Goal: Task Accomplishment & Management: Manage account settings

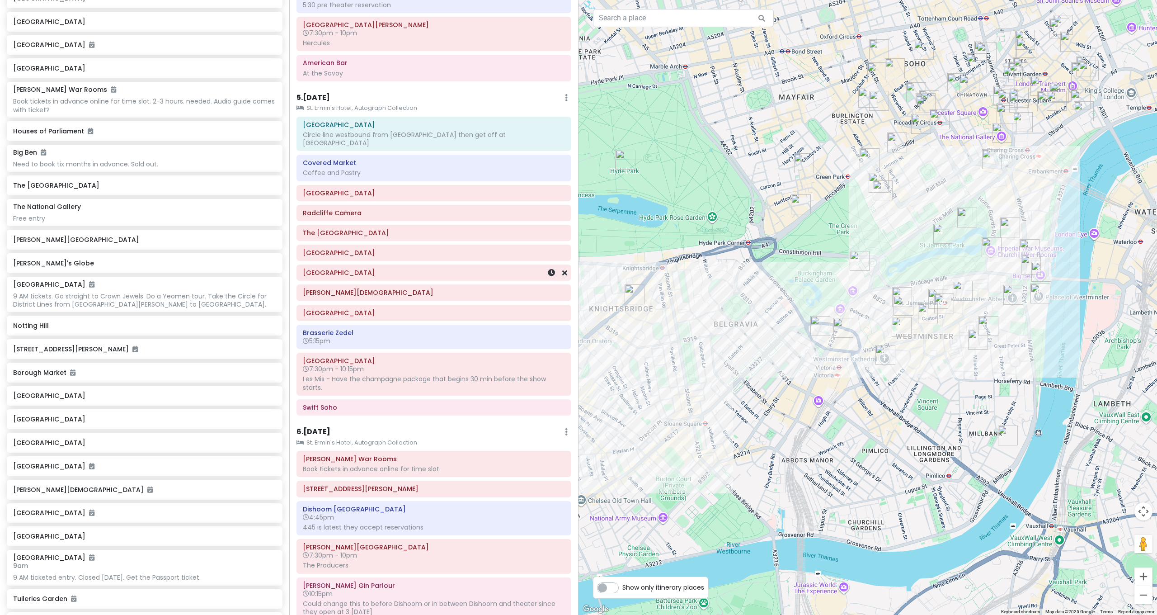
scroll to position [657, 0]
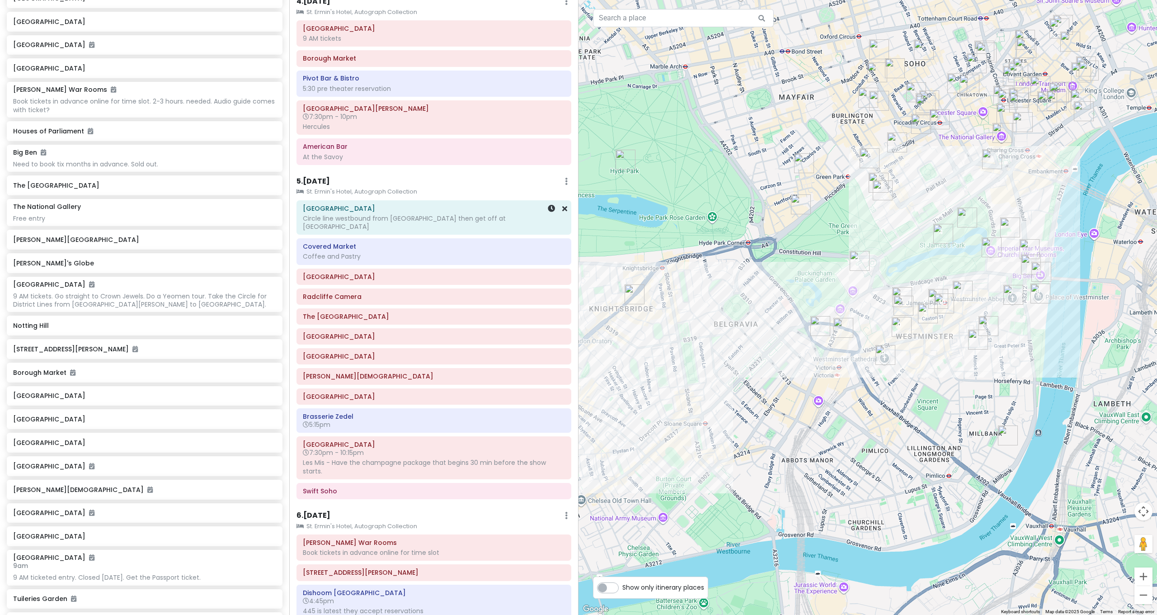
click at [387, 214] on div "Circle line westbound from [GEOGRAPHIC_DATA] then get off at [GEOGRAPHIC_DATA]" at bounding box center [434, 222] width 262 height 16
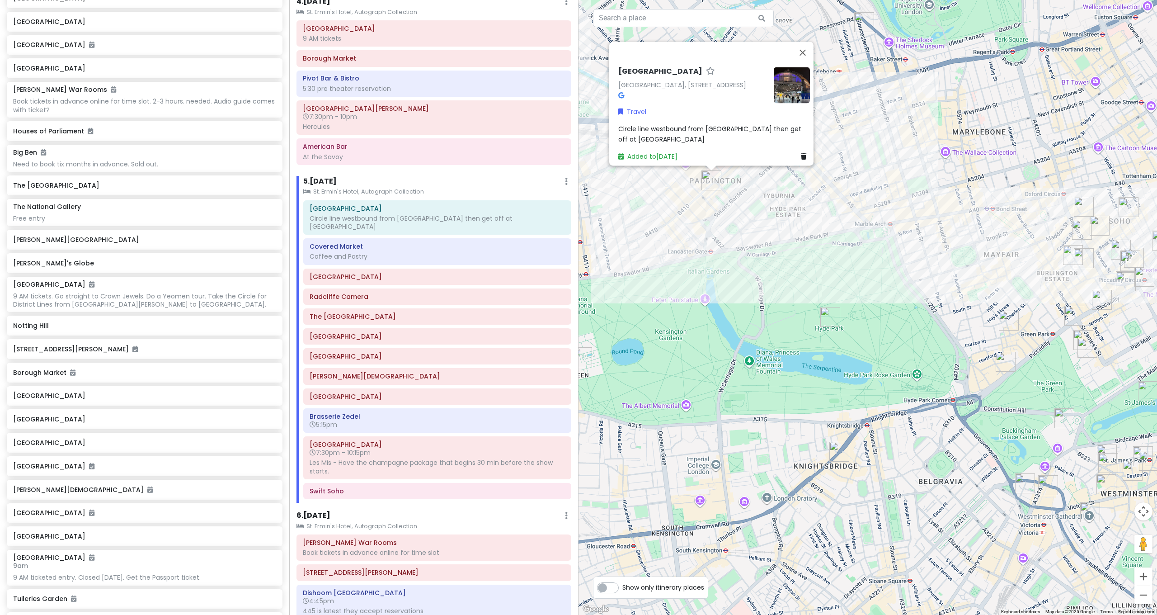
click at [641, 130] on span "Circle line westbound from [GEOGRAPHIC_DATA] then get off at [GEOGRAPHIC_DATA]" at bounding box center [710, 134] width 185 height 19
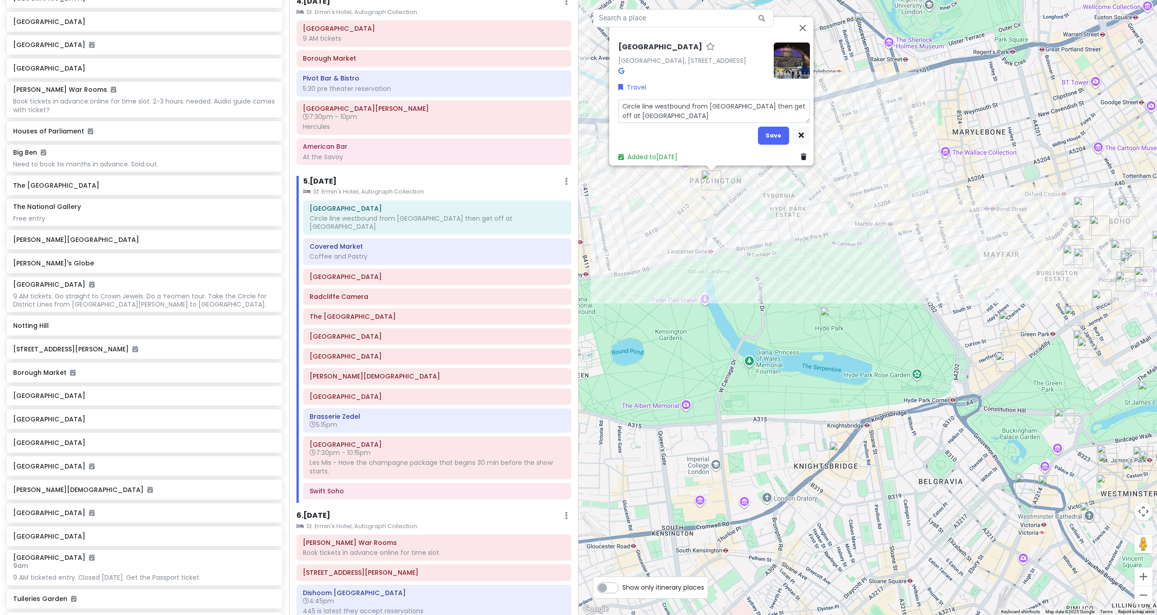
click at [663, 113] on textarea "Circle line westbound from [GEOGRAPHIC_DATA] then get off at [GEOGRAPHIC_DATA]" at bounding box center [714, 111] width 192 height 24
type textarea "x"
type textarea "Circle line westbound from St James's Park then get off at Paddington/"
type textarea "x"
type textarea "Circle line westbound from St James's Park then get off at Paddington/"
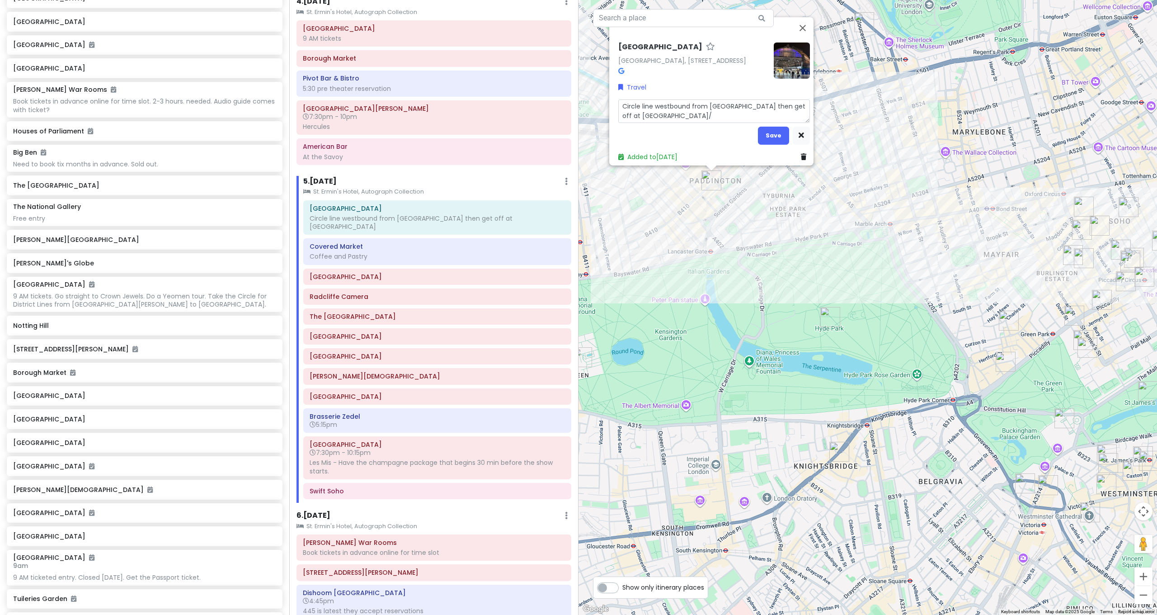
type textarea "x"
type textarea "Circle line westbound from St James's Park then get off at Paddington/"
type textarea "x"
type textarea "Circle line westbound from [GEOGRAPHIC_DATA] then get off at [GEOGRAPHIC_DATA]"
type textarea "x"
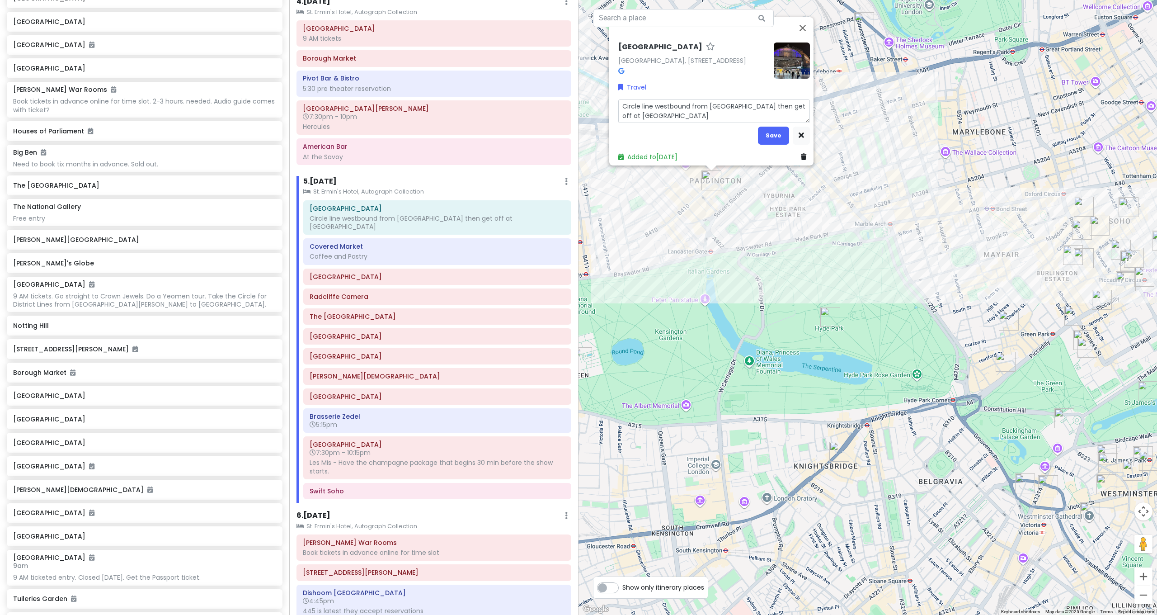
type textarea "Circle line westbound from St James's Park then get off at Paddington."
type textarea "x"
type textarea "Circle line westbound from St James's Park then get off at Paddington."
type textarea "x"
type textarea "Circle line westbound from St James's Park then get off at Paddington. P"
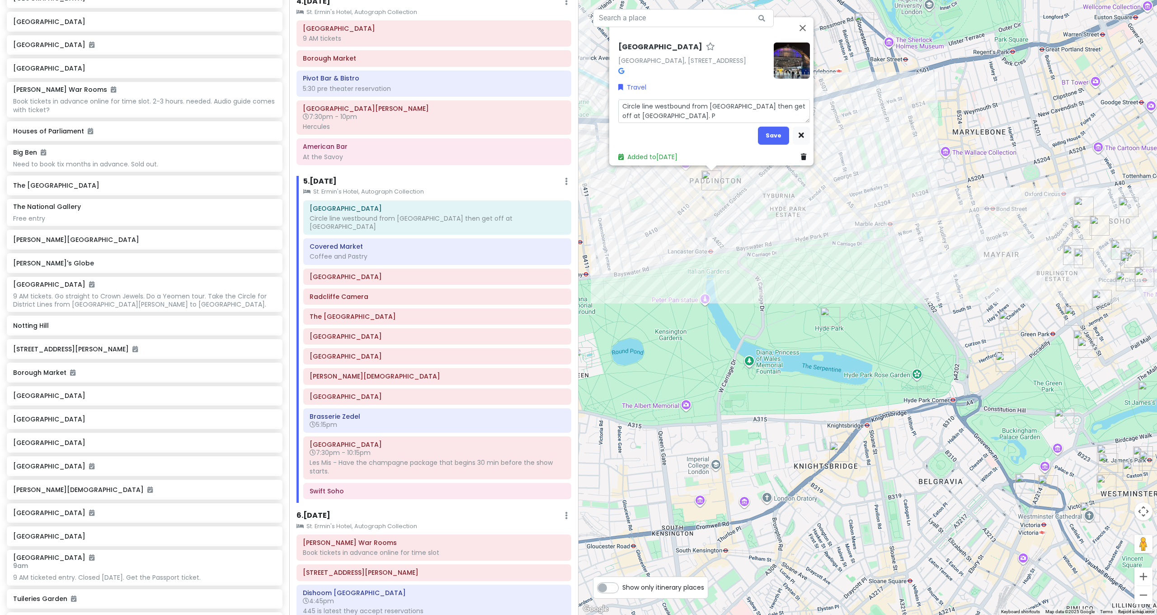
type textarea "x"
type textarea "Circle line westbound from St James's Park then get off at Paddington. Pa"
type textarea "x"
type textarea "Circle line westbound from St James's Park then get off at Paddington. Pad"
type textarea "x"
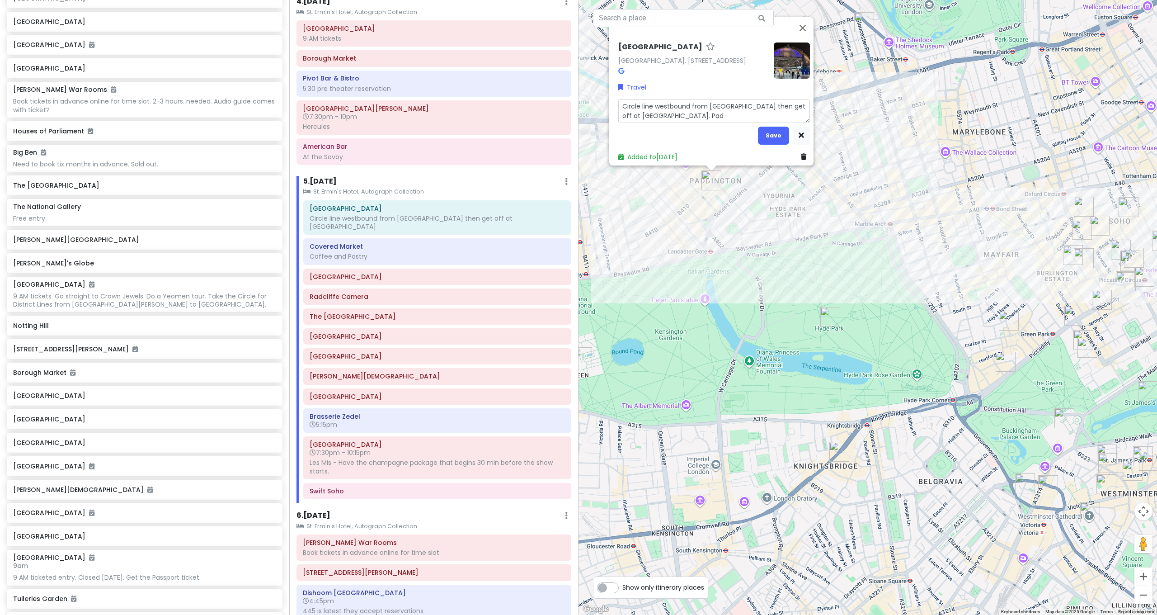
type textarea "Circle line westbound from St James's Park then get off at Paddington. Padd"
type textarea "x"
type textarea "Circle line westbound from St James's Park then get off at Paddington. Paddi"
type textarea "x"
type textarea "Circle line westbound from St James's Park then get off at Paddington. Paddin"
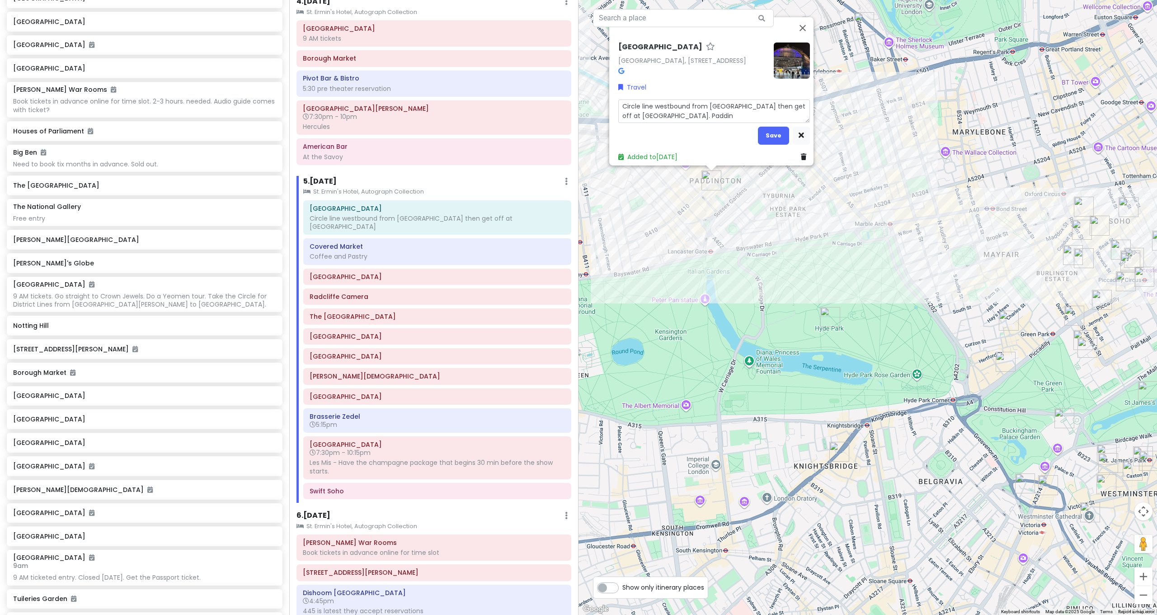
type textarea "x"
type textarea "Circle line westbound from St James's Park then get off at Paddington. Padding"
type textarea "x"
type textarea "Circle line westbound from St James's Park then get off at Paddington. Paddin"
type textarea "x"
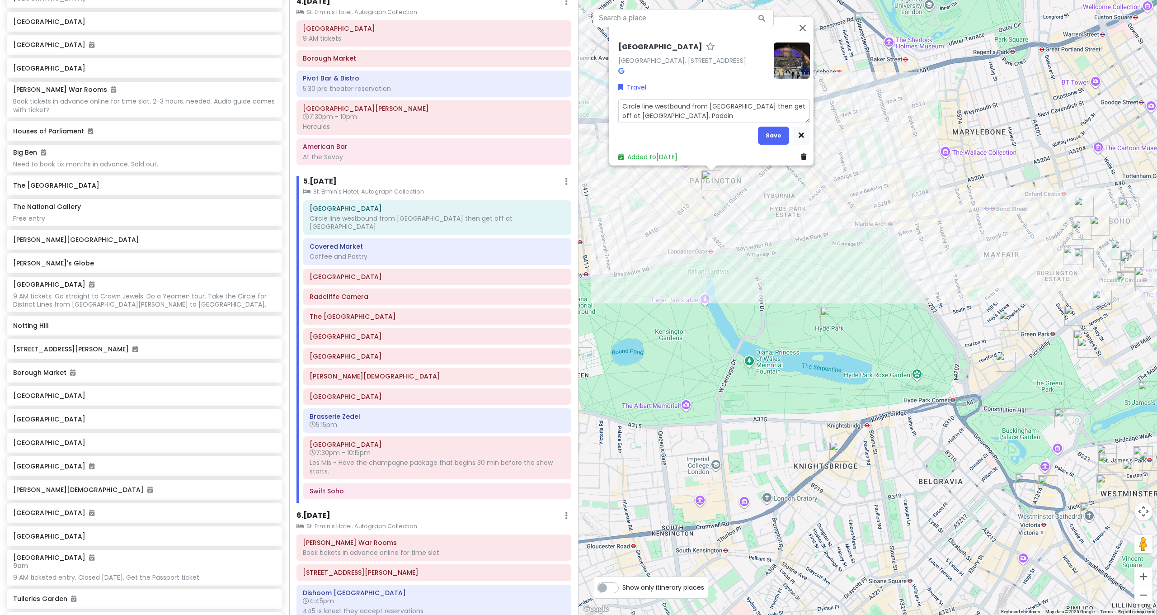
type textarea "Circle line westbound from St James's Park then get off at Paddington. Paddi"
type textarea "x"
type textarea "Circle line westbound from St James's Park then get off at Paddington. Padd"
type textarea "x"
type textarea "Circle line westbound from St James's Park then get off at Paddington. Pad"
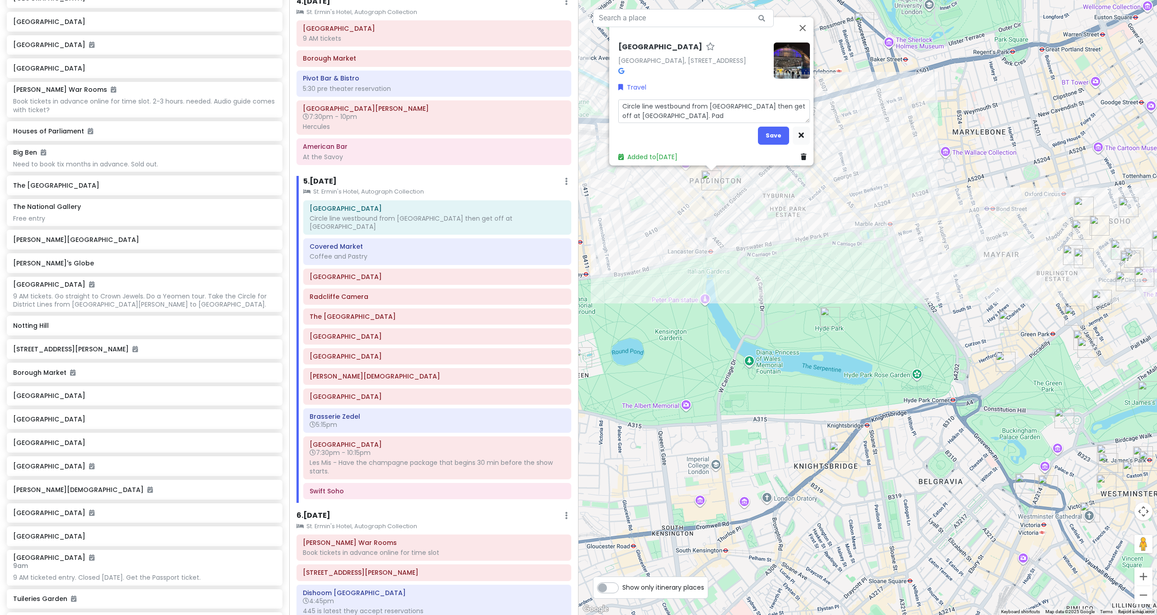
type textarea "x"
type textarea "Circle line westbound from St James's Park then get off at Paddington. Pa"
type textarea "x"
type textarea "Circle line westbound from St James's Park then get off at Paddington. P"
type textarea "x"
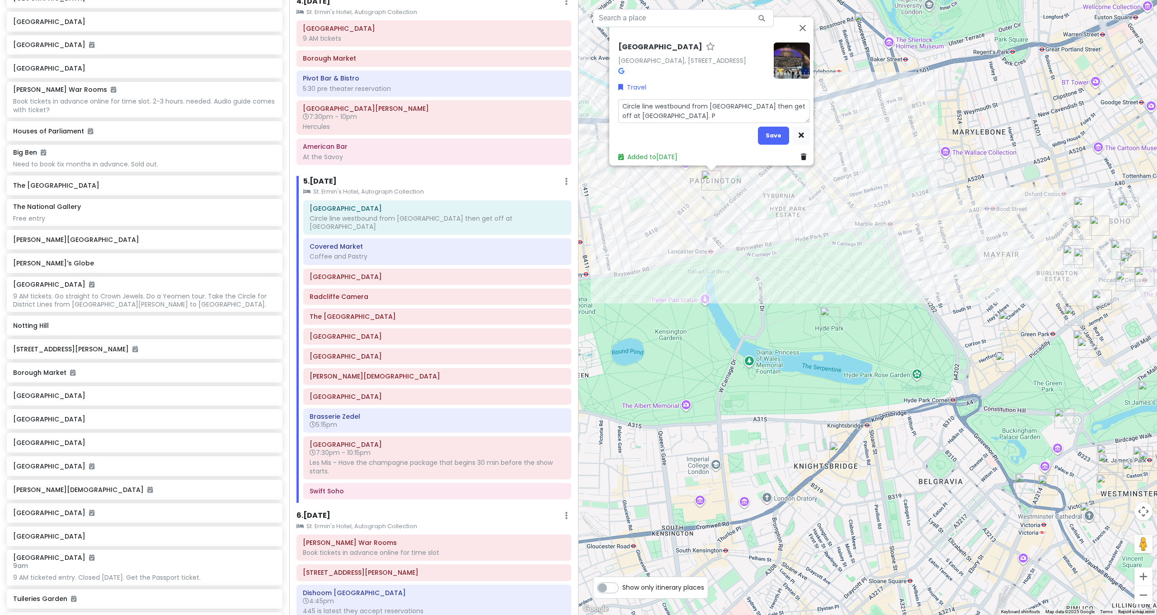
type textarea "Circle line westbound from St James's Park then get off at Paddington."
type textarea "x"
type textarea "Circle line westbound from St James's Park then get off at Paddington. G"
type textarea "x"
type textarea "Circle line westbound from St James's Park then get off at Paddington. GW"
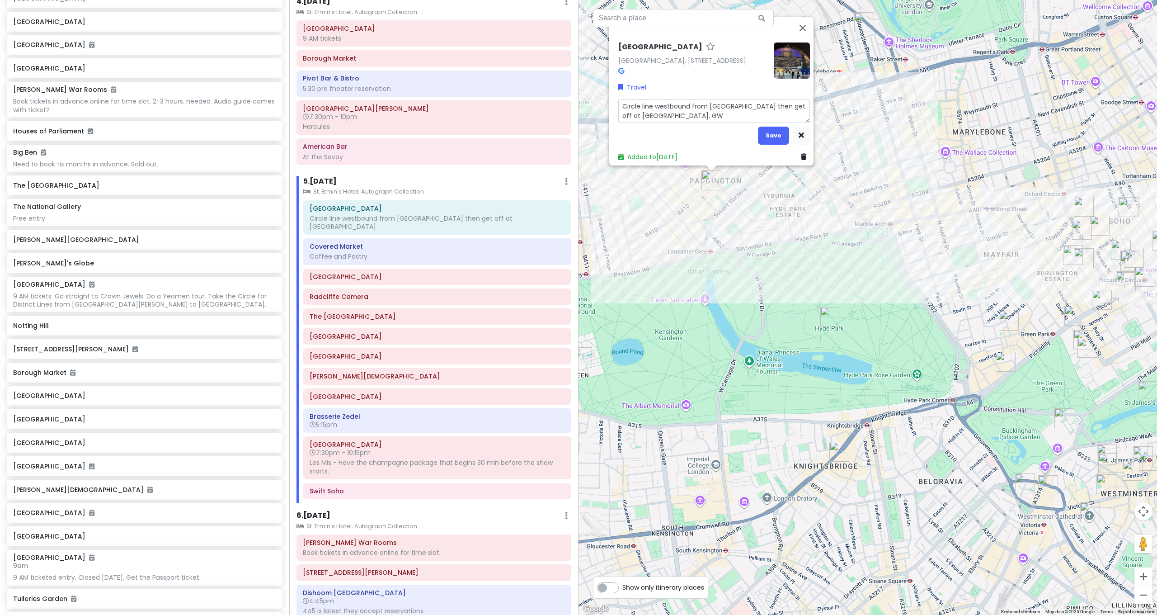
type textarea "x"
type textarea "Circle line westbound from St James's Park then get off at Paddington. GWR"
type textarea "x"
type textarea "Circle line westbound from St James's Park then get off at Paddington. GWR"
type textarea "x"
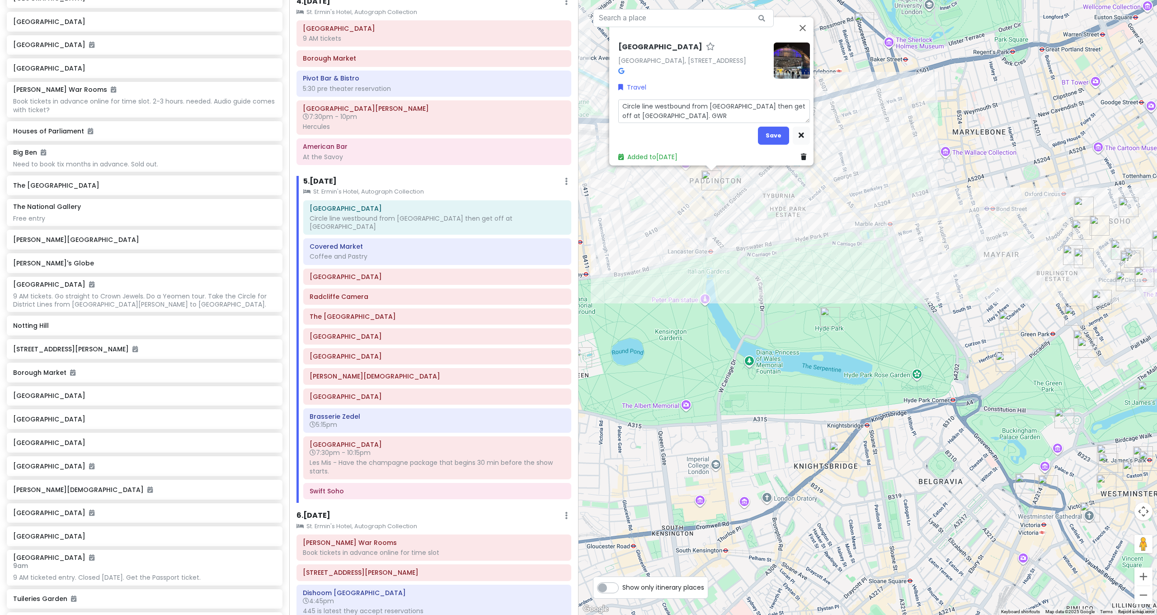
type textarea "Circle line westbound from St James's Park then get off at Paddington. GWR 9"
type textarea "x"
type textarea "Circle line westbound from St James's Park then get off at Paddington. GWR 9:"
type textarea "x"
type textarea "Circle line westbound from St James's Park then get off at Paddington. GWR 9:2"
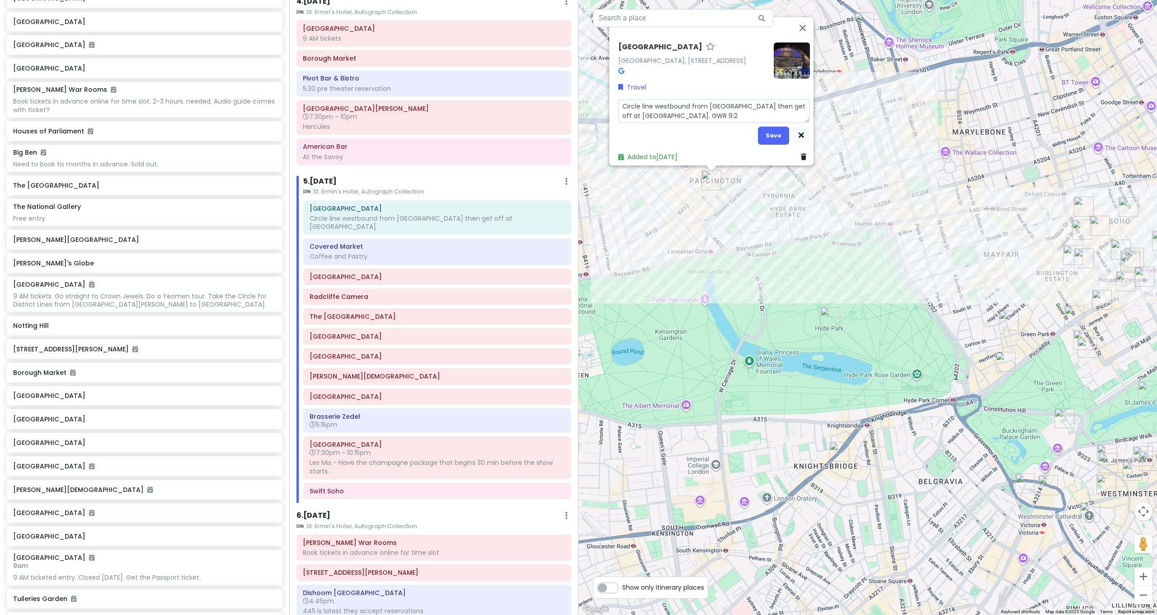
type textarea "x"
type textarea "Circle line westbound from St James's Park then get off at Paddington. GWR 9:23"
type textarea "x"
type textarea "Circle line westbound from St James's Park then get off at Paddington. GWR 9:23"
type textarea "x"
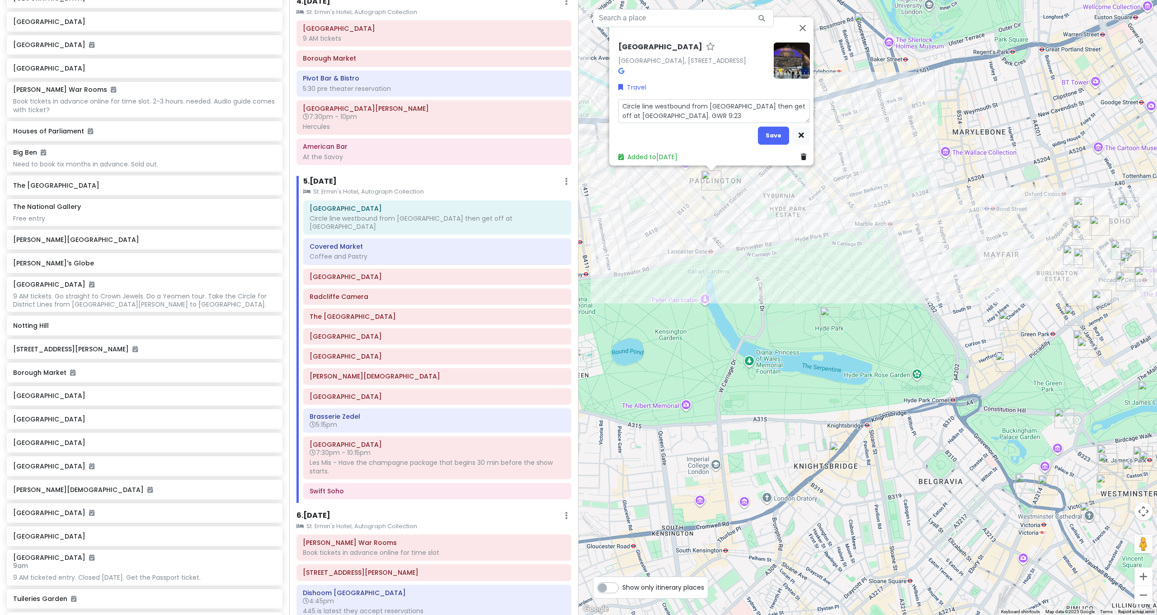
type textarea "Circle line westbound from St James's Park then get off at Paddington. GWR 9:23…"
type textarea "x"
type textarea "Circle line westbound from St James's Park then get off at Paddington. GWR 9:23…"
type textarea "x"
type textarea "Circle line westbound from St James's Park then get off at Paddington. GWR 9:23…"
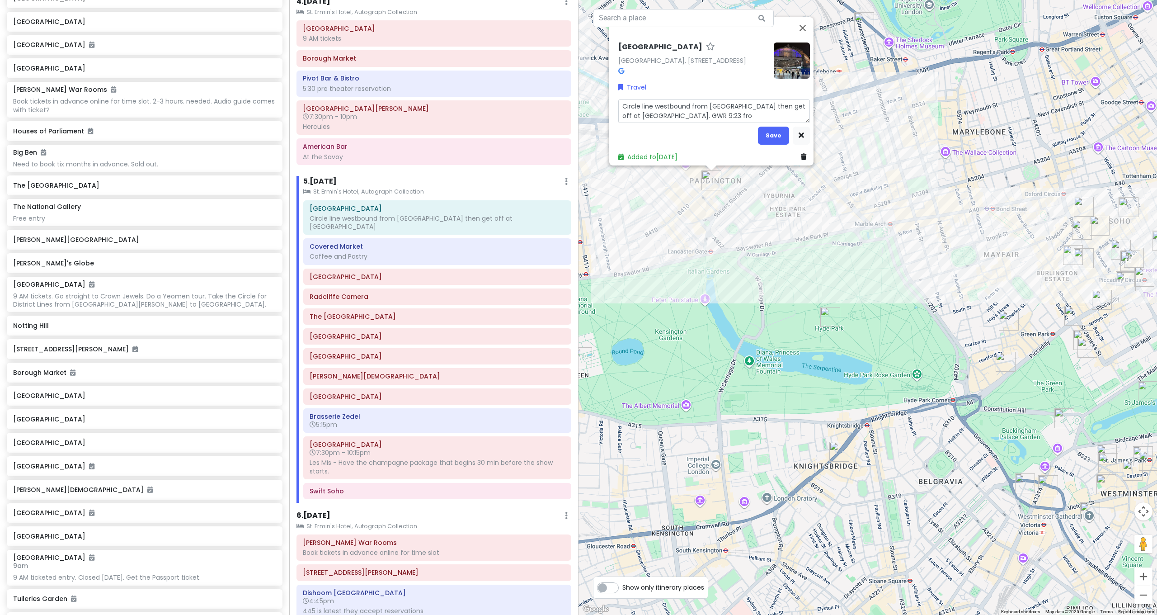
type textarea "x"
type textarea "Circle line westbound from St James's Park then get off at Paddington. GWR 9:23…"
type textarea "x"
type textarea "Circle line westbound from St James's Park then get off at Paddington. GWR 9:23…"
type textarea "x"
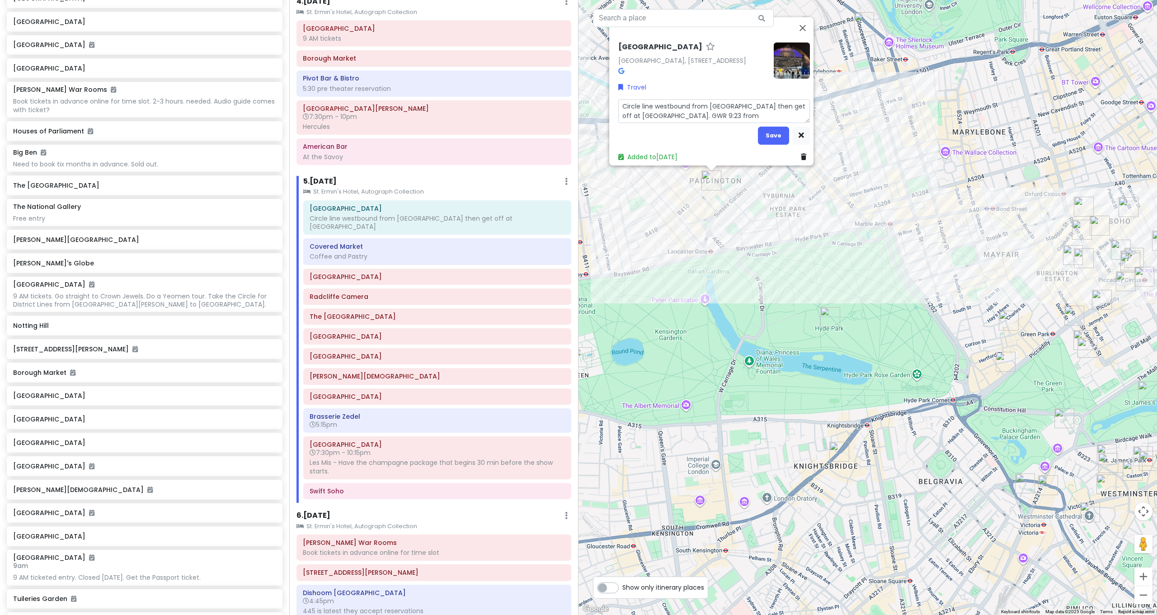
type textarea "Circle line westbound from St James's Park then get off at Paddington. GWR 9:23…"
type textarea "x"
type textarea "Circle line westbound from St James's Park then get off at Paddington. GWR 9:23…"
type textarea "x"
type textarea "Circle line westbound from St James's Park then get off at Paddington. GWR 9:23…"
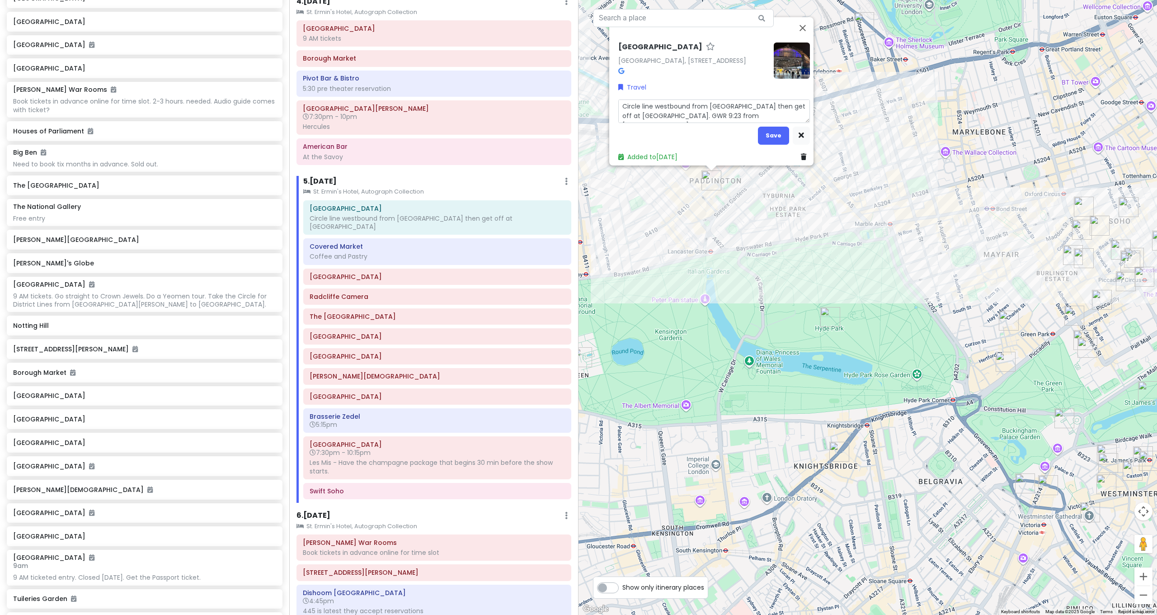
type textarea "x"
type textarea "Circle line westbound from St James's Park then get off at Paddington. GWR 9:23…"
type textarea "x"
type textarea "Circle line westbound from St James's Park then get off at Paddington. GWR 9:23…"
type textarea "x"
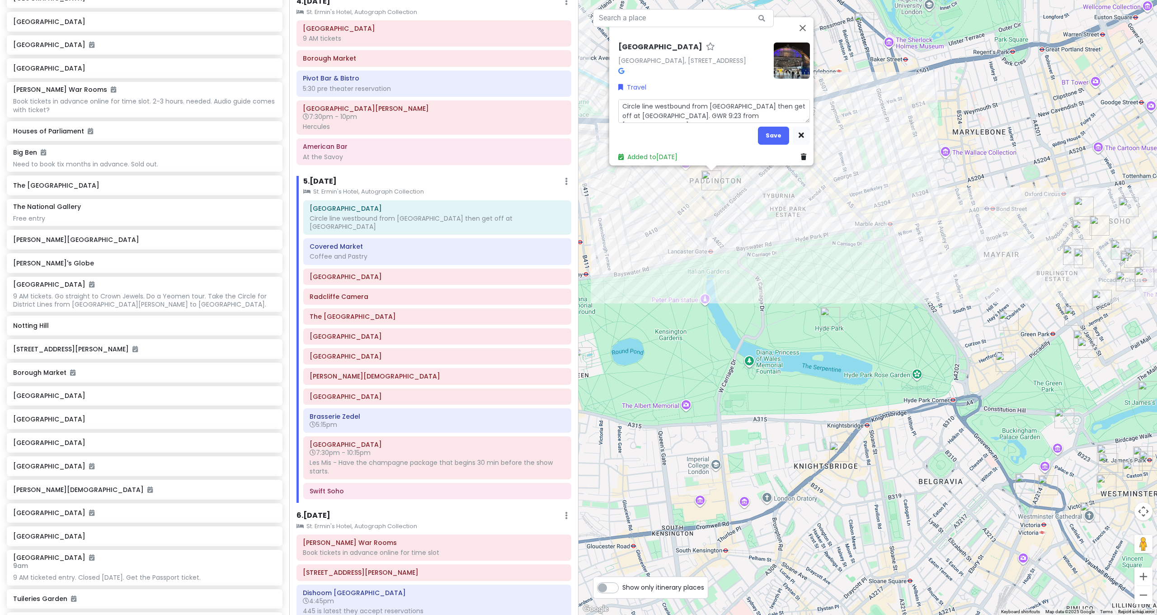
type textarea "Circle line westbound from St James's Park then get off at Paddington. GWR 9:23…"
type textarea "x"
type textarea "Circle line westbound from St James's Park then get off at Paddington. GWR 9:23…"
type textarea "x"
type textarea "Circle line westbound from St James's Park then get off at Paddington. GWR 9:23…"
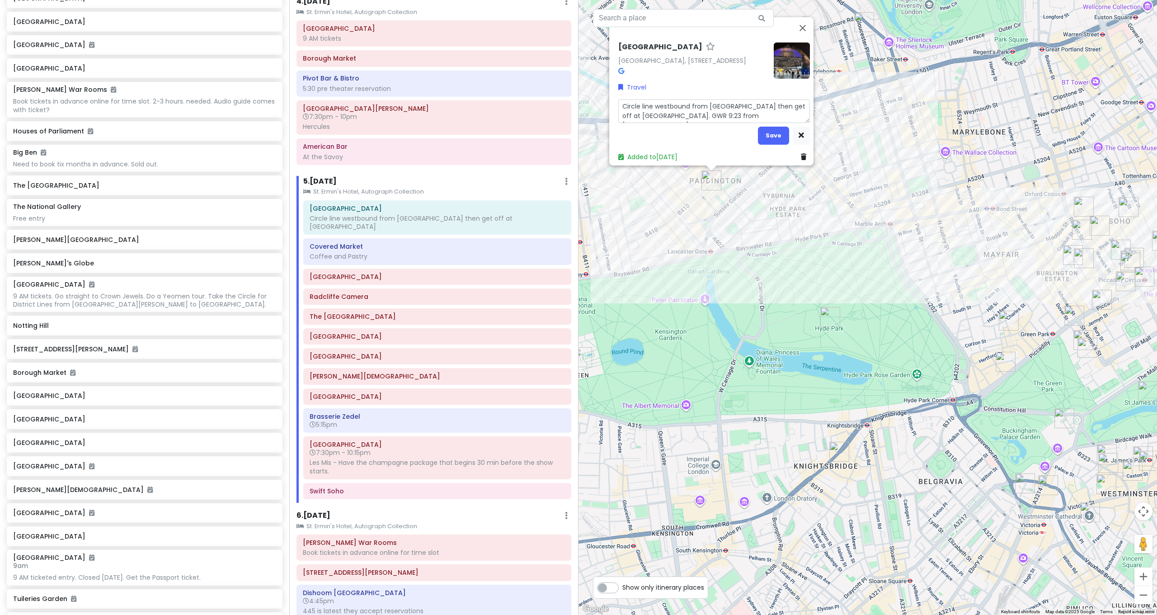
type textarea "x"
type textarea "Circle line westbound from St James's Park then get off at Paddington. GWR 9:23…"
type textarea "x"
type textarea "Circle line westbound from St James's Park then get off at Paddington. GWR 9:23…"
type textarea "x"
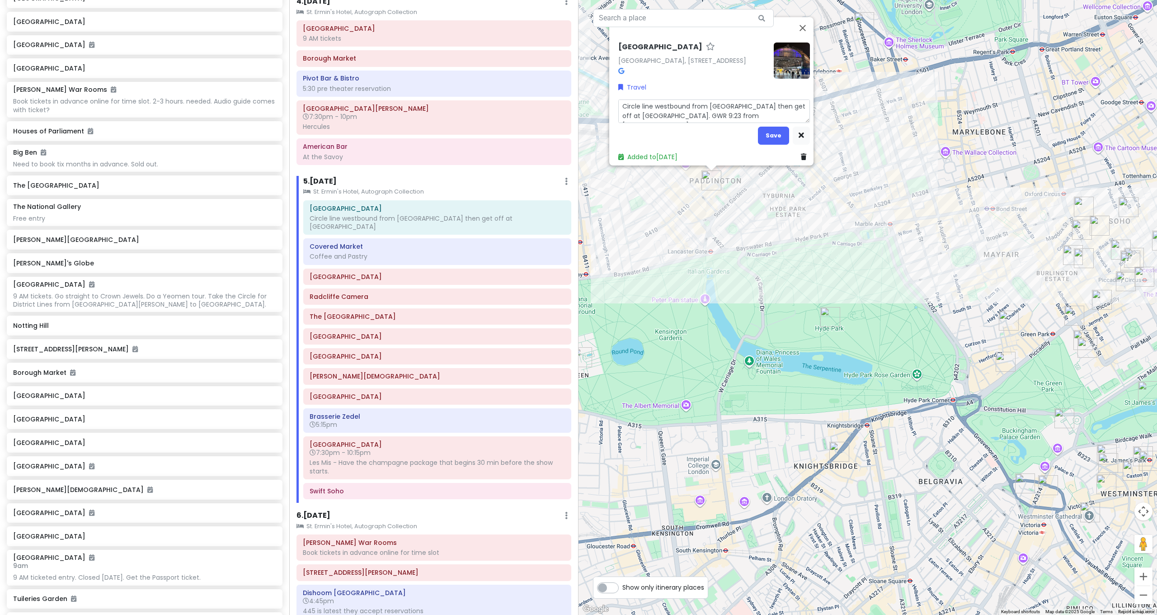
type textarea "Circle line westbound from St James's Park then get off at Paddington. GWR 9:23…"
type textarea "x"
type textarea "Circle line westbound from St James's Park then get off at Paddington. GWR 9:23…"
type textarea "x"
type textarea "Circle line westbound from St James's Park then get off at Paddington. GWR 9:23…"
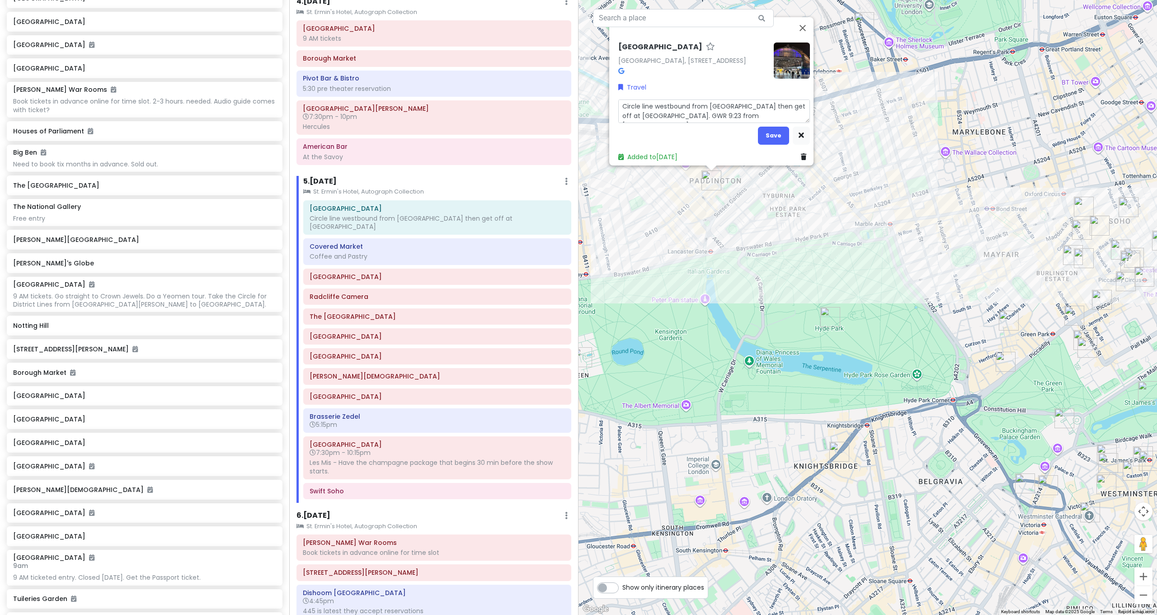
type textarea "x"
type textarea "Circle line westbound from St James's Park then get off at Paddington. GWR 9:23…"
type textarea "x"
type textarea "Circle line westbound from St James's Park then get off at Paddington. GWR 9:23…"
type textarea "x"
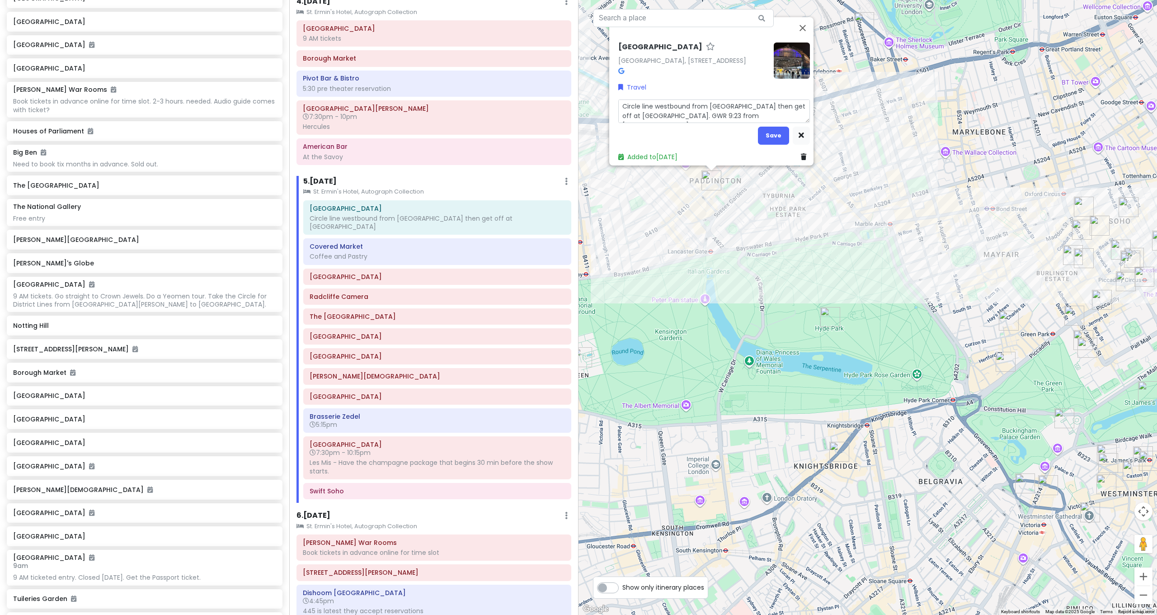
type textarea "Circle line westbound from St James's Park then get off at Paddington. GWR 9:23…"
type textarea "x"
type textarea "Circle line westbound from St James's Park then get off at Paddington. GWR 9:23…"
type textarea "x"
type textarea "Circle line westbound from St James's Park then get off at Paddington. GWR 9:23…"
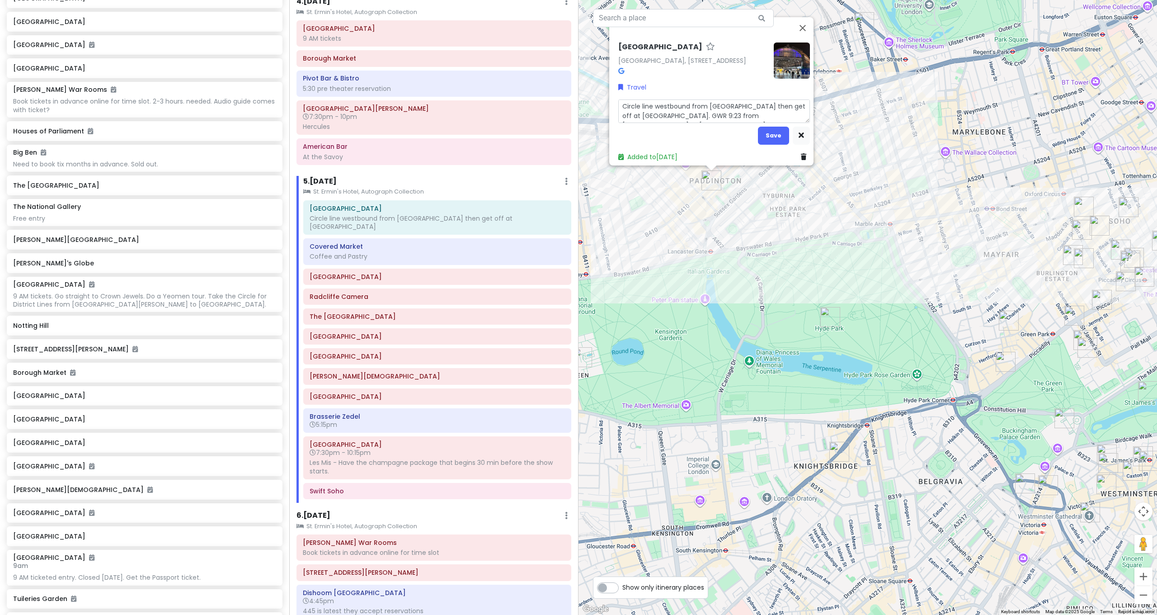
type textarea "x"
type textarea "Circle line westbound from St James's Park then get off at Paddington. GWR 9:23…"
type textarea "x"
type textarea "Circle line westbound from St James's Park then get off at Paddington. GWR 9:23…"
type textarea "x"
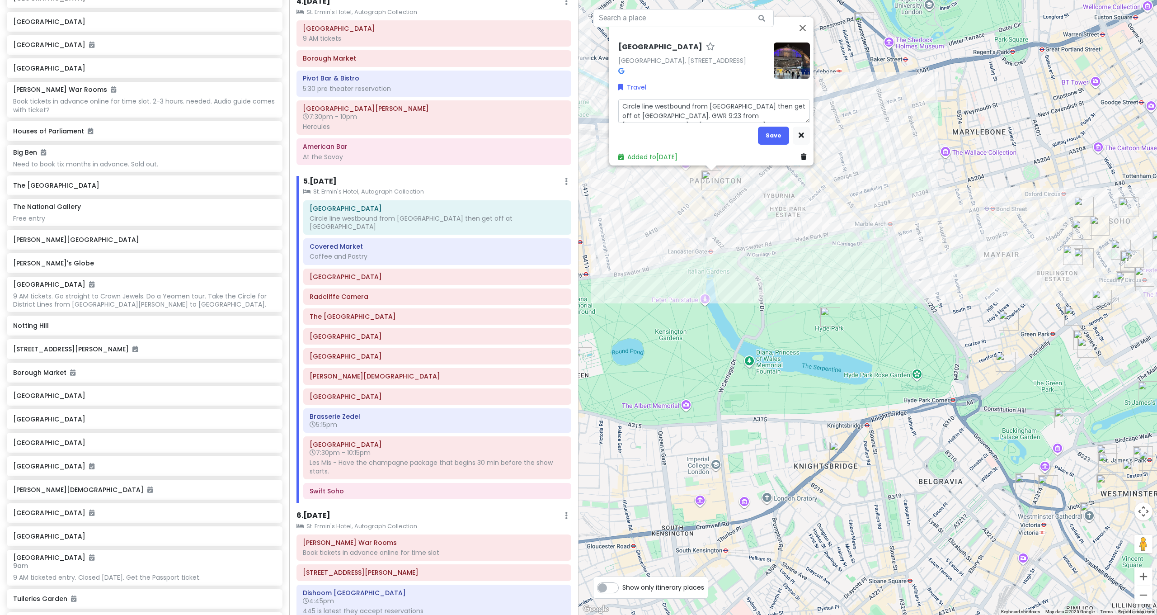
type textarea "Circle line westbound from St James's Park then get off at Paddington. GWR 9:23…"
type textarea "x"
type textarea "Circle line westbound from St James's Park then get off at Paddington. GWR 9:23…"
type textarea "x"
type textarea "Circle line westbound from St James's Park then get off at Paddington. GWR 9:23…"
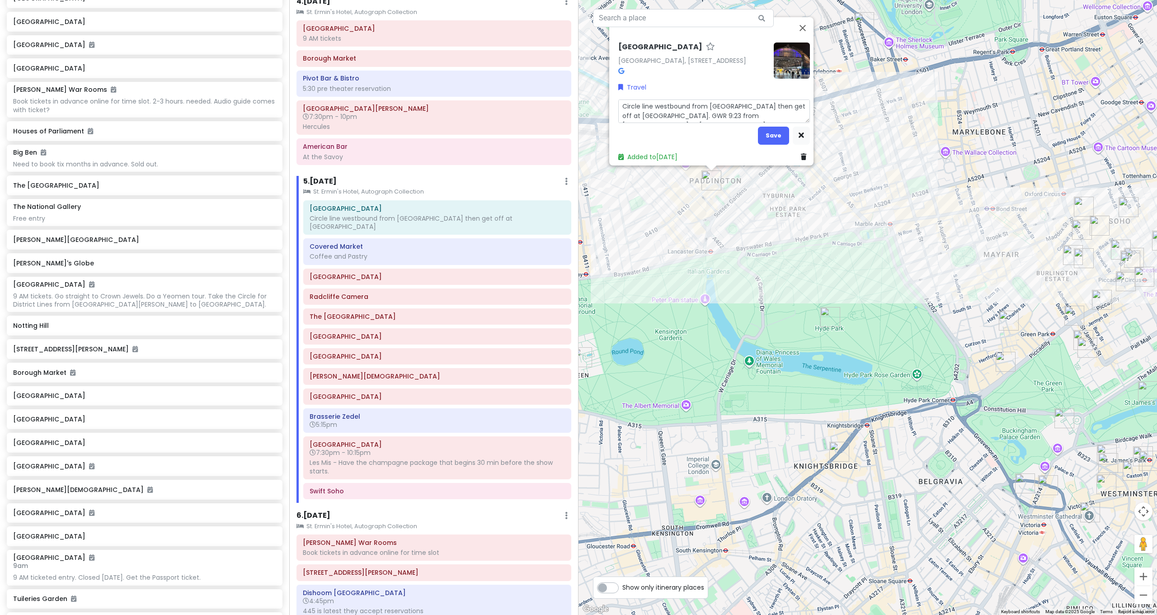
type textarea "x"
type textarea "Circle line westbound from St James's Park then get off at Paddington. GWR 9:23…"
type textarea "x"
type textarea "Circle line westbound from St James's Park then get off at Paddington. GWR 9:23…"
type textarea "x"
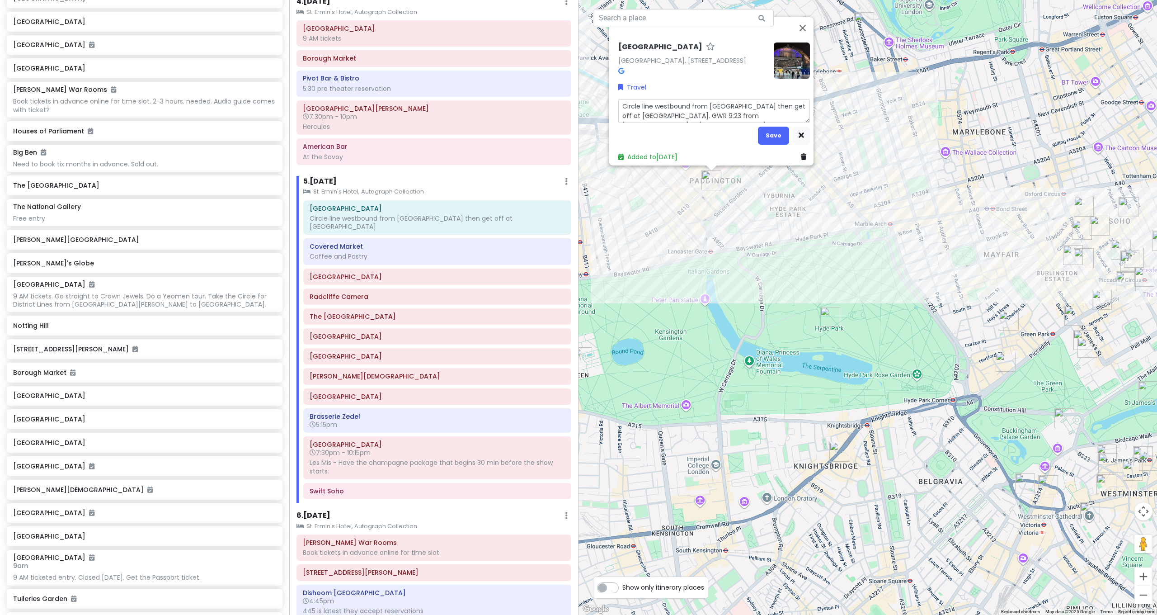
type textarea "Circle line westbound from St James's Park then get off at Paddington. GWR 9:23…"
type textarea "x"
type textarea "Circle line westbound from St James's Park then get off at Paddington. GWR 9:23…"
type textarea "x"
type textarea "Circle line westbound from St James's Park then get off at Paddington. GWR 9:23…"
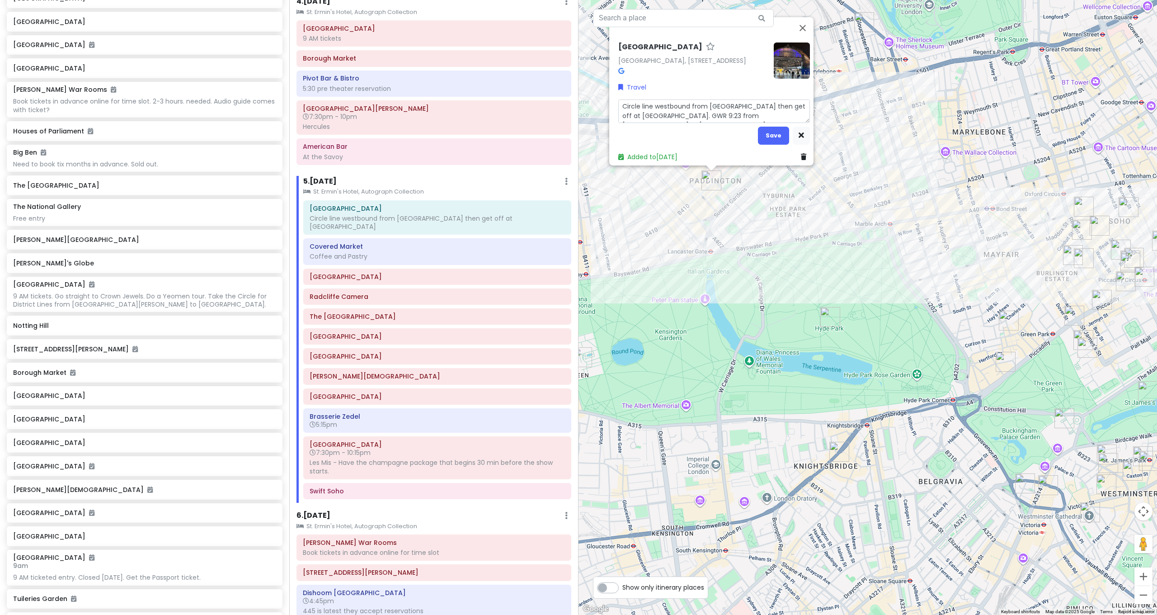
type textarea "x"
type textarea "Circle line westbound from St James's Park then get off at Paddington. GWR 9:23…"
type textarea "x"
type textarea "Circle line westbound from St James's Park then get off at Paddington. GWR 9:23…"
type textarea "x"
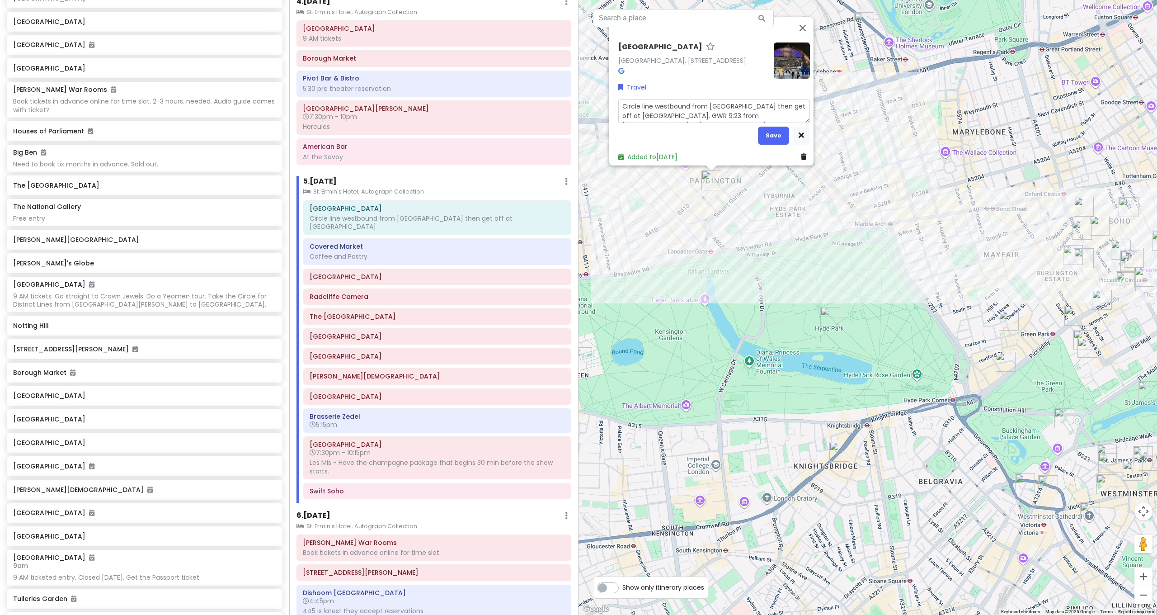
type textarea "Circle line westbound from St James's Park then get off at Paddington. GWR 9:23…"
type textarea "x"
type textarea "Circle line westbound from St James's Park then get off at Paddington. GWR 9:23…"
type textarea "x"
type textarea "Circle line westbound from St James's Park then get off at Paddington. GWR 9:23…"
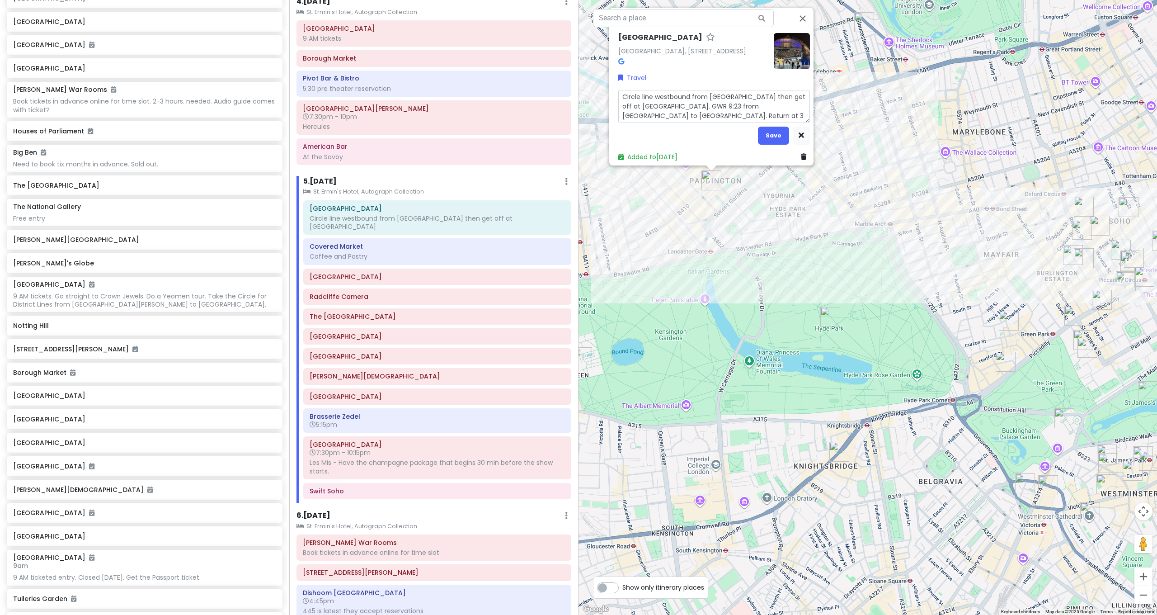
type textarea "x"
type textarea "Circle line westbound from St James's Park then get off at Paddington. GWR 9:23…"
type textarea "x"
type textarea "Circle line westbound from St James's Park then get off at Paddington. GWR 9:23…"
type textarea "x"
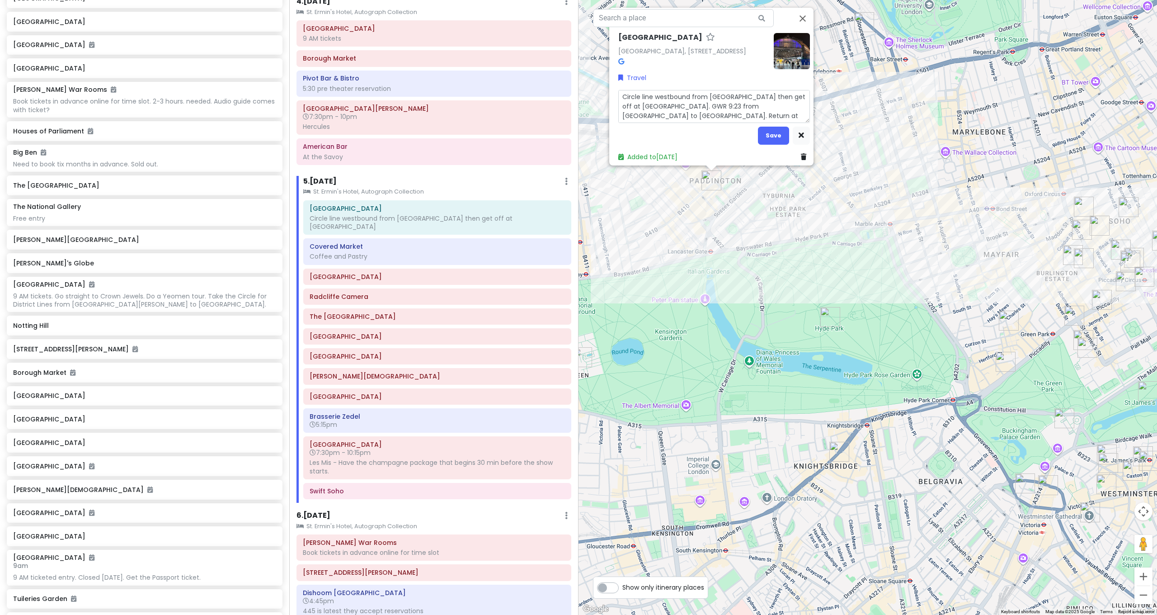
type textarea "Circle line westbound from St James's Park then get off at Paddington. GWR 9:23…"
type textarea "x"
type textarea "Circle line westbound from St James's Park then get off at Paddington. GWR 9:23…"
type textarea "x"
type textarea "Circle line westbound from St James's Park then get off at Paddington. GWR 9:23…"
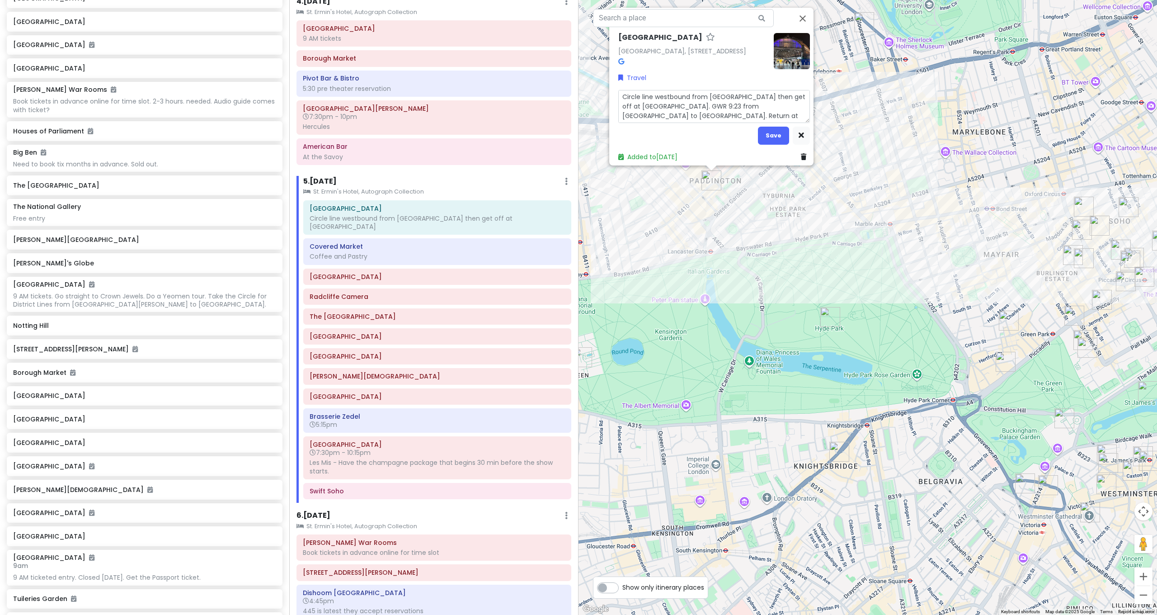
type textarea "x"
type textarea "Circle line westbound from St James's Park then get off at Paddington. GWR 9:23…"
type textarea "x"
type textarea "Circle line westbound from St James's Park then get off at Paddington. GWR 9:23…"
type textarea "x"
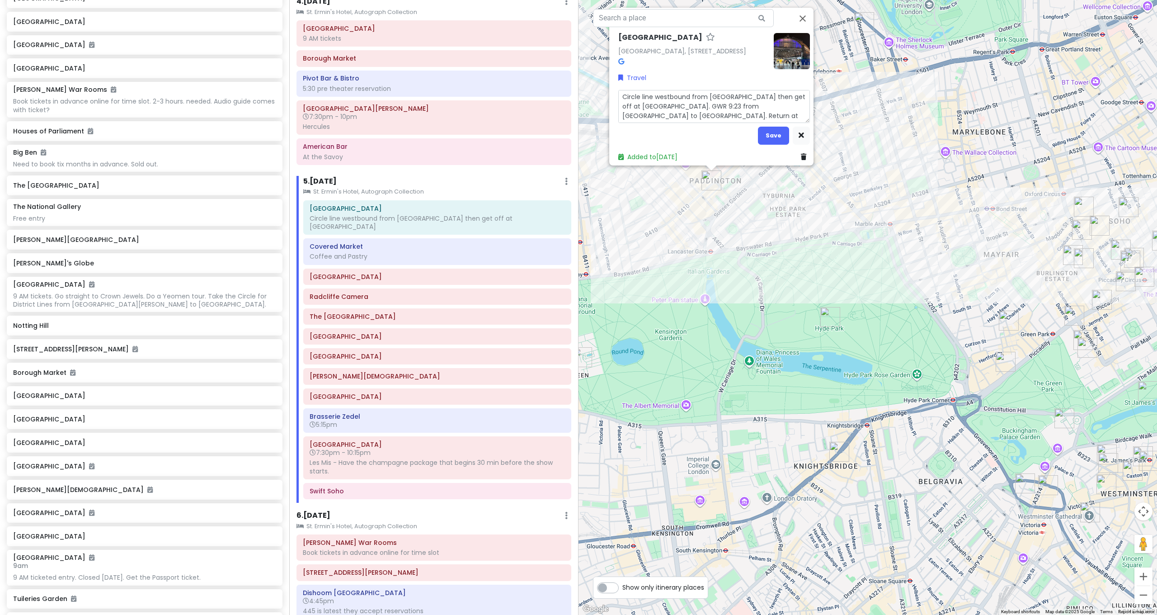
type textarea "Circle line westbound from St James's Park then get off at Paddington. GWR 9:23…"
type textarea "x"
type textarea "Circle line westbound from St James's Park then get off at Paddington. GWR 9:23…"
type textarea "x"
type textarea "Circle line westbound from St James's Park then get off at Paddington. GWR 9:23…"
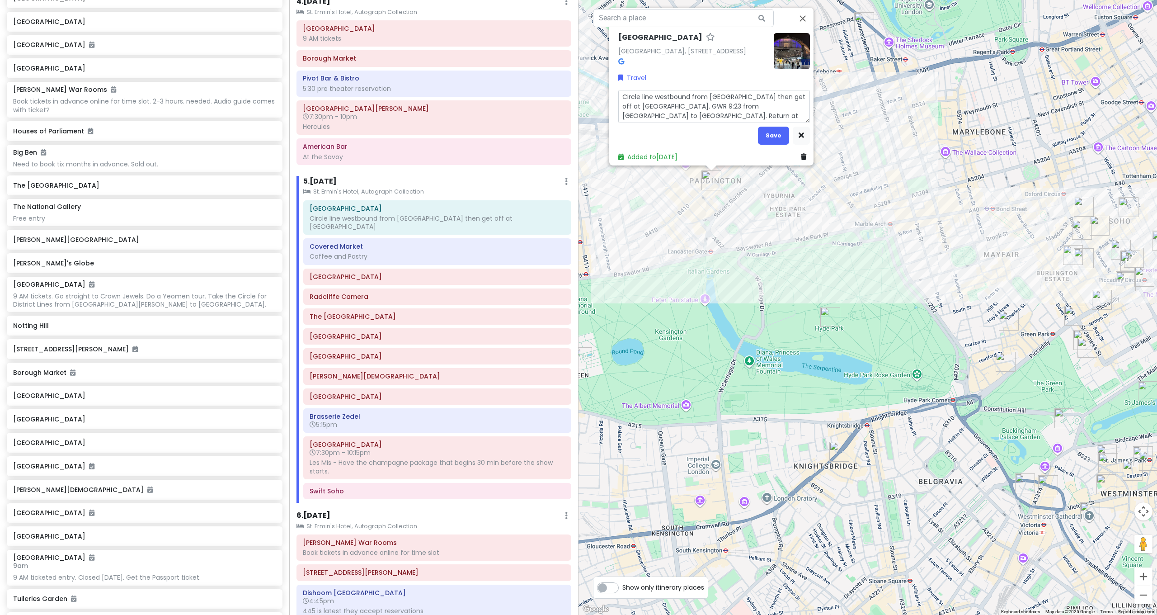
type textarea "x"
type textarea "Circle line westbound from St James's Park then get off at Paddington. GWR 9:23…"
type textarea "x"
type textarea "Circle line westbound from St James's Park then get off at Paddington. GWR 9:23…"
type textarea "x"
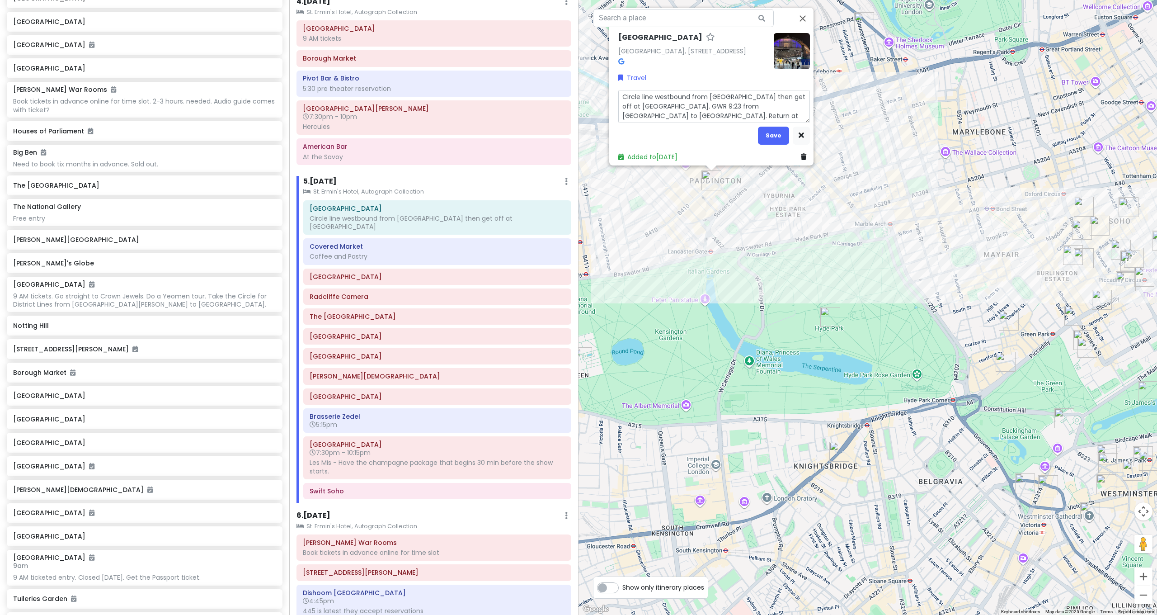
type textarea "Circle line westbound from St James's Park then get off at Paddington. GWR 9:23…"
type textarea "x"
type textarea "Circle line westbound from St James's Park then get off at Paddington. GWR 9:23…"
type textarea "x"
type textarea "Circle line westbound from St James's Park then get off at Paddington. GWR 9:23…"
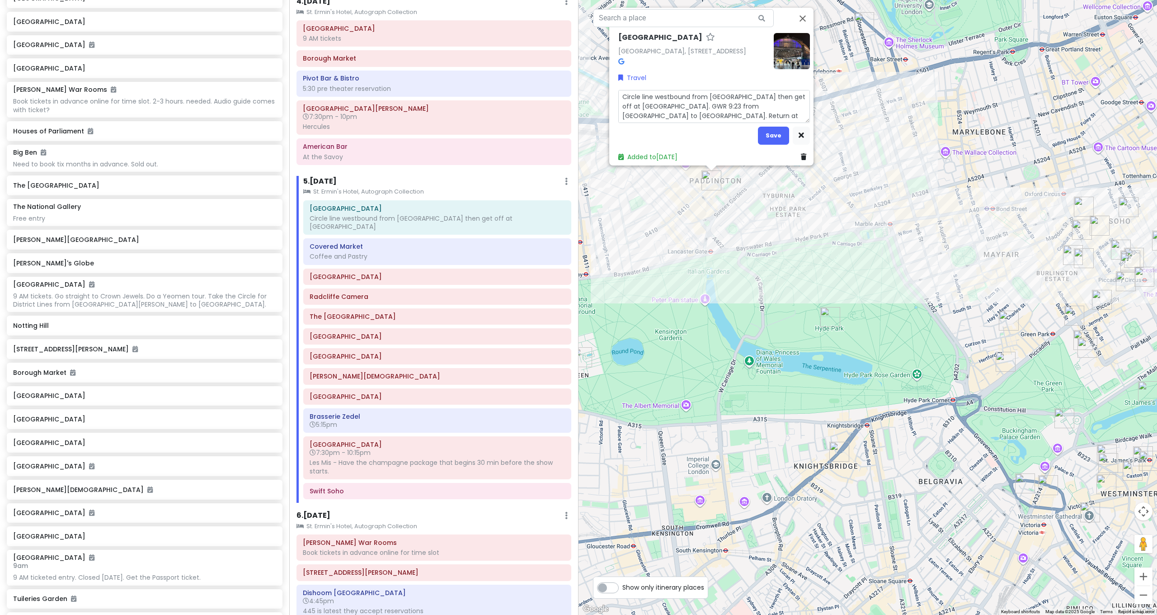
type textarea "x"
type textarea "Circle line westbound from St James's Park then get off at Paddington. GWR 9:23…"
type textarea "x"
type textarea "Circle line westbound from St James's Park then get off at Paddington. GWR 9:23…"
type textarea "x"
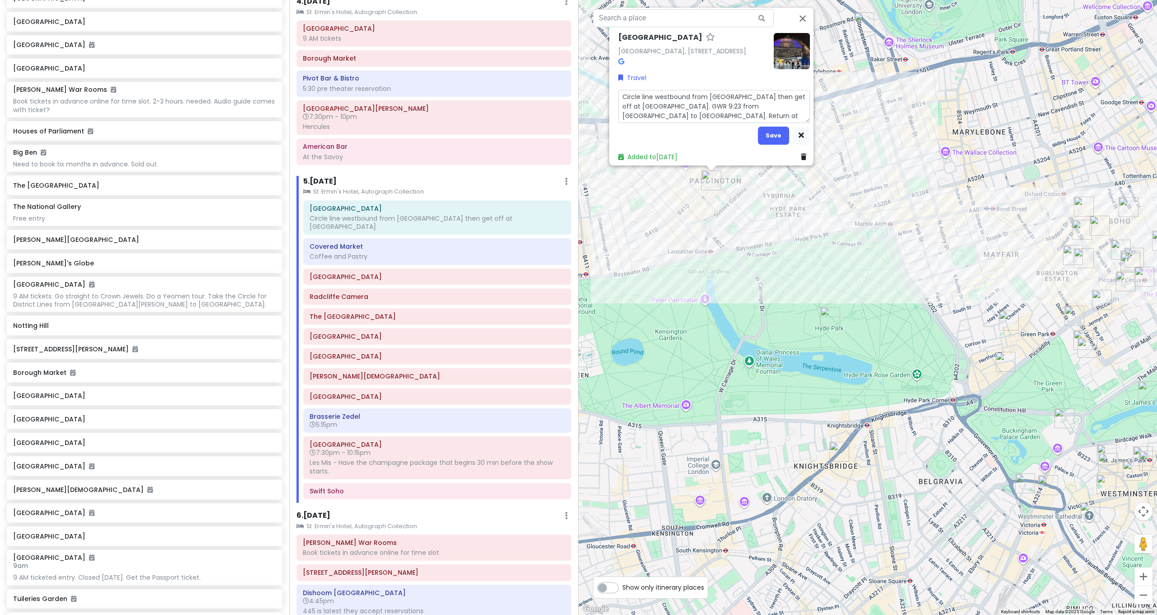
type textarea "Circle line westbound from St James's Park then get off at Paddington. GWR 9:23…"
type textarea "x"
type textarea "Circle line westbound from St James's Park then get off at Paddington. GWR 9:23…"
type textarea "x"
type textarea "Circle line westbound from St James's Park then get off at Paddington. GWR 9:23…"
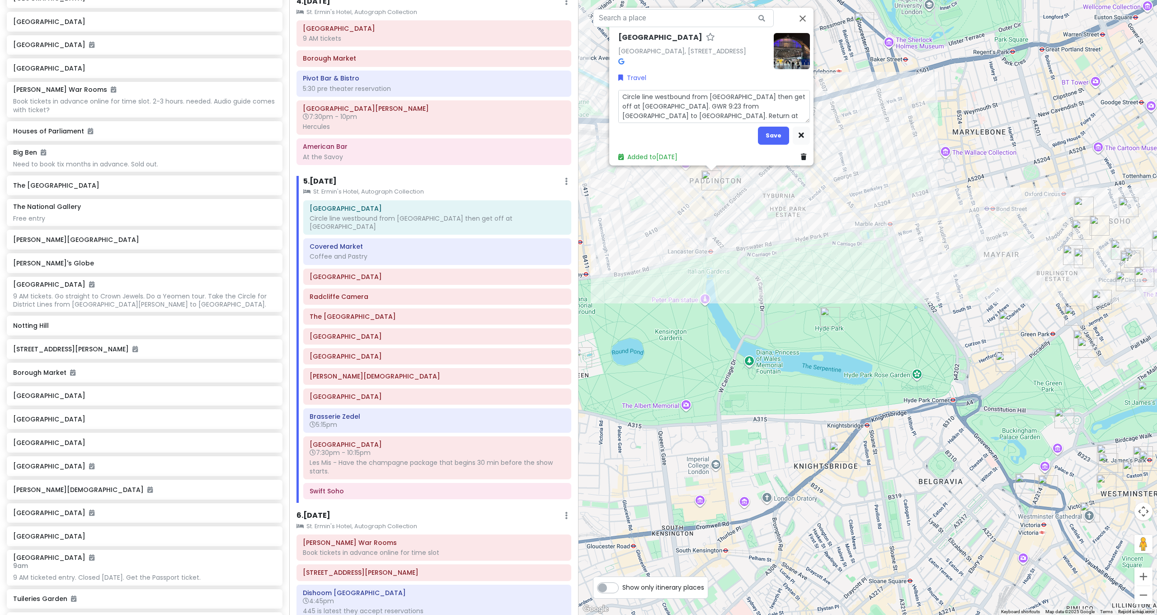
type textarea "x"
type textarea "Circle line westbound from St James's Park then get off at Paddington. GWR 9:23…"
type textarea "x"
type textarea "Circle line westbound from St James's Park then get off at Paddington. GWR 9:23…"
type textarea "x"
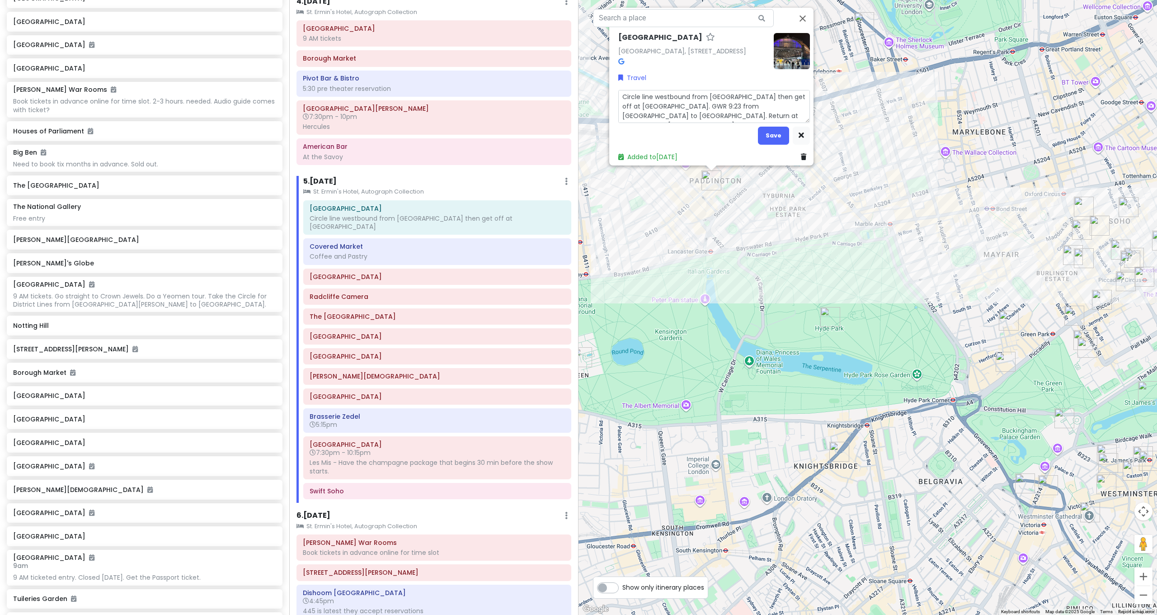
type textarea "Circle line westbound from St James's Park then get off at Paddington. GWR 9:23…"
type textarea "x"
type textarea "Circle line westbound from St James's Park then get off at Paddington. GWR 9:23…"
type textarea "x"
type textarea "Circle line westbound from St James's Park then get off at Paddington. GWR 9:23…"
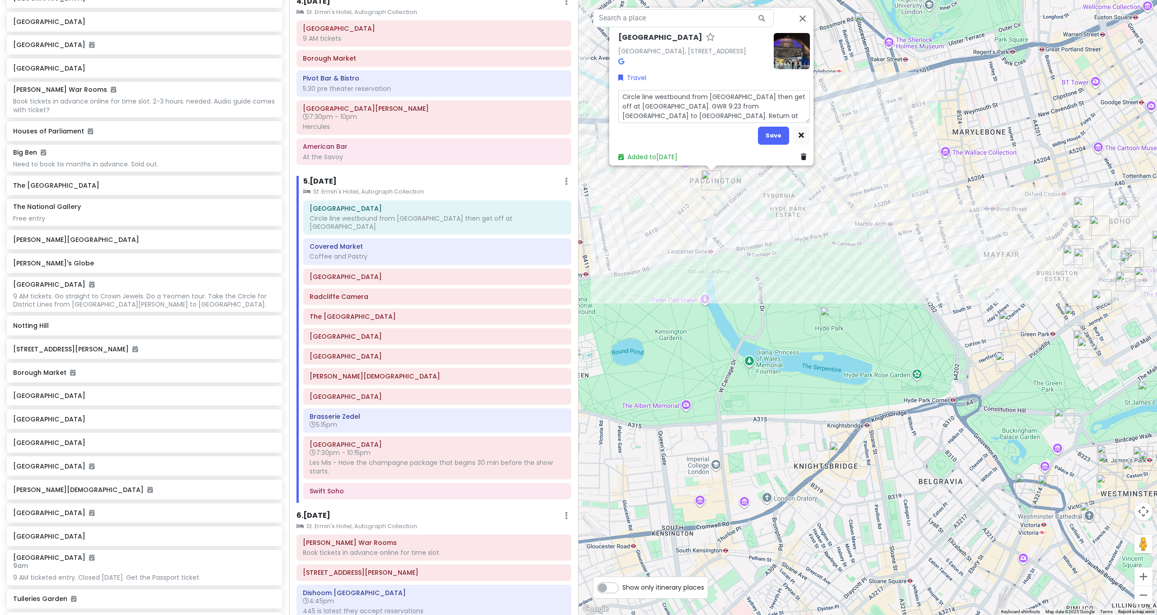
type textarea "x"
type textarea "Circle line westbound from St James's Park then get off at Paddington. GWR 9:23…"
drag, startPoint x: 780, startPoint y: 134, endPoint x: 701, endPoint y: 147, distance: 80.6
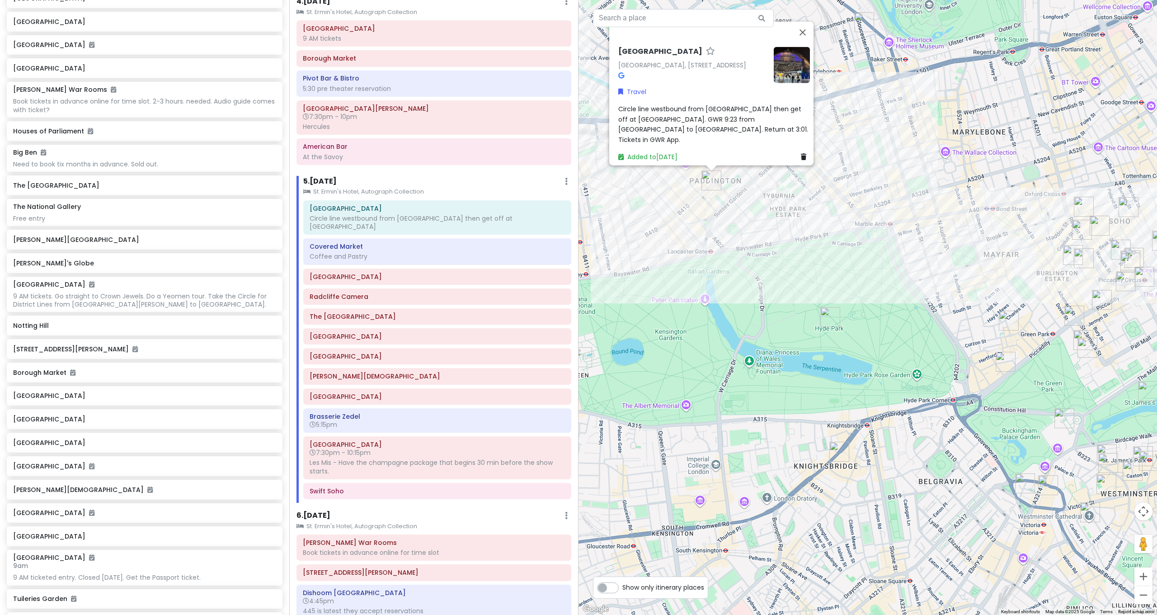
click at [705, 137] on div "Circle line westbound from St James's Park then get off at Paddington. GWR 9:23…" at bounding box center [714, 124] width 192 height 41
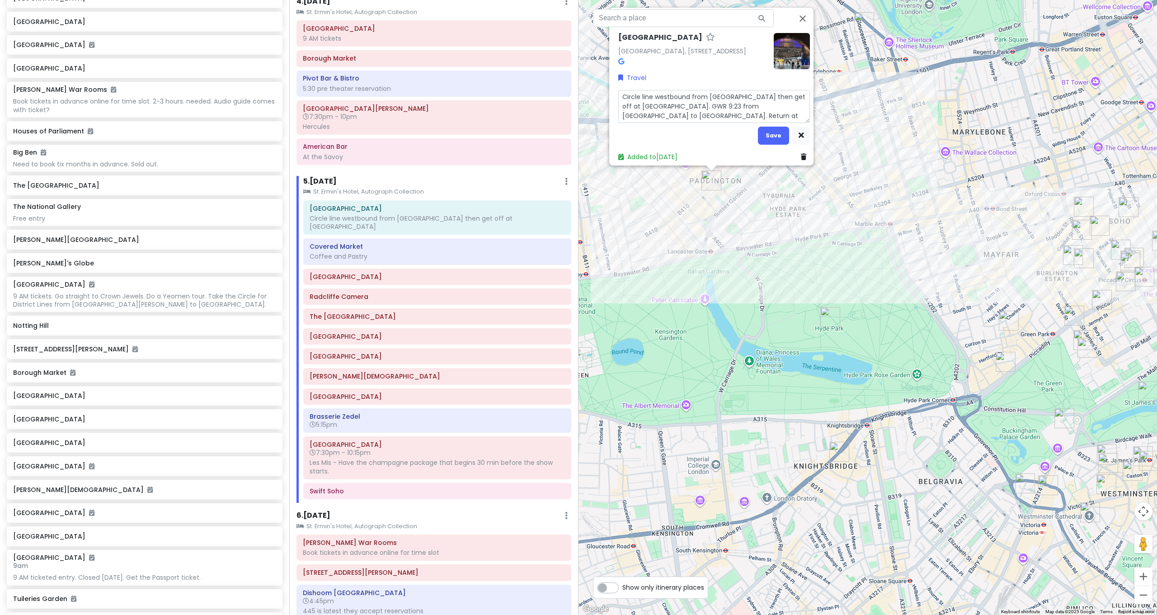
click at [716, 108] on textarea "Circle line westbound from St James's Park then get off at Paddington. GWR 9:23…" at bounding box center [714, 106] width 192 height 33
type textarea "x"
type textarea "Circle line westbound from St James's Park then get off at Paddington. GWR 9:23…"
type textarea "x"
type textarea "Circle line westbound from St James's Park then get off at Paddington. GWR 9:23…"
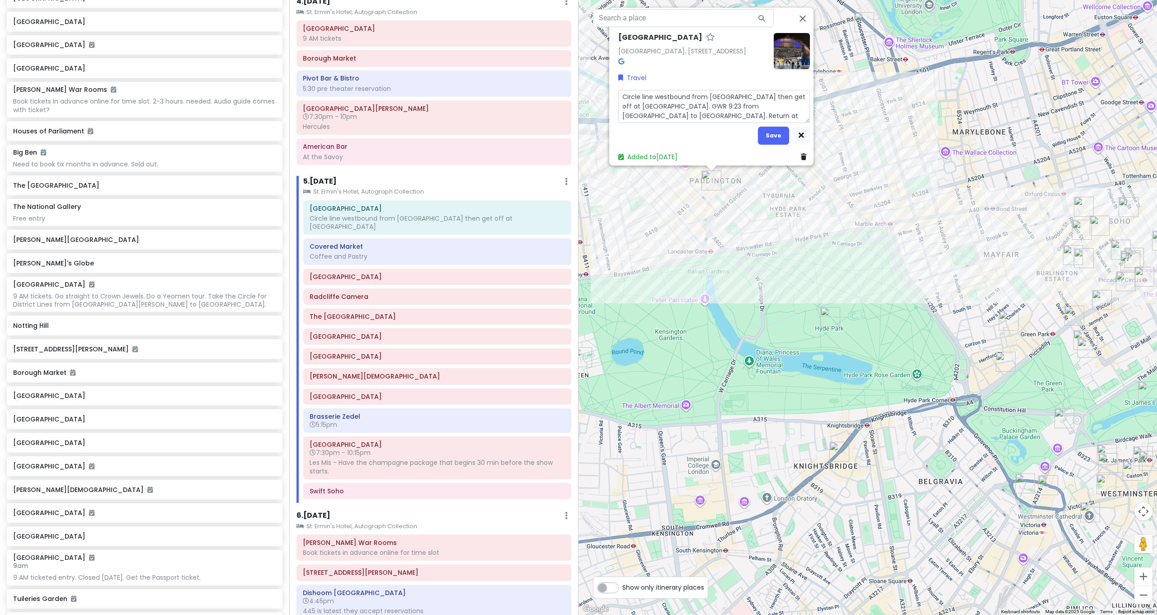
type textarea "x"
type textarea "Circle line westbound from St James's Park then get off at Paddington. GWR 9:23…"
type textarea "x"
type textarea "Circle line westbound from St James's Park then get off at Paddington. GWR 9:23…"
type textarea "x"
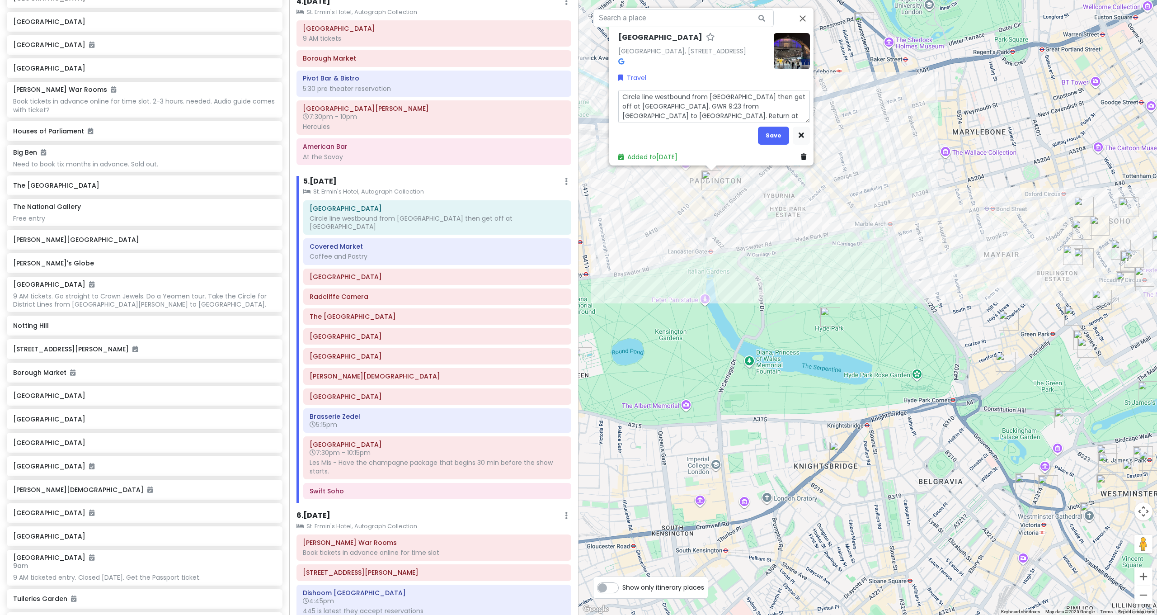
type textarea "Circle line westbound from St James's Park then get off at Paddington. GWR 9:23…"
type textarea "x"
type textarea "Circle line westbound from St James's Park then get off at Paddington. GWR 9:23…"
type textarea "x"
type textarea "Circle line westbound from St James's Park then get off at Paddington. GWR 9:23…"
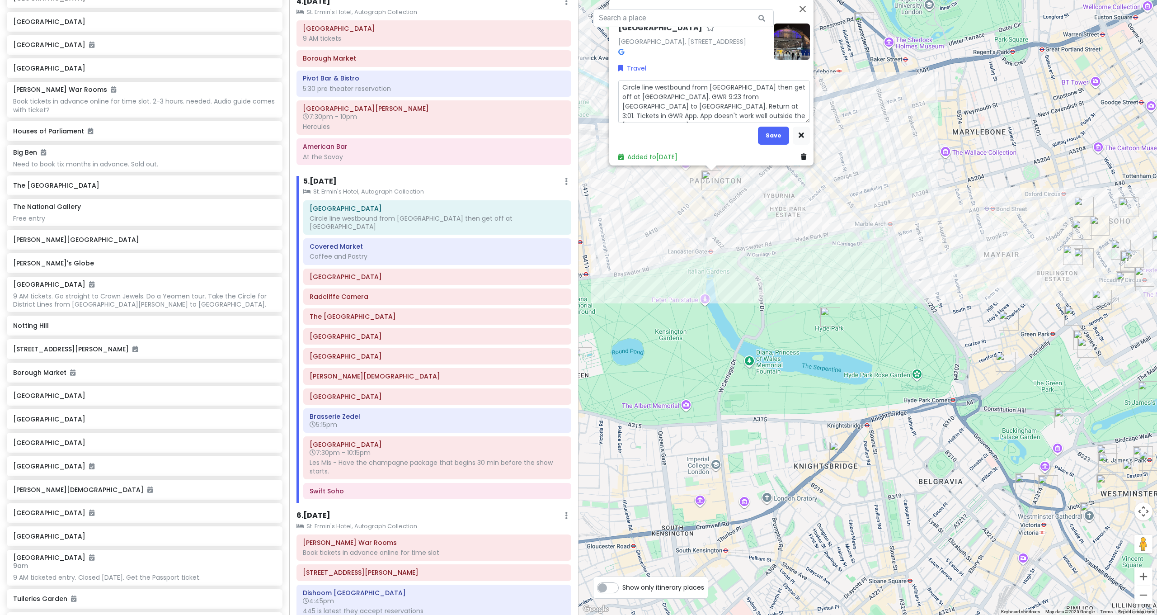
drag, startPoint x: 765, startPoint y: 129, endPoint x: 759, endPoint y: 153, distance: 24.7
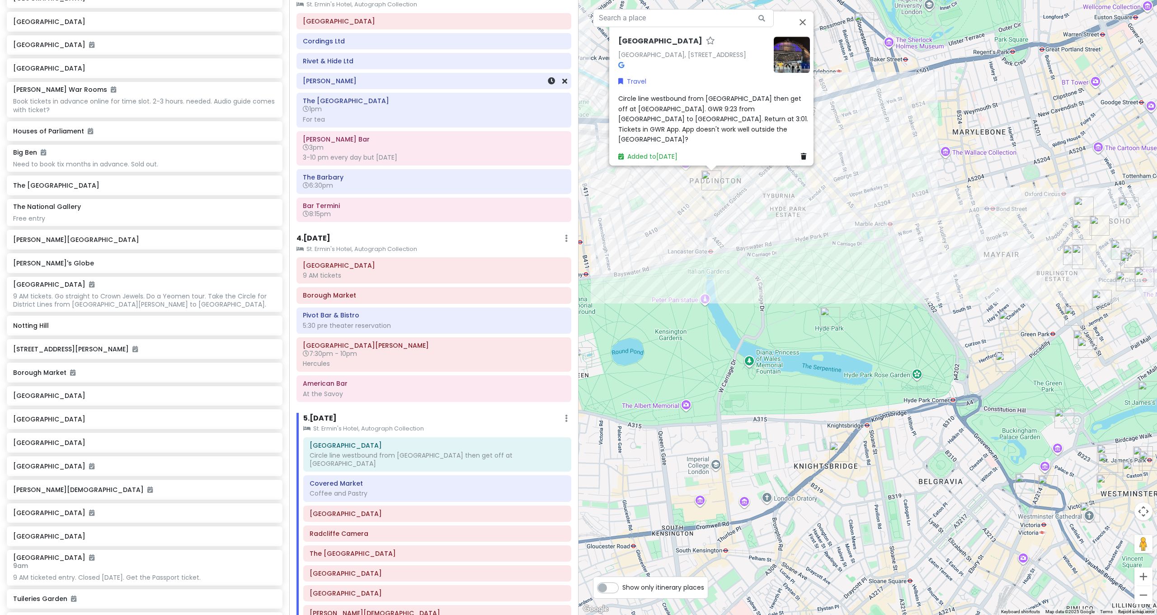
scroll to position [0, 0]
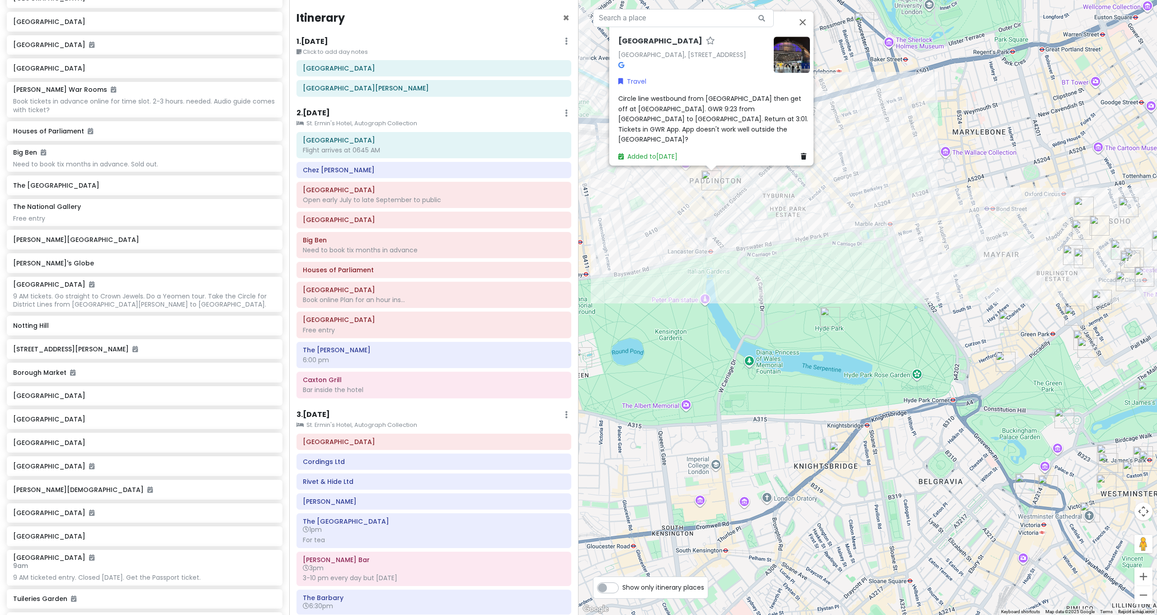
click at [985, 270] on div "Paddington Station Paddington Station, Praed St, Tyburnia, London W2 1RH, UK Tr…" at bounding box center [868, 307] width 579 height 615
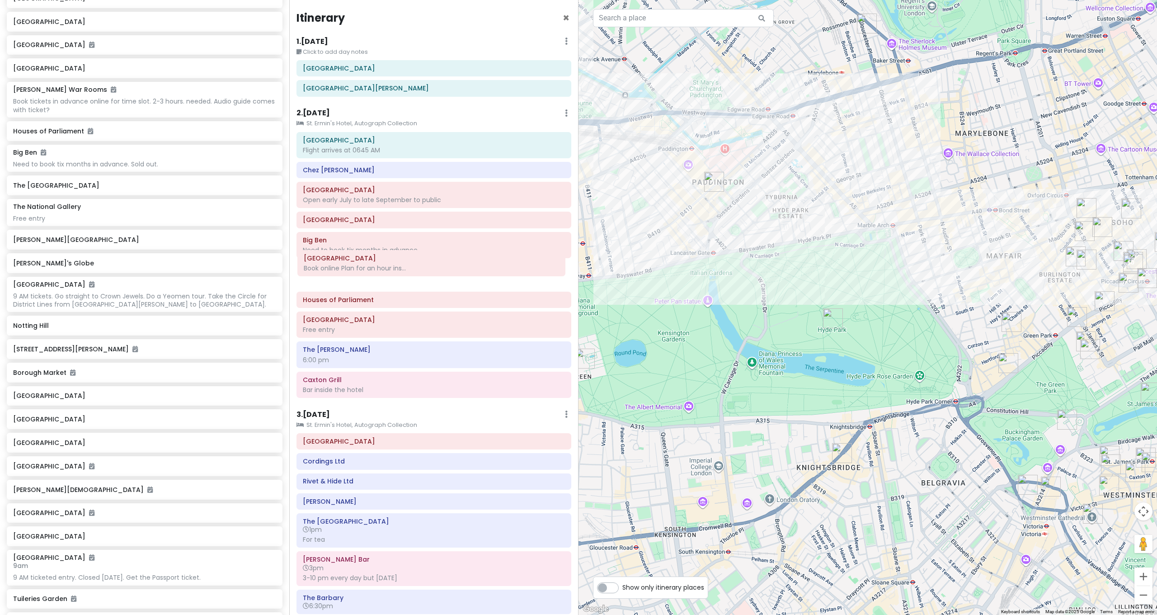
drag, startPoint x: 358, startPoint y: 288, endPoint x: 359, endPoint y: 259, distance: 29.8
click at [359, 259] on div "Heathrow Airport Flight arrives at 0645 AM Chez Antoinette Victoria Buckingham …" at bounding box center [434, 267] width 288 height 270
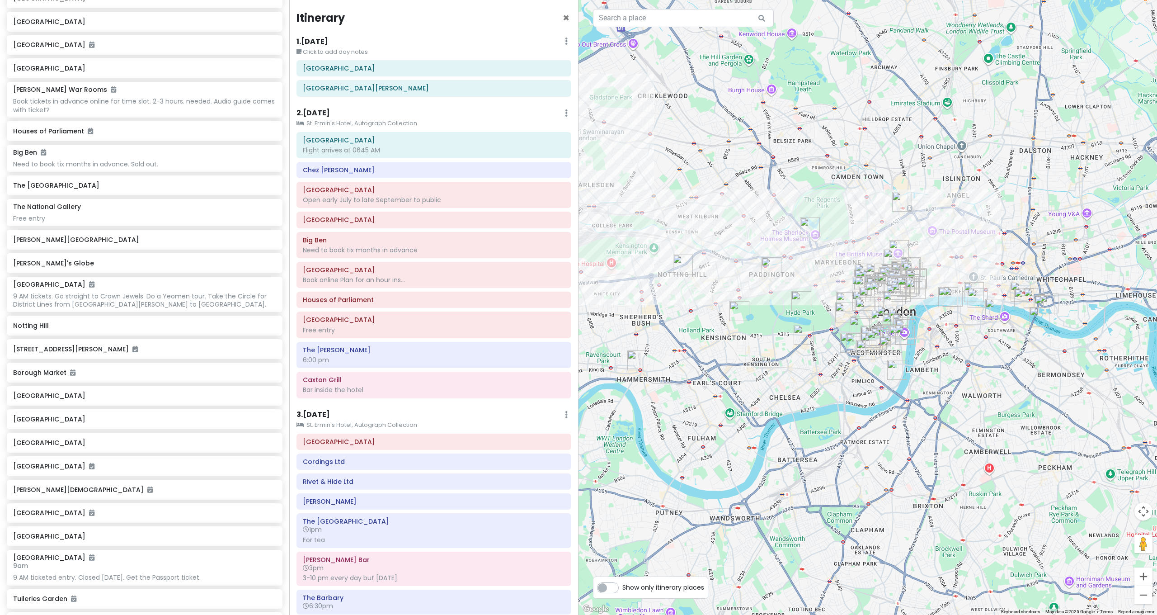
drag, startPoint x: 993, startPoint y: 317, endPoint x: 834, endPoint y: 305, distance: 159.6
click at [834, 305] on div "To navigate, press the arrow keys." at bounding box center [868, 307] width 579 height 615
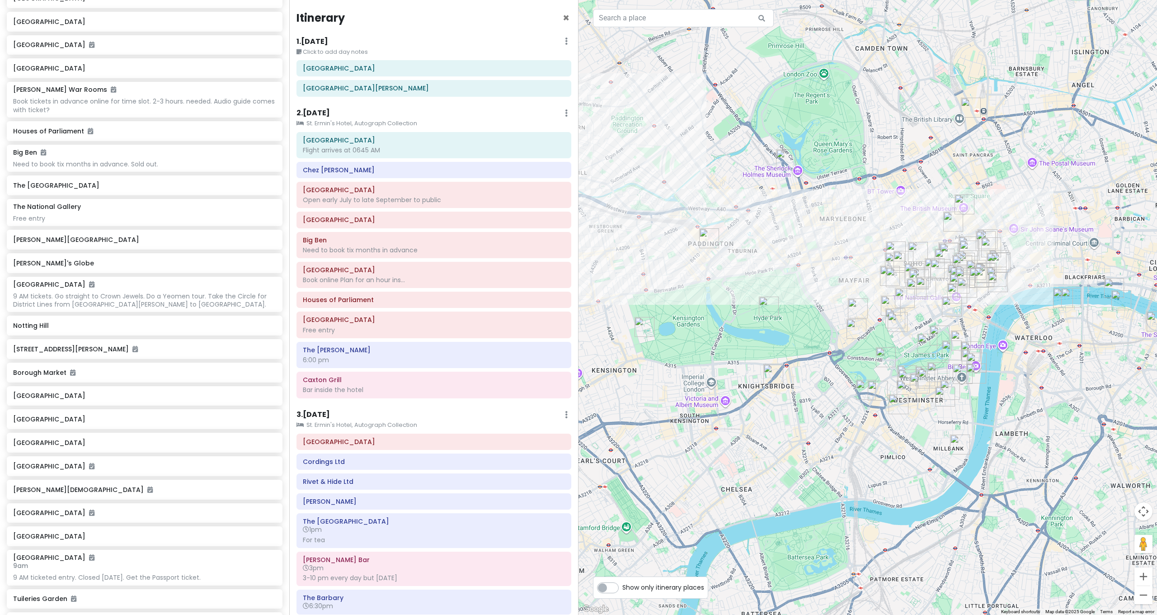
click at [374, 121] on small "St. Ermin's Hotel, Autograph Collection" at bounding box center [434, 123] width 275 height 9
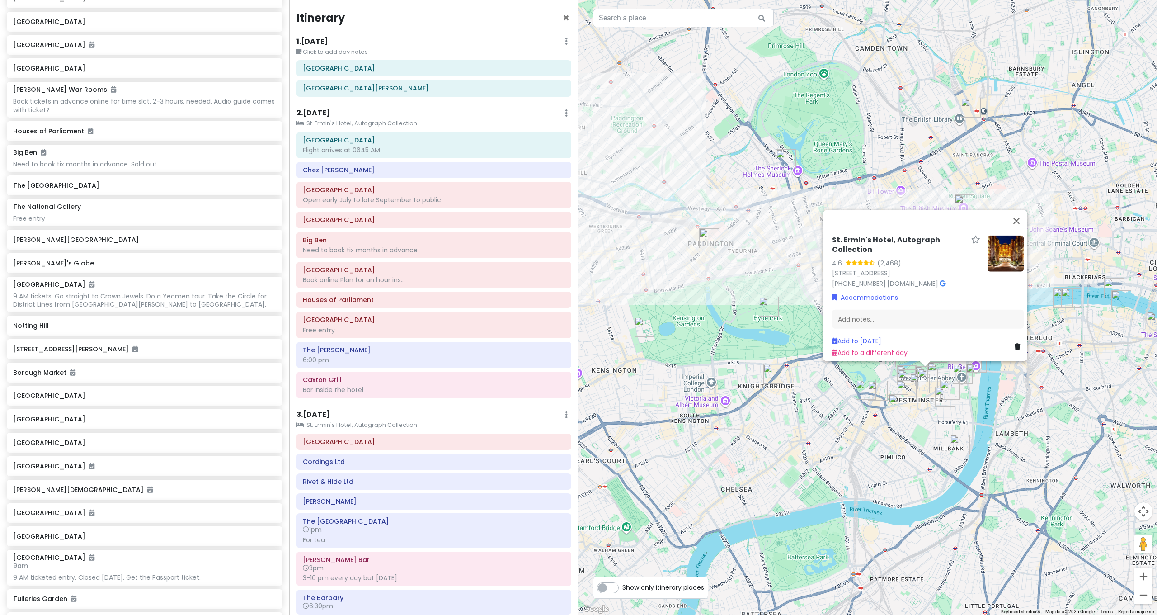
click at [321, 105] on div "Itinerary × 1 . Sun 10/5 Edit Day Notes Delete Day Click to add day notes Ralei…" at bounding box center [433, 307] width 289 height 615
click at [320, 109] on h6 "2 . Mon 10/6" at bounding box center [313, 112] width 33 height 9
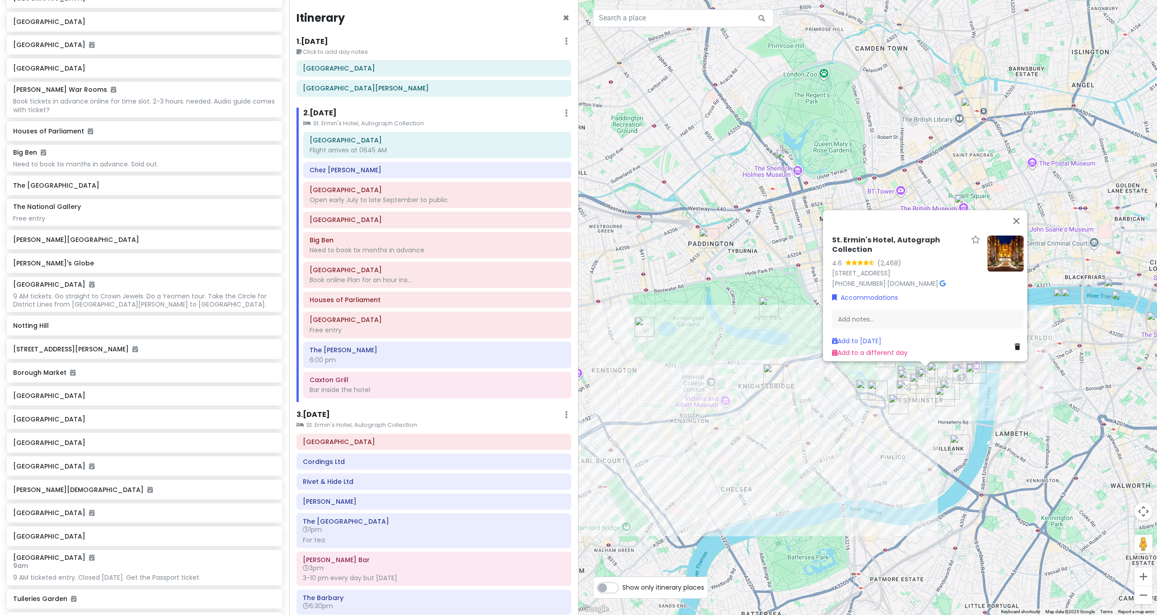
click at [854, 444] on div "St. Ermin's Hotel, Autograph Collection 4.6 (2,468) 2 Caxton St, London SW1H 0Q…" at bounding box center [868, 307] width 579 height 615
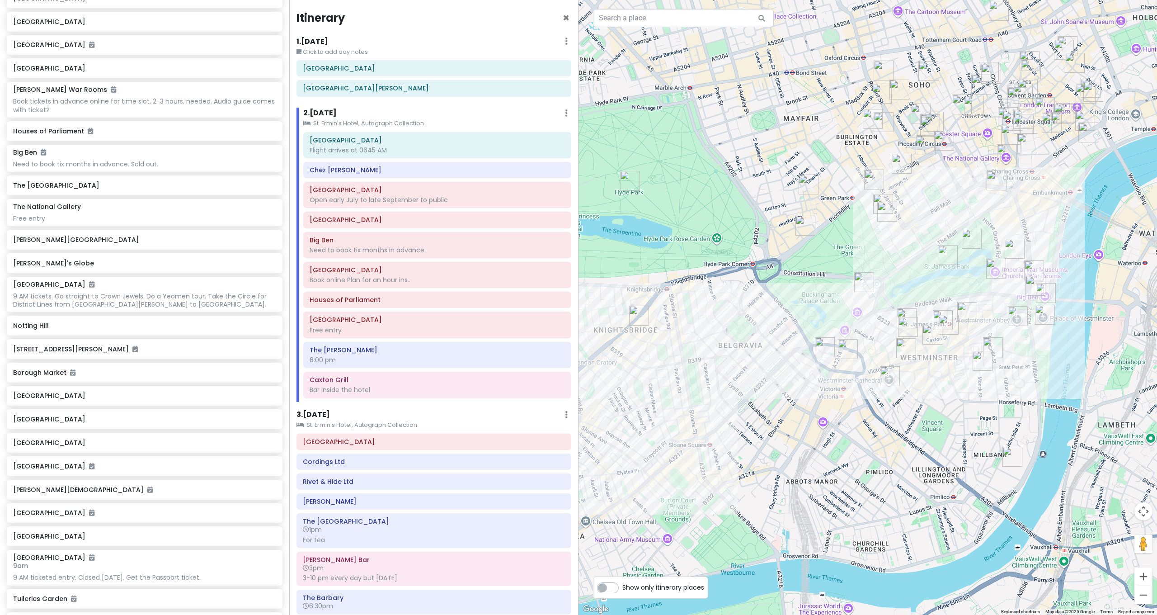
drag, startPoint x: 1019, startPoint y: 382, endPoint x: 950, endPoint y: 402, distance: 72.2
click at [951, 404] on div at bounding box center [868, 307] width 579 height 615
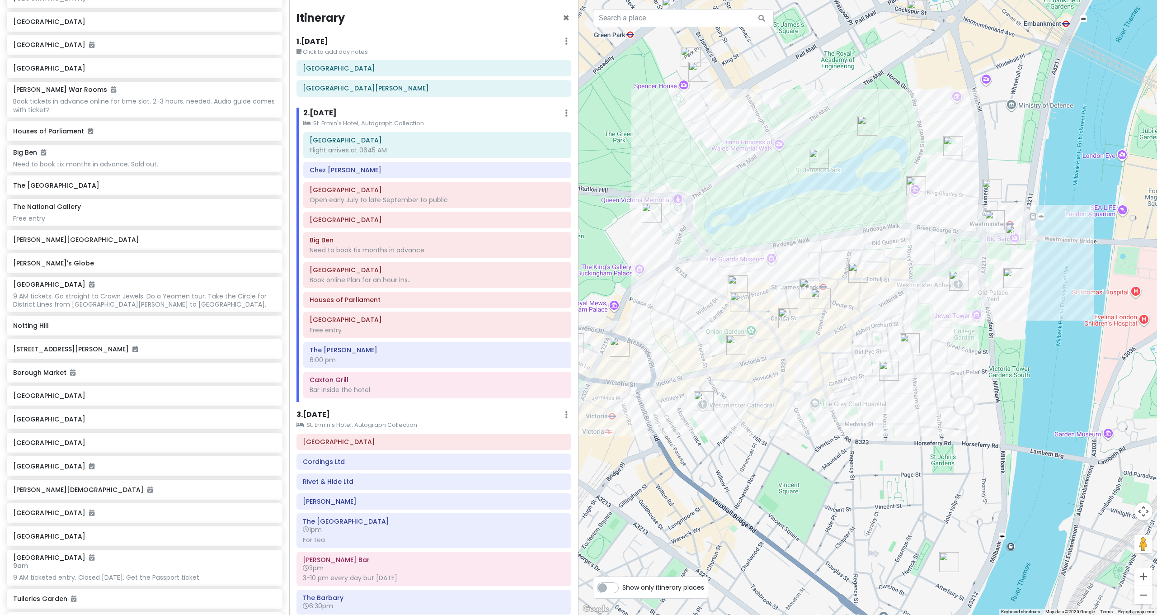
click at [959, 288] on img "Westminster Abbey" at bounding box center [959, 281] width 20 height 20
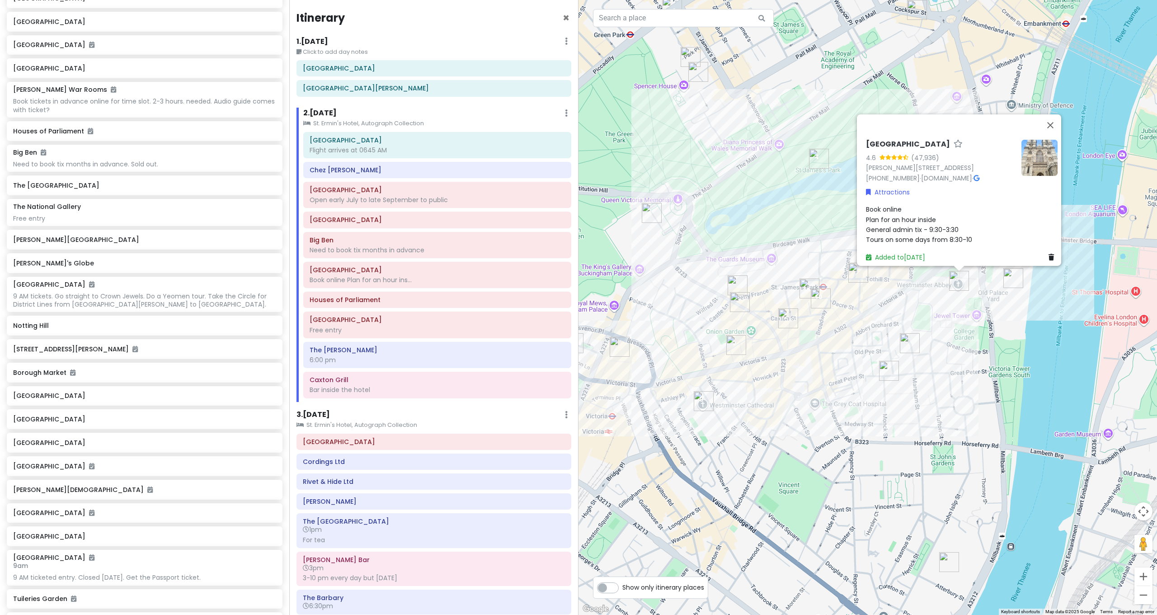
click at [909, 226] on span "Book online Plan for an hour inside General admin tix - 9:30-3:30 Tours on some…" at bounding box center [919, 224] width 106 height 39
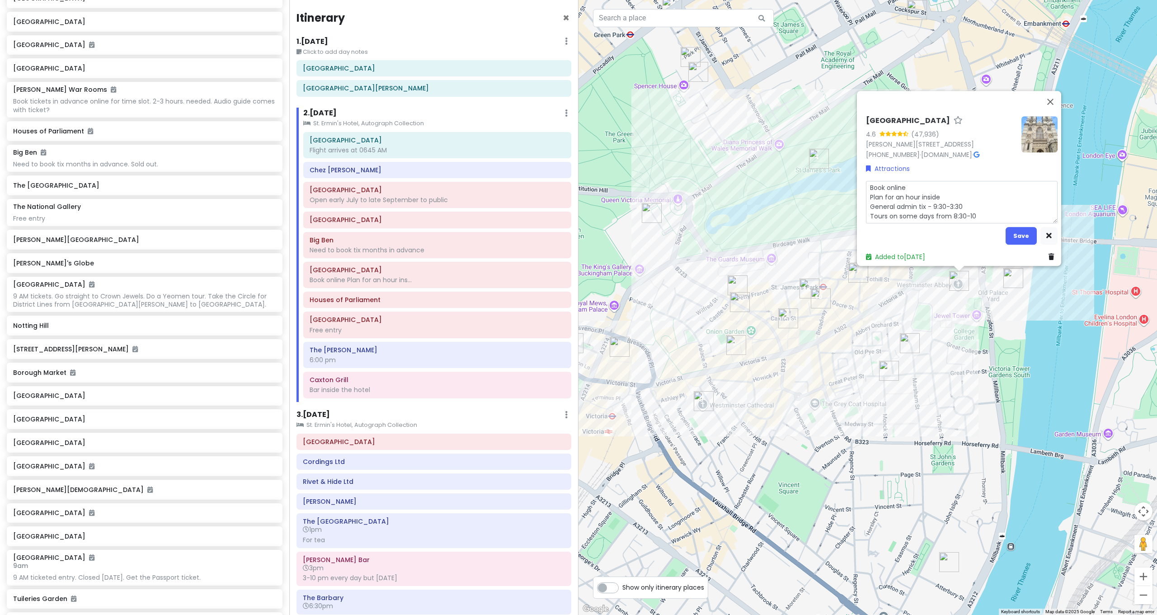
click at [910, 181] on textarea "Book online Plan for an hour inside General admin tix - 9:30-3:30 Tours on some…" at bounding box center [962, 202] width 192 height 42
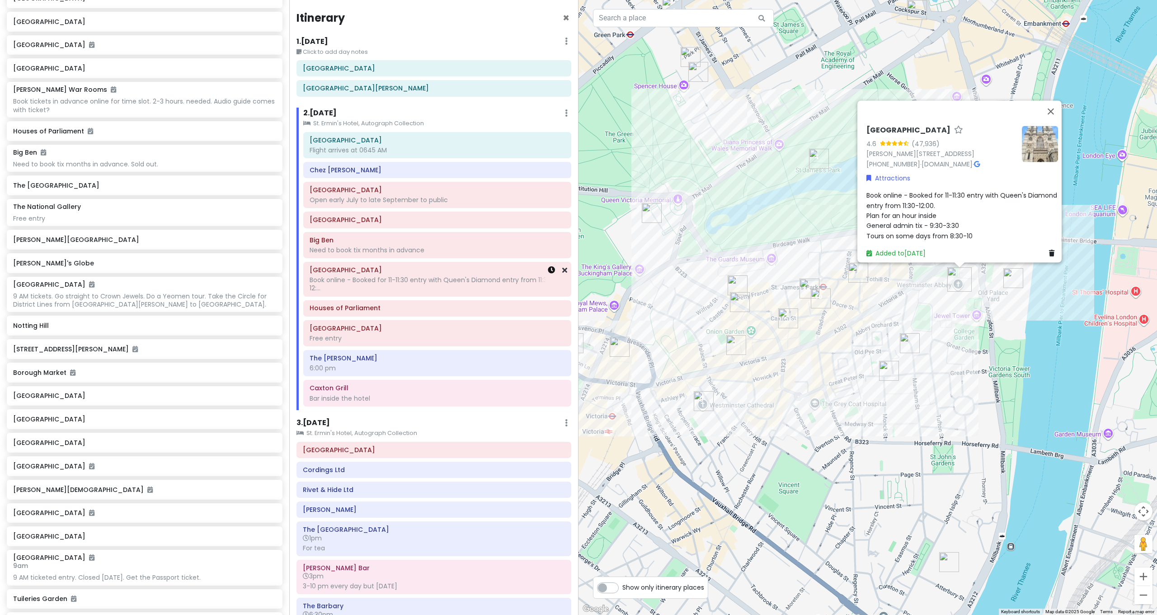
click at [548, 269] on icon at bounding box center [551, 269] width 7 height 7
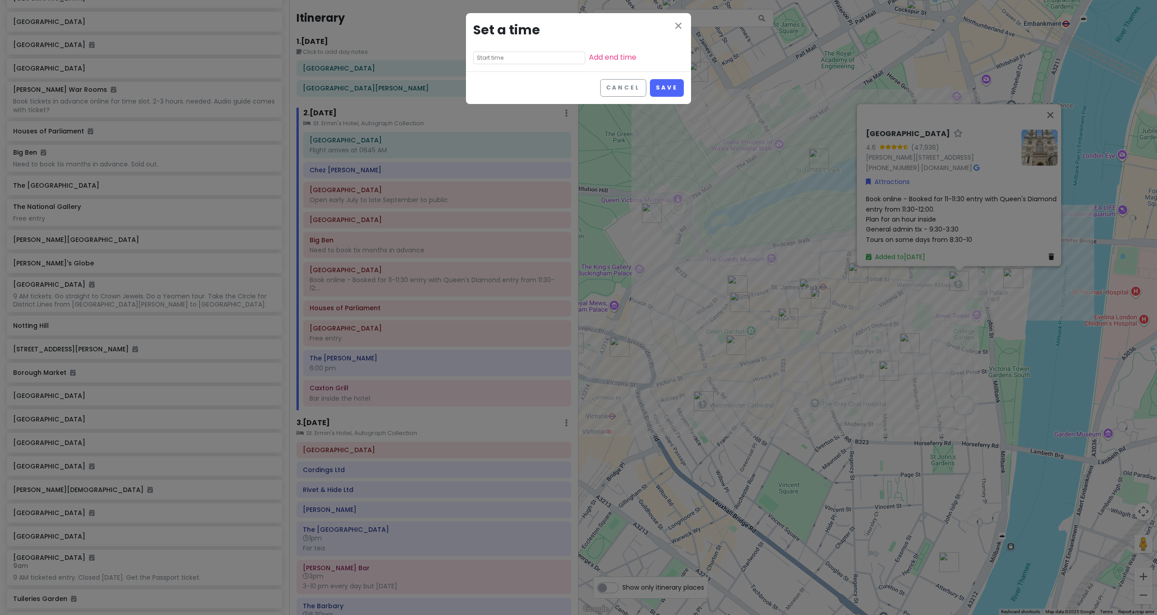
click at [535, 53] on input "text" at bounding box center [529, 58] width 112 height 13
click at [556, 56] on input "text" at bounding box center [529, 58] width 112 height 13
click at [493, 62] on input "text" at bounding box center [529, 58] width 112 height 13
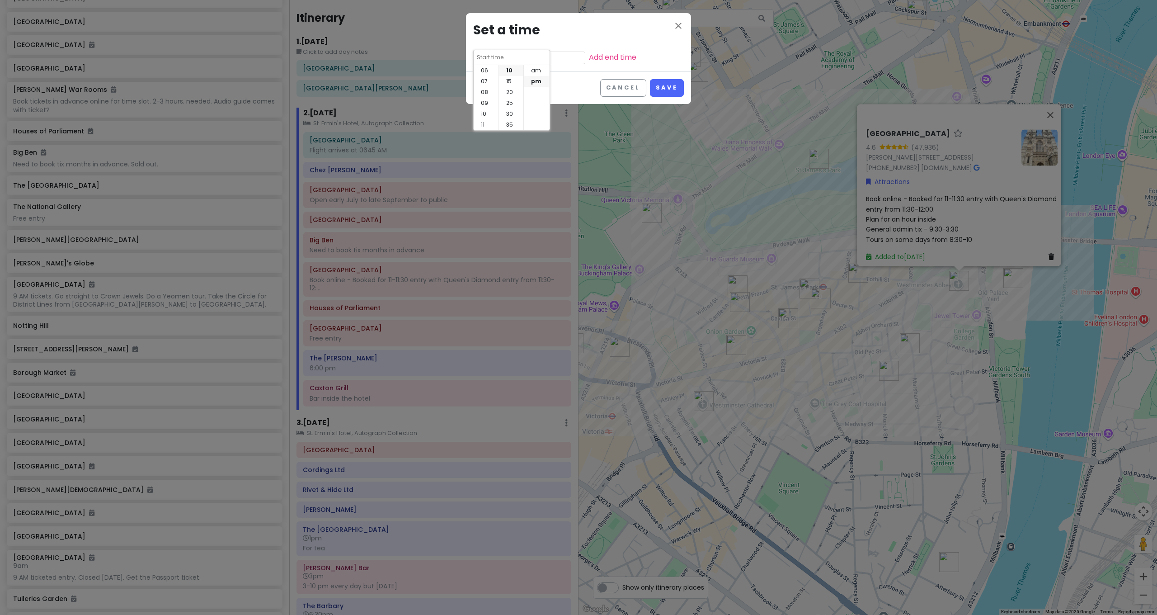
drag, startPoint x: 485, startPoint y: 122, endPoint x: 495, endPoint y: 99, distance: 25.7
click at [485, 122] on li "11" at bounding box center [486, 124] width 25 height 11
click at [511, 72] on li "00" at bounding box center [511, 70] width 24 height 11
click at [537, 71] on li "am" at bounding box center [536, 70] width 25 height 11
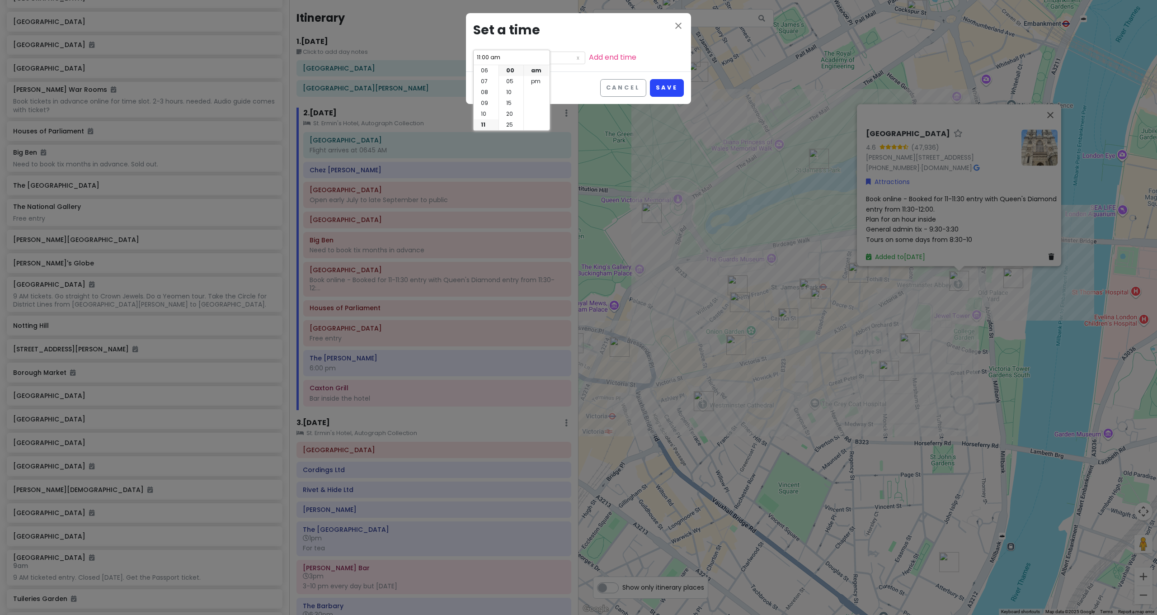
click at [674, 85] on button "Save" at bounding box center [667, 88] width 34 height 18
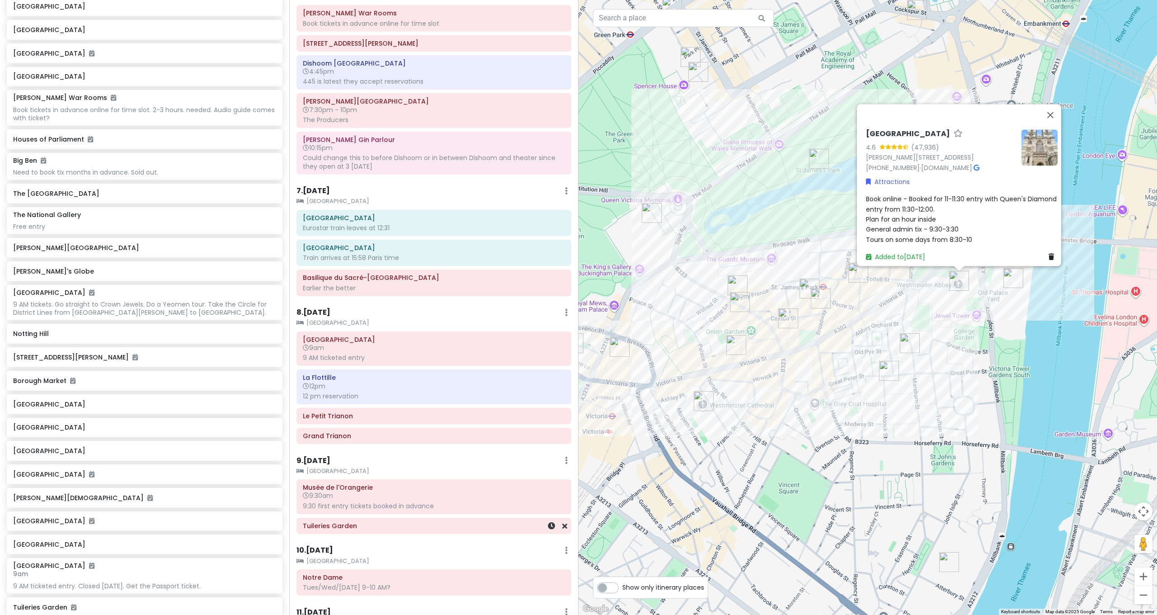
scroll to position [1100, 0]
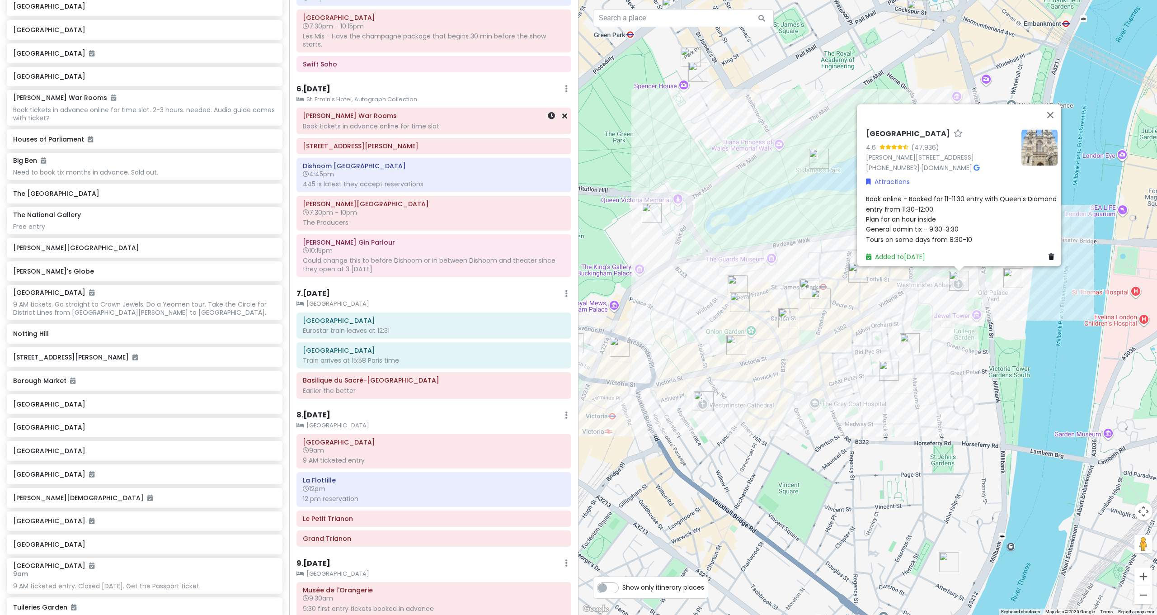
click at [356, 122] on div "Book tickets in advance online for time slot" at bounding box center [434, 126] width 262 height 8
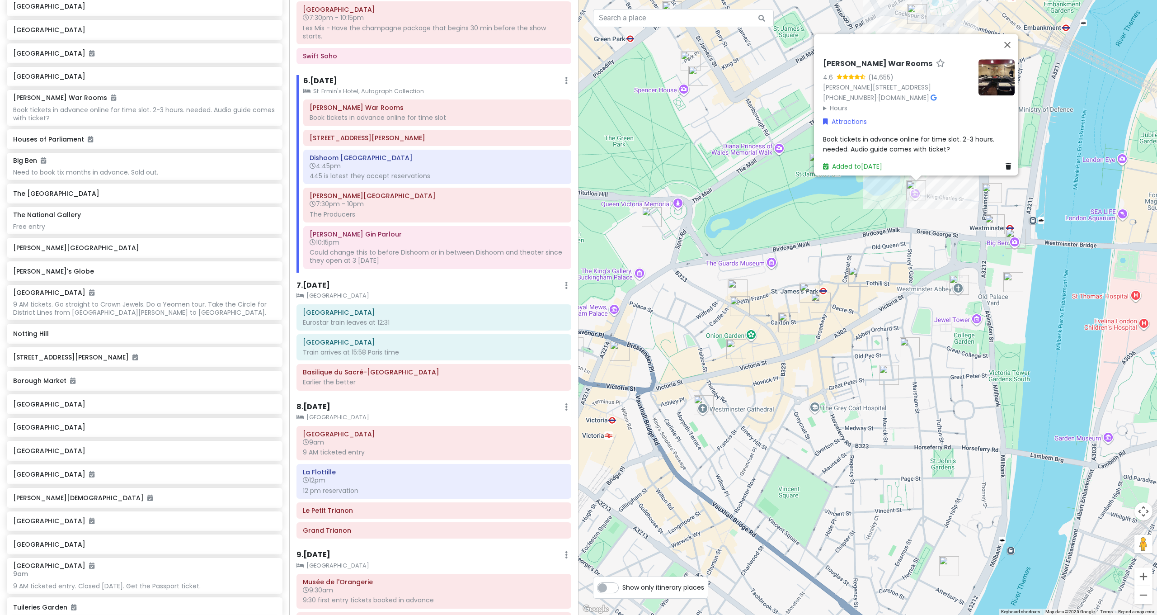
click at [867, 146] on span "Book tickets in advance online for time slot. 2-3 hours. needed. Audio guide co…" at bounding box center [909, 144] width 173 height 19
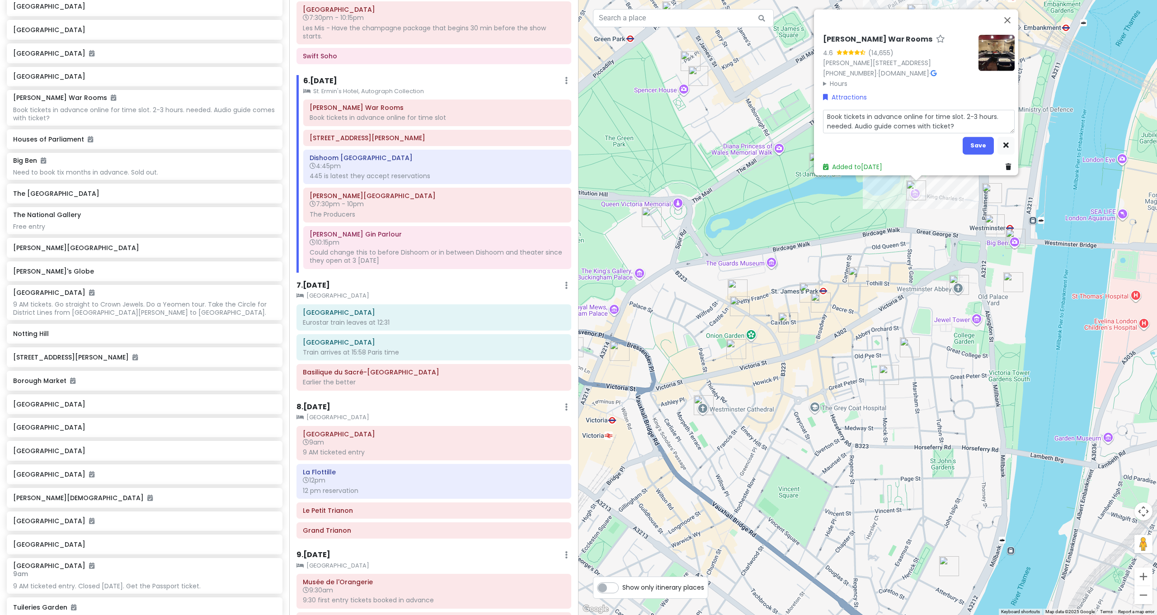
click at [973, 120] on textarea "Book tickets in advance online for time slot. 2-3 hours. needed. Audio guide co…" at bounding box center [919, 121] width 192 height 24
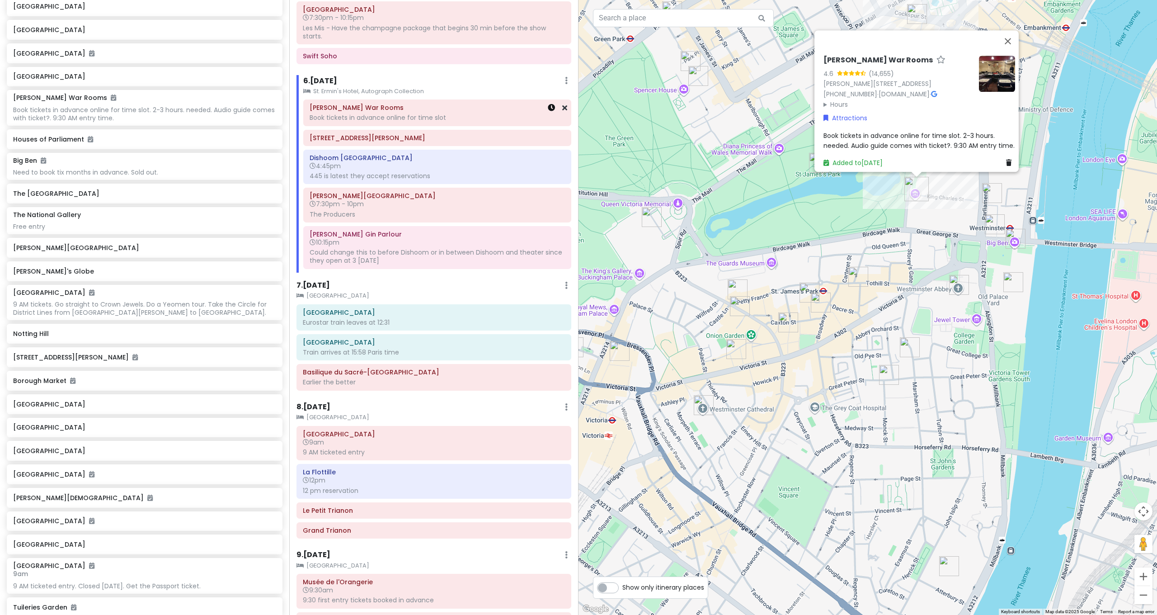
click at [548, 104] on icon at bounding box center [551, 107] width 7 height 7
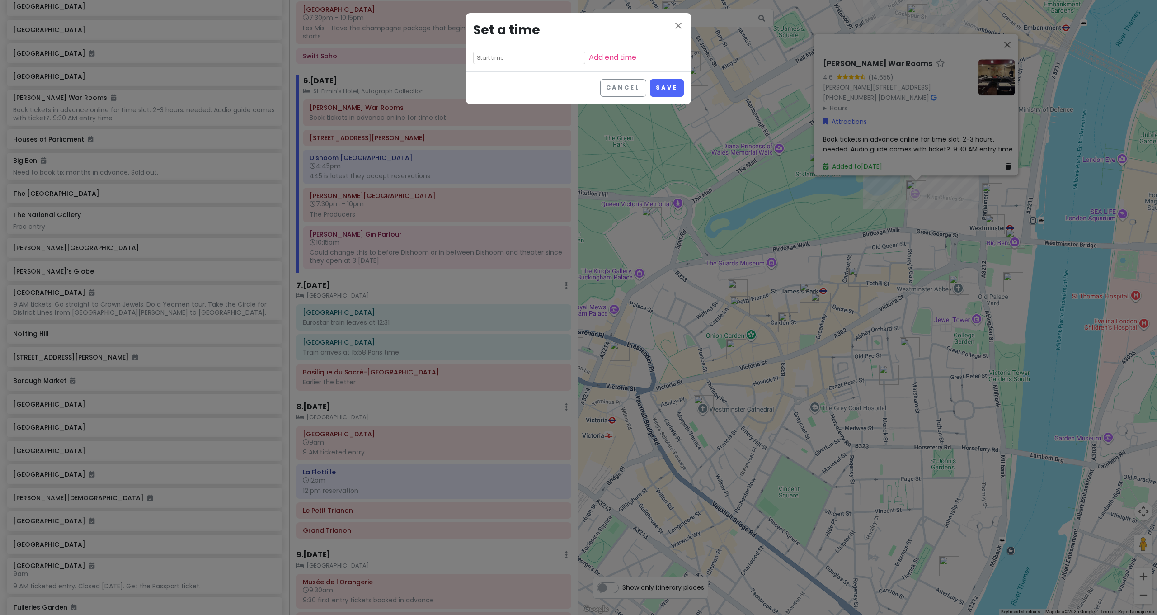
click at [558, 59] on input "text" at bounding box center [529, 58] width 112 height 13
click at [486, 117] on li "09" at bounding box center [486, 121] width 25 height 11
click at [509, 112] on li "30" at bounding box center [511, 113] width 24 height 11
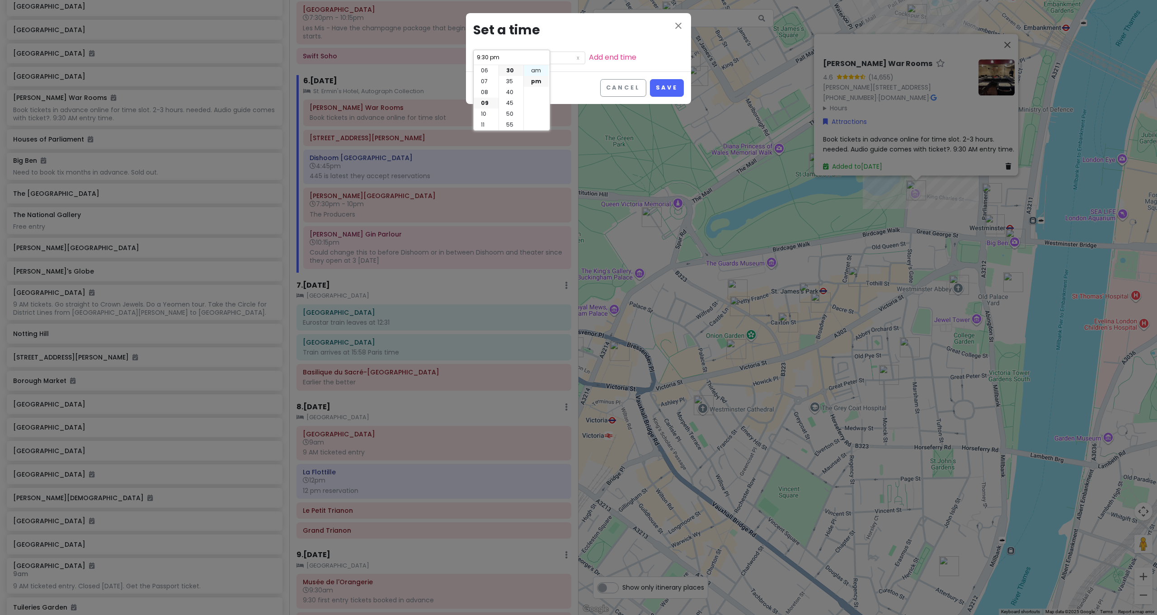
click at [535, 72] on li "am" at bounding box center [536, 70] width 25 height 11
click at [658, 84] on button "Save" at bounding box center [667, 88] width 34 height 18
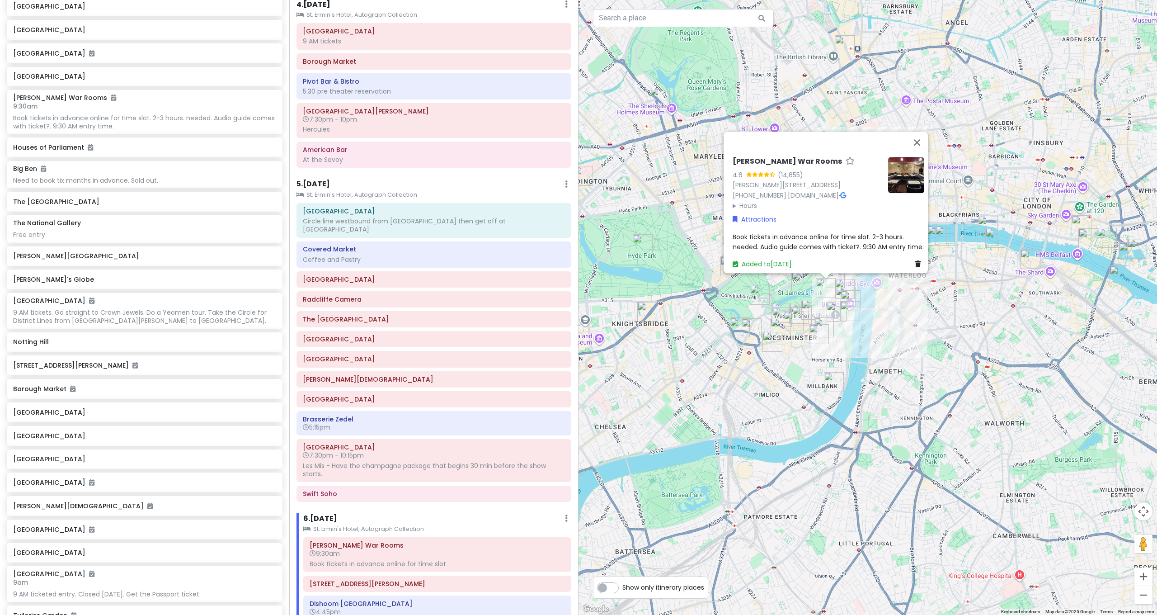
scroll to position [1237, 0]
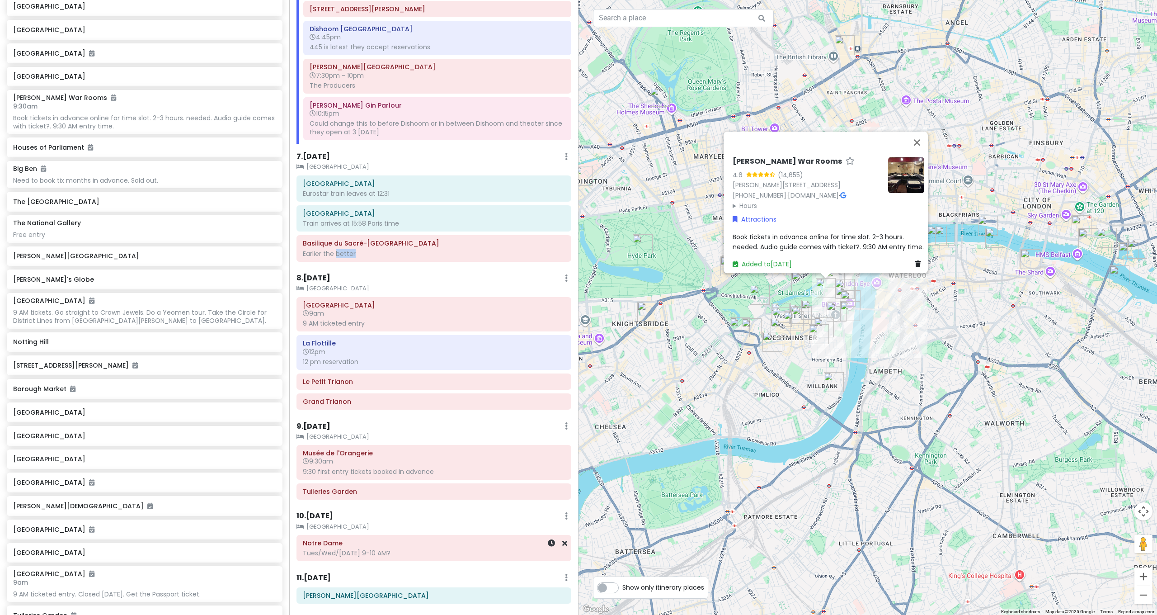
click at [372, 549] on div "Tues/Wed/[DATE] 9-10 AM?" at bounding box center [434, 553] width 262 height 8
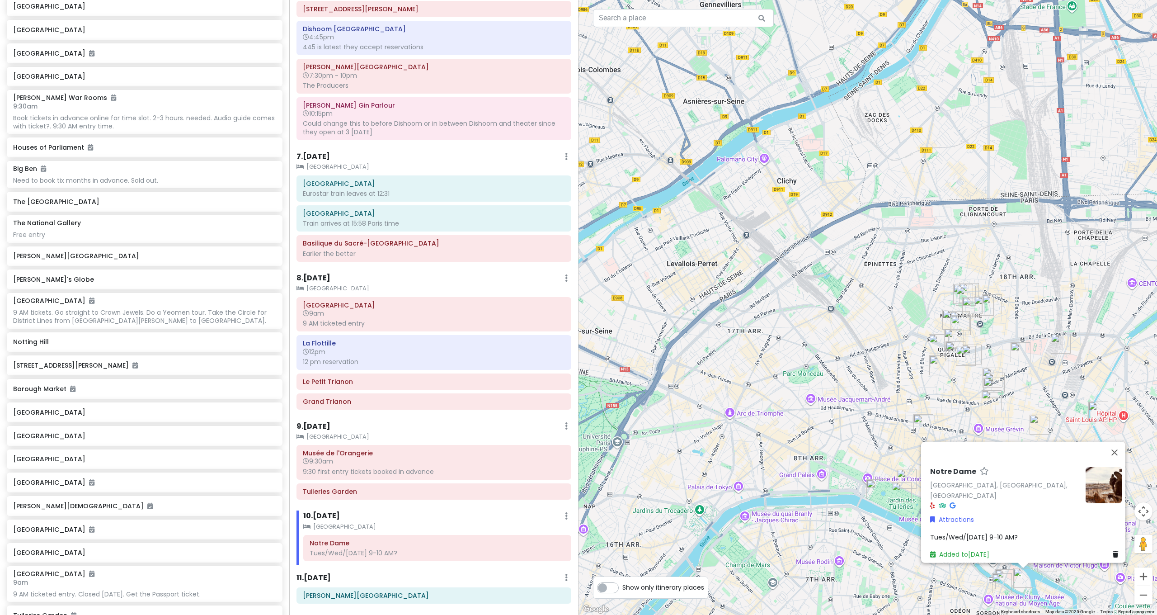
click at [991, 535] on span "Tues/Wed/[DATE] 9-10 AM?" at bounding box center [974, 536] width 88 height 9
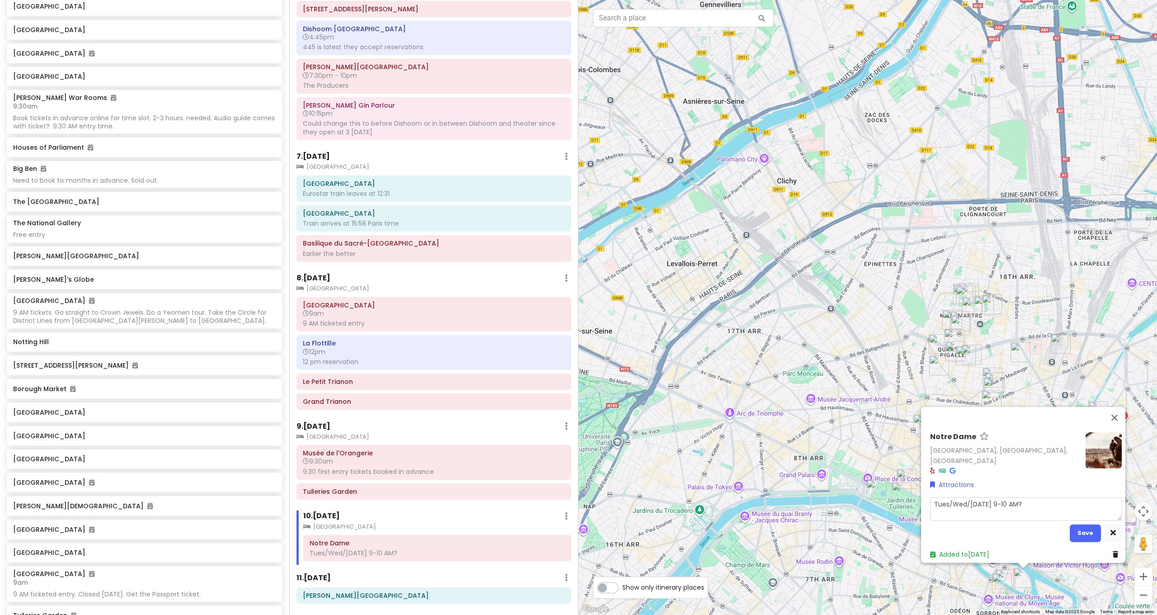
click at [1043, 504] on textarea "Tues/Wed/[DATE] 9-10 AM?" at bounding box center [1026, 509] width 192 height 24
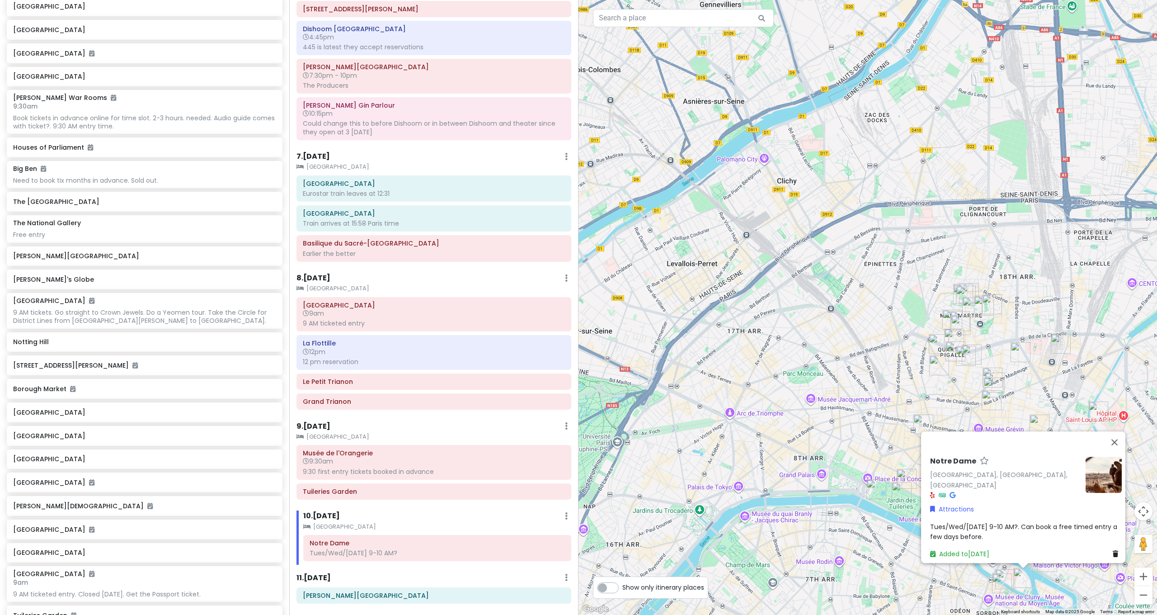
click at [779, 531] on div "Notre Dame Notre Dame, Paris, France Attractions Tues/Wed/Thursday 9-10 AM?. Ca…" at bounding box center [868, 307] width 579 height 615
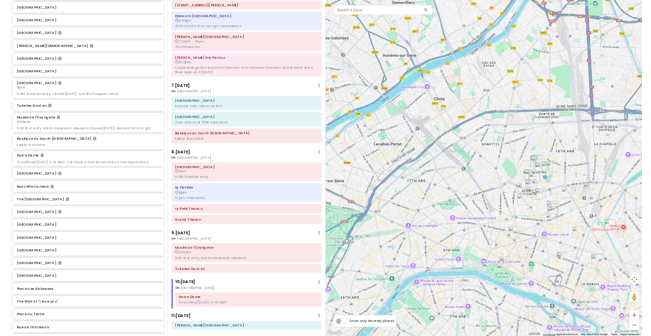
scroll to position [1190, 0]
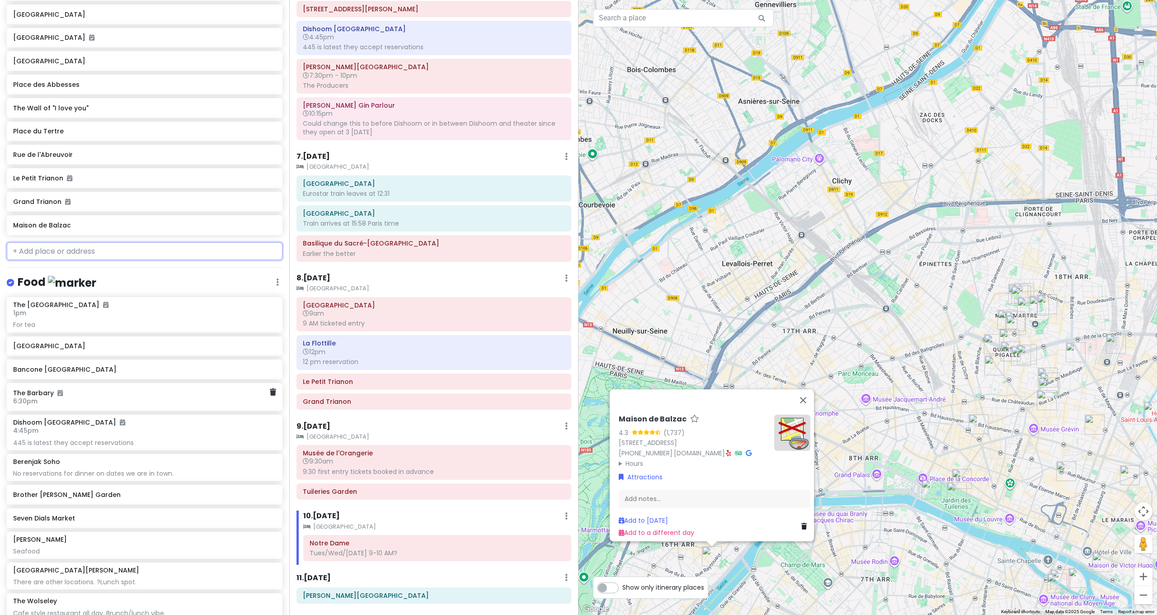
click at [89, 242] on input "text" at bounding box center [145, 251] width 276 height 18
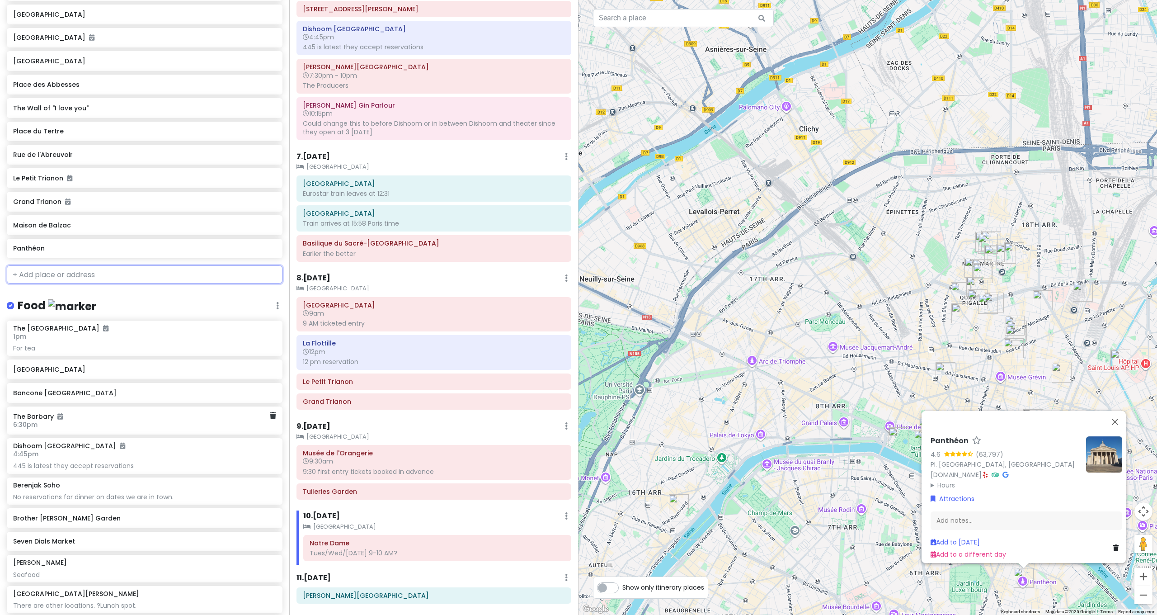
click at [107, 265] on input "text" at bounding box center [145, 274] width 276 height 18
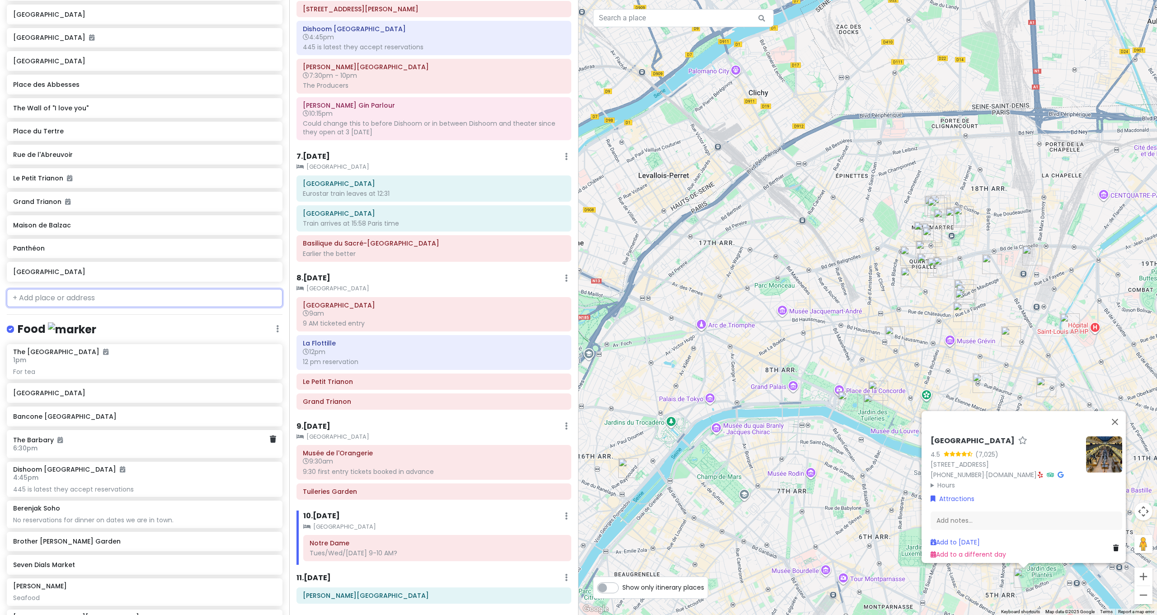
click at [108, 289] on input "text" at bounding box center [145, 298] width 276 height 18
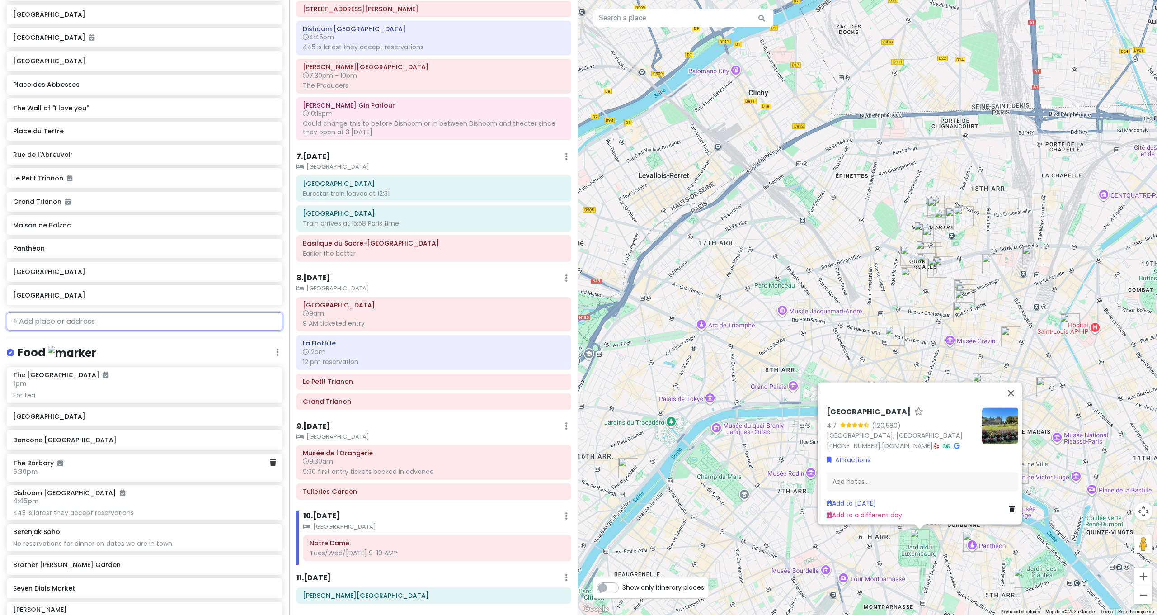
click at [83, 312] on input "text" at bounding box center [145, 321] width 276 height 18
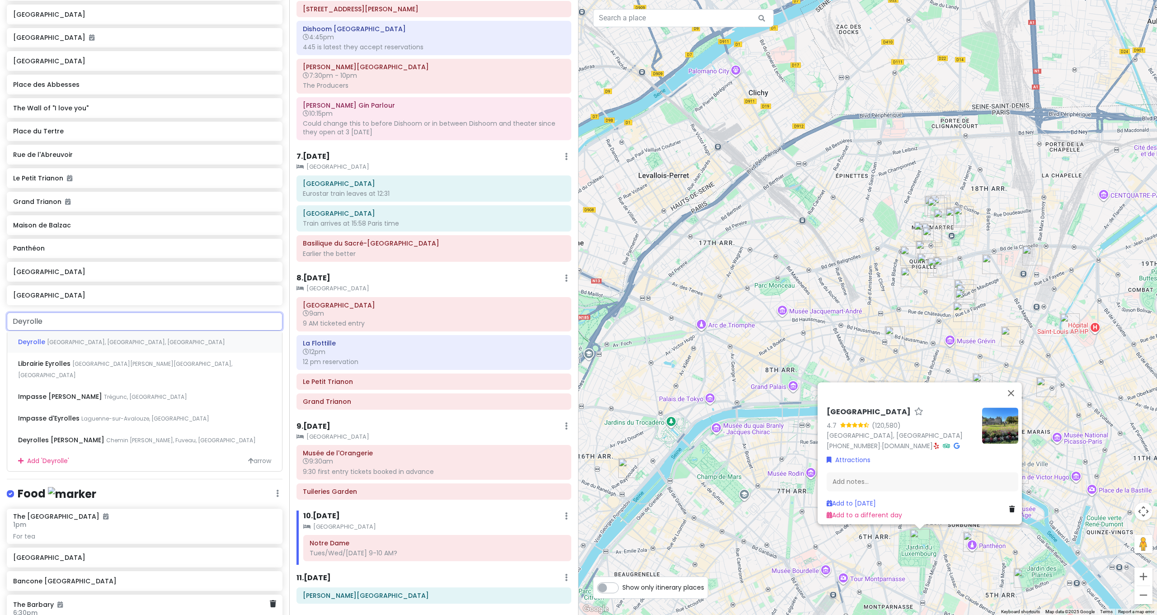
click at [93, 338] on span "Rue du Bac, Paris, France" at bounding box center [136, 342] width 178 height 8
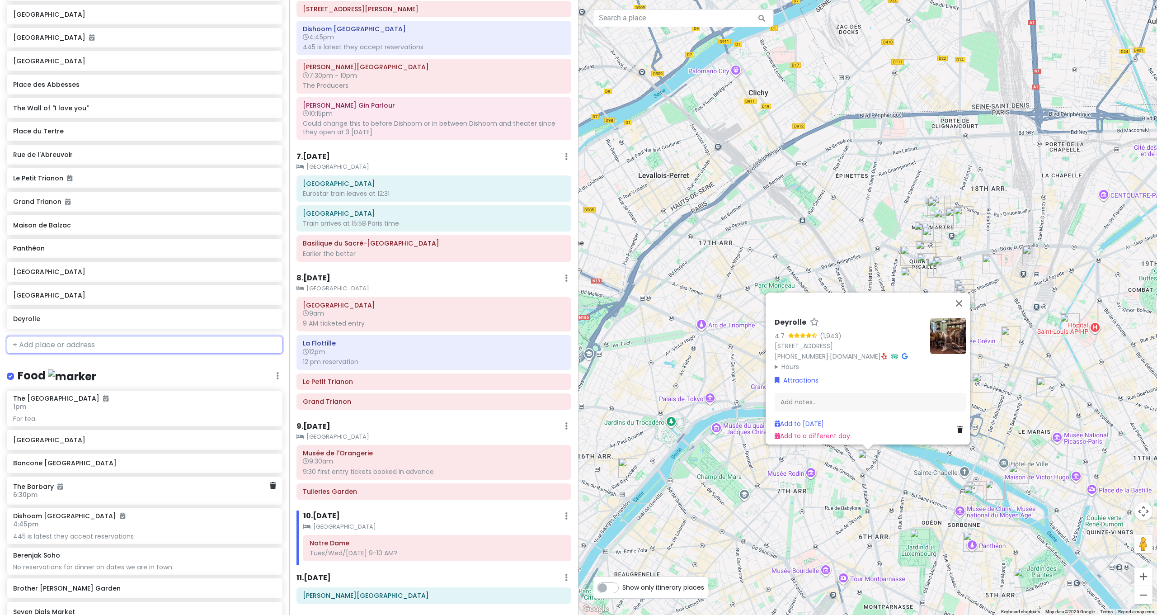
click at [127, 337] on input "text" at bounding box center [145, 345] width 276 height 18
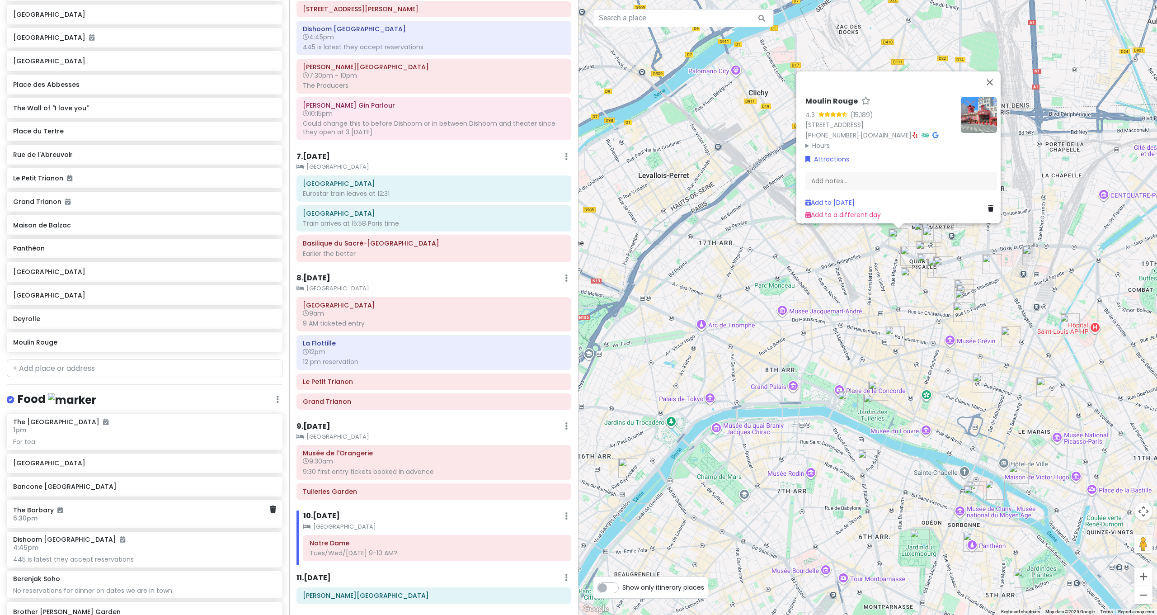
click at [1072, 276] on div "Moulin Rouge 4.3 (15,189) 82 Bd de Clichy, 75018 Paris, France +33 1 53 09 82 8…" at bounding box center [868, 307] width 579 height 615
click at [1027, 261] on img "Gare du Nord" at bounding box center [1033, 255] width 20 height 20
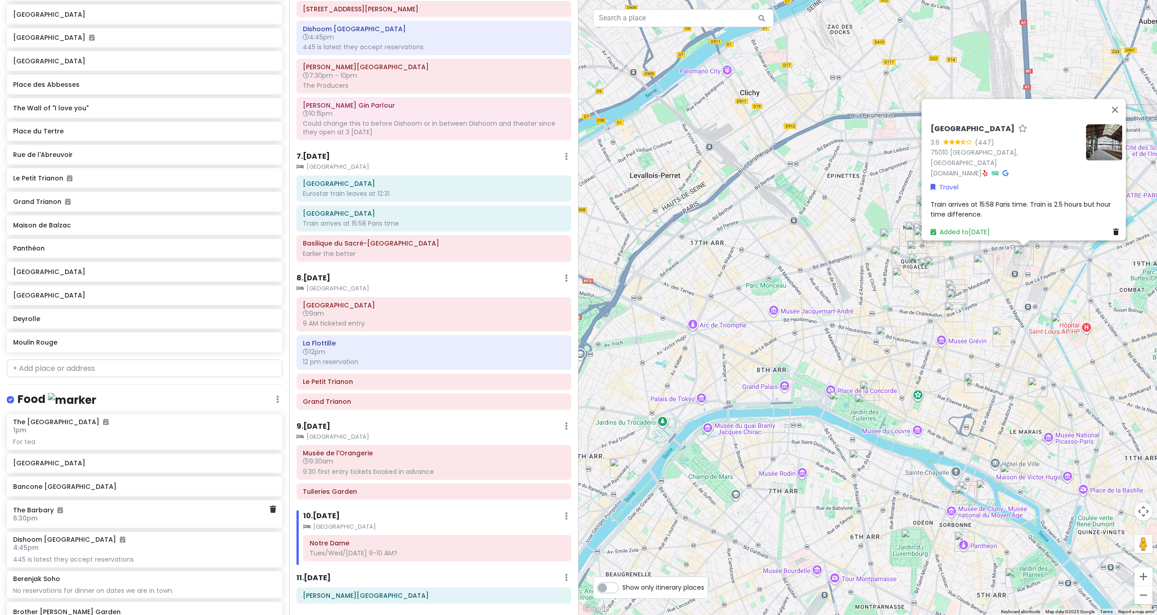
click at [966, 271] on div "Gare du Nord 3.6 (447) 75010 Paris, France www.sortiesdumetro.fr · Travel Train…" at bounding box center [868, 307] width 579 height 615
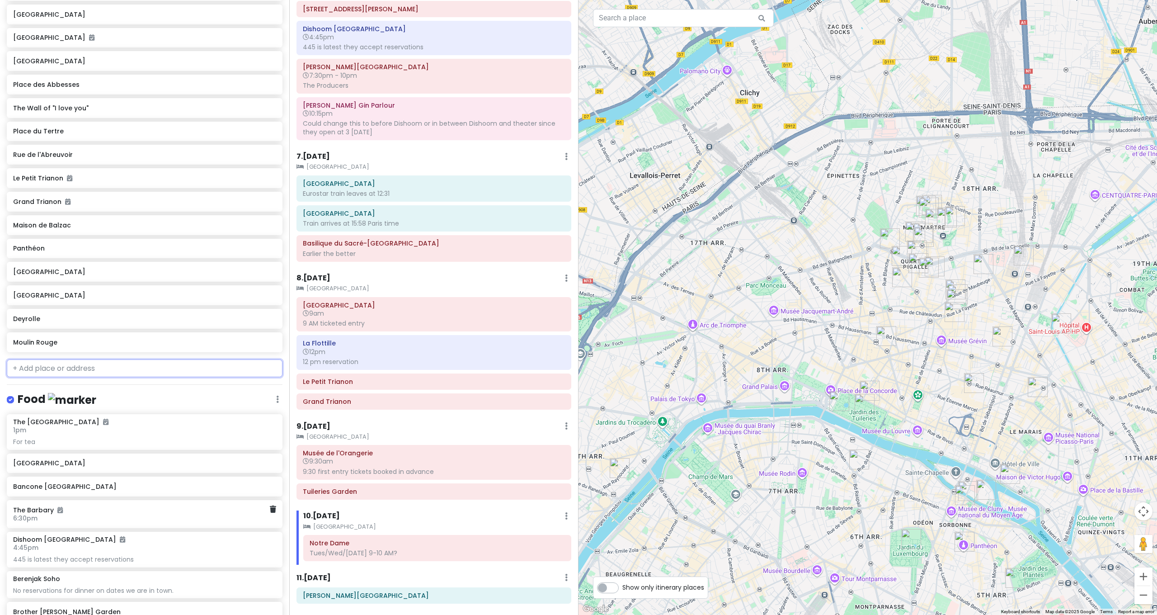
click at [164, 359] on input "text" at bounding box center [145, 368] width 276 height 18
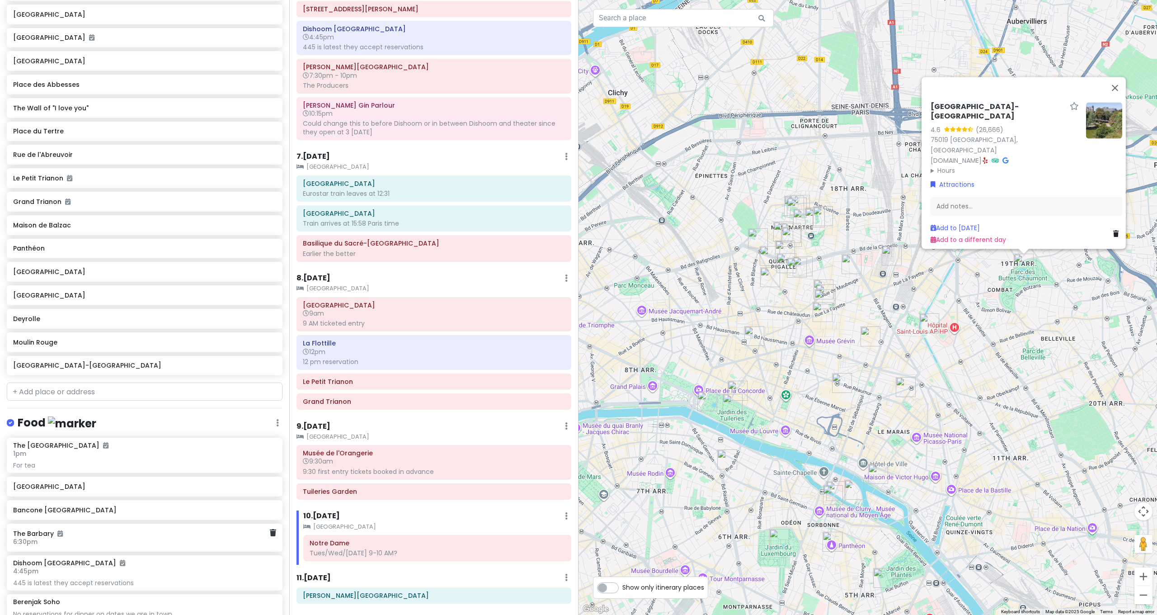
click at [1143, 0] on div "Parc des Buttes-Chaumont 4.6 (26,666) 75019 Paris, France www.paris.fr · Hours …" at bounding box center [868, 307] width 579 height 615
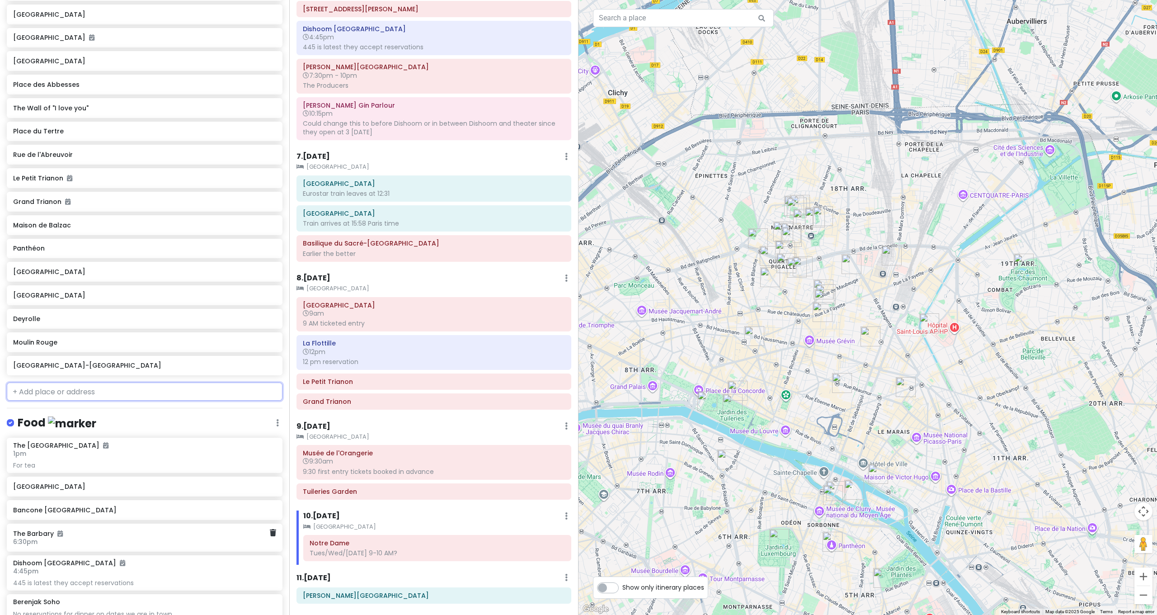
click at [86, 382] on input "text" at bounding box center [145, 391] width 276 height 18
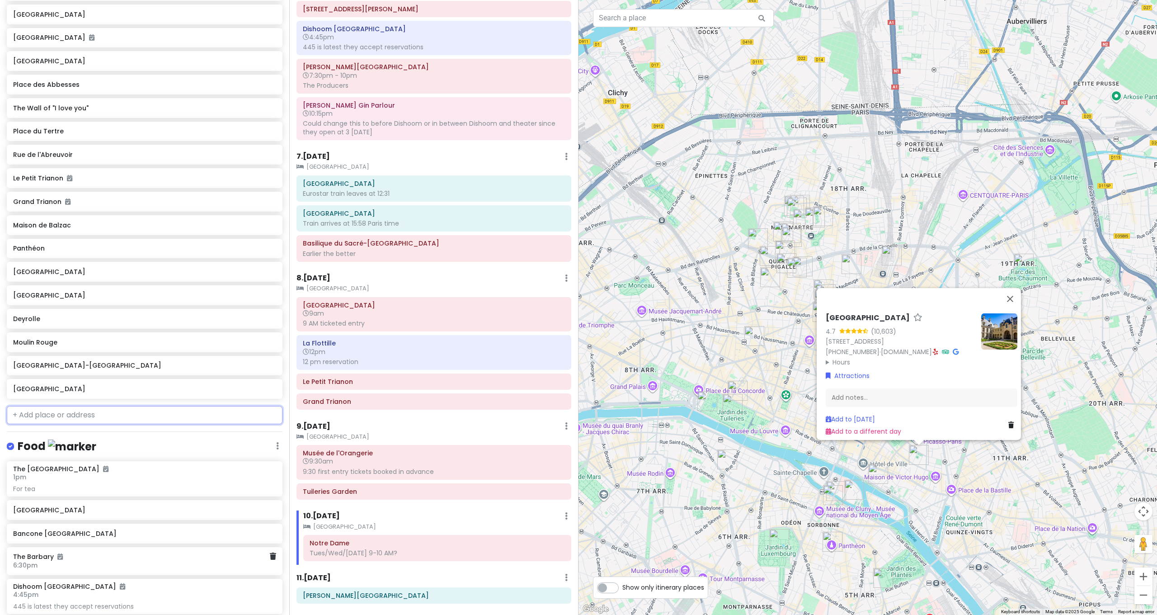
click at [98, 406] on input "text" at bounding box center [145, 415] width 276 height 18
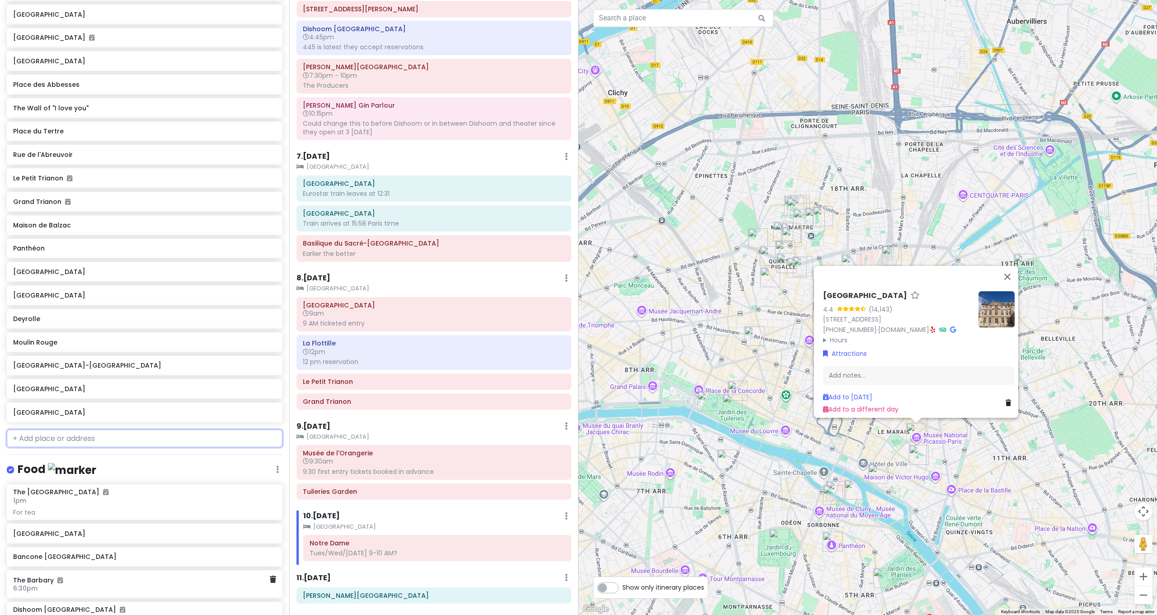
click at [51, 429] on input "text" at bounding box center [145, 438] width 276 height 18
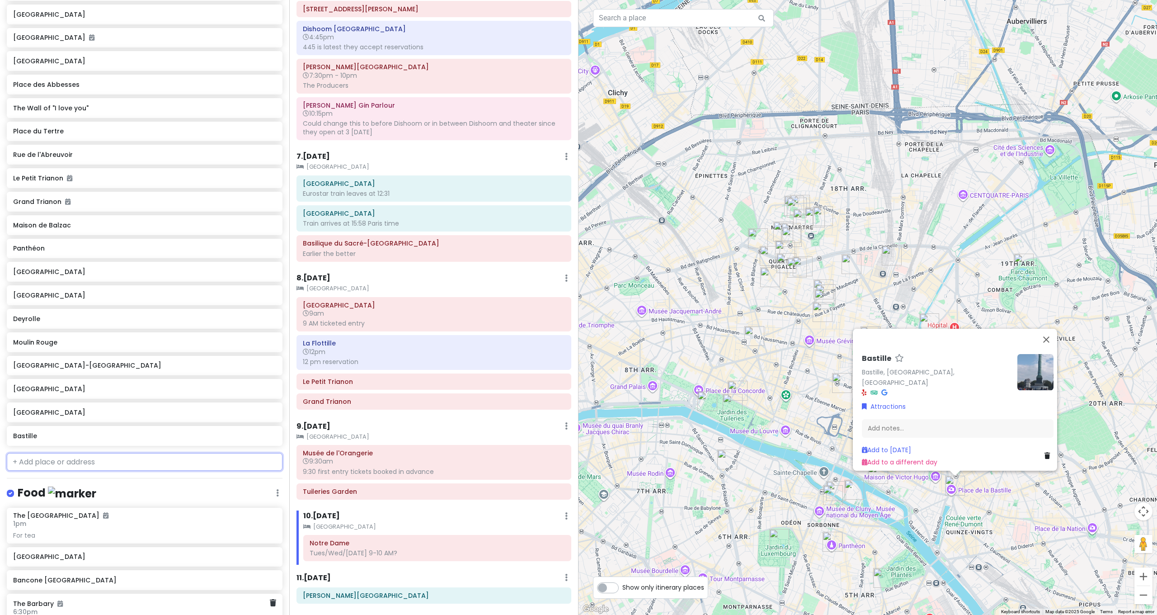
click at [153, 453] on input "text" at bounding box center [145, 462] width 276 height 18
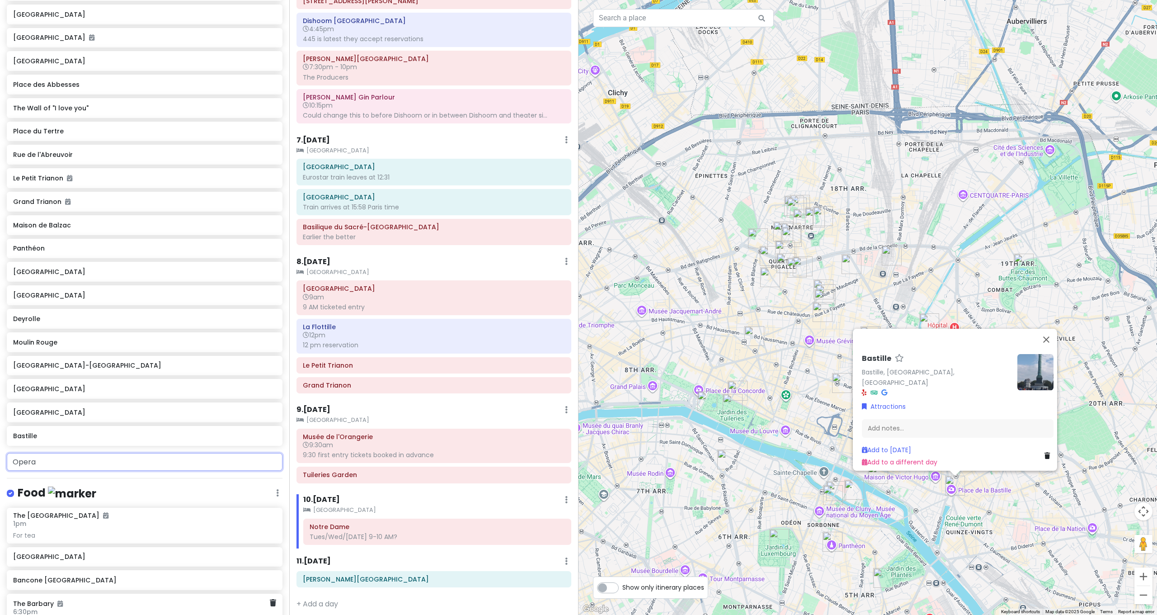
scroll to position [1591, 0]
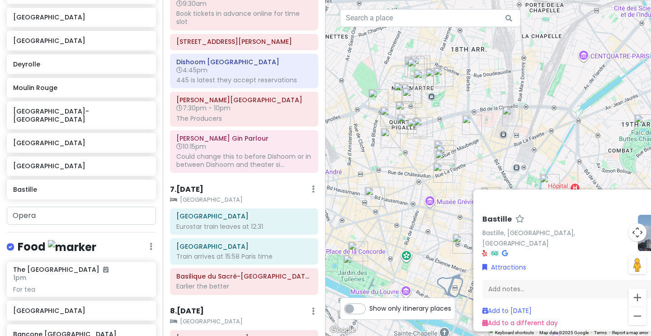
click at [397, 226] on div "Bastille Bastille, Paris, France Attractions Add notes... Add to Tue 10/14 Add …" at bounding box center [487, 168] width 325 height 336
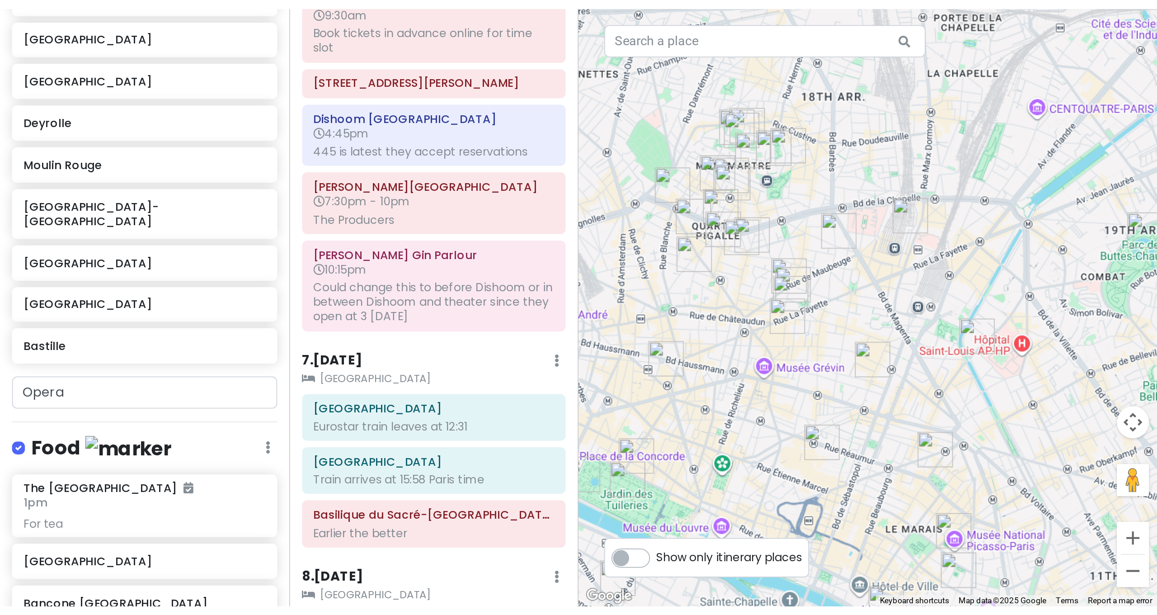
scroll to position [1221, 0]
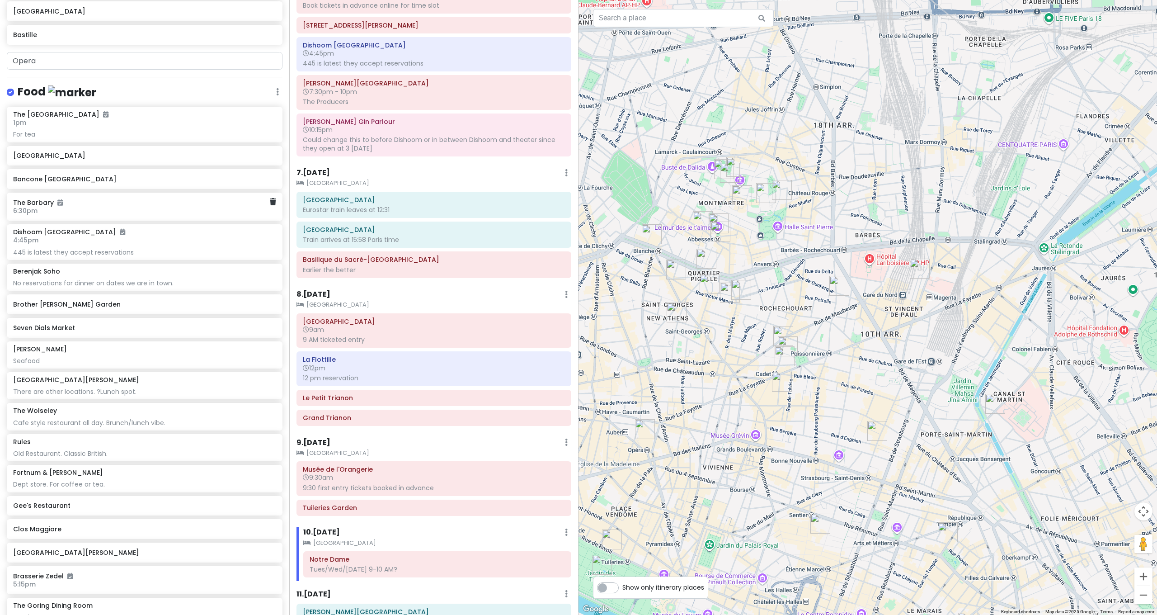
drag, startPoint x: 814, startPoint y: 219, endPoint x: 843, endPoint y: 233, distance: 32.0
click at [847, 224] on div at bounding box center [868, 307] width 579 height 615
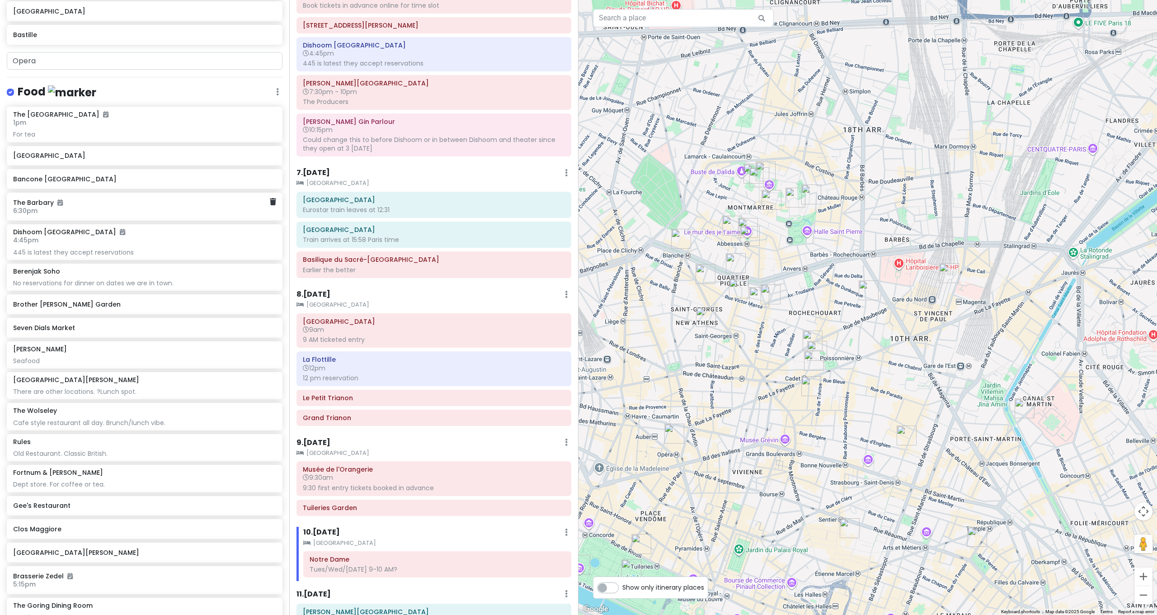
click at [817, 348] on img "Hôtel Maison Mère" at bounding box center [817, 351] width 20 height 20
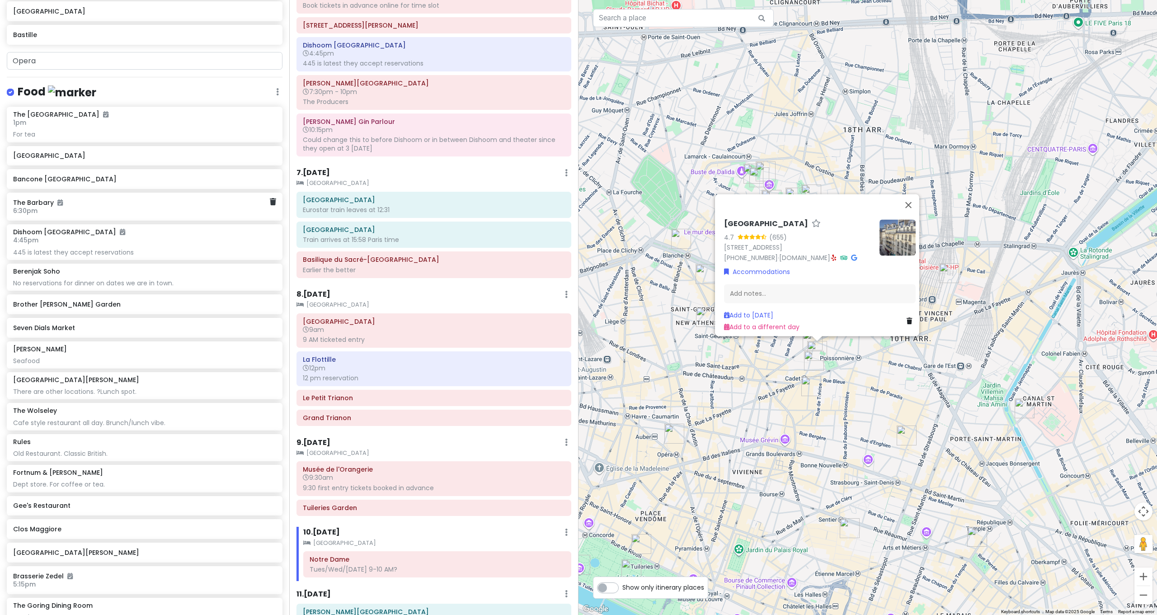
click at [775, 349] on div "Hôtel Maison Mère 4.7 (655) 7 Rue Mayran, 75009 Paris, France +33 1 42 80 00 00…" at bounding box center [868, 307] width 579 height 615
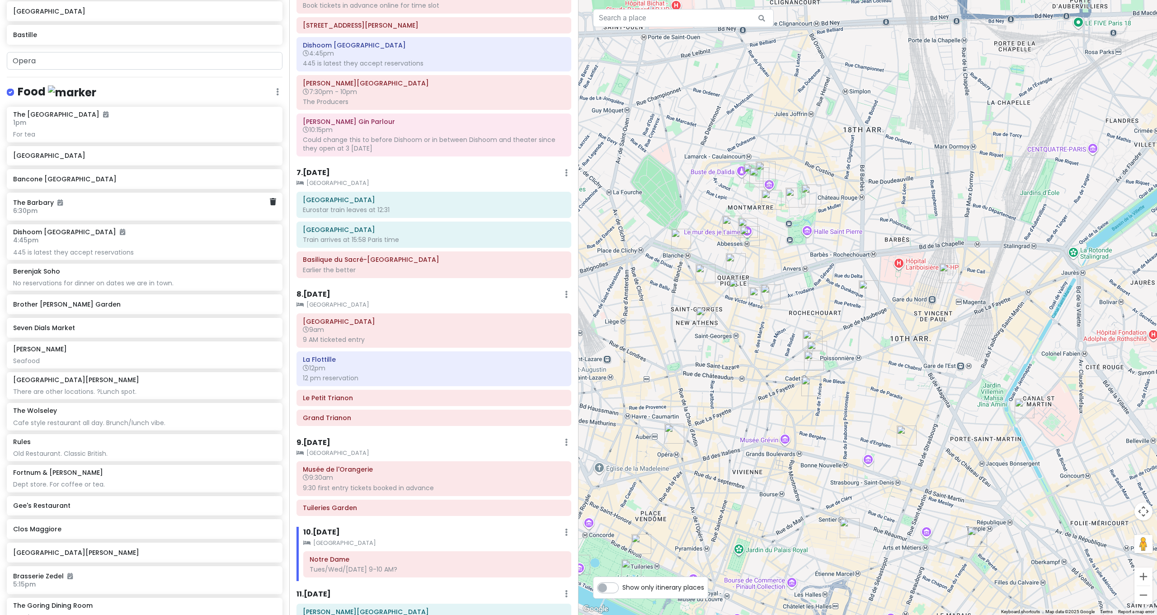
click at [809, 339] on img "Daldali" at bounding box center [813, 340] width 20 height 20
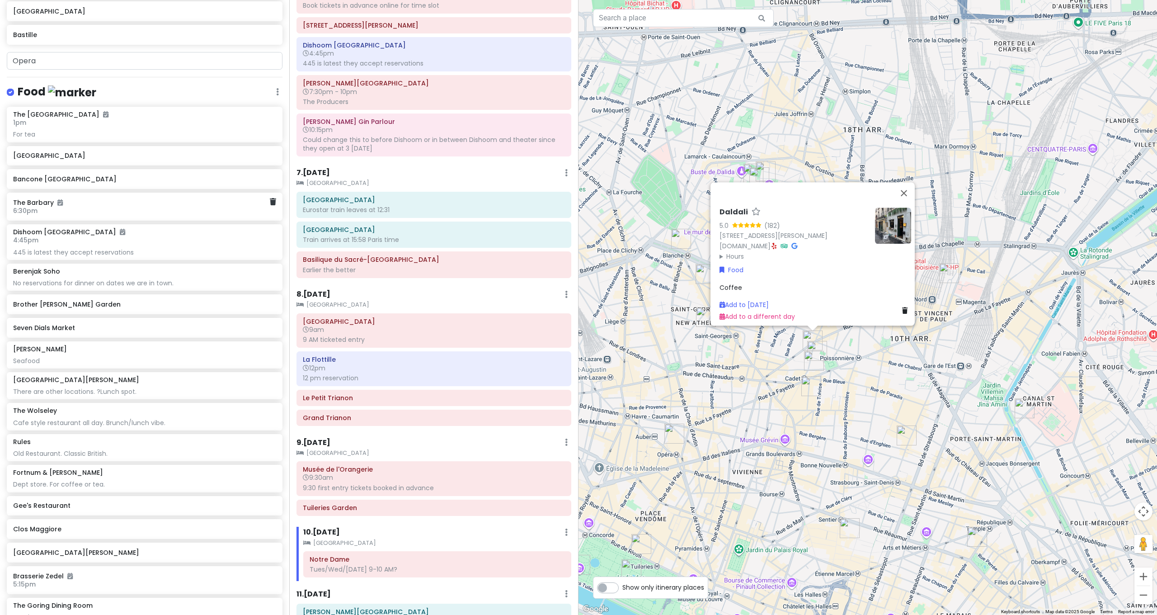
click at [812, 382] on img "Abri Soba" at bounding box center [811, 386] width 20 height 20
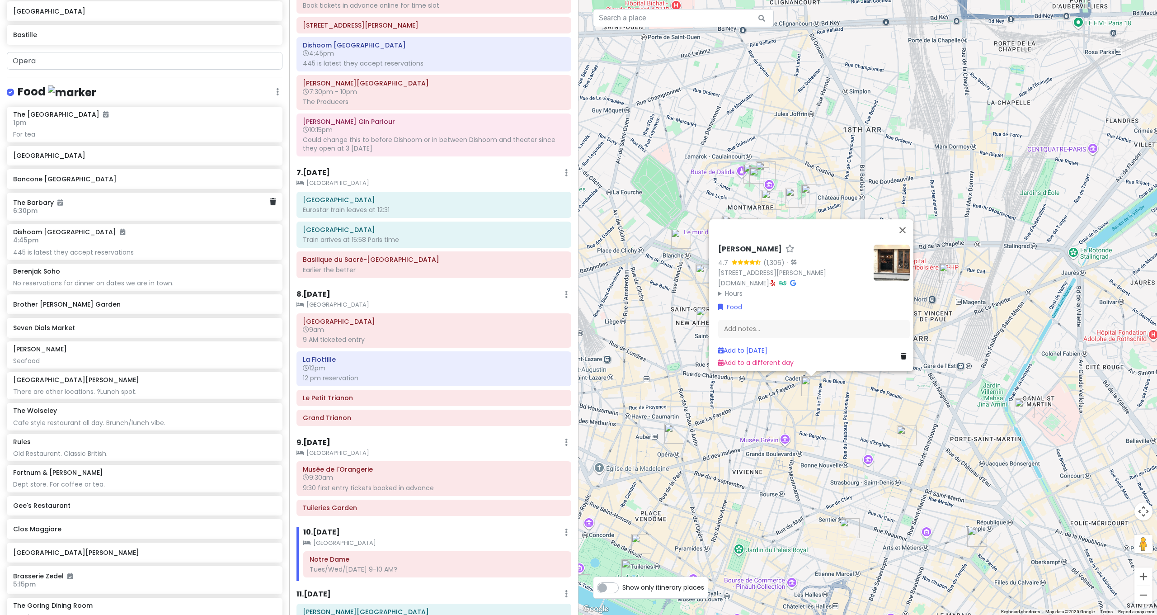
click at [856, 412] on div "Abri Soba 4.7 (1,306) · 10 Rue Saulnier, 75009 Paris, France www.instagram.com …" at bounding box center [868, 307] width 579 height 615
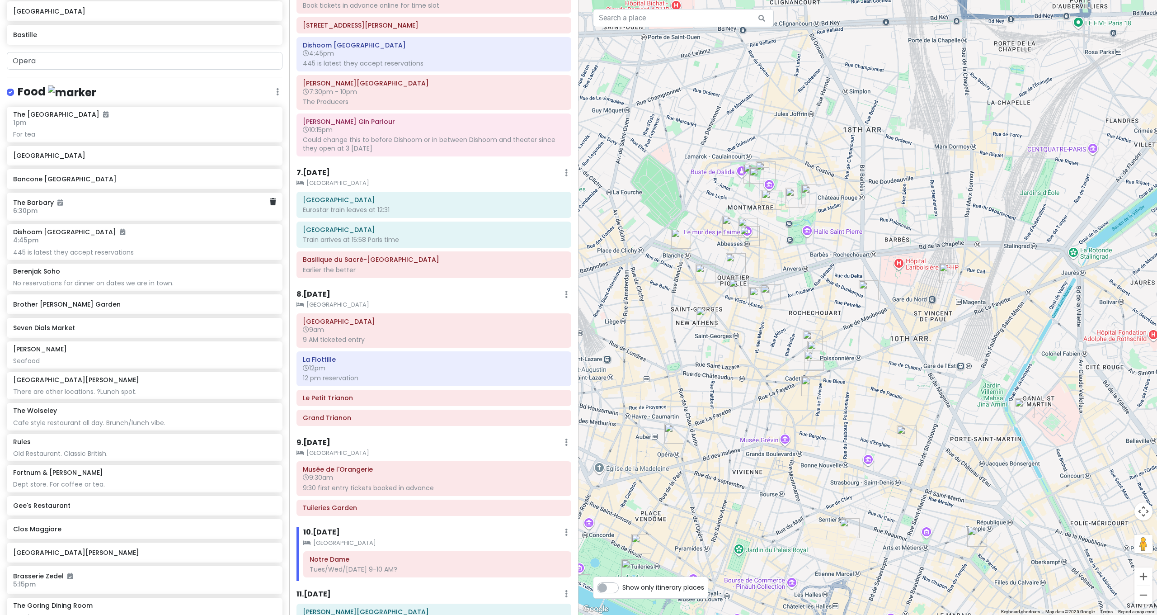
click at [868, 293] on img "Brasserie Bellanger" at bounding box center [869, 290] width 20 height 20
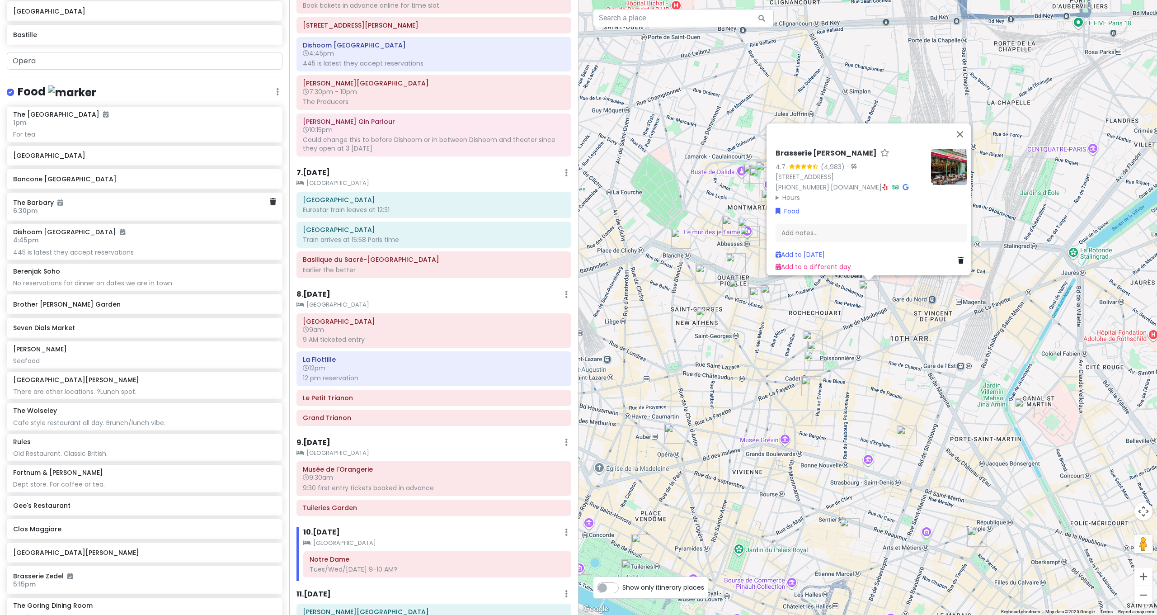
click at [774, 293] on img "KB CaféShop" at bounding box center [771, 294] width 20 height 20
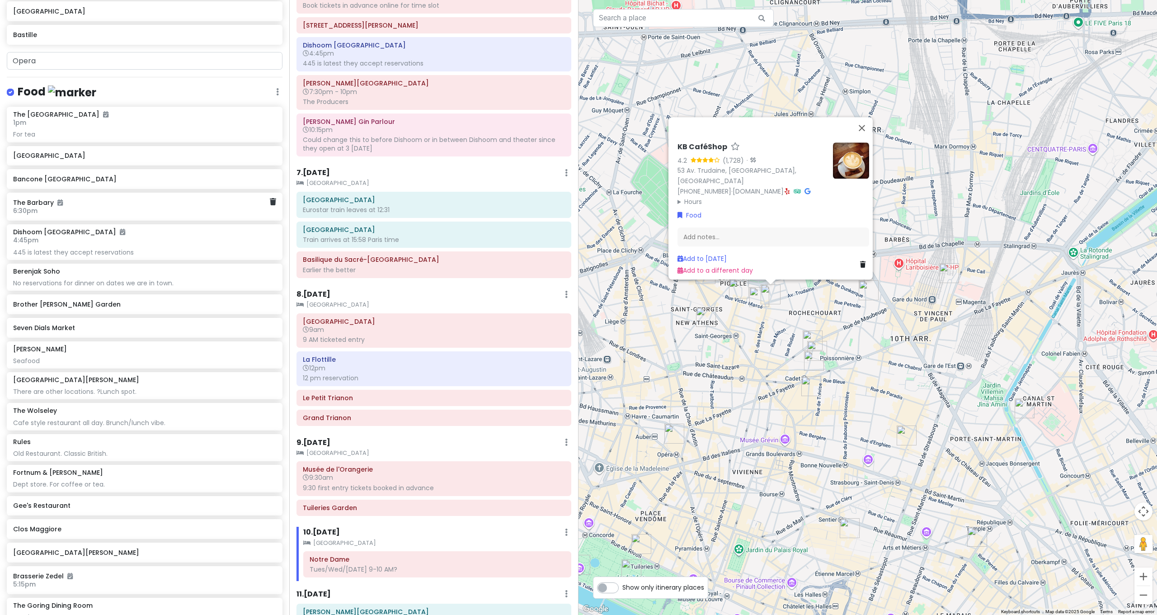
click at [757, 296] on img "Le Pantruche" at bounding box center [759, 297] width 20 height 20
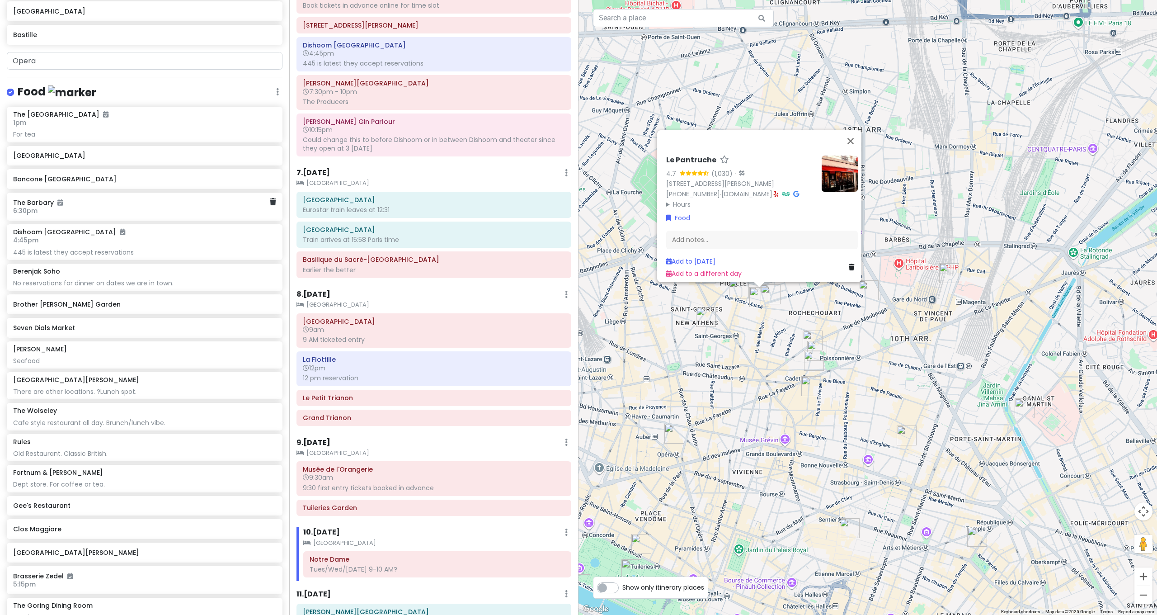
click at [712, 320] on img "Les Canailles" at bounding box center [706, 317] width 20 height 20
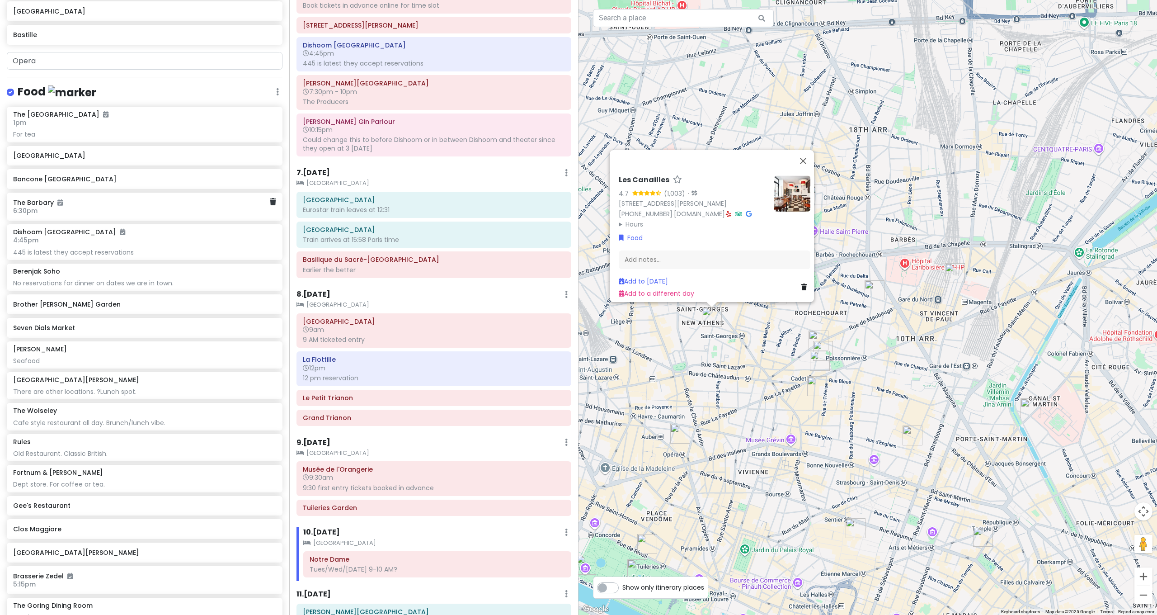
click at [750, 324] on div "Les Canailles 4.7 (1,003) · 25 Rue la Bruyère, 75009 Paris, France +33 1 48 74 …" at bounding box center [868, 307] width 579 height 615
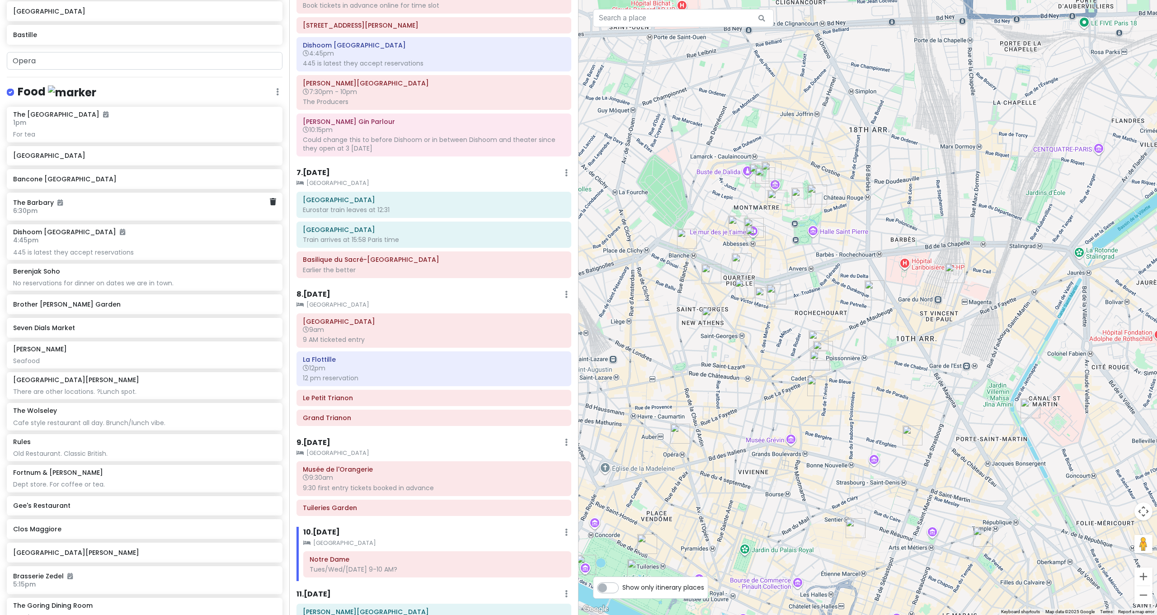
click at [712, 276] on img "Pink Mamma" at bounding box center [712, 274] width 20 height 20
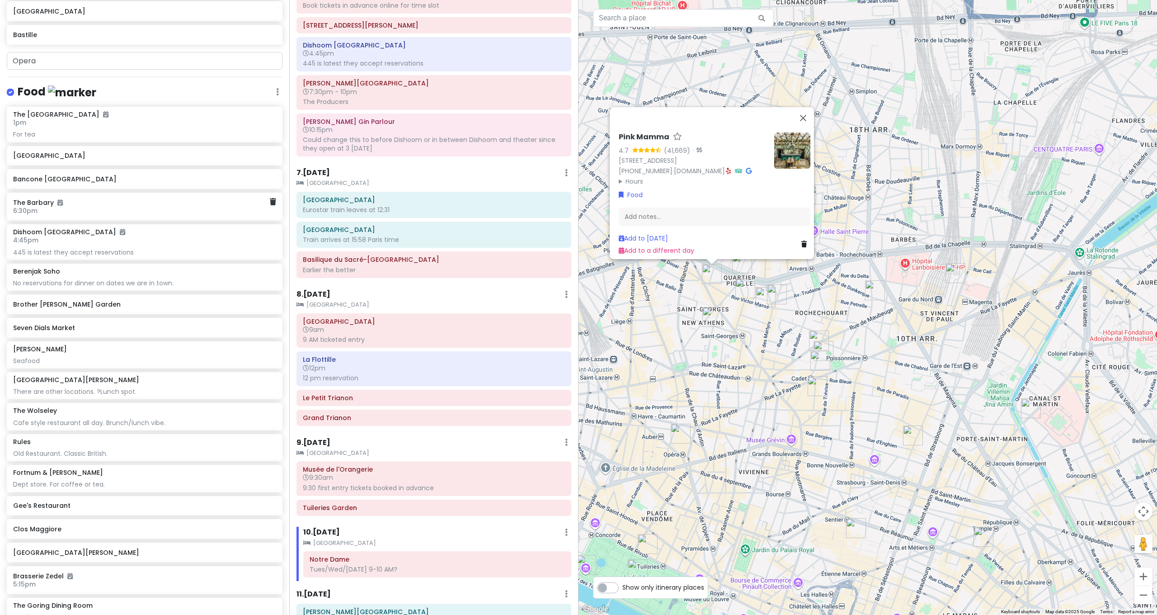
click at [799, 280] on div "Pink Mamma 4.7 (41,669) · 20bis Rue de Douai, 75009 Paris, France +33 9 73 03 4…" at bounding box center [868, 307] width 579 height 615
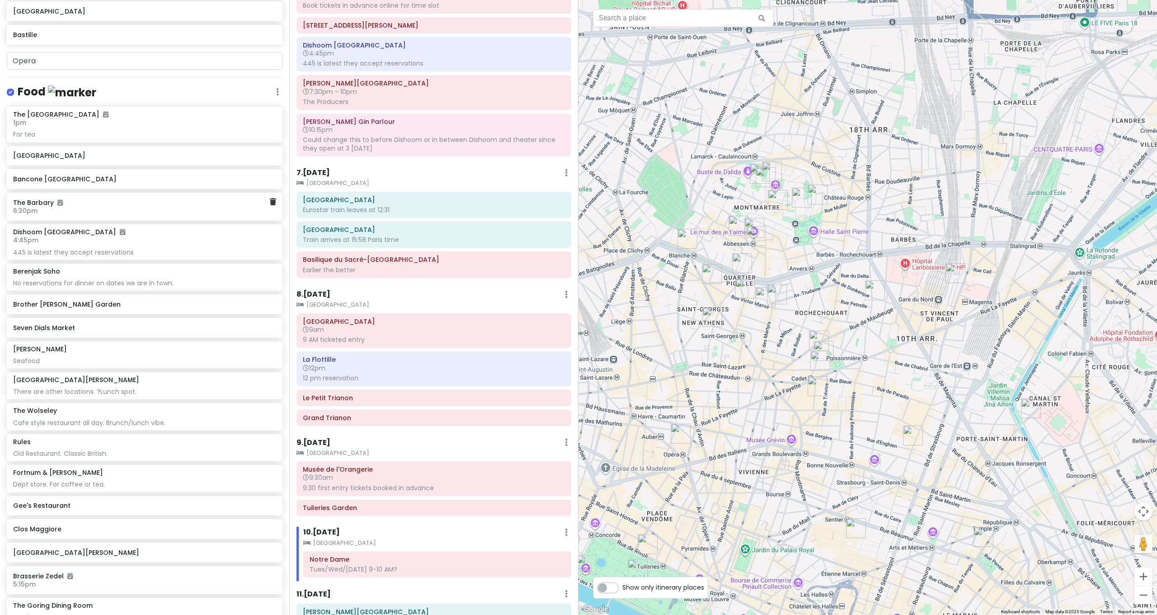
click at [743, 263] on img "Bouillon Pigalle" at bounding box center [742, 263] width 20 height 20
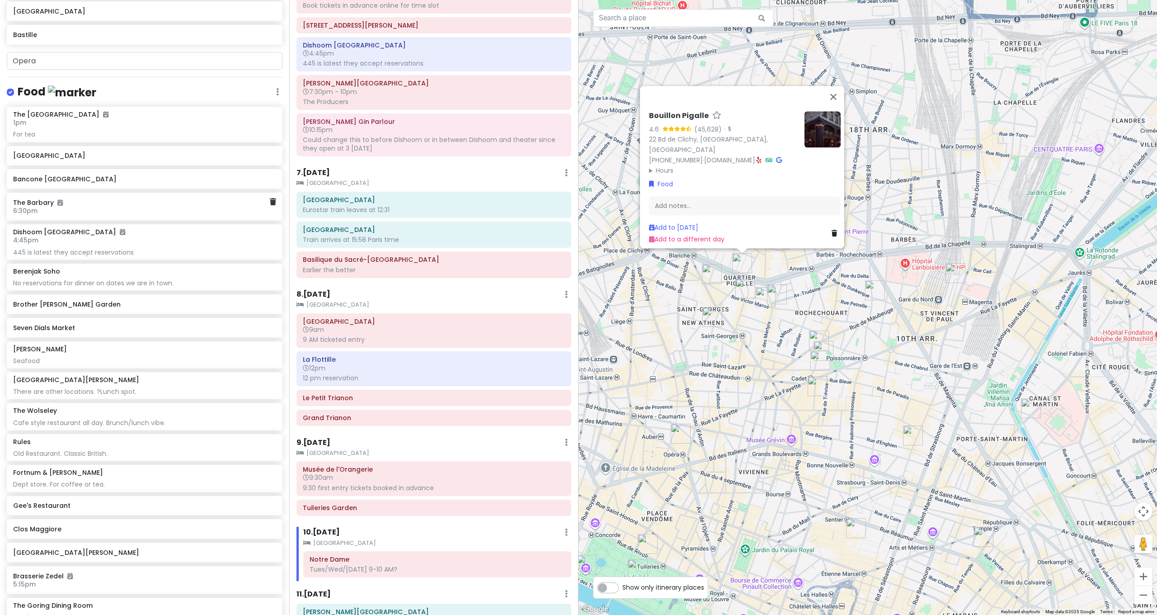
click at [777, 271] on div "Bouillon Pigalle 4.6 (45,628) · 22 Bd de Clichy, 75018 Paris, France +33 1 42 5…" at bounding box center [868, 307] width 579 height 615
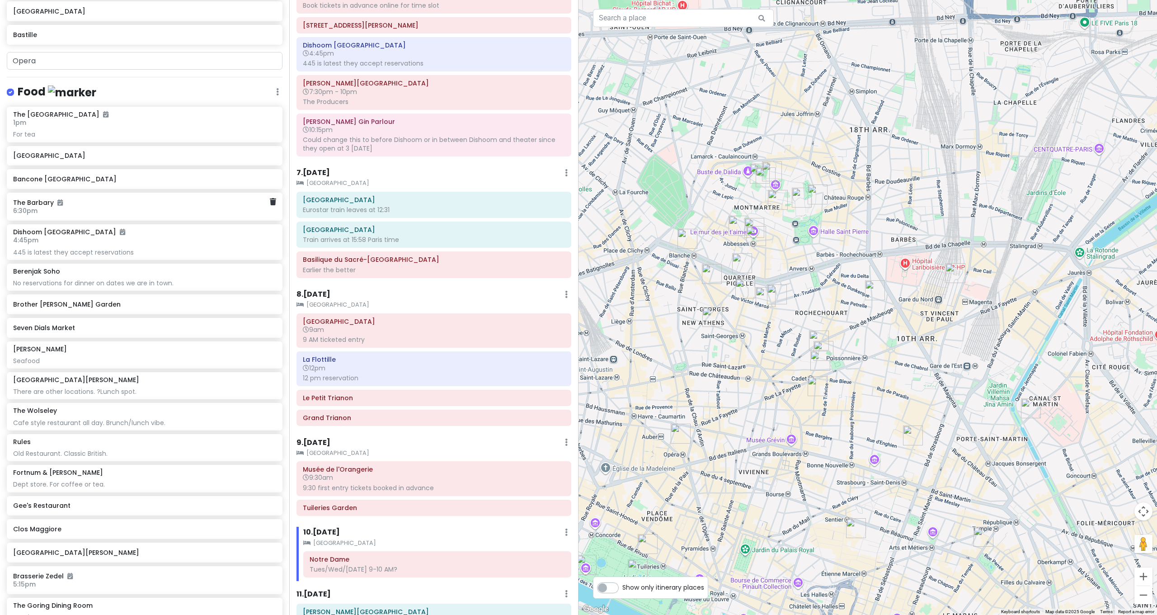
click at [731, 221] on img "Le vrai Paris" at bounding box center [739, 226] width 20 height 20
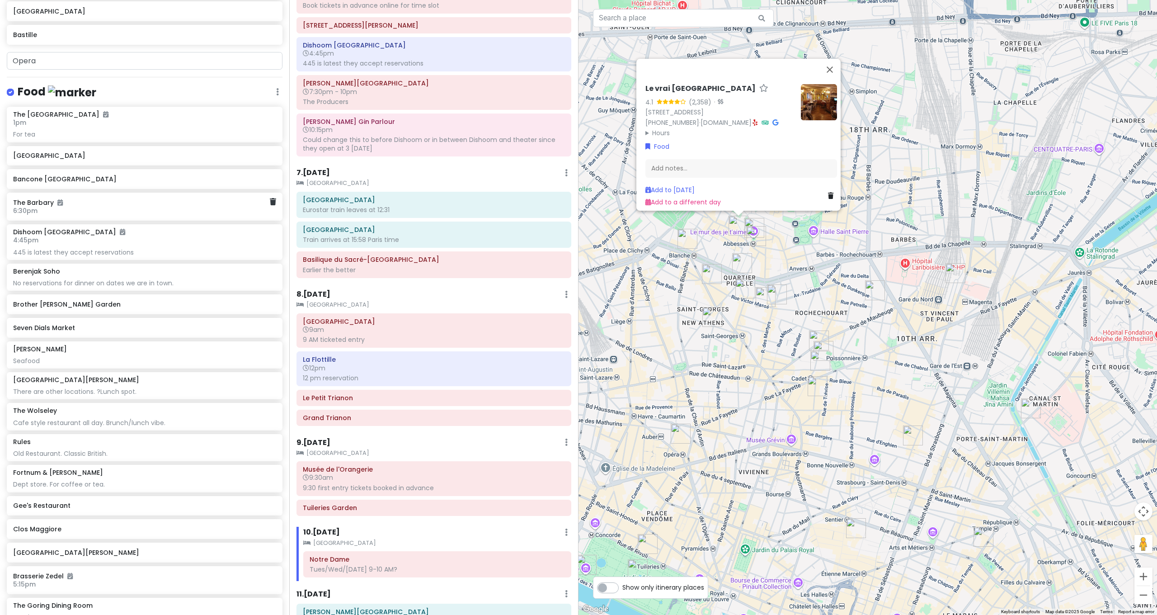
click at [797, 236] on div "Le vrai Paris 4.1 (2,358) · 33 Rue des Abbesses, 75018 Paris, France +33 1 46 0…" at bounding box center [868, 307] width 579 height 615
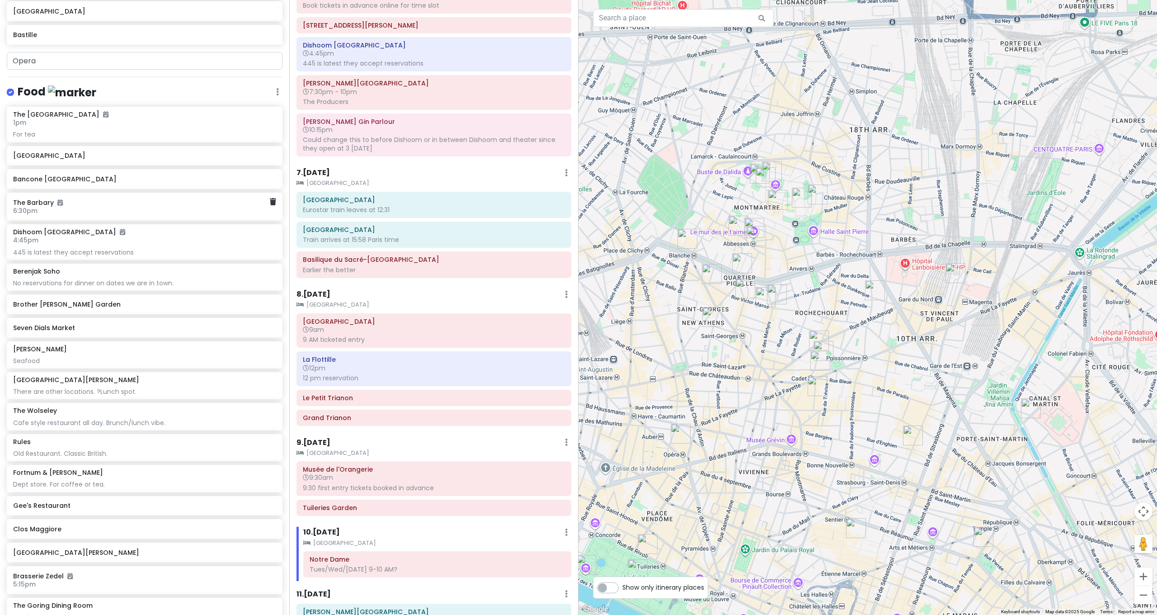
click at [821, 191] on img "Bon Jo" at bounding box center [818, 194] width 20 height 20
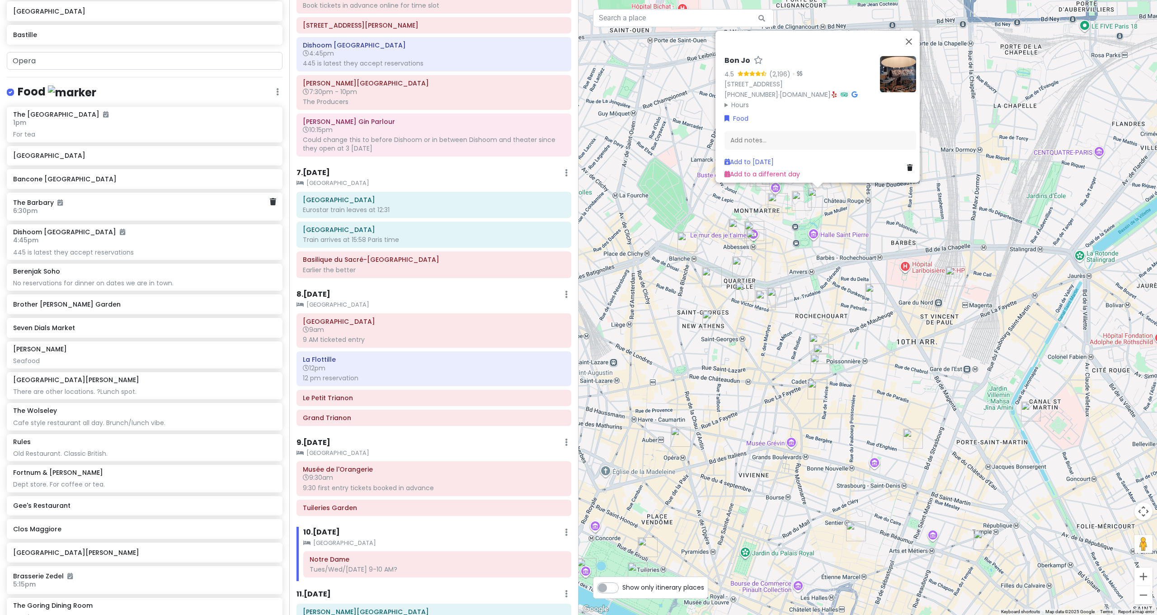
click at [772, 234] on div "Bon Jo 4.5 (2,196) · 10 Rue Lamarck, 75018 Paris, France +33 1 42 58 63 84 · bo…" at bounding box center [868, 307] width 579 height 615
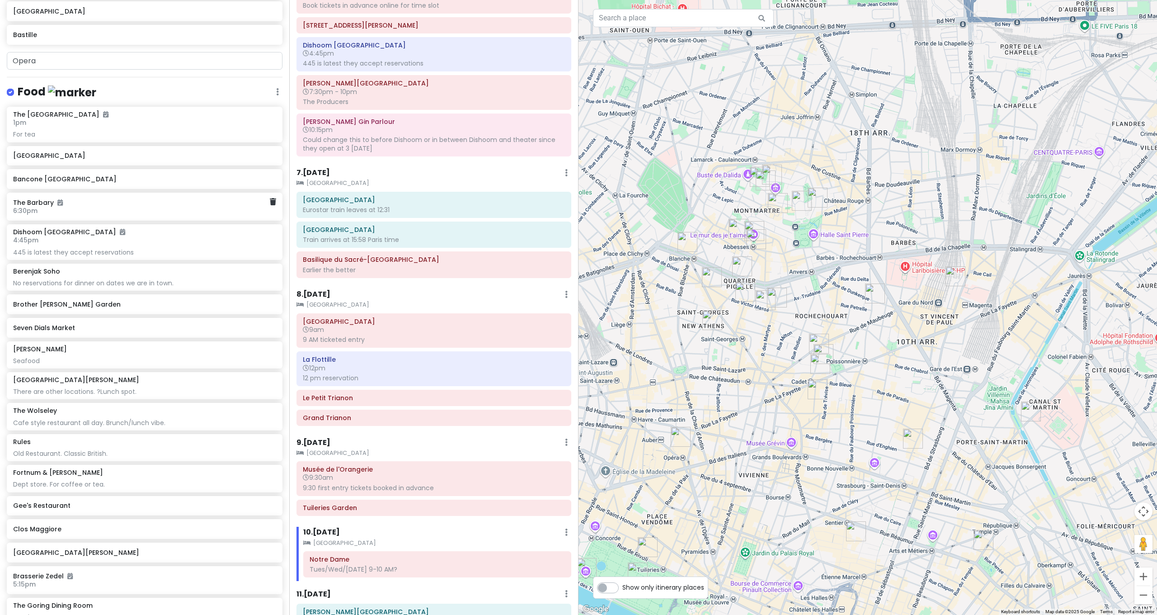
click at [767, 175] on img "La Maison Rose" at bounding box center [766, 180] width 20 height 20
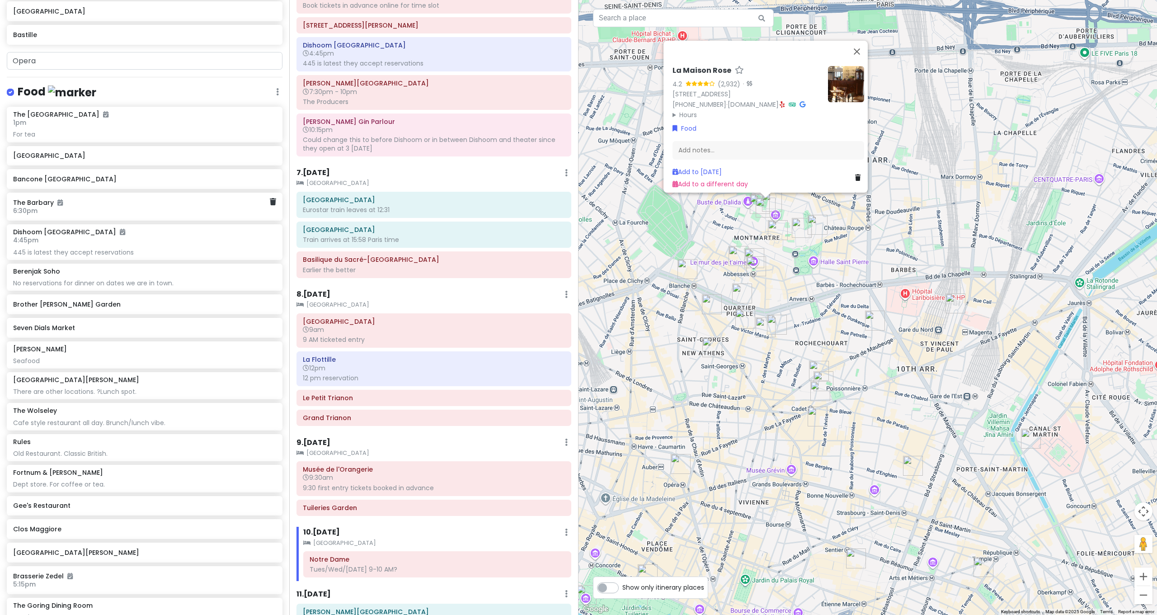
drag, startPoint x: 737, startPoint y: 206, endPoint x: 751, endPoint y: 200, distance: 15.2
click at [737, 206] on div "La Maison Rose 4.2 (2,932) · 2 Rue de l'Abreuvoir, 75018 Paris, France +33 1 42…" at bounding box center [868, 307] width 579 height 615
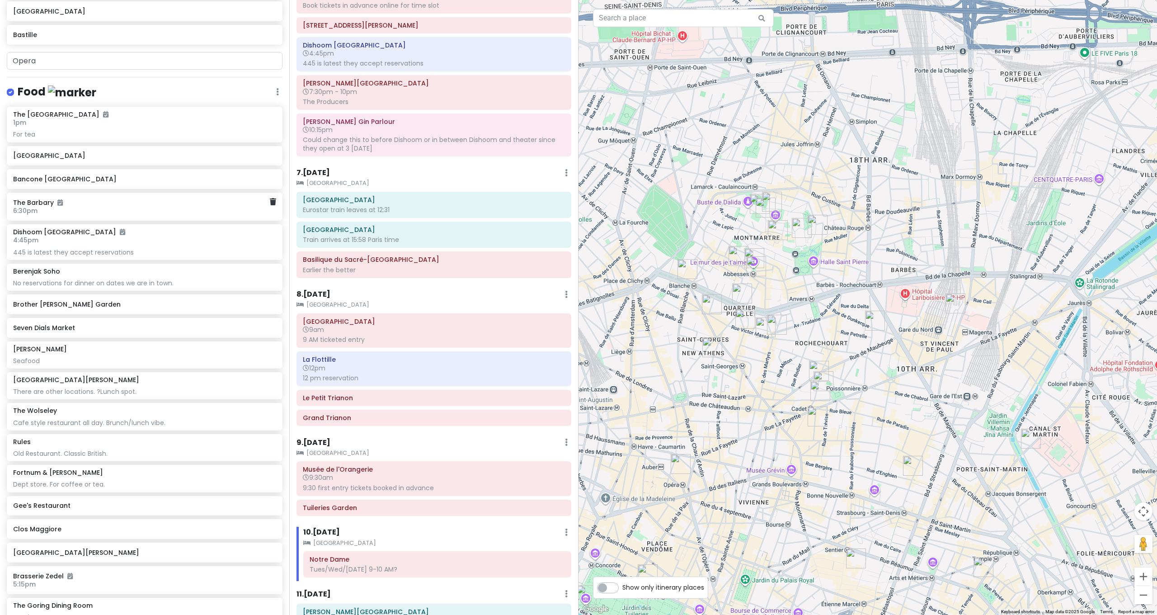
click at [756, 200] on img "La Maison Rose" at bounding box center [766, 208] width 20 height 20
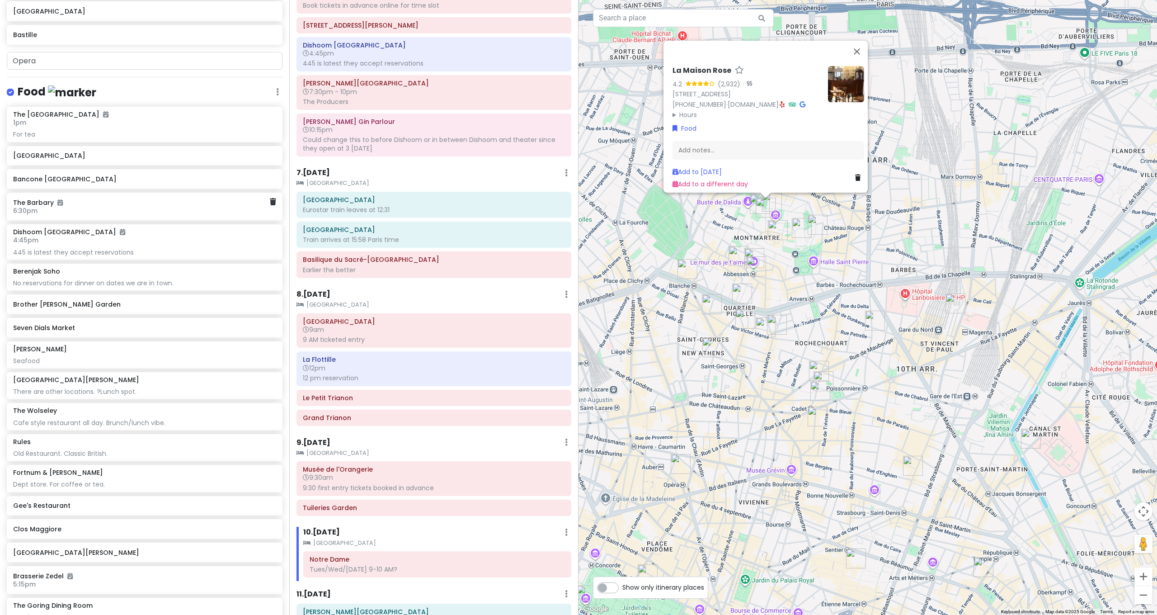
click at [738, 226] on div "La Maison Rose 4.2 (2,932) · 2 Rue de l'Abreuvoir, 75018 Paris, France +33 1 42…" at bounding box center [868, 307] width 579 height 615
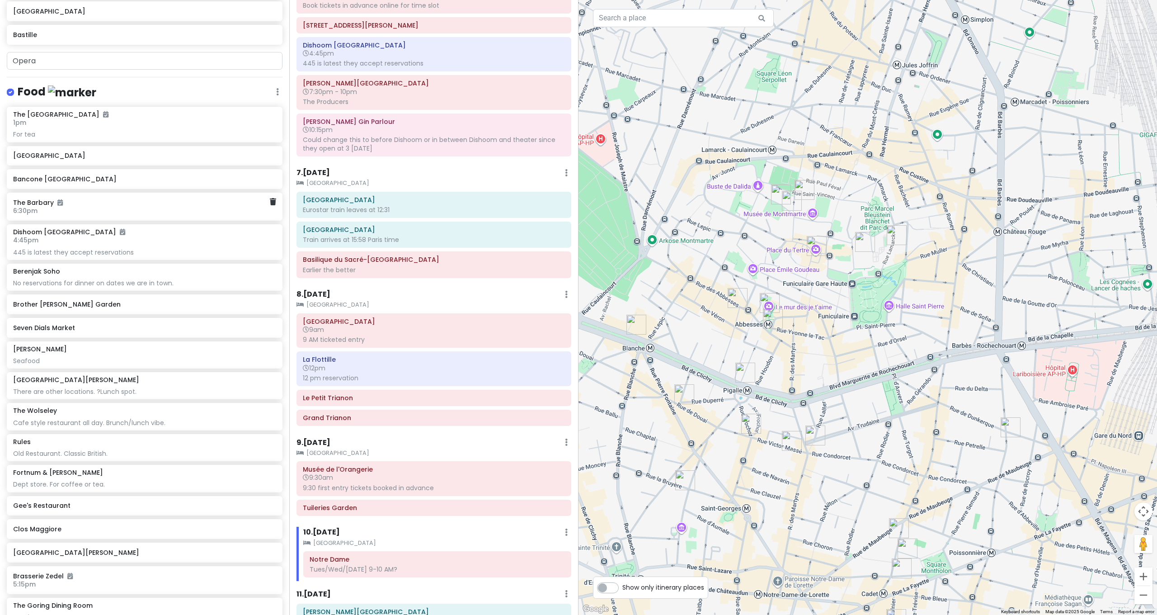
click at [779, 194] on img "Rue de l'Abreuvoir" at bounding box center [781, 194] width 20 height 20
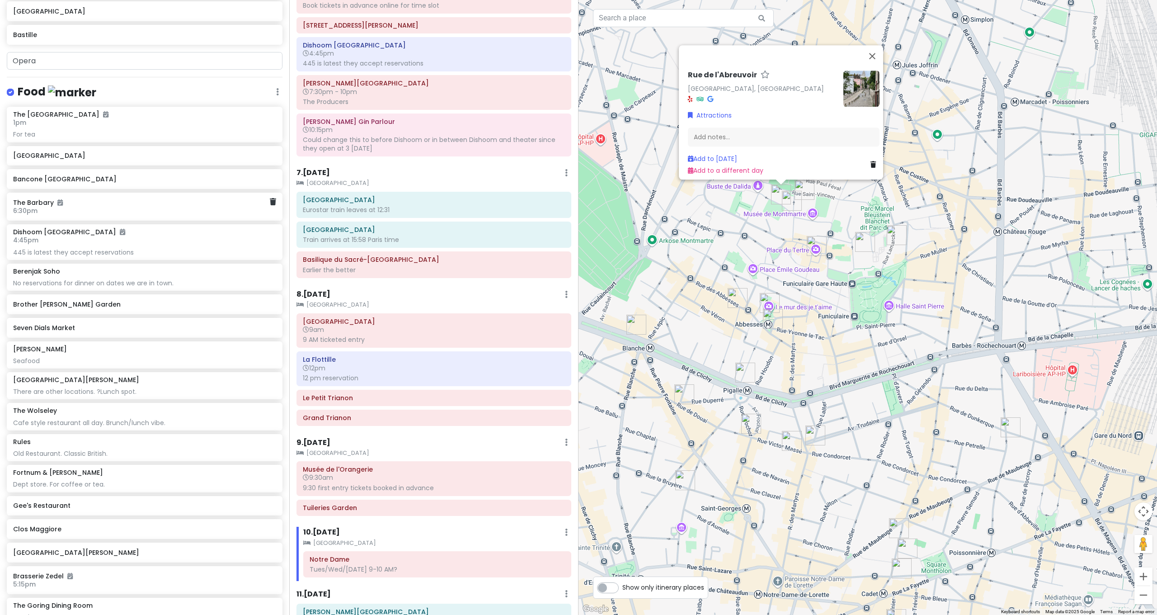
click at [808, 189] on img "Clos Montmartre" at bounding box center [805, 190] width 20 height 20
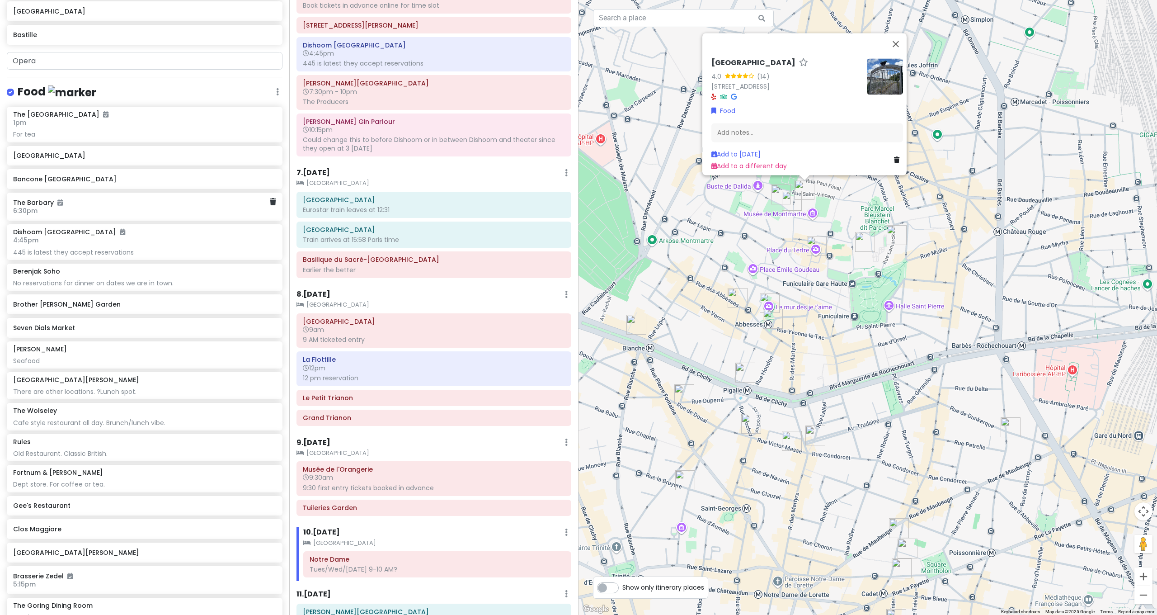
click at [816, 243] on img "Place du Tertre" at bounding box center [817, 246] width 20 height 20
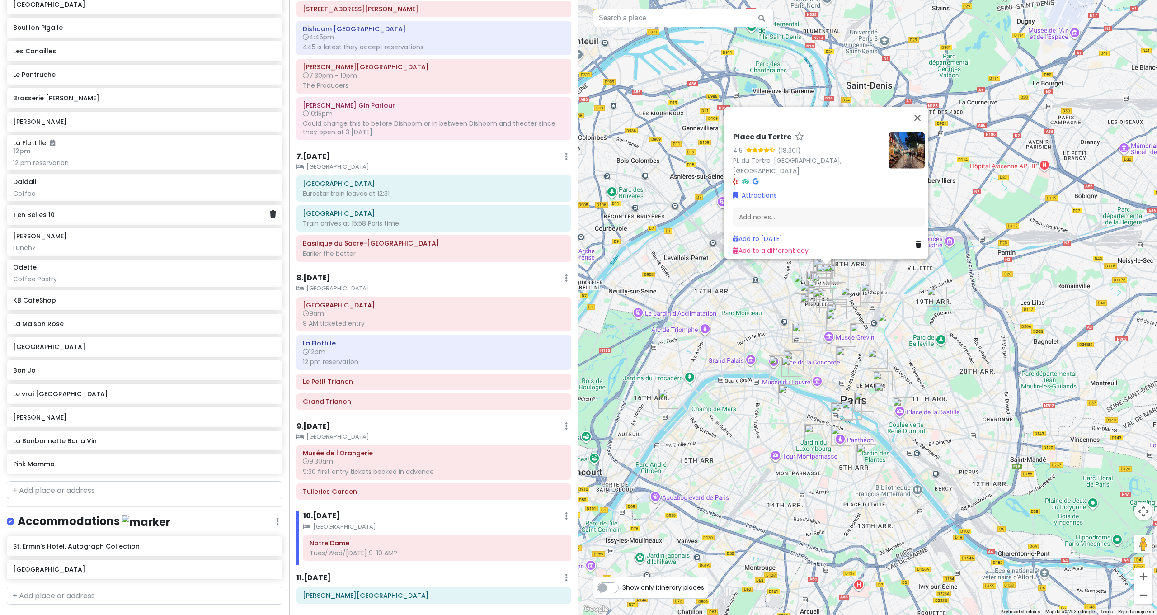
scroll to position [2979, 0]
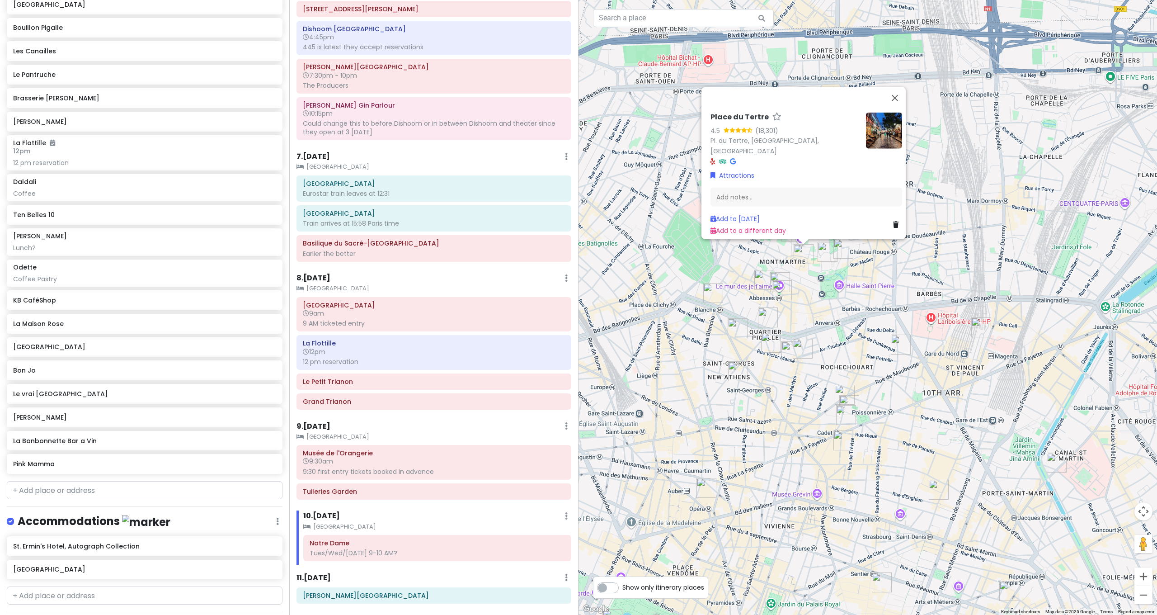
drag, startPoint x: 833, startPoint y: 282, endPoint x: 884, endPoint y: 295, distance: 52.7
click at [884, 296] on div "Place du Tertre 4.5 (18,301) Pl. du Tertre, 75018 Paris, France Attractions Add…" at bounding box center [868, 307] width 579 height 615
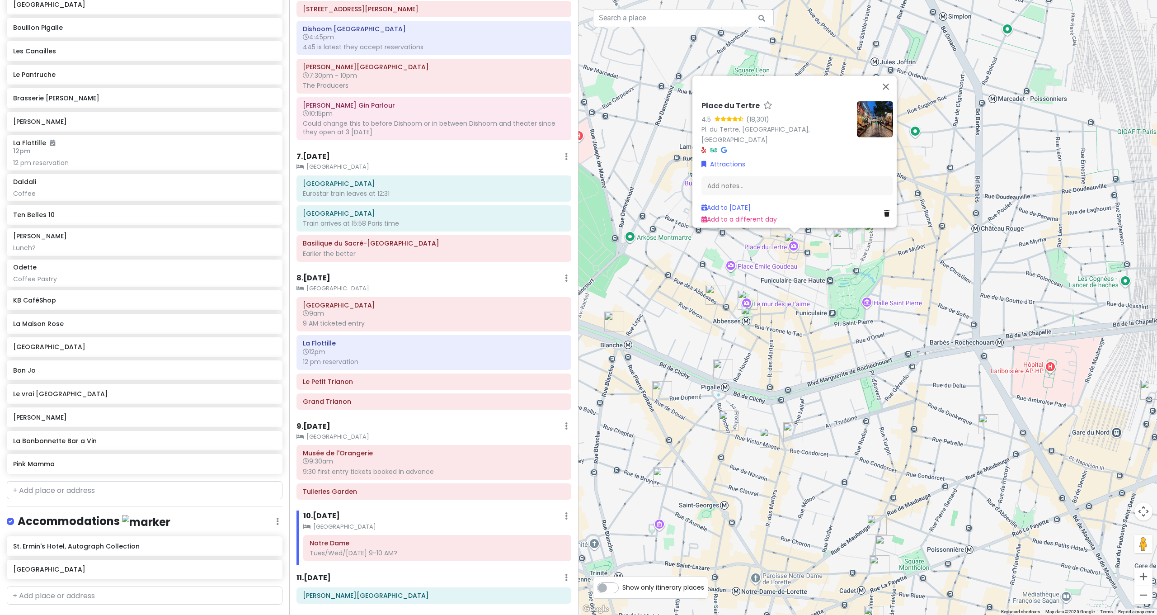
drag, startPoint x: 780, startPoint y: 285, endPoint x: 780, endPoint y: 272, distance: 13.1
click at [780, 284] on div "Place du Tertre 4.5 (18,301) Pl. du Tertre, 75018 Paris, France Attractions Add…" at bounding box center [868, 307] width 579 height 615
drag, startPoint x: 126, startPoint y: 468, endPoint x: 142, endPoint y: 451, distance: 24.3
click at [126, 481] on input "text" at bounding box center [145, 490] width 276 height 18
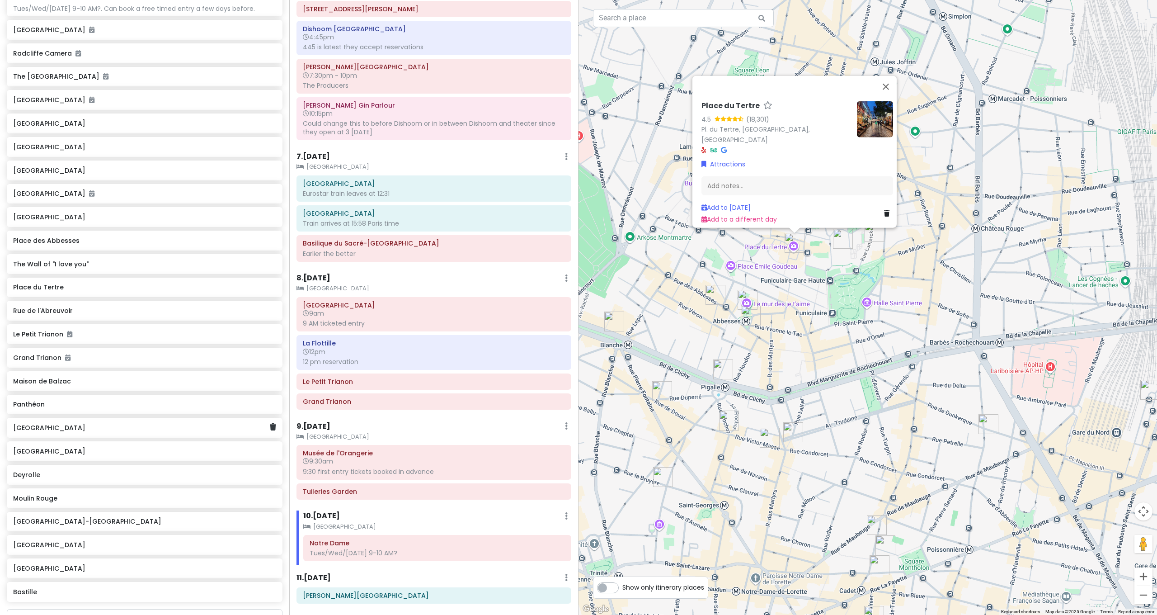
scroll to position [1334, 0]
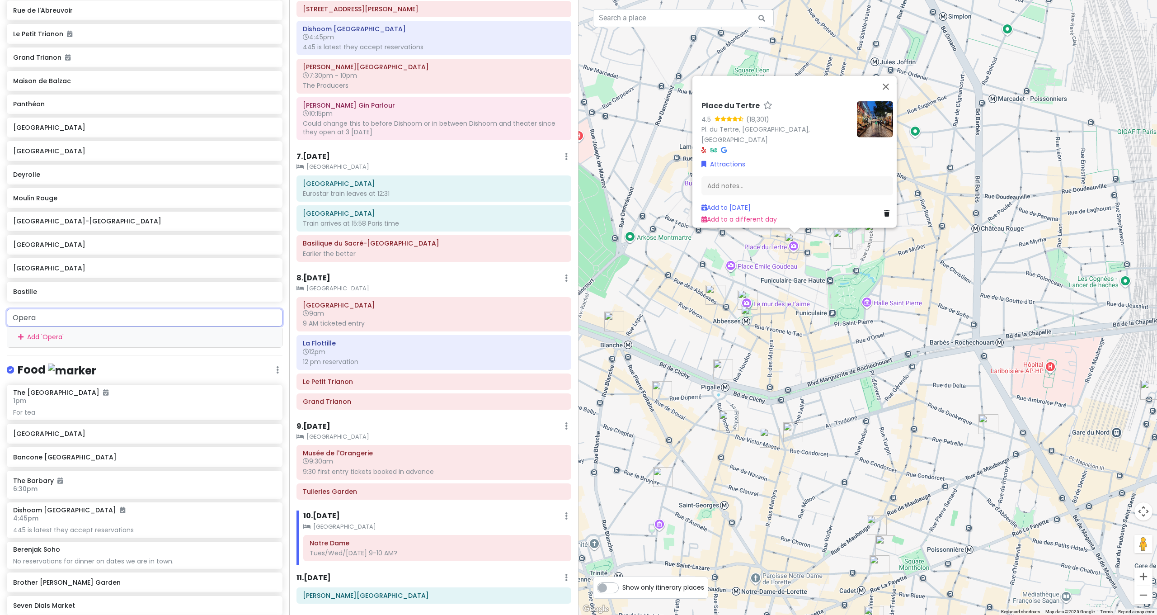
click at [99, 309] on input "Opera" at bounding box center [145, 318] width 276 height 18
drag, startPoint x: 99, startPoint y: 306, endPoint x: -15, endPoint y: 284, distance: 116.5
click at [0, 284] on html "[GEOGRAPHIC_DATA] and [GEOGRAPHIC_DATA] with Kath and Cinco Private Change Date…" at bounding box center [578, 307] width 1157 height 615
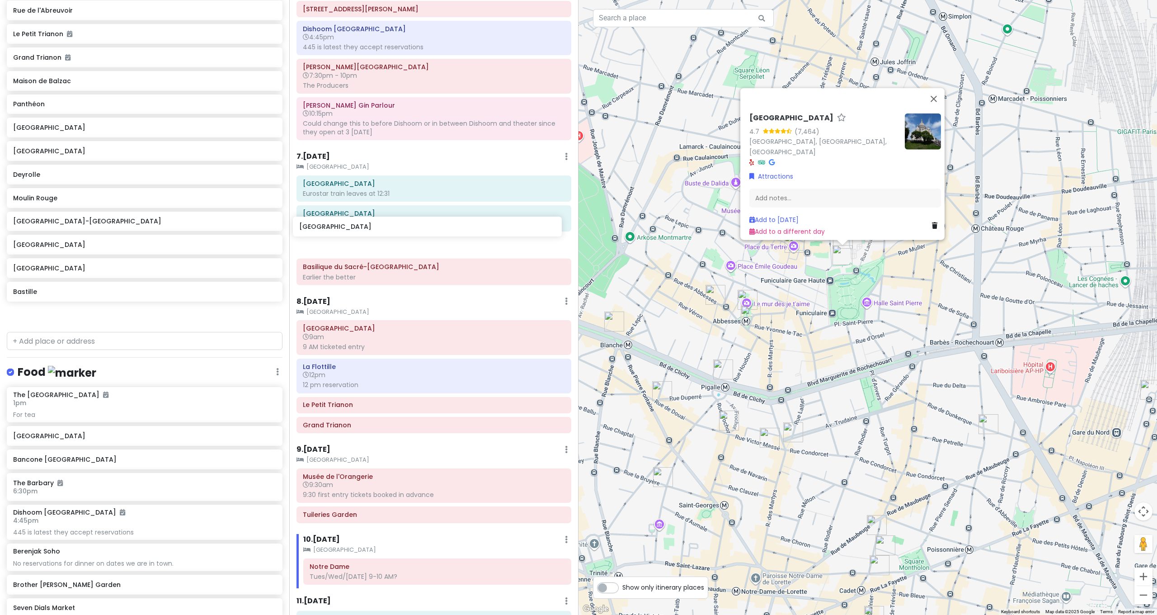
drag, startPoint x: 80, startPoint y: 302, endPoint x: 363, endPoint y: 228, distance: 292.5
click at [367, 225] on div "[GEOGRAPHIC_DATA] and [GEOGRAPHIC_DATA] with Kath and Cinco Private Change Date…" at bounding box center [578, 307] width 1157 height 615
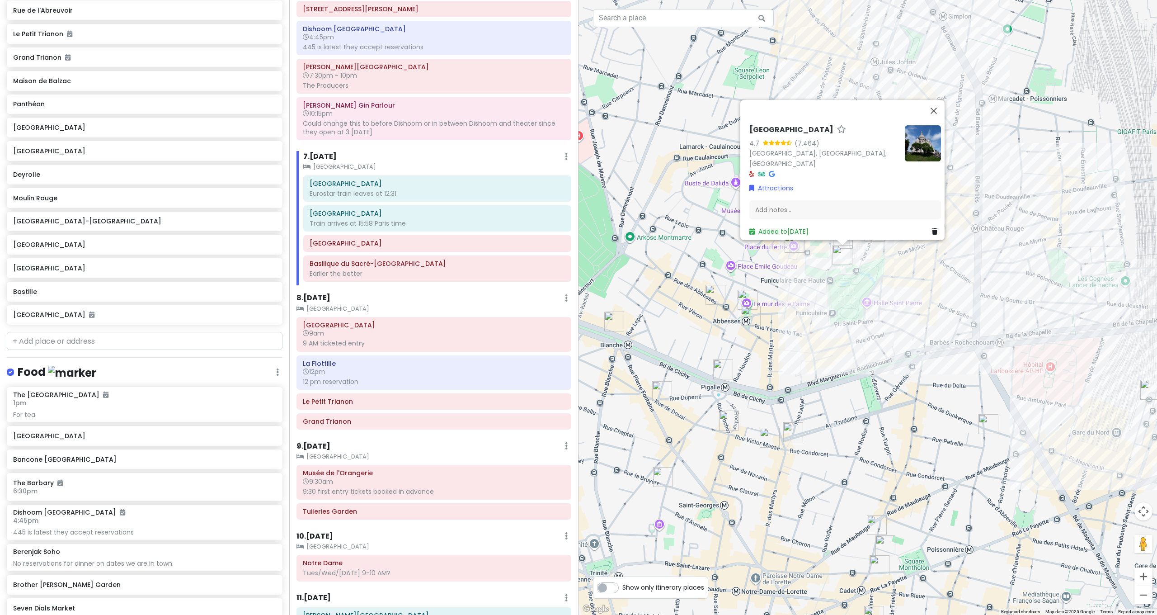
click at [848, 345] on div "Montmartre 4.7 (7,464) Montmartre, 75018 Paris, France Attractions Add notes...…" at bounding box center [868, 307] width 579 height 615
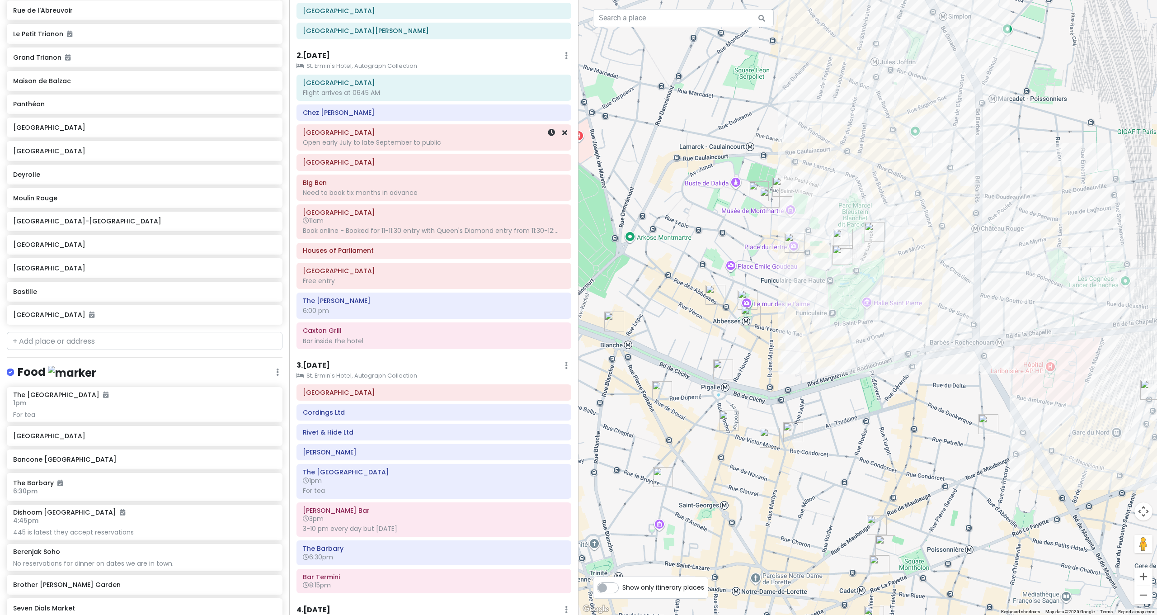
scroll to position [0, 0]
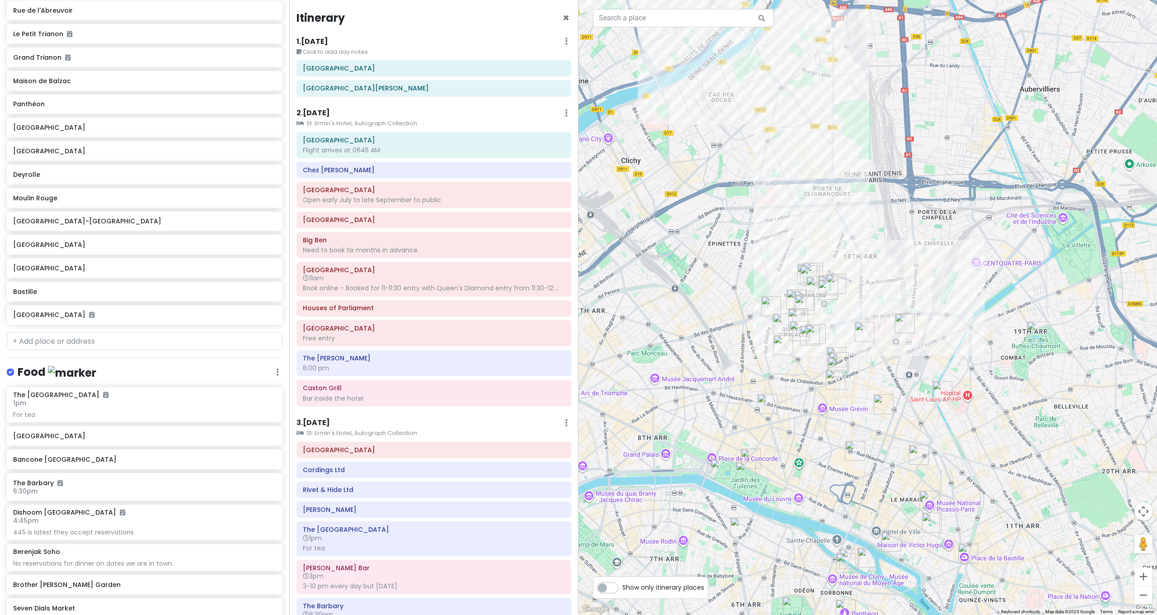
drag, startPoint x: 738, startPoint y: 278, endPoint x: 717, endPoint y: 162, distance: 117.7
click at [721, 189] on div at bounding box center [868, 307] width 579 height 615
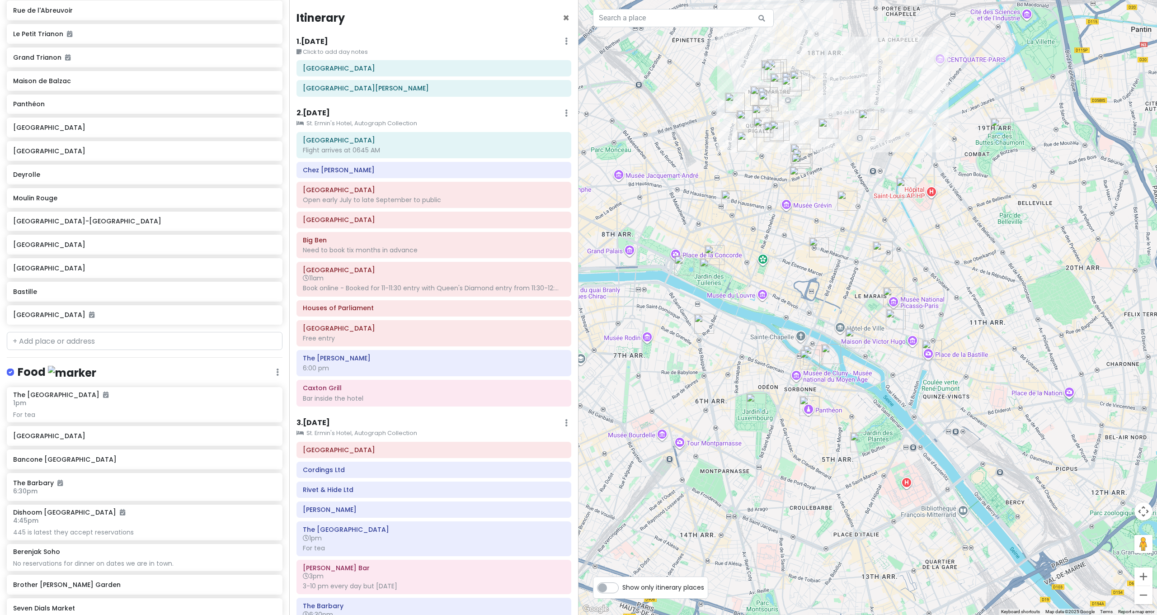
drag, startPoint x: 756, startPoint y: 298, endPoint x: 754, endPoint y: 257, distance: 41.2
click at [754, 257] on div at bounding box center [868, 307] width 579 height 615
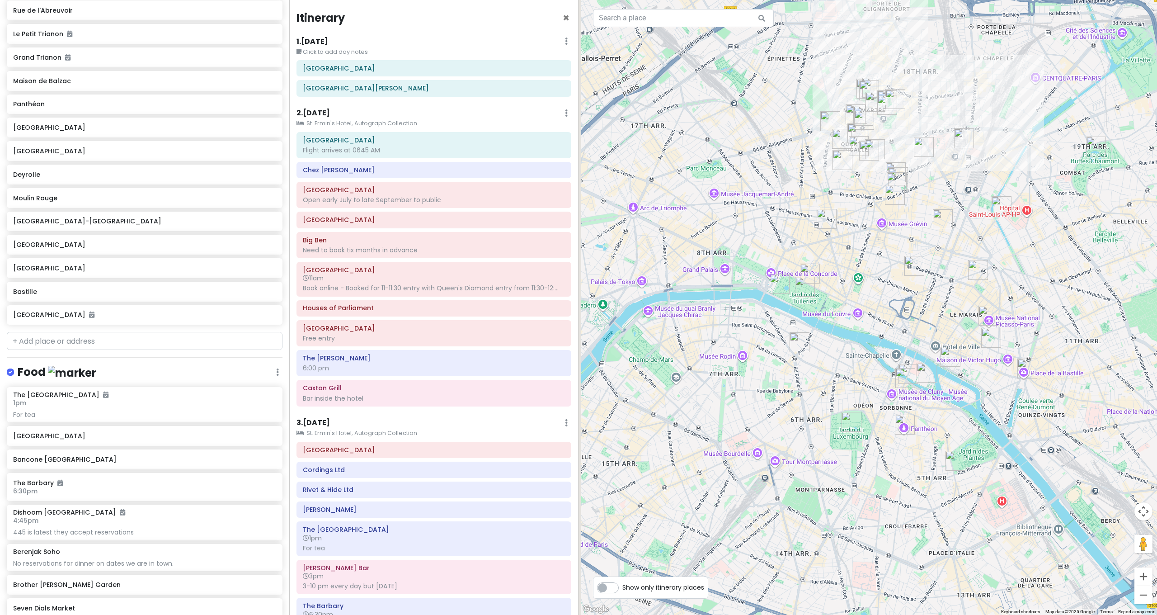
drag, startPoint x: 752, startPoint y: 258, endPoint x: 877, endPoint y: 341, distance: 150.2
click at [877, 341] on div at bounding box center [868, 307] width 579 height 615
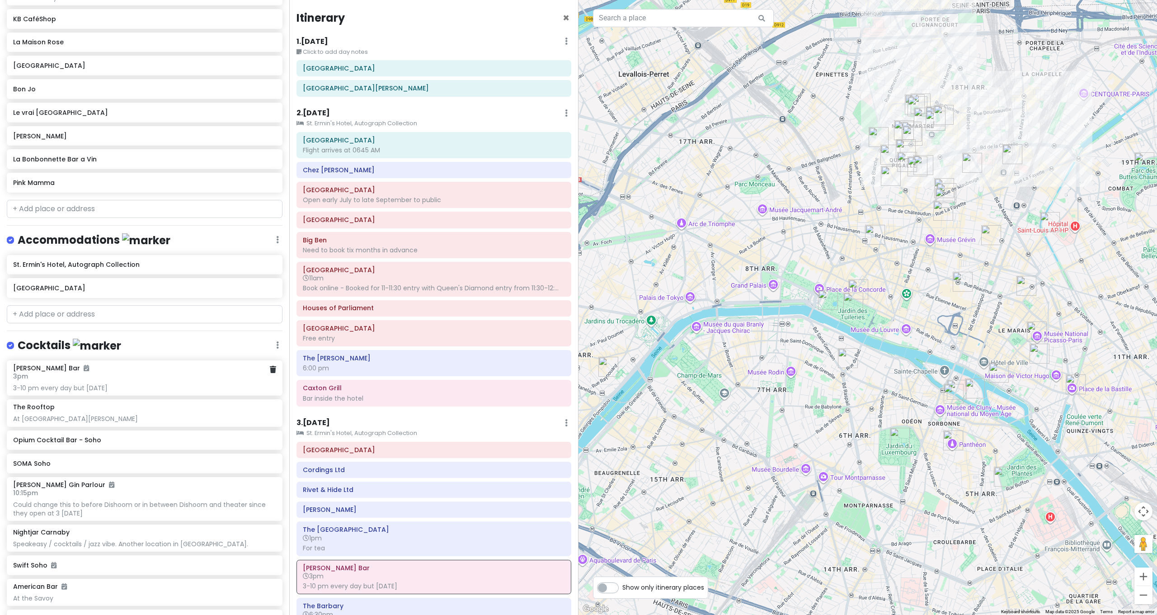
scroll to position [3691, 0]
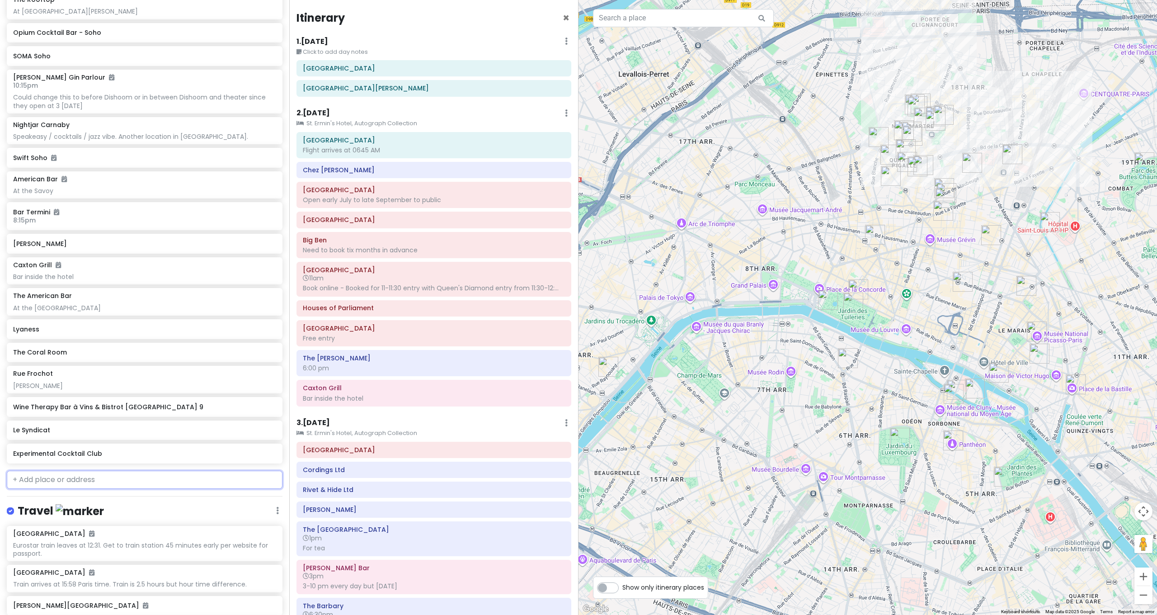
click at [111, 471] on input "text" at bounding box center [145, 480] width 276 height 18
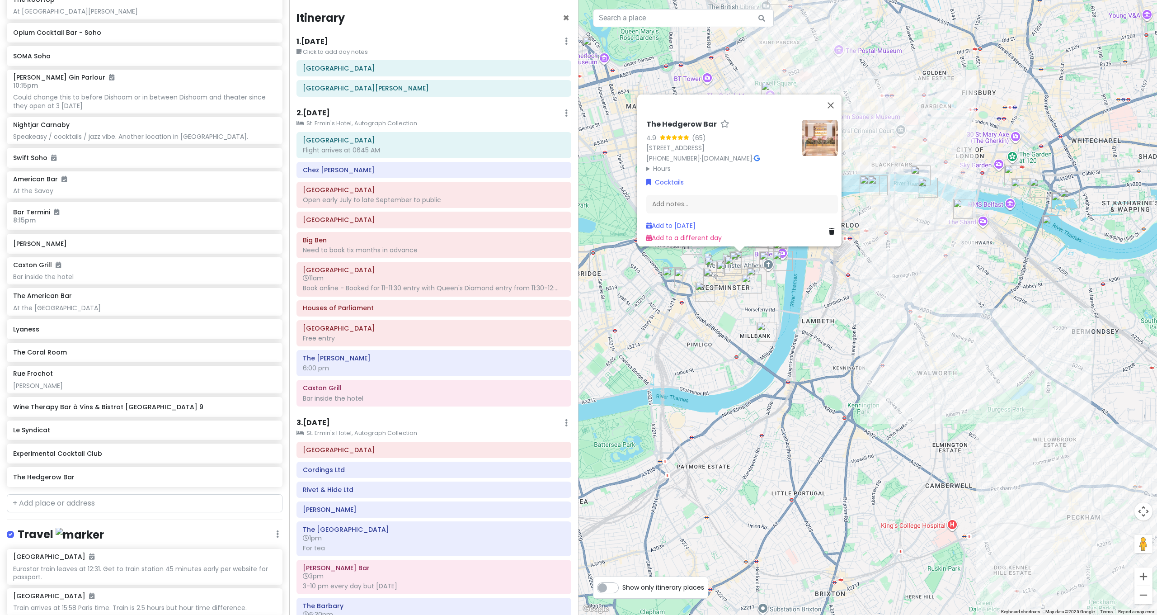
drag, startPoint x: 862, startPoint y: 297, endPoint x: 890, endPoint y: 363, distance: 70.9
click at [891, 363] on div "The Hedgerow Bar 4.9 (65) 22-28 Broadway, London SW1H 0BH, UK +44 20 3301 8080 …" at bounding box center [868, 307] width 579 height 615
click at [890, 363] on div "The Hedgerow Bar 4.9 (65) 22-28 Broadway, London SW1H 0BH, UK +44 20 3301 8080 …" at bounding box center [868, 307] width 579 height 615
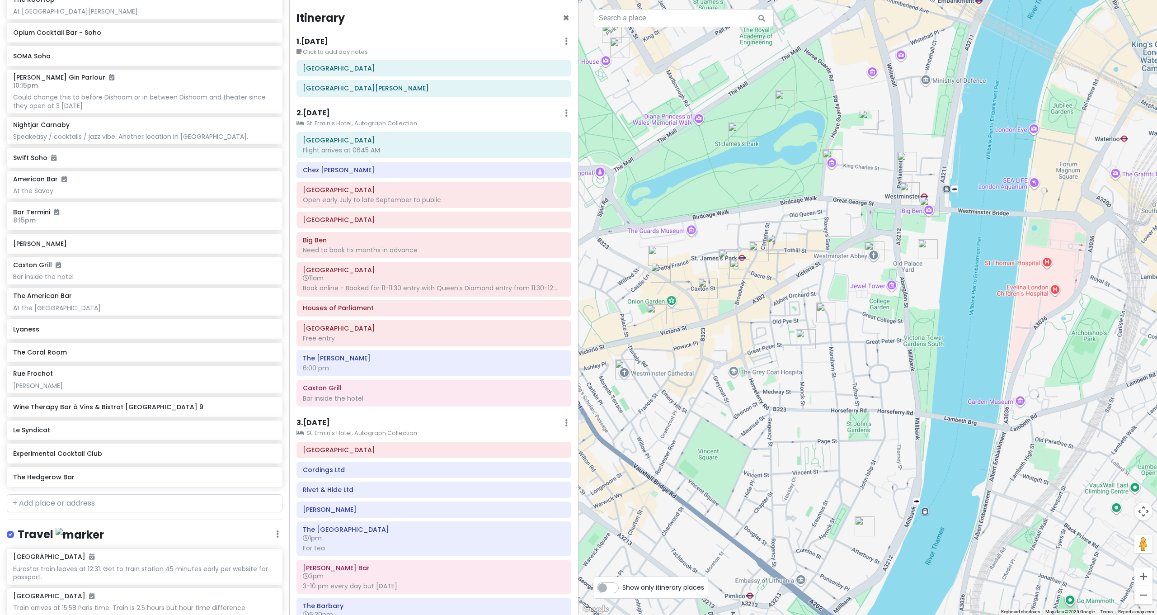
drag, startPoint x: 757, startPoint y: 282, endPoint x: 1025, endPoint y: 305, distance: 269.1
click at [1025, 305] on div at bounding box center [868, 307] width 579 height 615
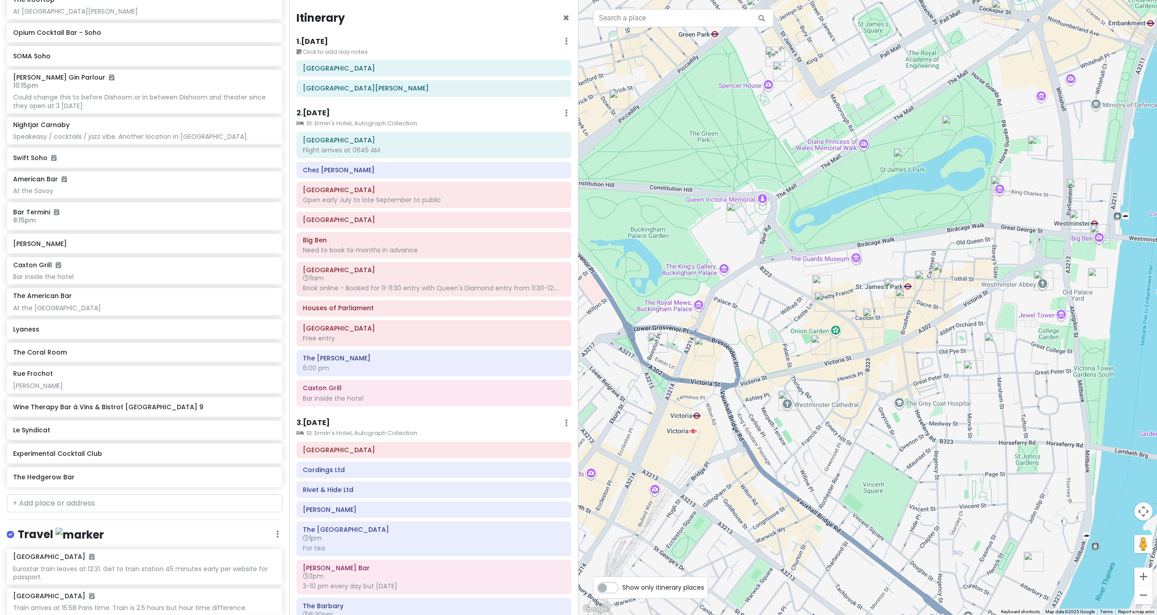
click at [926, 280] on img "The Hedgerow Bar" at bounding box center [925, 280] width 20 height 20
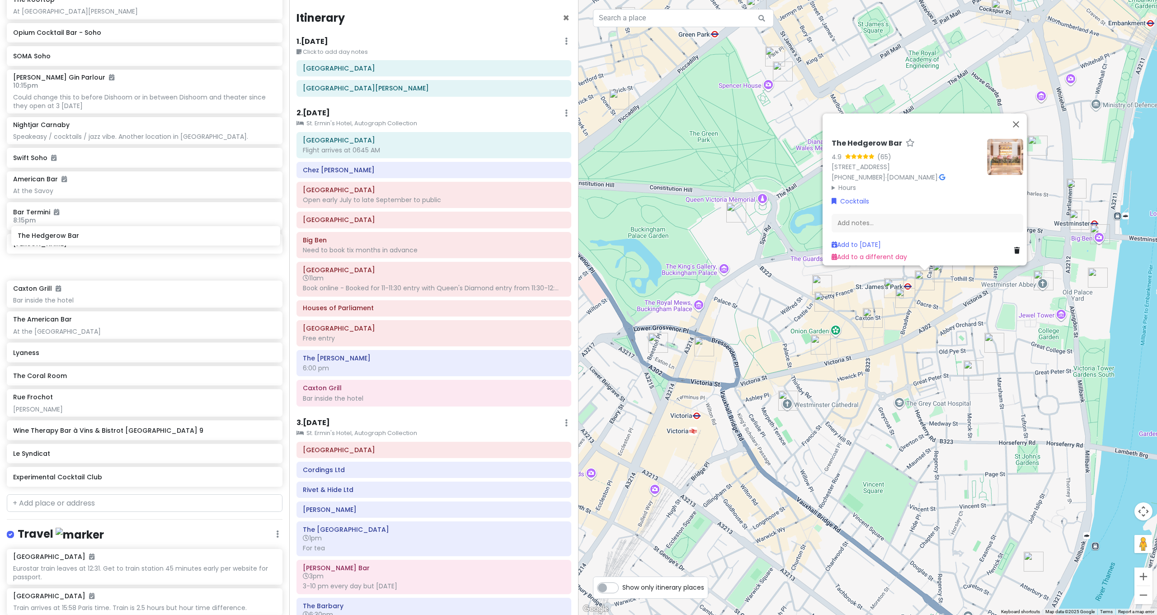
drag, startPoint x: 68, startPoint y: 446, endPoint x: 74, endPoint y: 230, distance: 216.1
click at [73, 230] on div "DUKES Bar 3pm 3-10 pm every day but Sunday The Rooftop At Trafalgar St James Op…" at bounding box center [144, 221] width 289 height 537
click at [884, 398] on div "The Hedgerow Bar 4.9 (65) 22-28 Broadway, London SW1H 0BH, UK +44 20 3301 8080 …" at bounding box center [868, 307] width 579 height 615
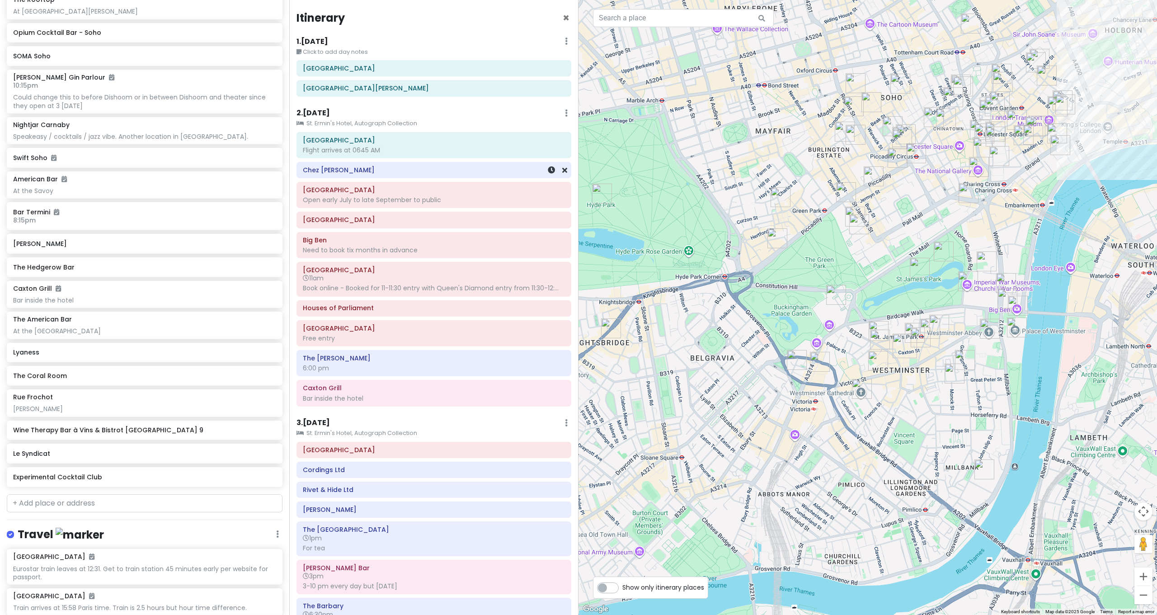
click at [393, 172] on h6 "Chez [PERSON_NAME]" at bounding box center [434, 170] width 262 height 8
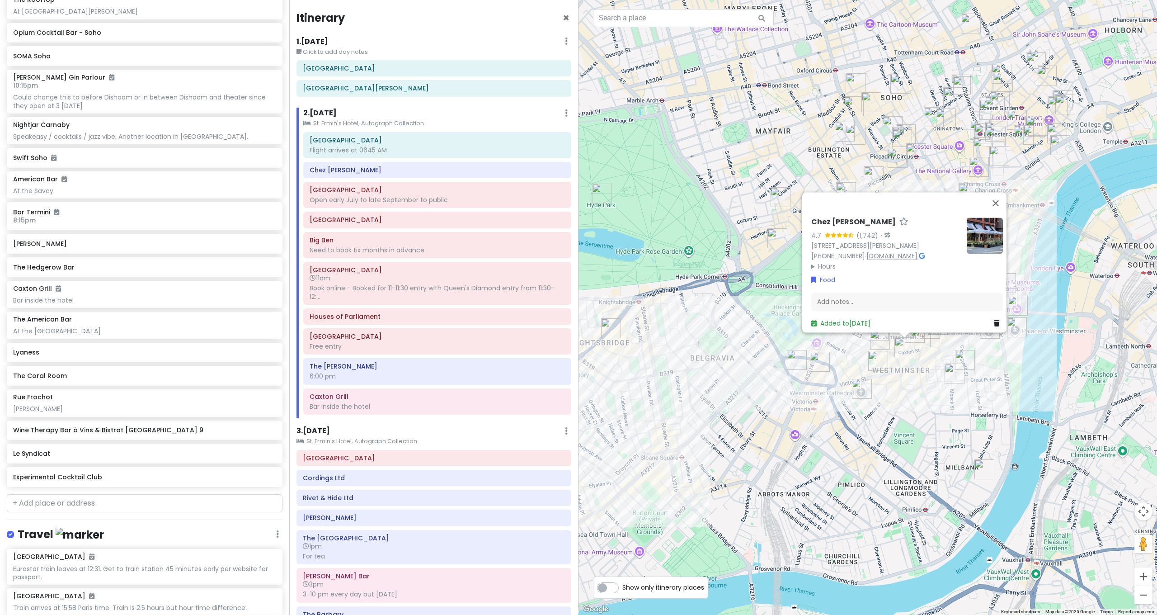
click at [902, 251] on link "www.chezantoinette.co.uk" at bounding box center [892, 255] width 51 height 9
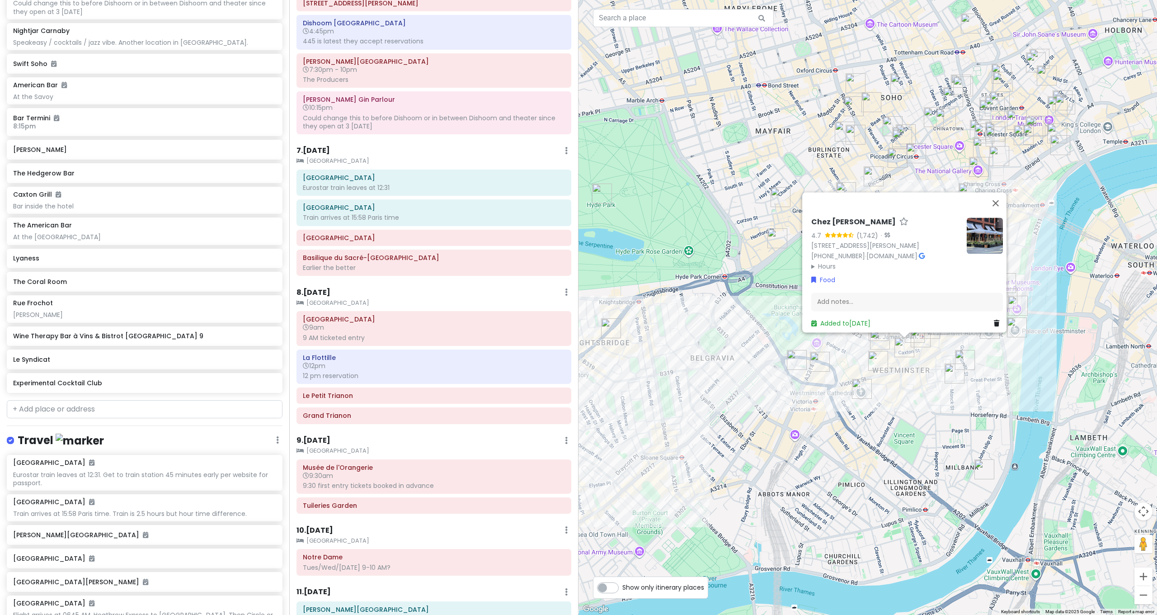
scroll to position [3592, 0]
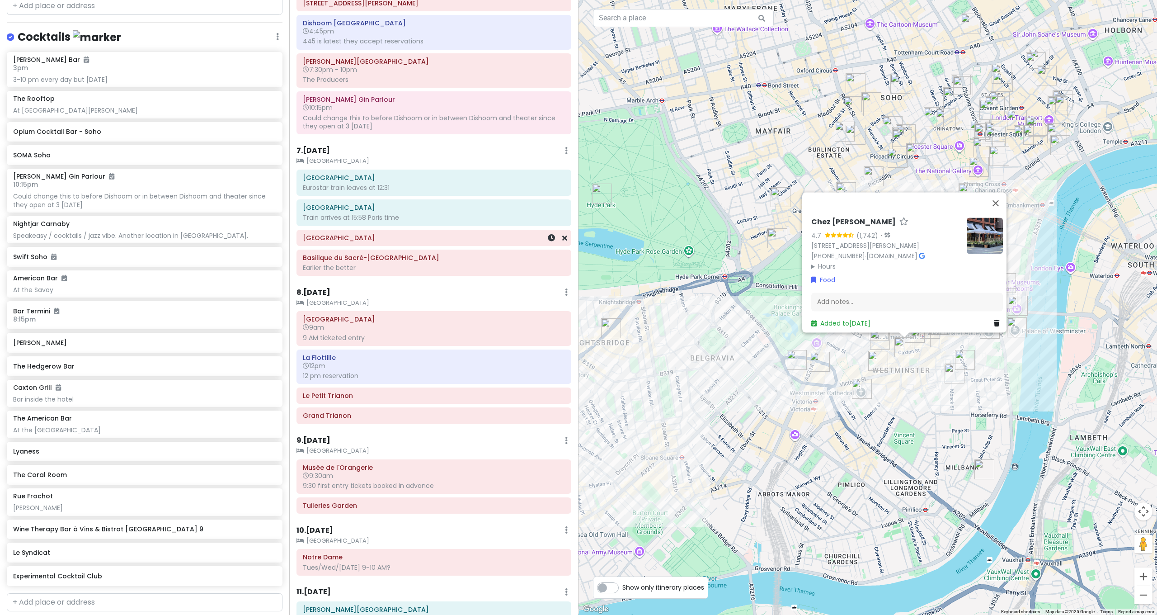
click at [507, 234] on h6 "[GEOGRAPHIC_DATA]" at bounding box center [434, 238] width 262 height 8
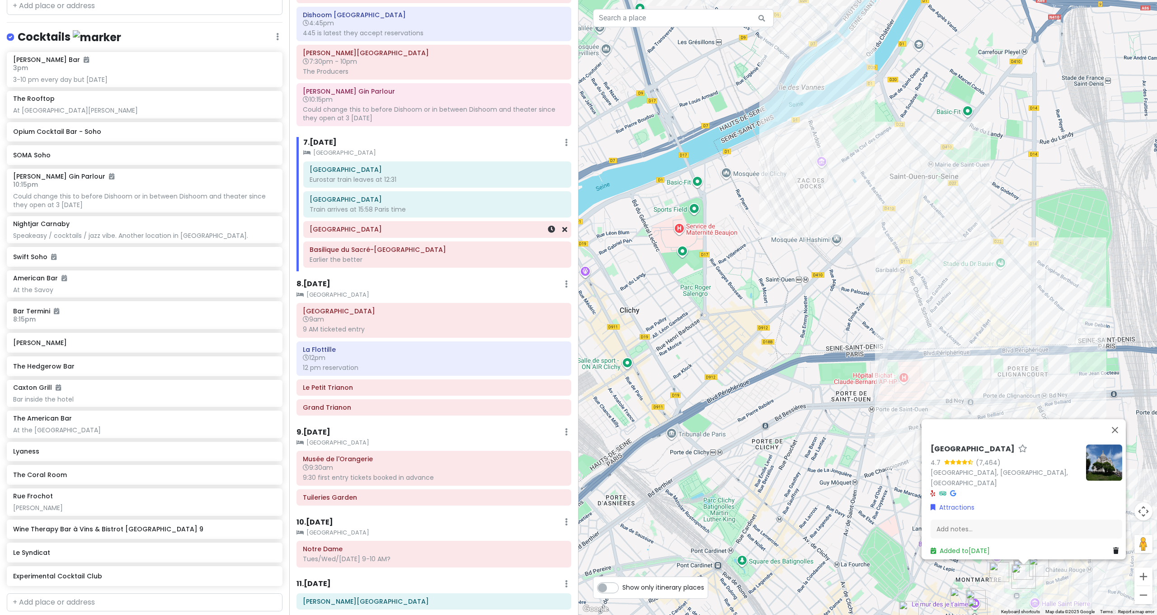
click at [463, 223] on div "[GEOGRAPHIC_DATA]" at bounding box center [437, 229] width 255 height 13
click at [967, 526] on div "Add notes..." at bounding box center [1026, 532] width 192 height 19
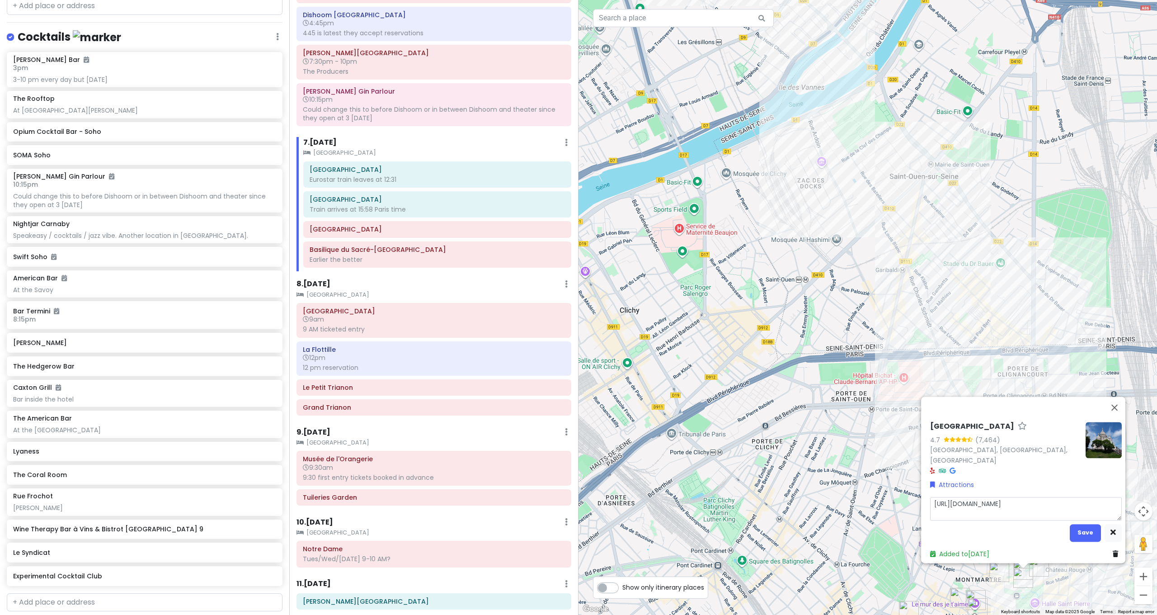
drag, startPoint x: 1090, startPoint y: 532, endPoint x: 1046, endPoint y: 516, distance: 46.5
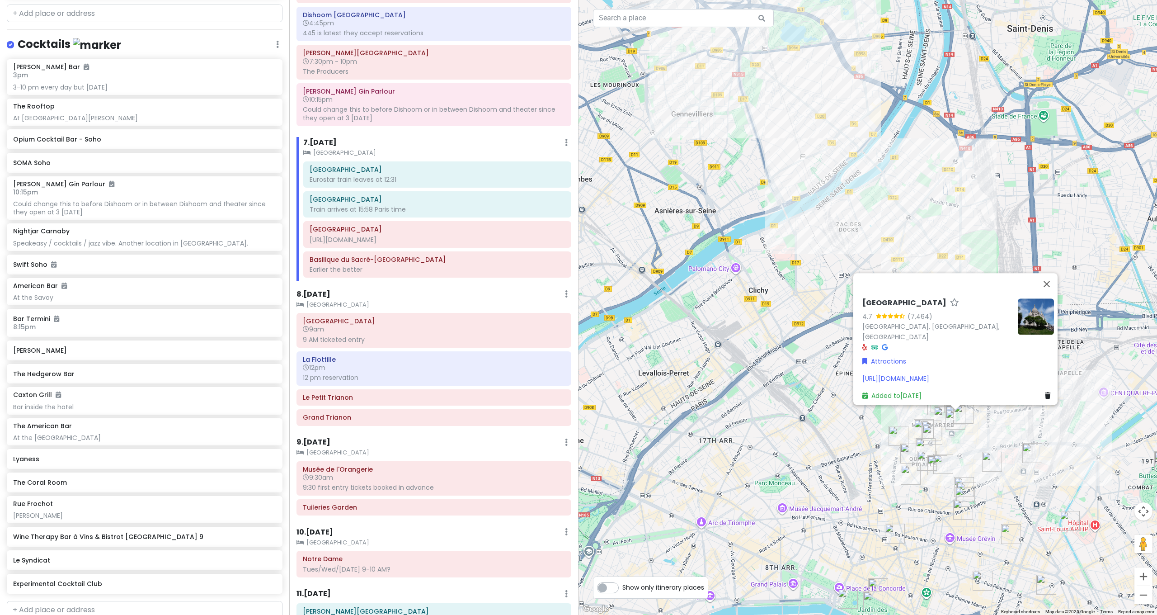
click at [761, 296] on div "Montmartre 4.7 (7,464) Montmartre, 75018 Paris, France Attractions https://fete…" at bounding box center [868, 307] width 579 height 615
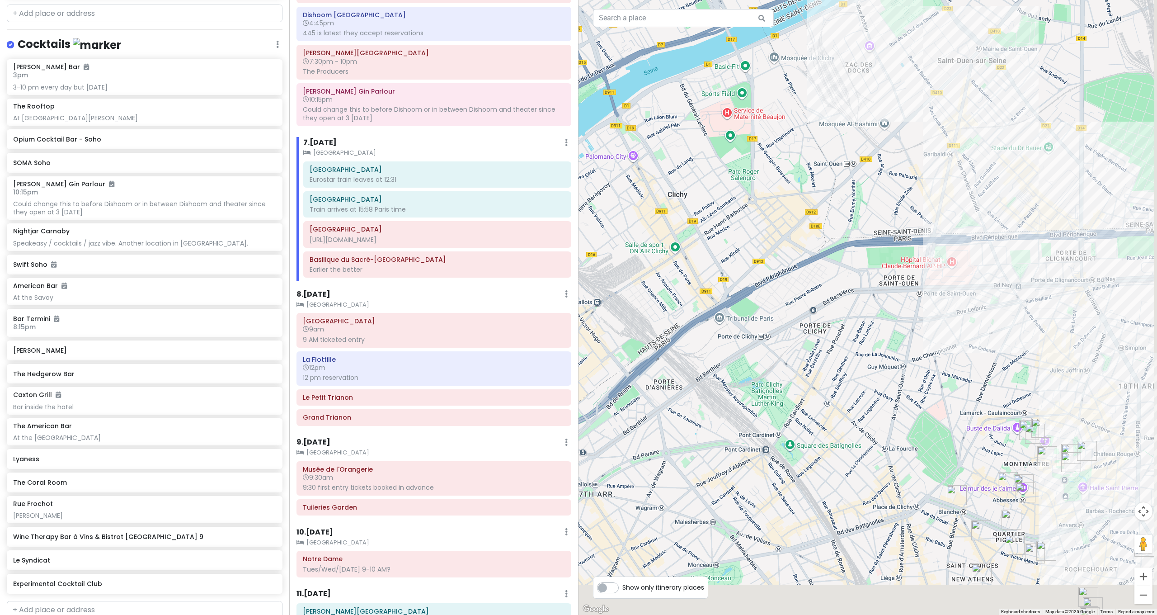
drag, startPoint x: 810, startPoint y: 261, endPoint x: 609, endPoint y: 163, distance: 223.4
click at [636, 174] on div at bounding box center [868, 307] width 579 height 615
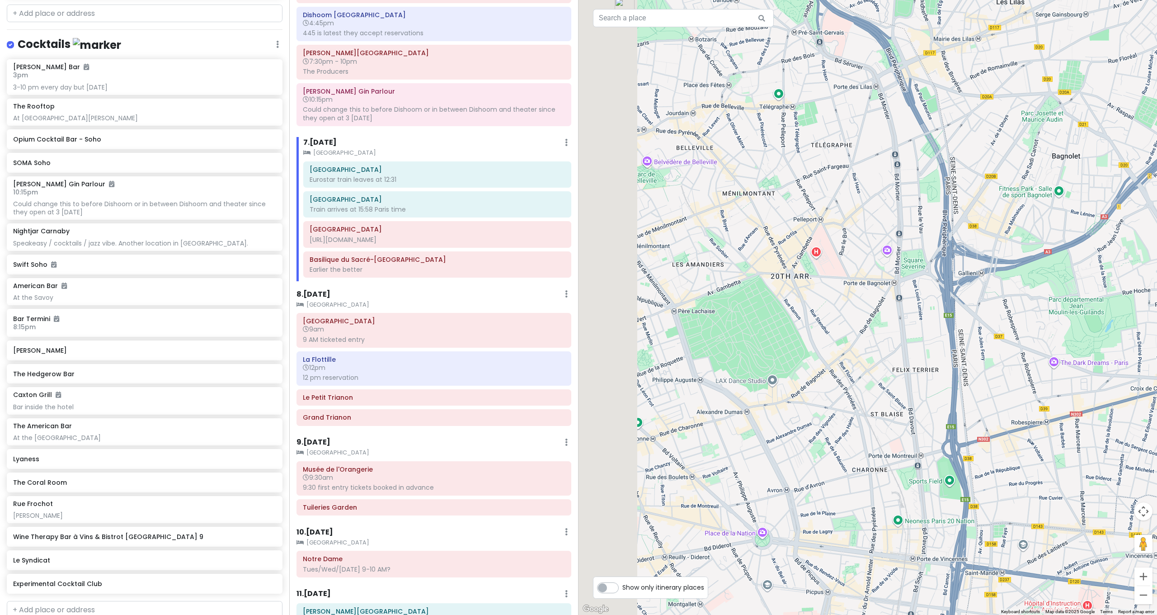
drag, startPoint x: 747, startPoint y: 252, endPoint x: 987, endPoint y: 298, distance: 244.9
click at [984, 298] on div at bounding box center [868, 307] width 579 height 615
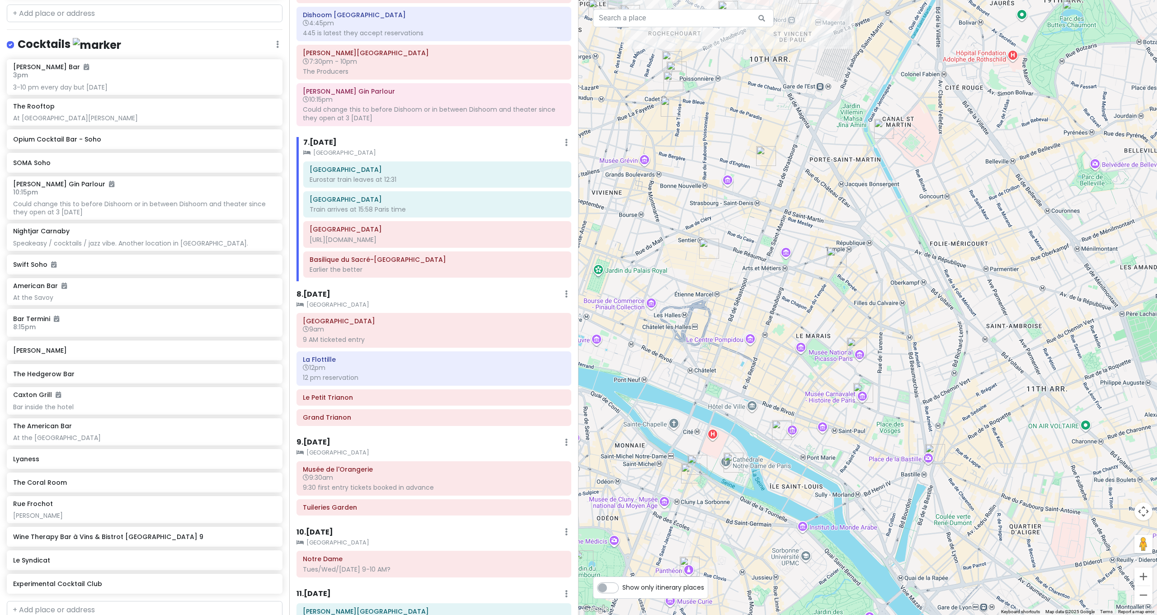
drag, startPoint x: 927, startPoint y: 301, endPoint x: 867, endPoint y: 198, distance: 118.9
click at [868, 199] on div at bounding box center [868, 307] width 579 height 615
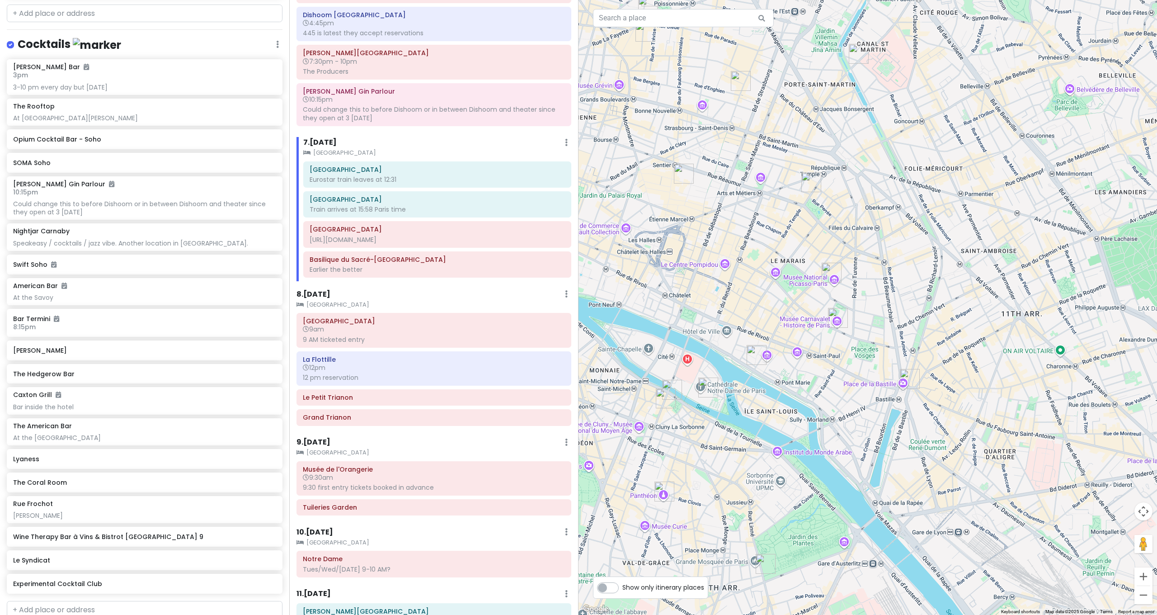
drag, startPoint x: 1065, startPoint y: 236, endPoint x: 1091, endPoint y: 244, distance: 27.2
click at [1079, 240] on div at bounding box center [868, 307] width 579 height 615
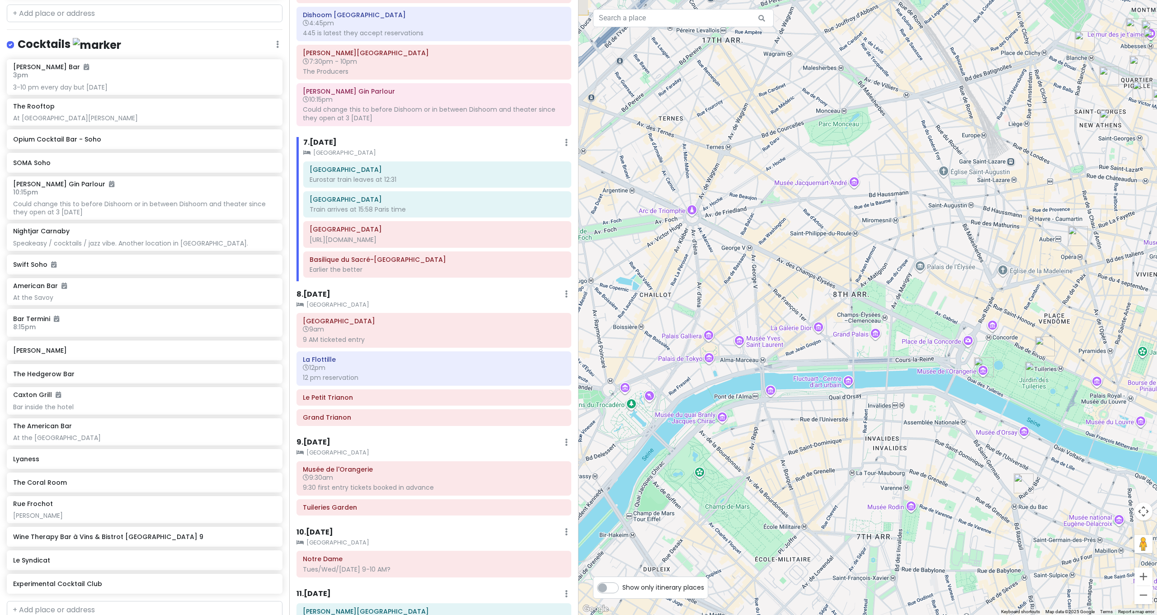
drag, startPoint x: 1022, startPoint y: 242, endPoint x: 856, endPoint y: 325, distance: 185.2
click at [858, 323] on div at bounding box center [868, 307] width 579 height 615
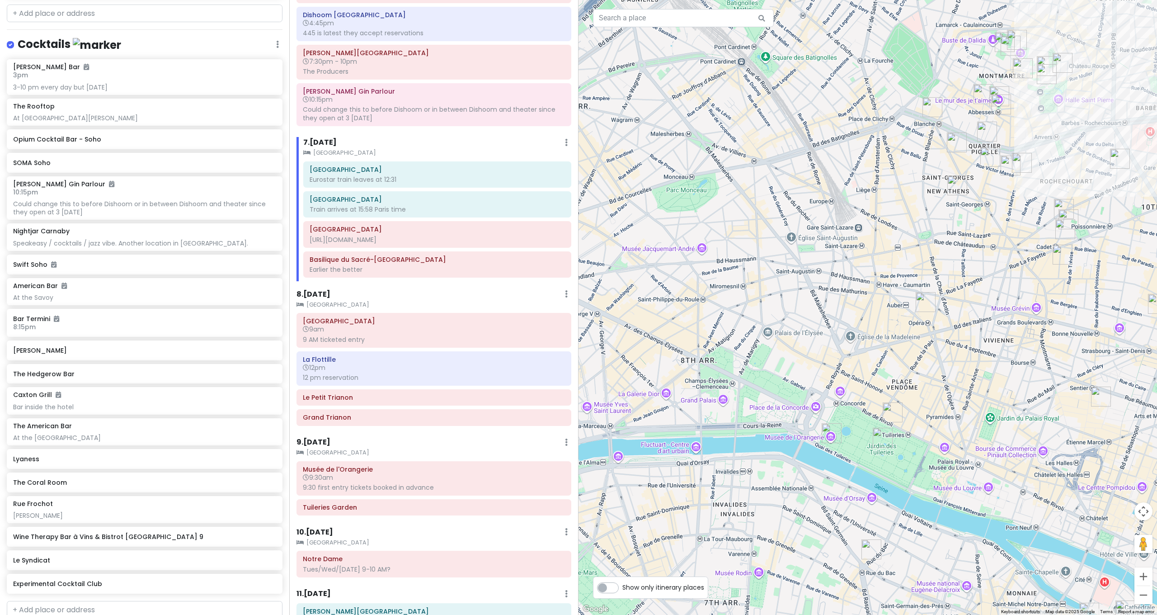
drag, startPoint x: 940, startPoint y: 296, endPoint x: 877, endPoint y: 390, distance: 113.1
click at [877, 390] on div at bounding box center [868, 307] width 579 height 615
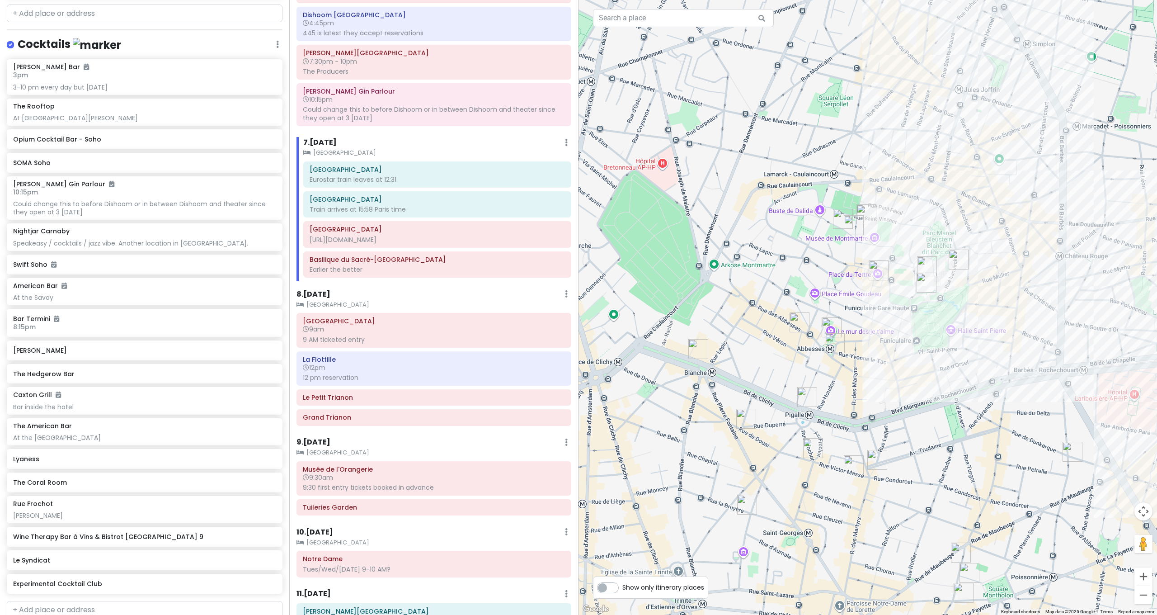
drag, startPoint x: 928, startPoint y: 284, endPoint x: 924, endPoint y: 336, distance: 51.7
click at [924, 336] on div at bounding box center [868, 307] width 579 height 615
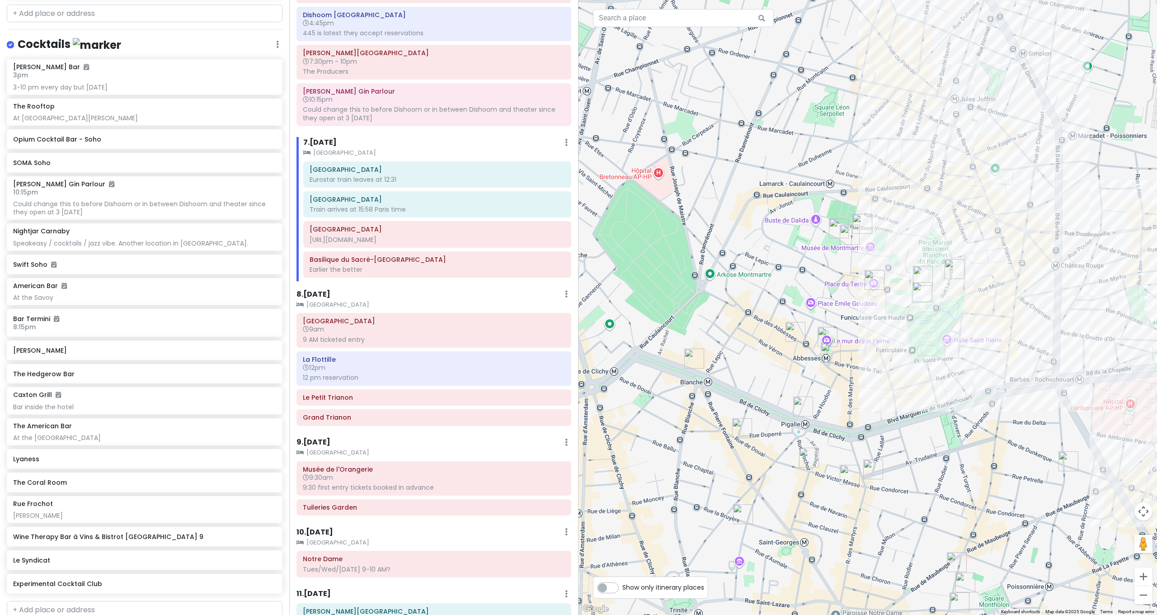
click at [834, 350] on img "Place des Abbesses" at bounding box center [831, 353] width 20 height 20
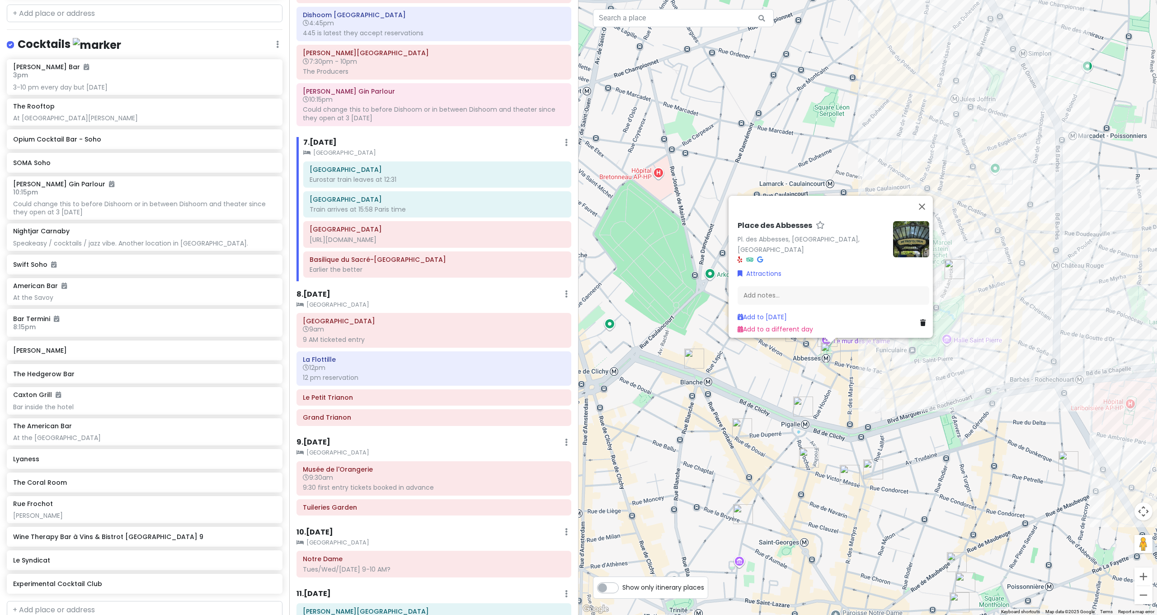
click at [877, 368] on div "Place des Abbesses Pl. des Abbesses, 75018 Paris, France Attractions Add notes.…" at bounding box center [868, 307] width 579 height 615
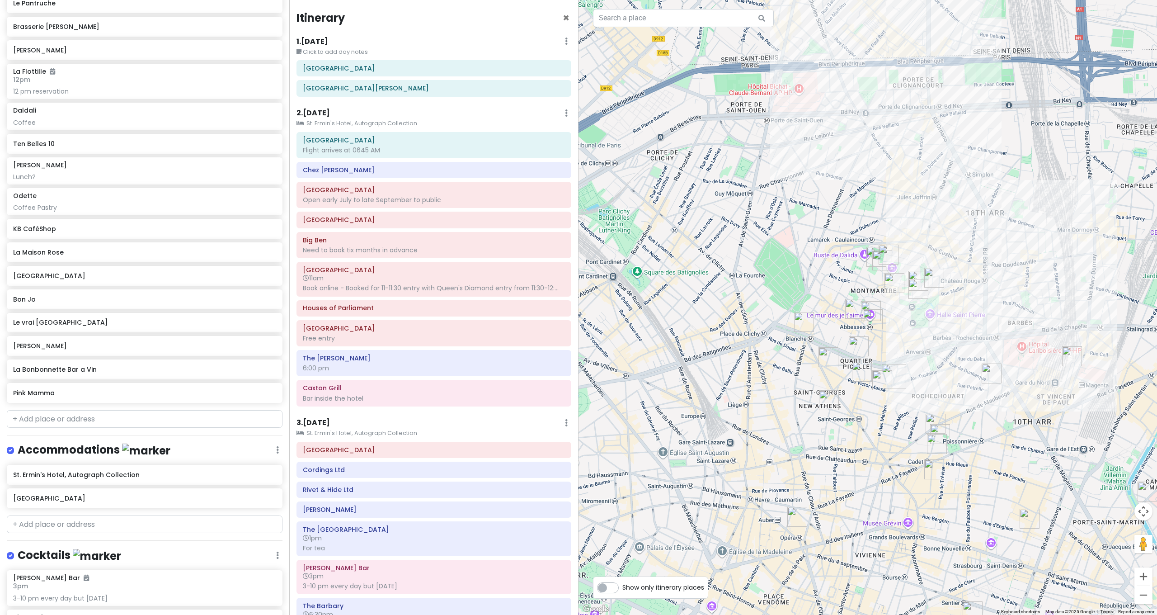
scroll to position [3193, 0]
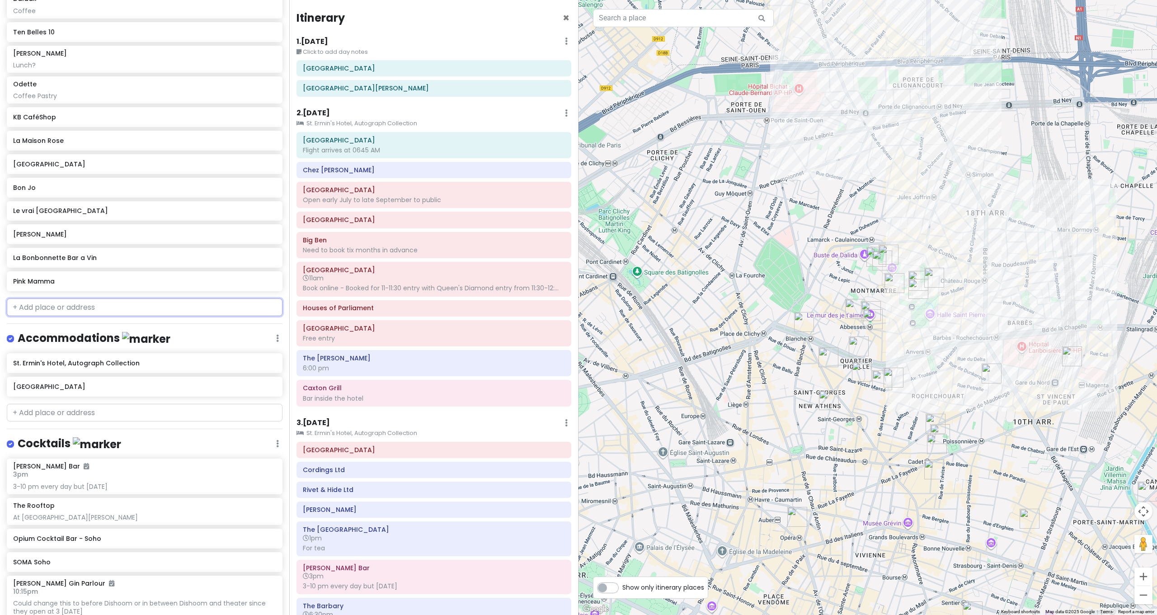
click at [138, 298] on input "text" at bounding box center [145, 307] width 276 height 18
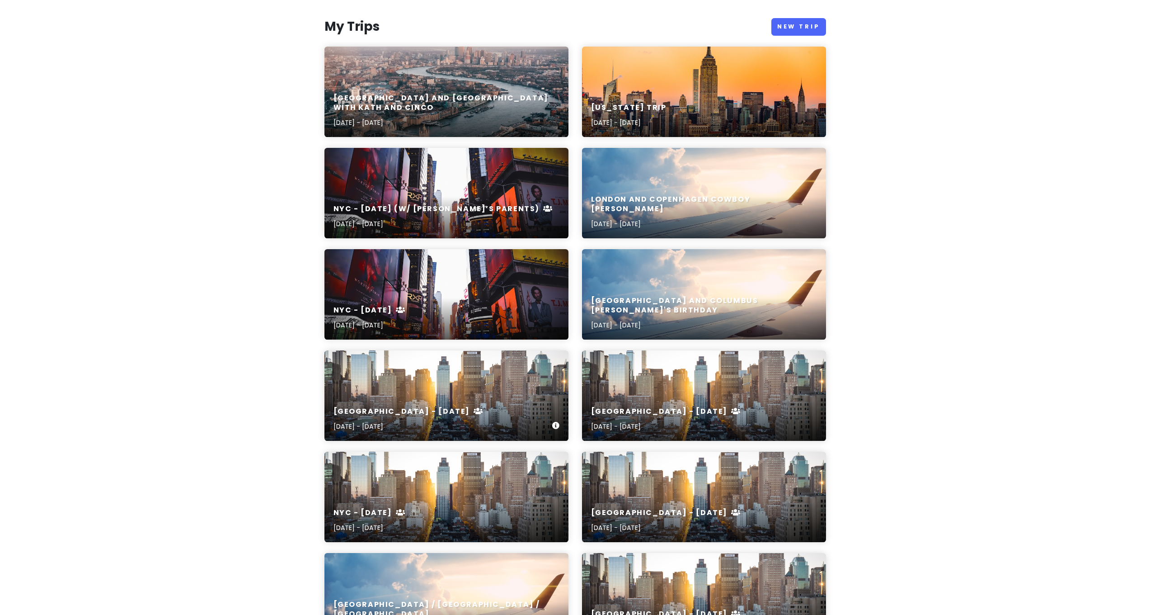
scroll to position [286, 0]
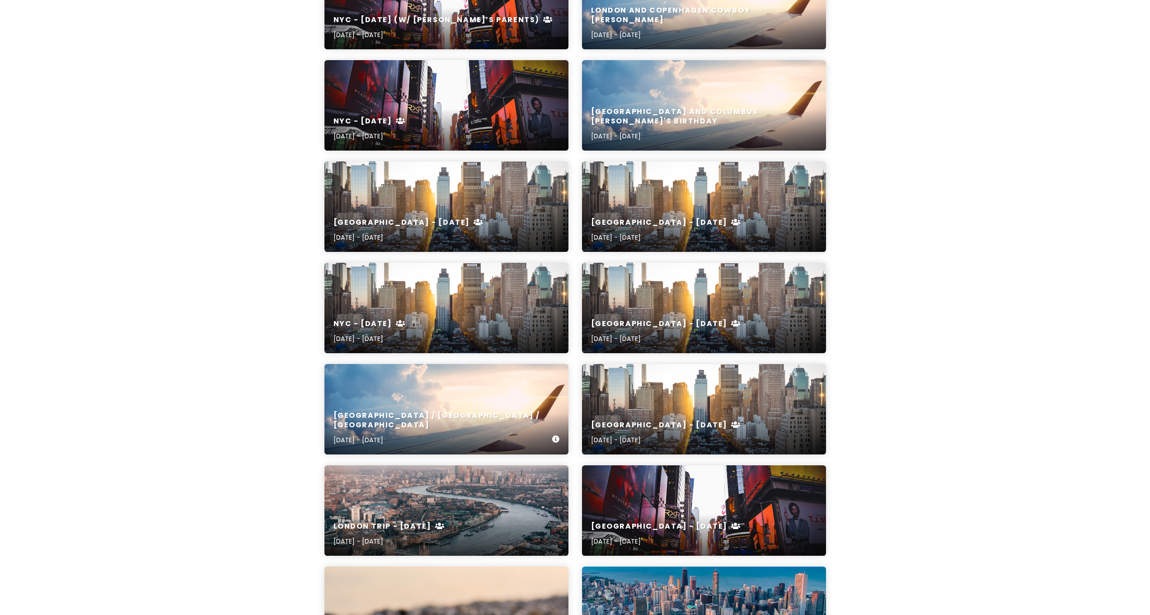
click at [409, 388] on div "Amsterdam / Belgium / Paris Oct 22, 2024 - Nov 1, 2024" at bounding box center [447, 409] width 244 height 90
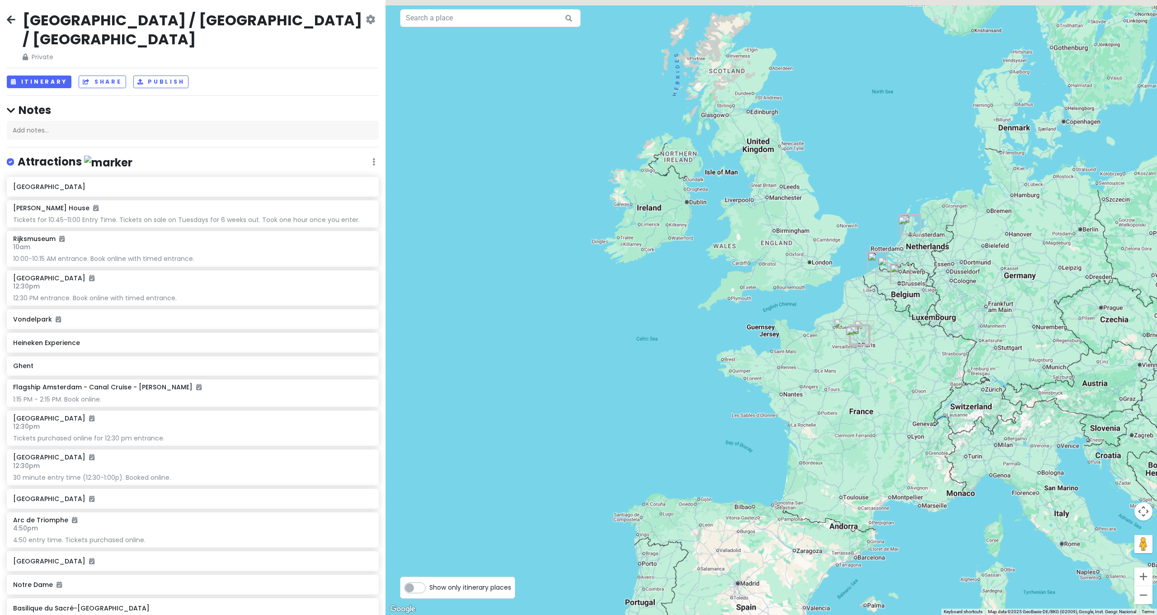
drag, startPoint x: 945, startPoint y: 257, endPoint x: 1014, endPoint y: 460, distance: 214.7
click at [1014, 460] on div at bounding box center [772, 307] width 772 height 615
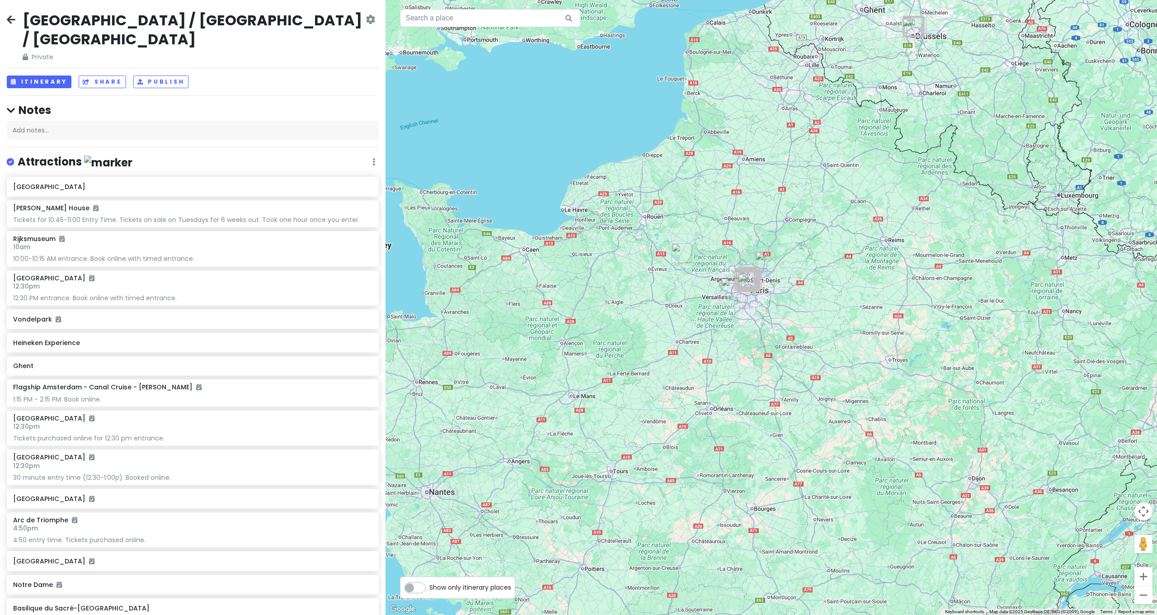
drag, startPoint x: 793, startPoint y: 361, endPoint x: 896, endPoint y: 440, distance: 129.9
click at [896, 441] on div at bounding box center [772, 307] width 772 height 615
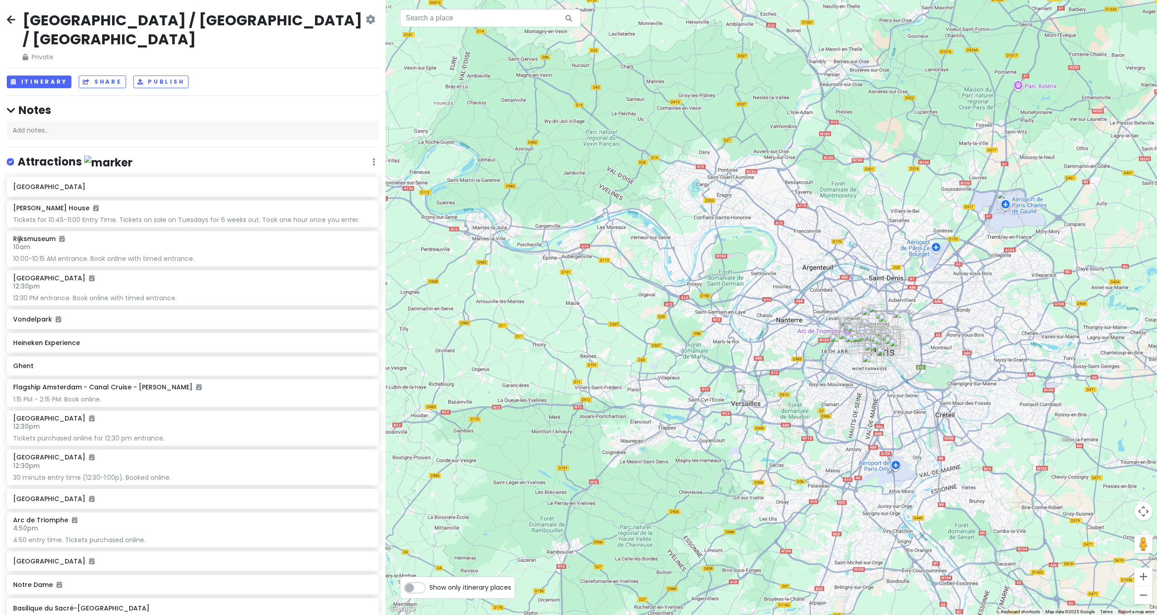
drag, startPoint x: 922, startPoint y: 393, endPoint x: 873, endPoint y: 433, distance: 63.0
click at [871, 434] on div at bounding box center [772, 307] width 772 height 615
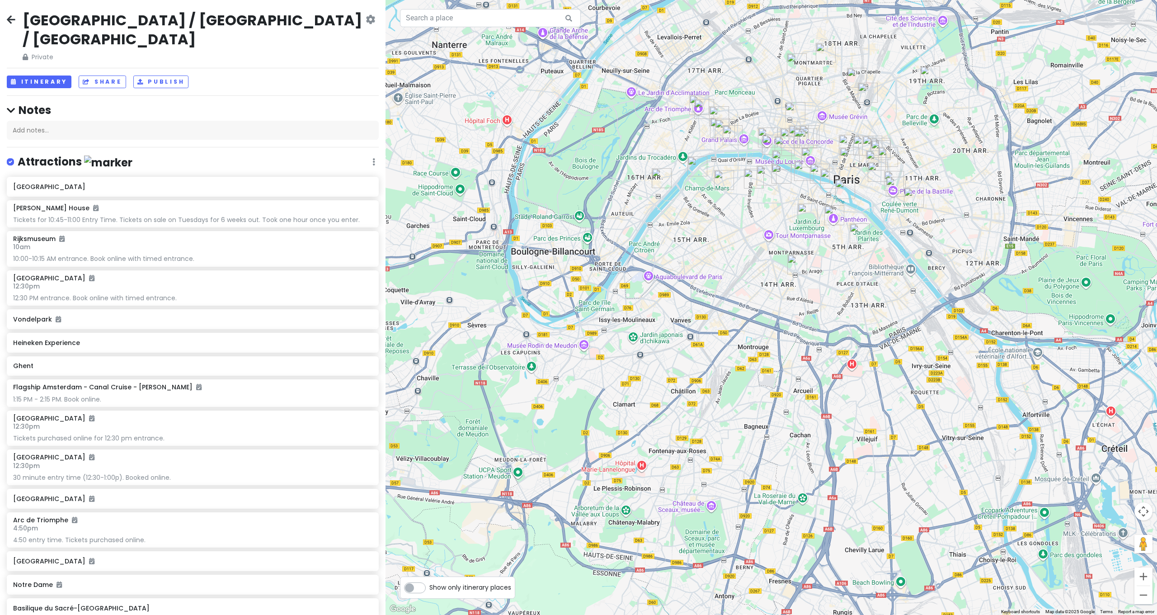
drag, startPoint x: 845, startPoint y: 406, endPoint x: 848, endPoint y: 494, distance: 88.2
click at [848, 494] on div at bounding box center [772, 307] width 772 height 615
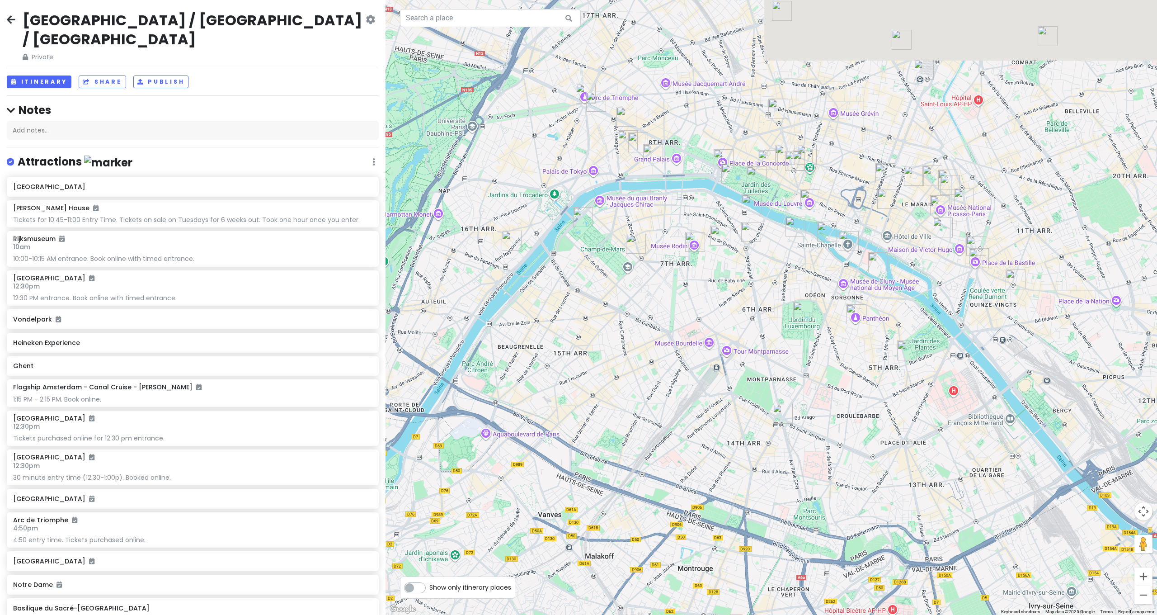
drag, startPoint x: 641, startPoint y: 351, endPoint x: 674, endPoint y: 472, distance: 126.2
click at [676, 477] on div at bounding box center [772, 307] width 772 height 615
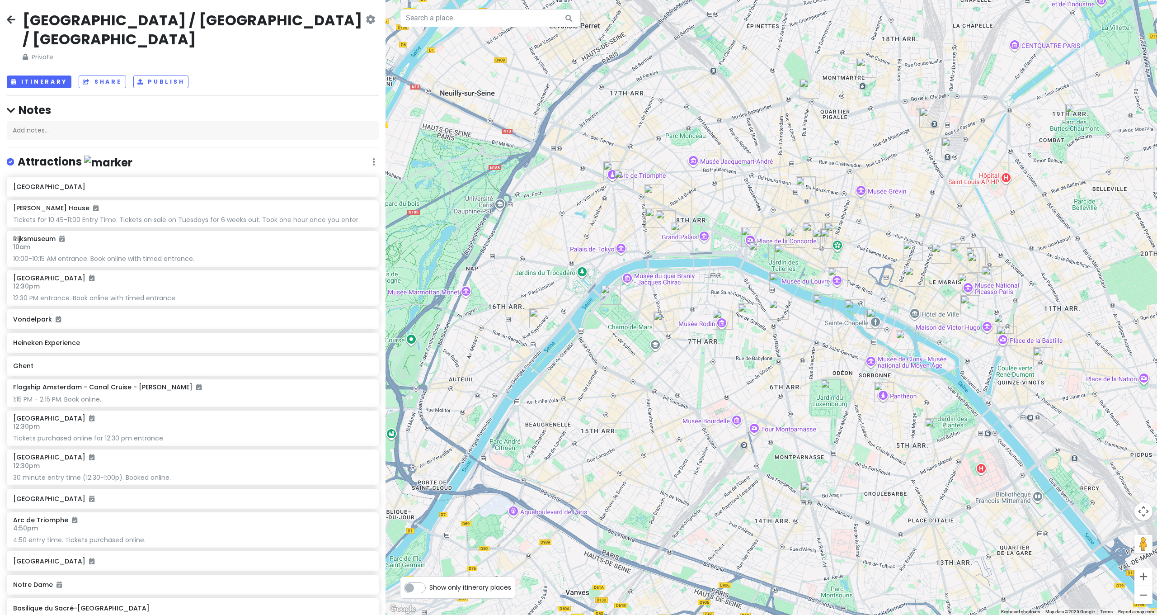
click at [533, 320] on img "Maison de Balzac" at bounding box center [539, 318] width 20 height 20
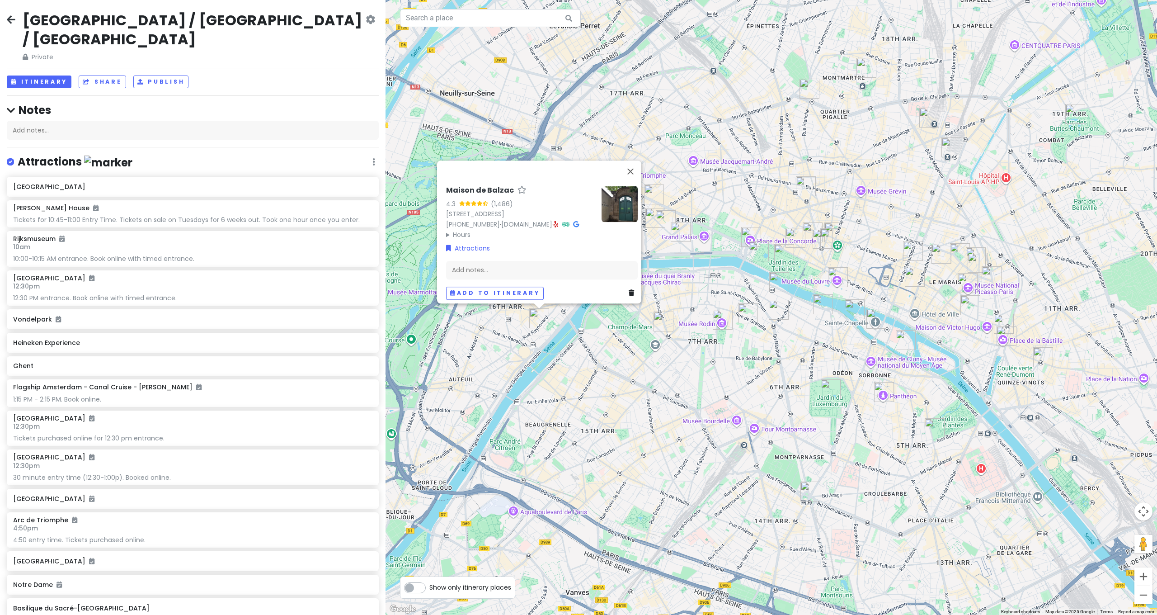
drag, startPoint x: 598, startPoint y: 341, endPoint x: 602, endPoint y: 330, distance: 11.6
click at [598, 341] on div "Maison de Balzac 4.3 (1,486) 47 Rue Raynouard, 75016 Paris, France +33 1 55 74 …" at bounding box center [772, 307] width 772 height 615
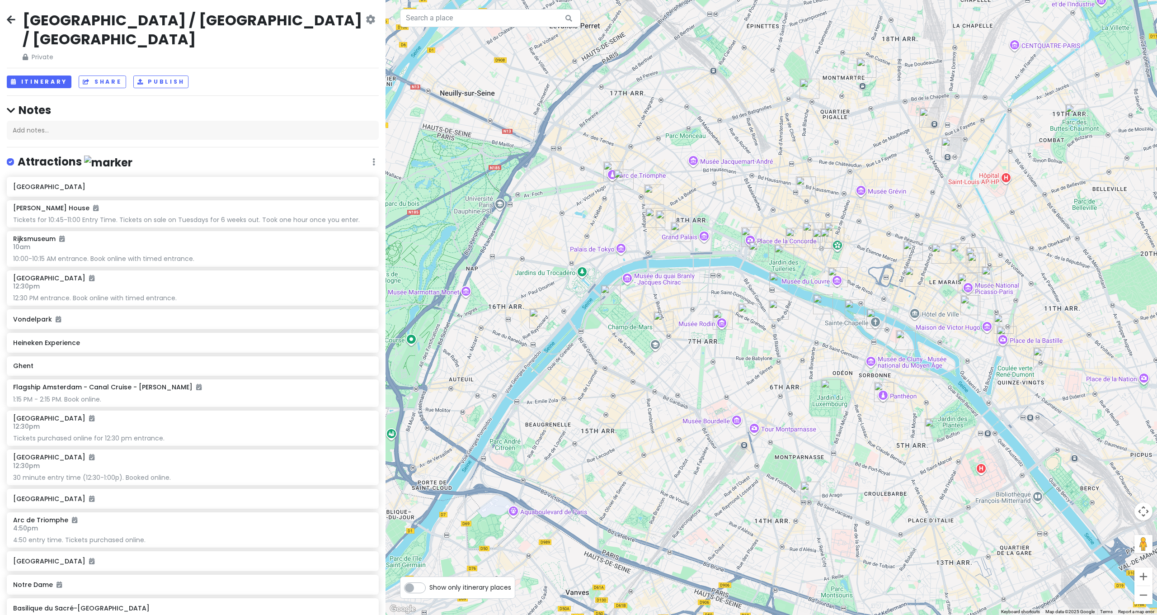
click at [611, 293] on img "Eiffel Tower" at bounding box center [611, 295] width 20 height 20
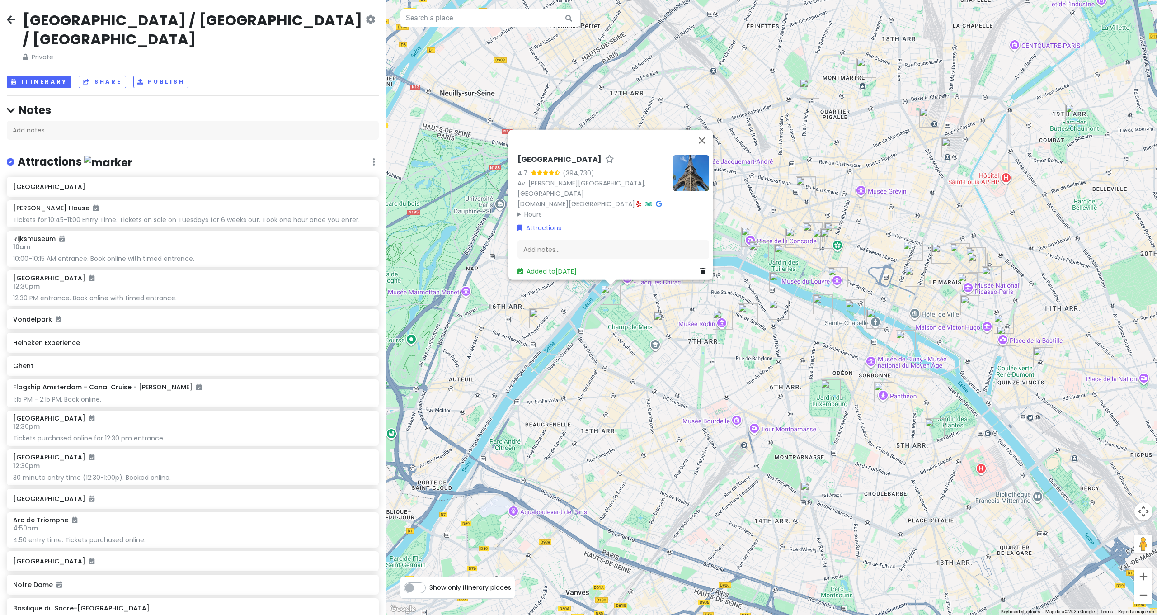
click at [811, 492] on img "Catacombs of Paris" at bounding box center [811, 491] width 20 height 20
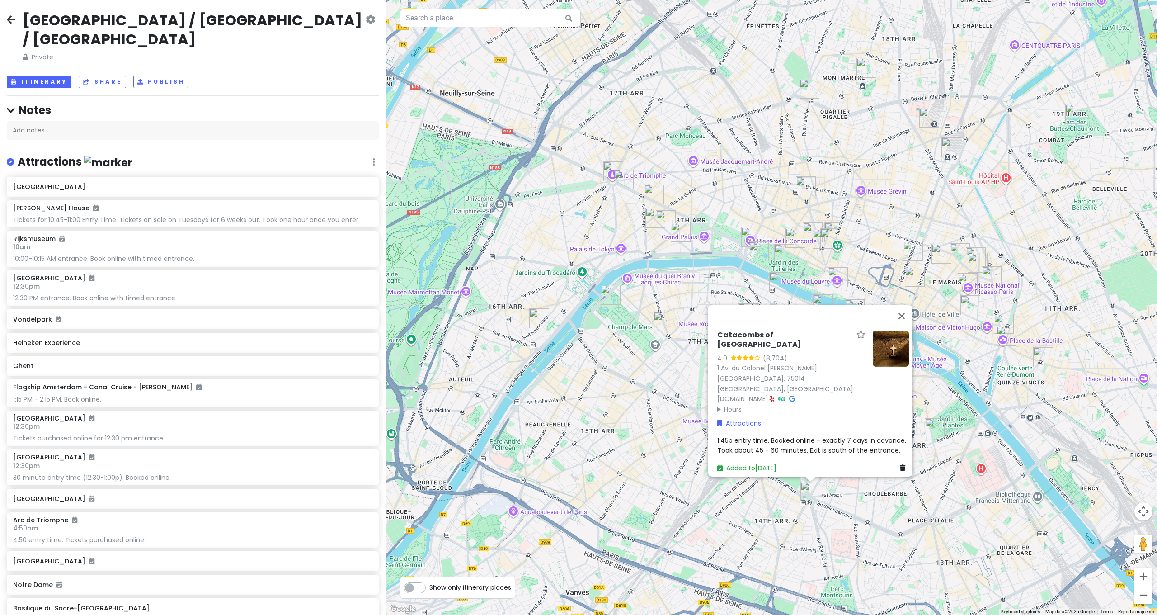
drag, startPoint x: 657, startPoint y: 492, endPoint x: 682, endPoint y: 485, distance: 25.8
click at [657, 492] on div "Catacombs of Paris 4.0 (8,704) 1 Av. du Colonel Henri Rol-Tanguy, 75014 Paris, …" at bounding box center [772, 307] width 772 height 615
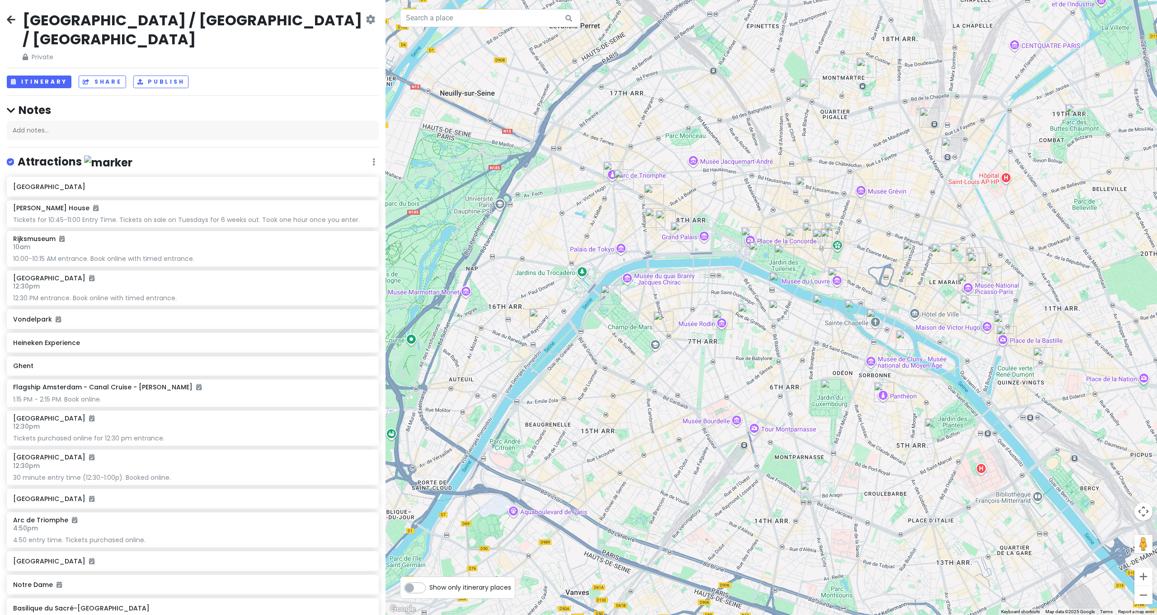
click at [882, 393] on img "Panthéon" at bounding box center [884, 392] width 20 height 20
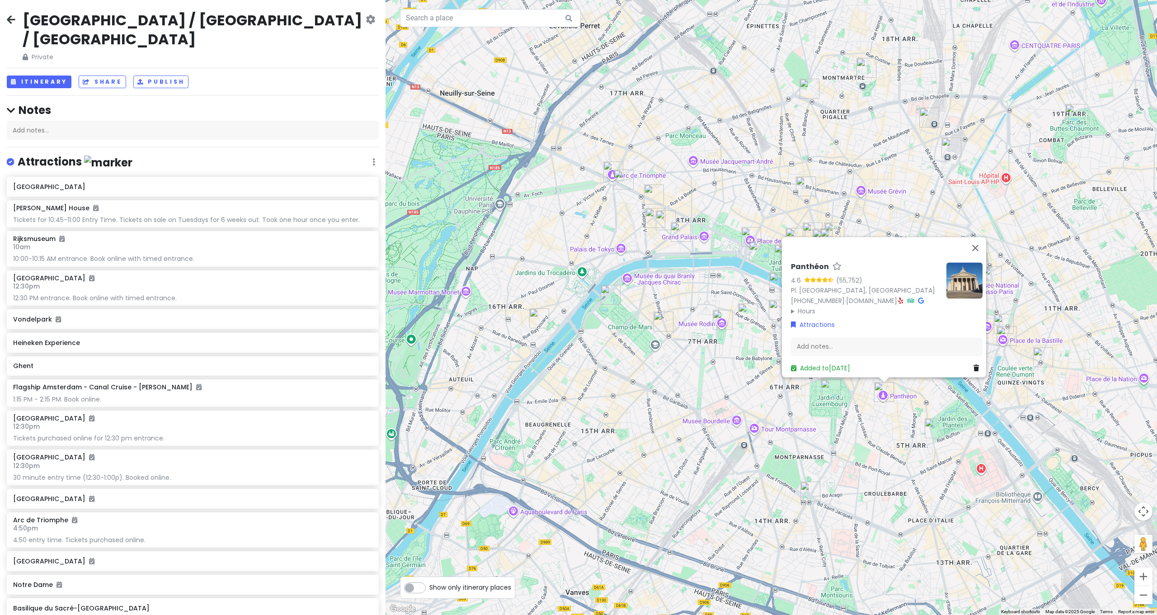
click at [934, 429] on img "National Museum of Natural History" at bounding box center [935, 428] width 20 height 20
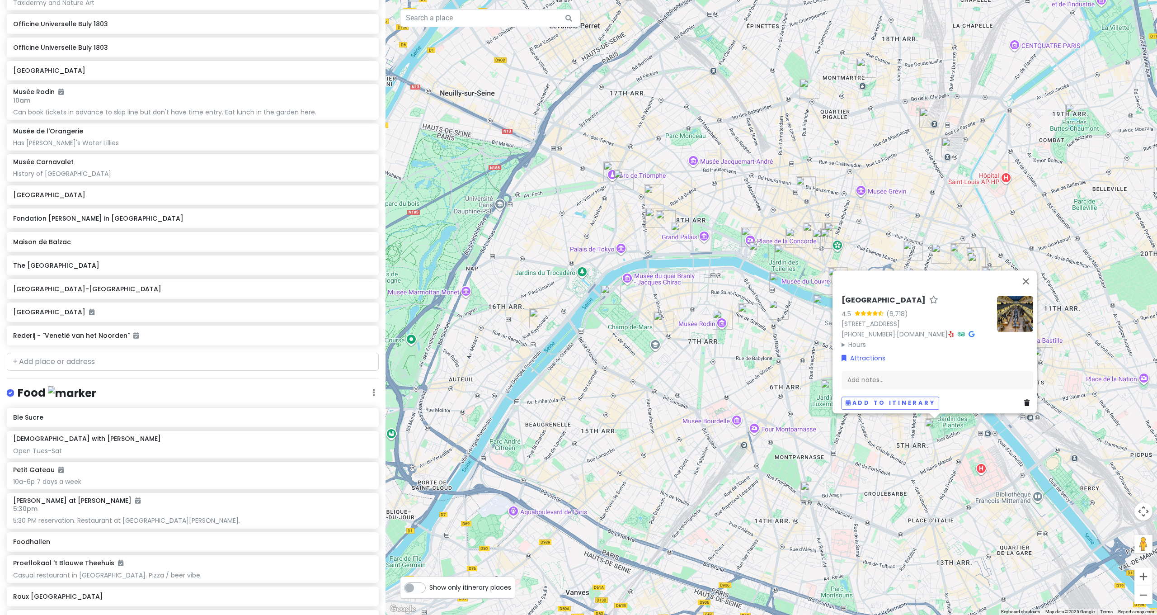
scroll to position [1545, 0]
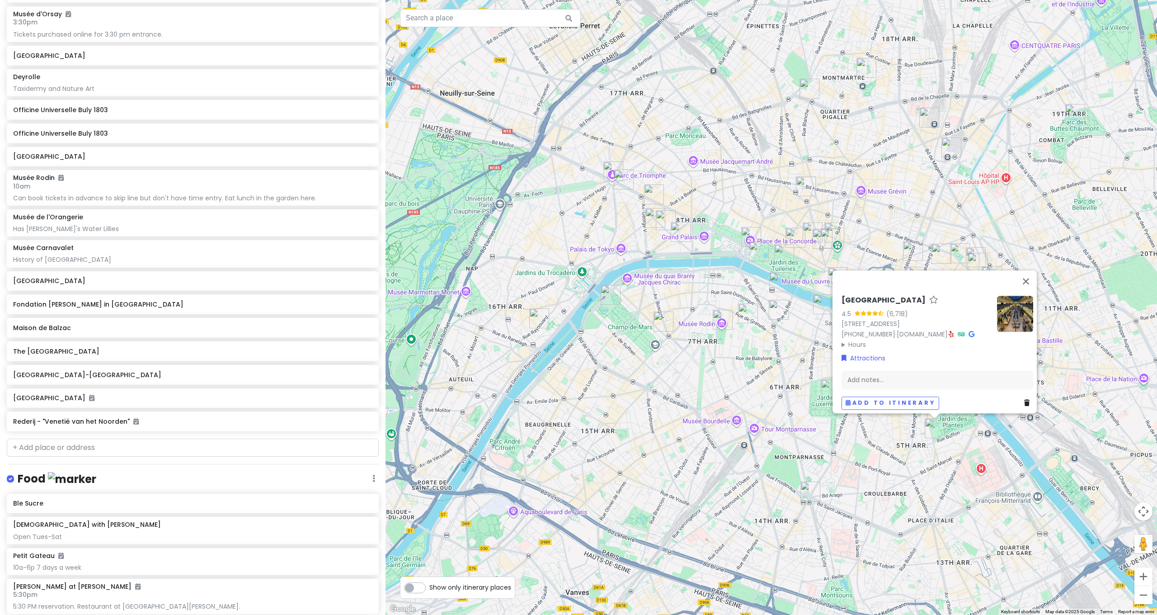
click at [867, 454] on div "National Museum of Natural History 4.5 (6,718) 57 Rue Cuvier, 75005 Paris, Fran…" at bounding box center [772, 307] width 772 height 615
click at [794, 397] on div "National Museum of Natural History 4.5 (6,718) 57 Rue Cuvier, 75005 Paris, Fran…" at bounding box center [772, 307] width 772 height 615
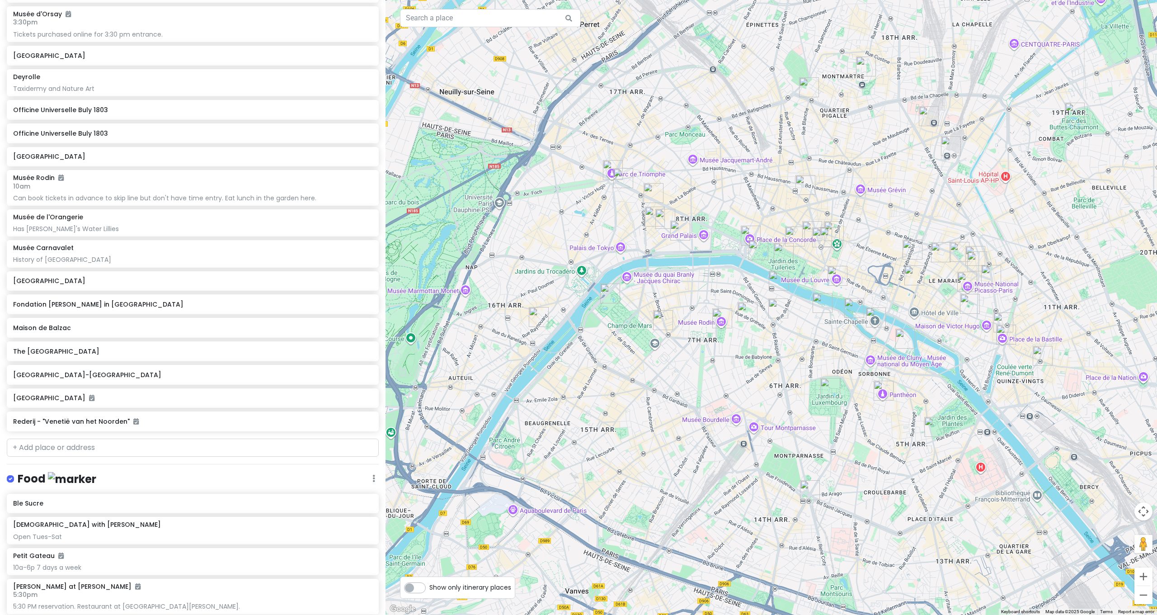
click at [825, 388] on img "Jardin du Luxembourg" at bounding box center [830, 388] width 20 height 20
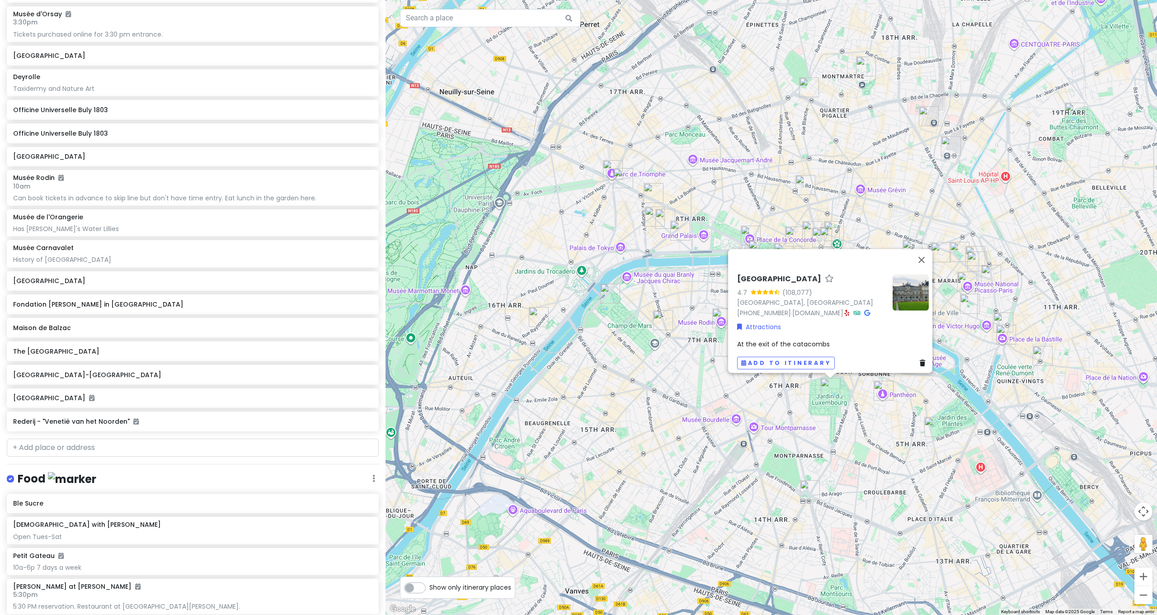
click at [1062, 417] on div "Jardin du Luxembourg 4.7 (108,077) 75006 Paris, France +33 1 42 34 20 00 · jard…" at bounding box center [772, 307] width 772 height 615
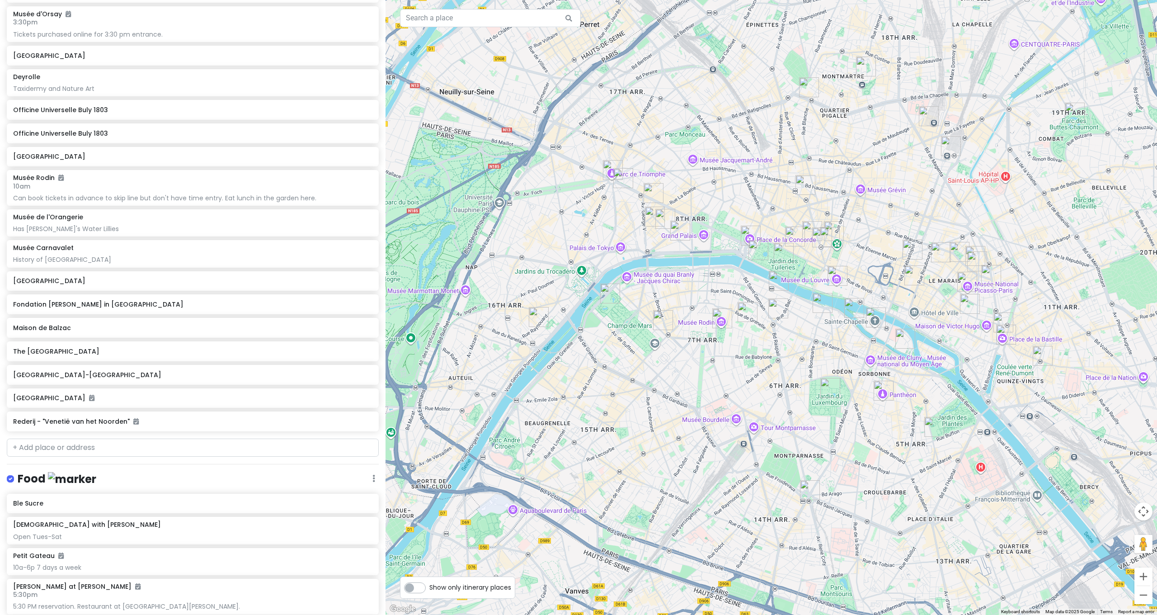
click at [1006, 335] on img "Bastille" at bounding box center [1006, 335] width 20 height 20
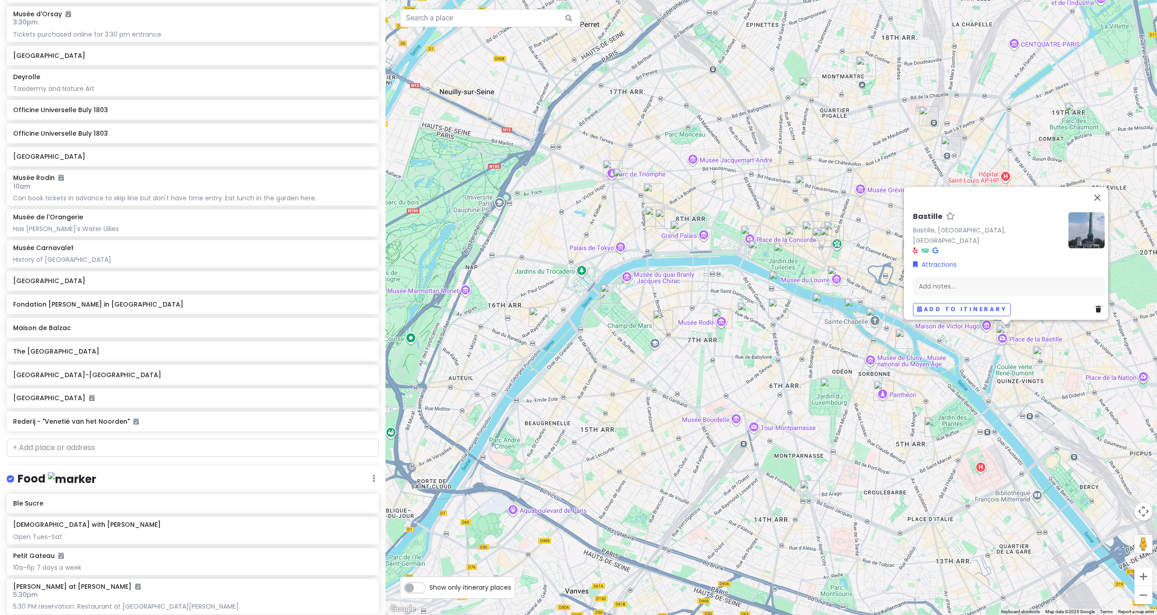
click at [901, 339] on img "Notre Dame" at bounding box center [906, 339] width 20 height 20
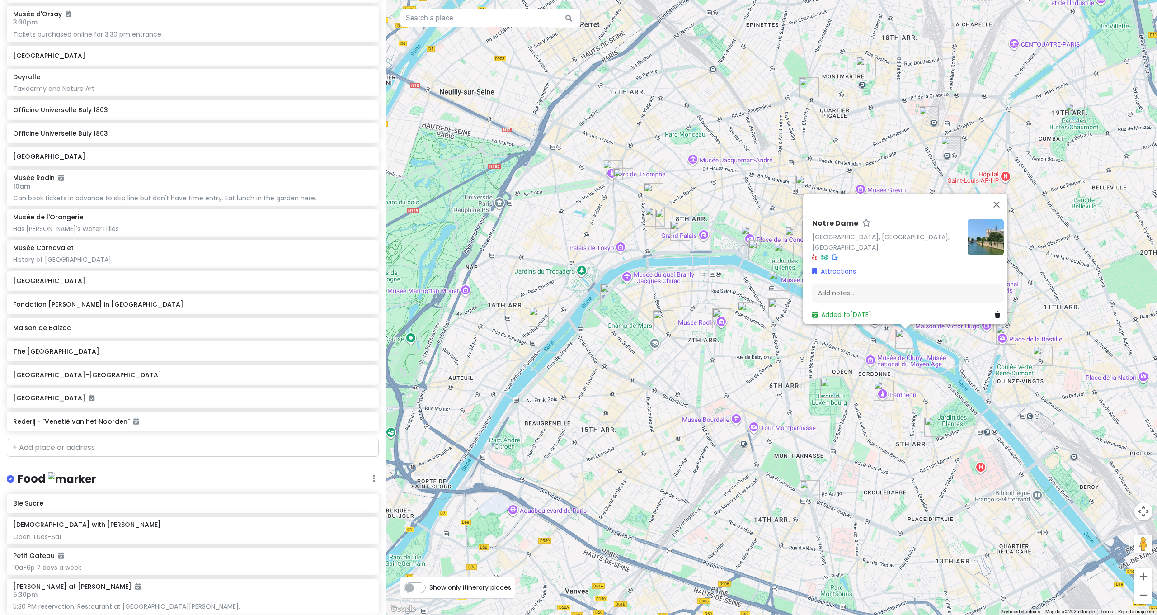
click at [853, 352] on div "Notre Dame Notre Dame, Paris, France Attractions Add notes... Added to Thu 10/31" at bounding box center [772, 307] width 772 height 615
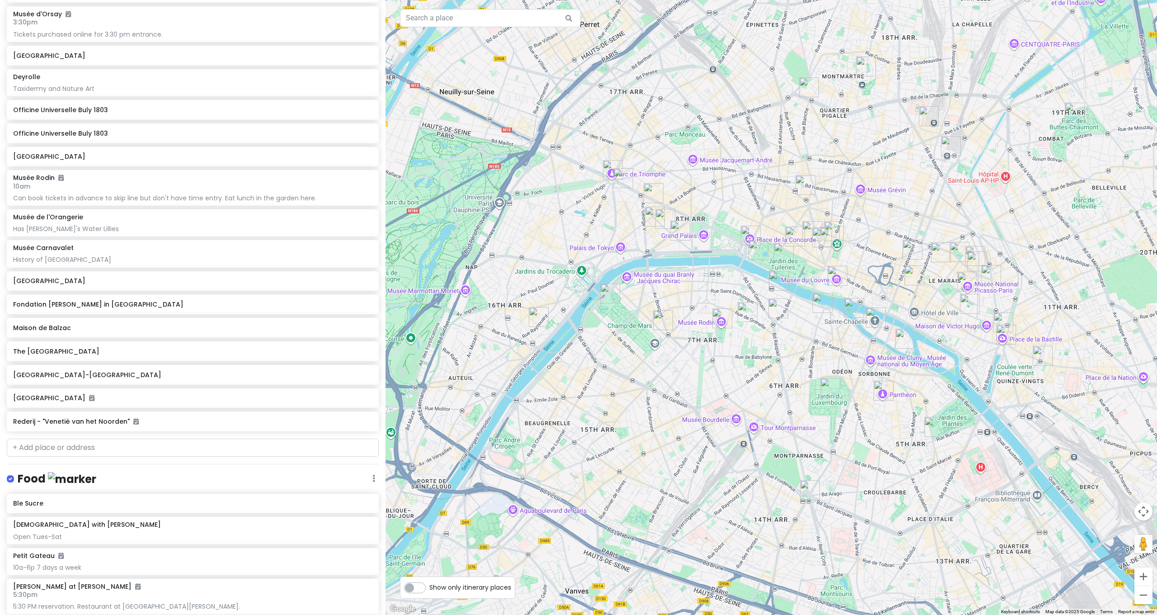
click at [872, 319] on img "Sainte-Chapelle" at bounding box center [876, 317] width 20 height 20
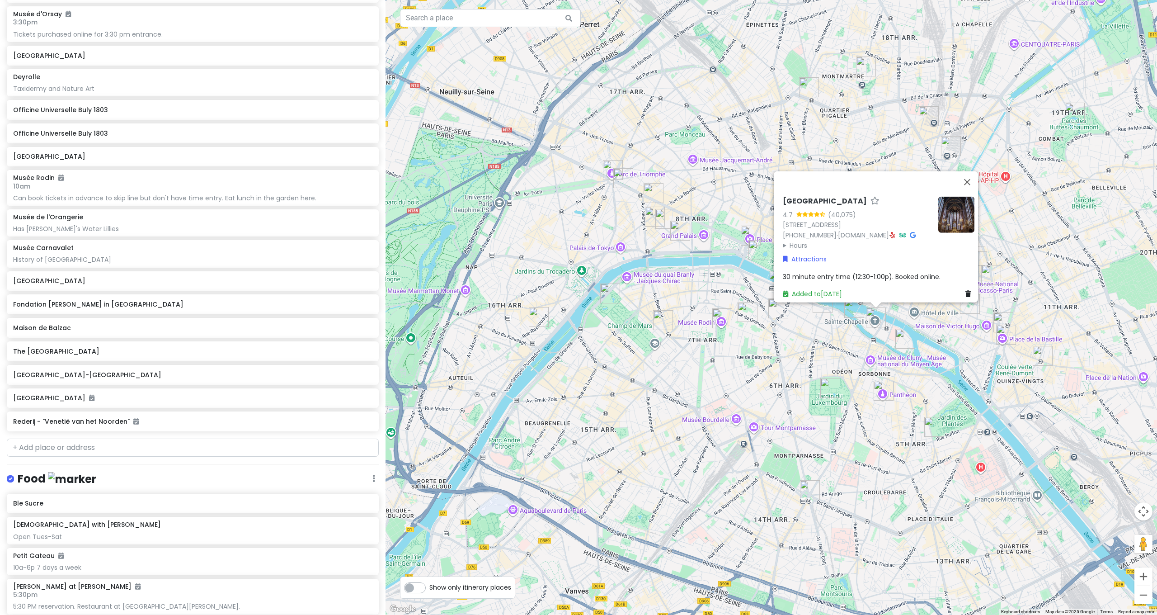
drag, startPoint x: 845, startPoint y: 332, endPoint x: 849, endPoint y: 326, distance: 7.1
click at [845, 331] on div "Sainte-Chapelle 4.7 (40,075) 10 Bd du Palais, 75001 Paris, France +33 1 53 40 6…" at bounding box center [772, 307] width 772 height 615
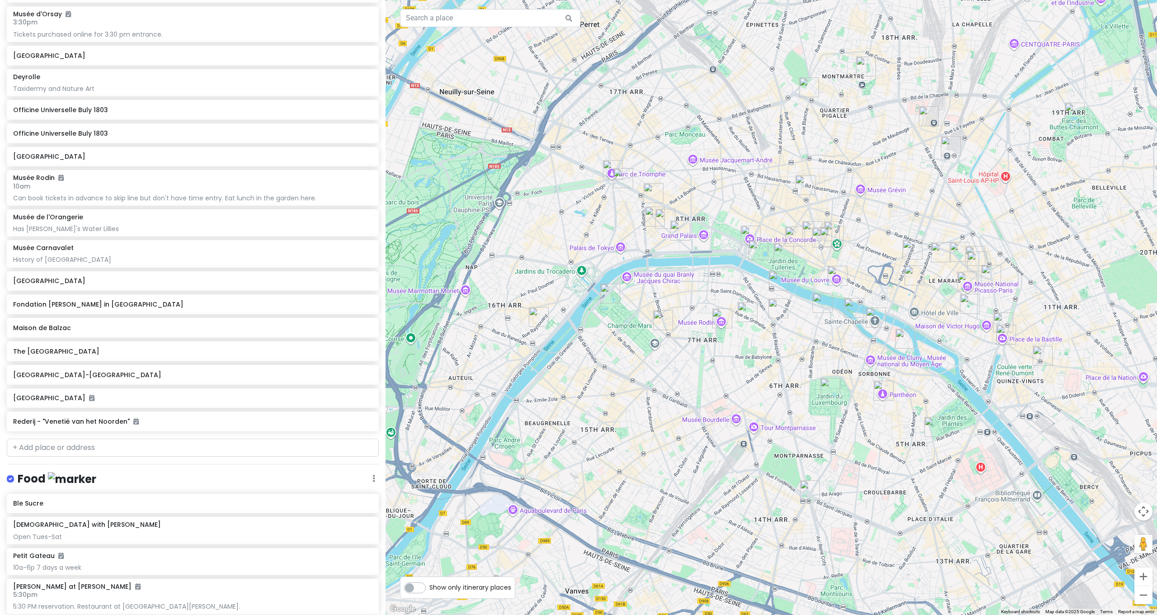
click at [857, 314] on img "Pont Neuf" at bounding box center [854, 308] width 20 height 20
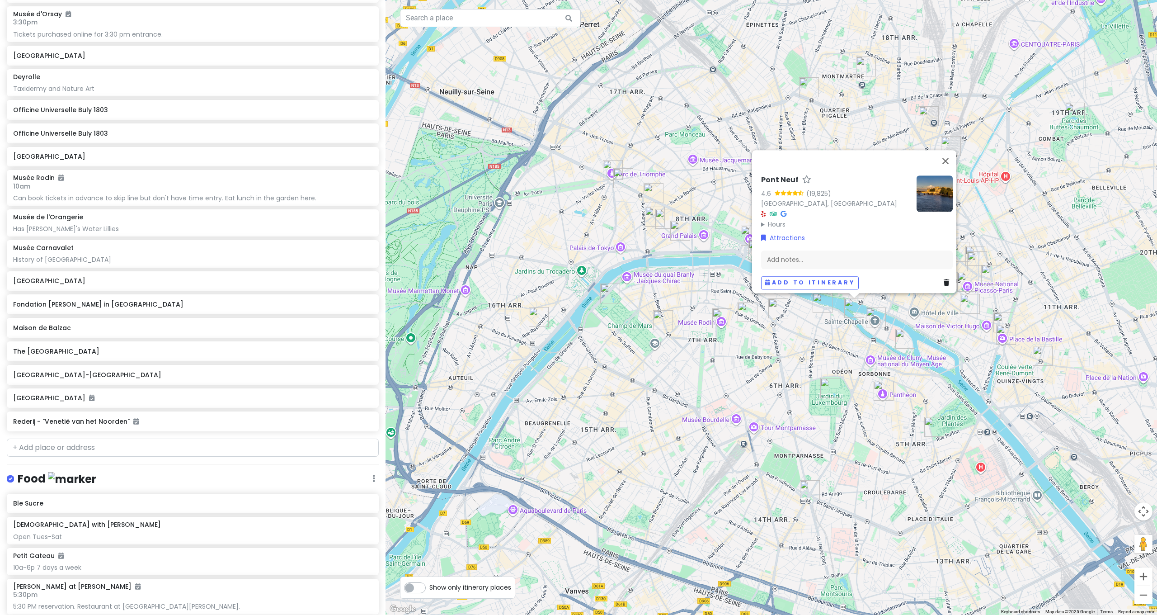
click at [815, 306] on img "Officine Universelle Buly 1803" at bounding box center [823, 303] width 20 height 20
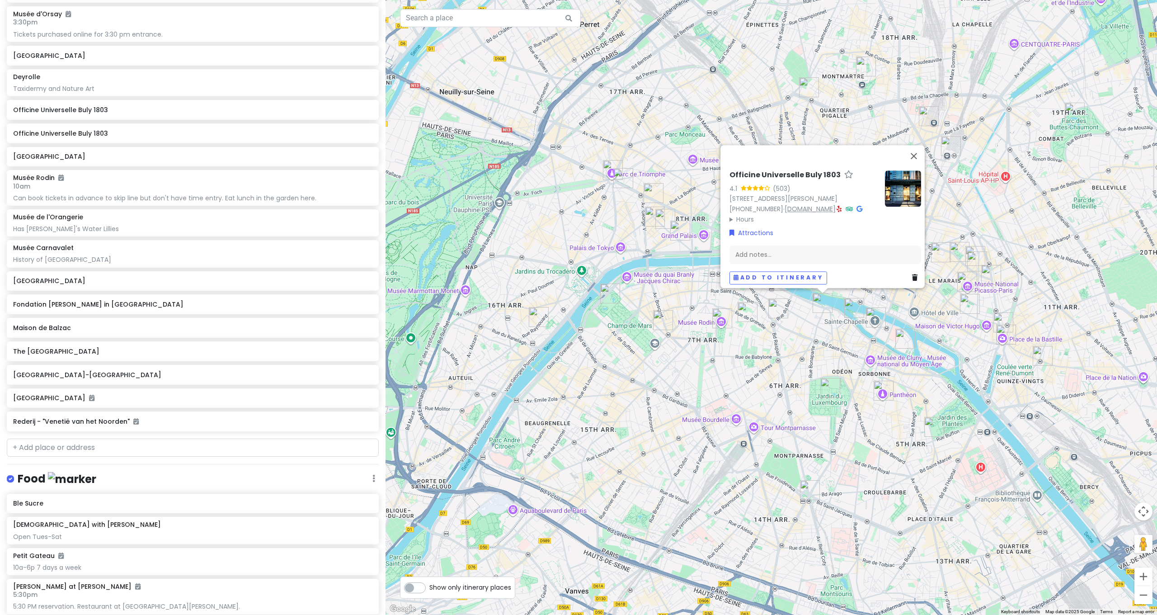
click at [822, 205] on link "www.buly1803.com" at bounding box center [810, 208] width 51 height 9
click at [798, 341] on div "Officine Universelle Buly 1803 4.1 (503) 6 Rue Bonaparte, 75006 Paris, France +…" at bounding box center [772, 307] width 772 height 615
click at [781, 307] on img "Deyrolle" at bounding box center [778, 307] width 20 height 20
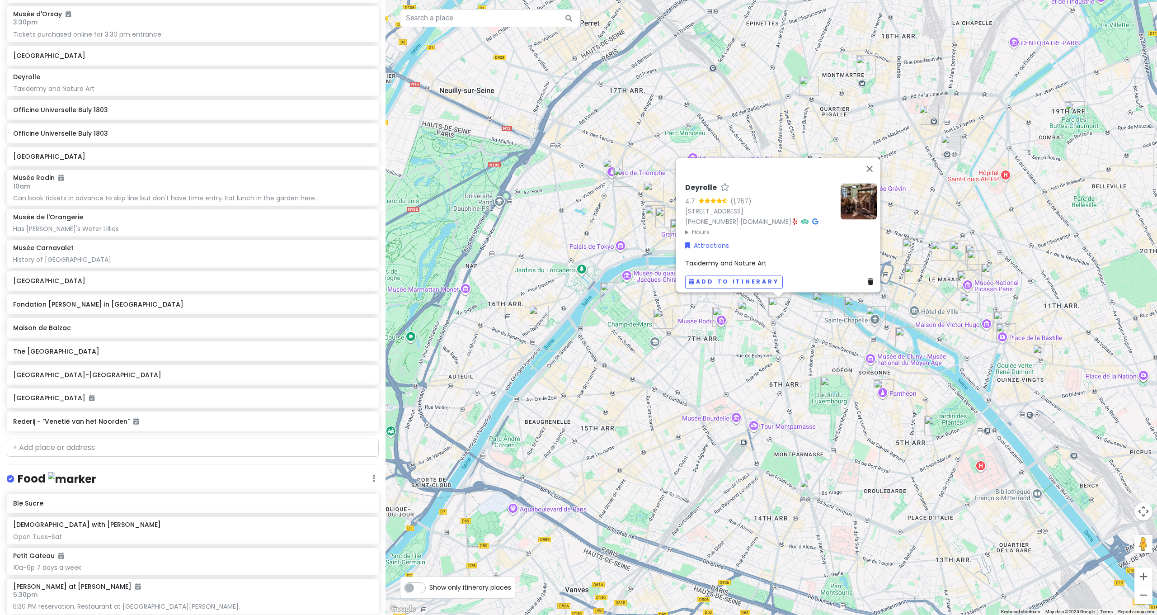
click at [993, 400] on div "Deyrolle 4.7 (1,757) 46 Rue du Bac, 75007 Paris, France +33 1 42 22 30 07 · dey…" at bounding box center [772, 307] width 772 height 615
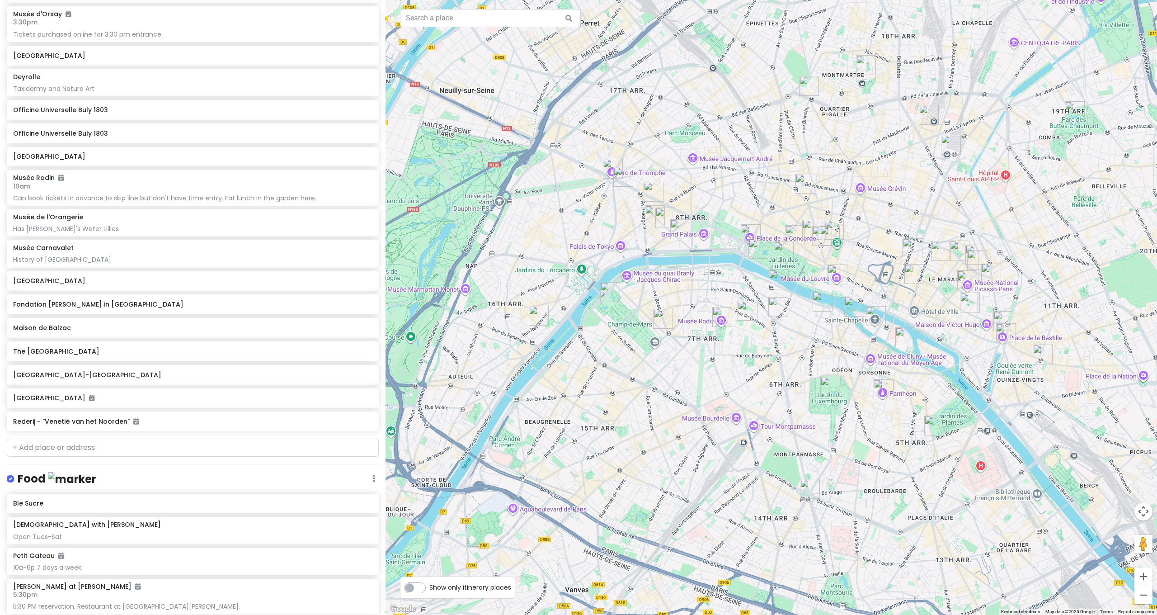
click at [833, 270] on img "Louvre Museum" at bounding box center [838, 274] width 20 height 20
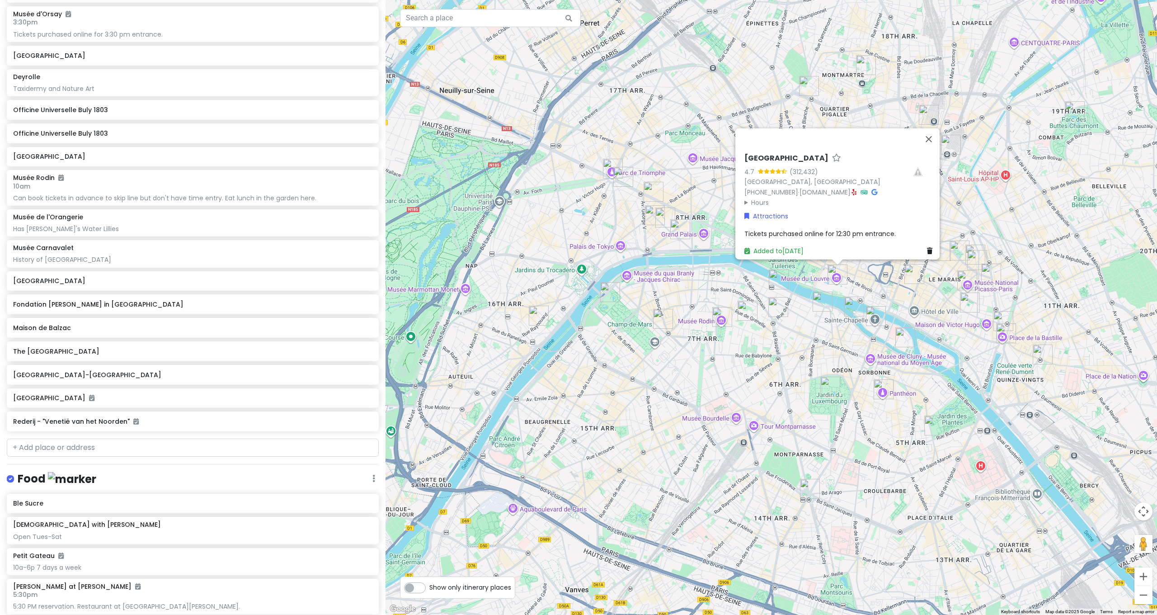
click at [776, 281] on img "Musée d'Orsay" at bounding box center [779, 279] width 20 height 20
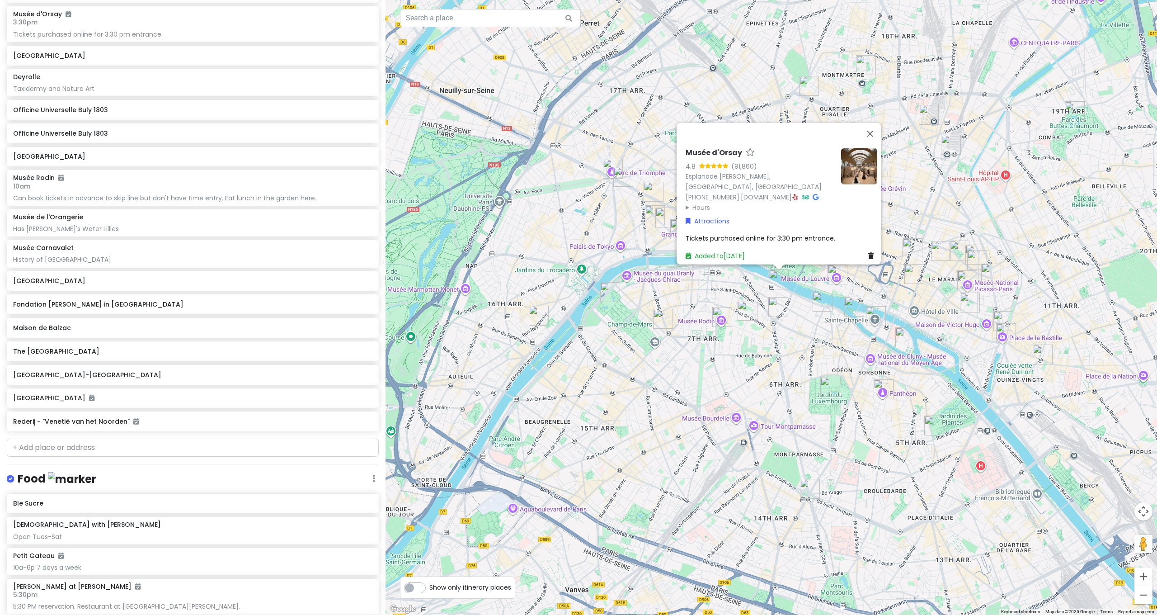
click at [812, 305] on div "Musée d'Orsay 4.8 (91,860) Esplanade Valéry Giscard d'Estaing, 75007 Paris, Fra…" at bounding box center [772, 307] width 772 height 615
drag, startPoint x: 802, startPoint y: 335, endPoint x: 795, endPoint y: 335, distance: 6.8
click at [802, 334] on div "To navigate, press the arrow keys. Musée d'Orsay 4.8 (91,860) Esplanade Valéry …" at bounding box center [772, 307] width 772 height 615
click at [731, 372] on div "Musée d'Orsay 4.8 (91,860) Esplanade Valéry Giscard d'Estaing, 75007 Paris, Fra…" at bounding box center [772, 307] width 772 height 615
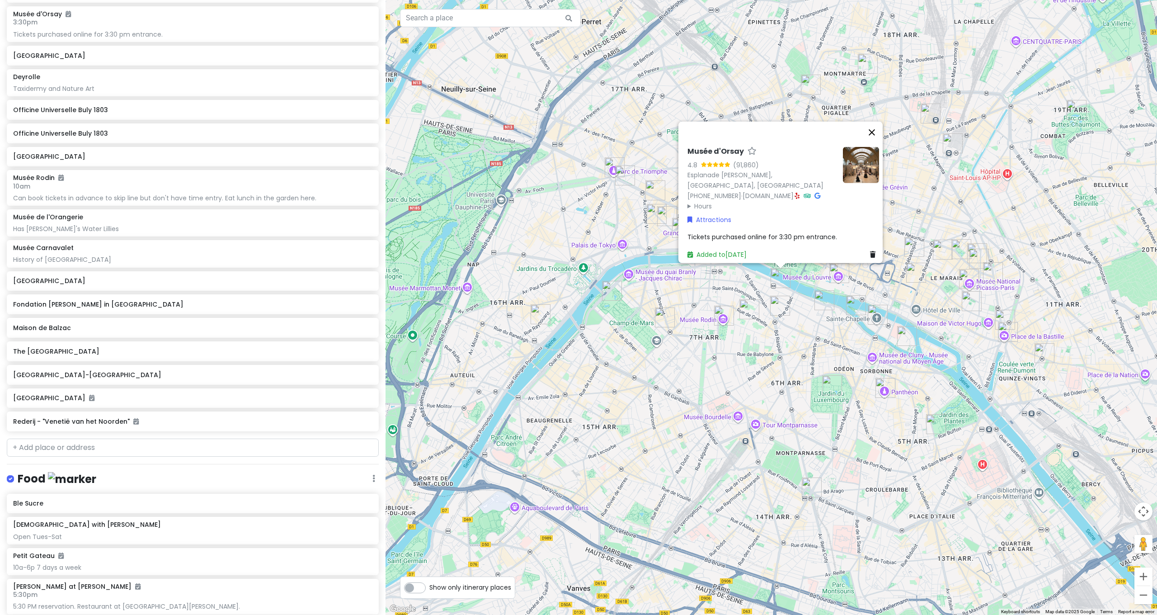
click at [880, 122] on button "Close" at bounding box center [872, 133] width 22 height 22
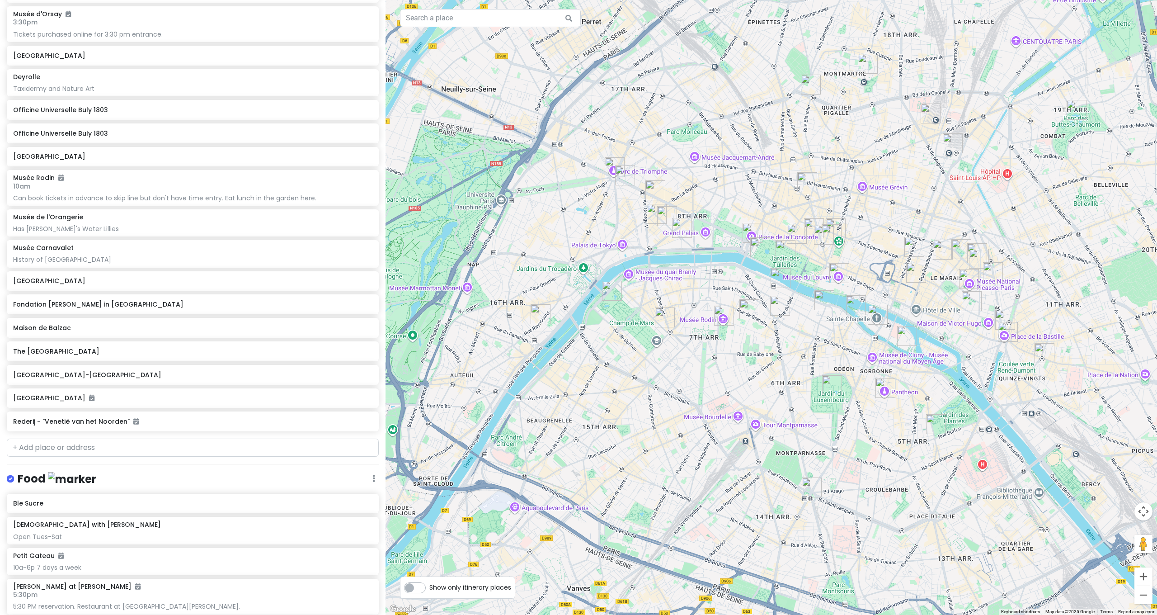
click at [683, 227] on img "Champs-Élysées" at bounding box center [682, 228] width 20 height 20
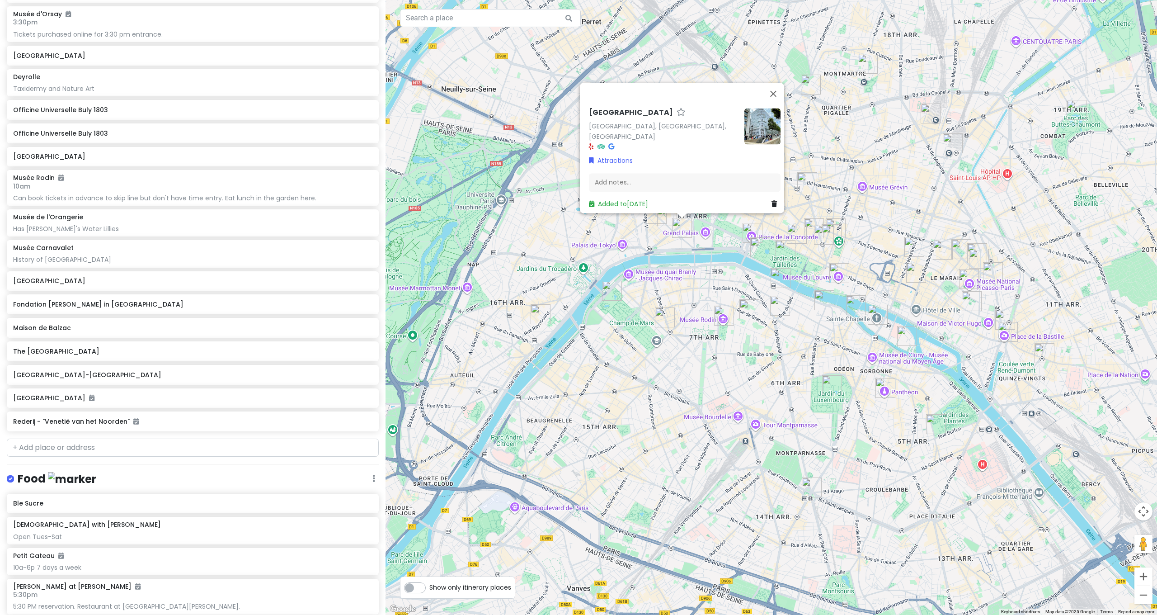
click at [657, 232] on div "Champs-Élysées Champs-Élysées, Paris, France Attractions Add notes... Added to …" at bounding box center [772, 307] width 772 height 615
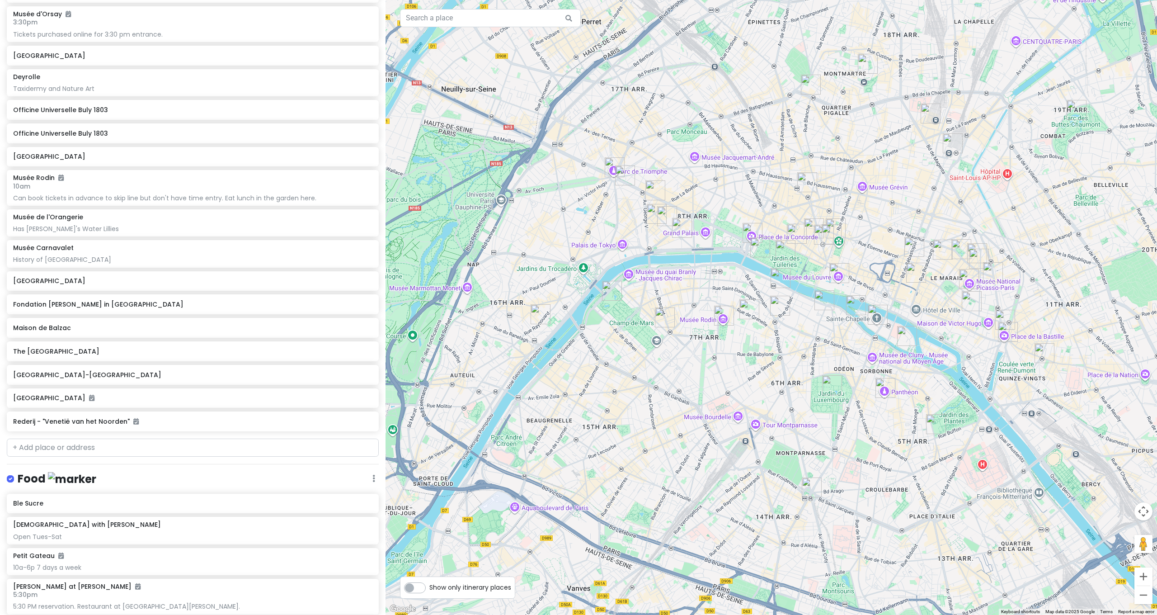
click at [667, 217] on img "Parfums Caron" at bounding box center [667, 216] width 20 height 20
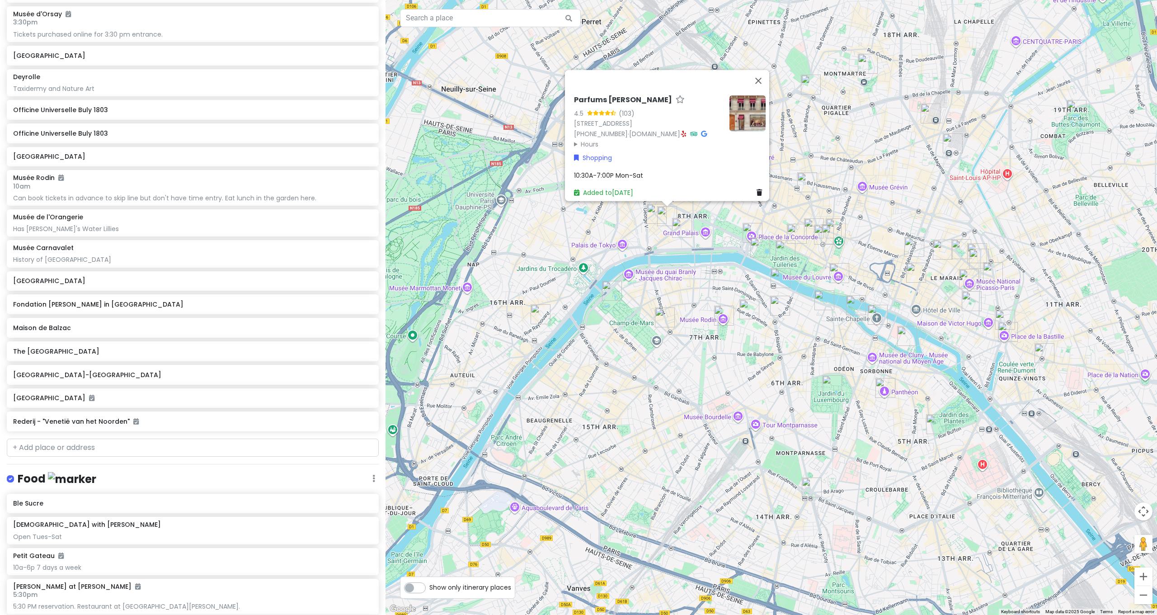
click at [606, 229] on div "Parfums Caron 4.5 (103) 23 Rue François 1er, 75008 Paris, France +33 1 47 23 40…" at bounding box center [772, 307] width 772 height 615
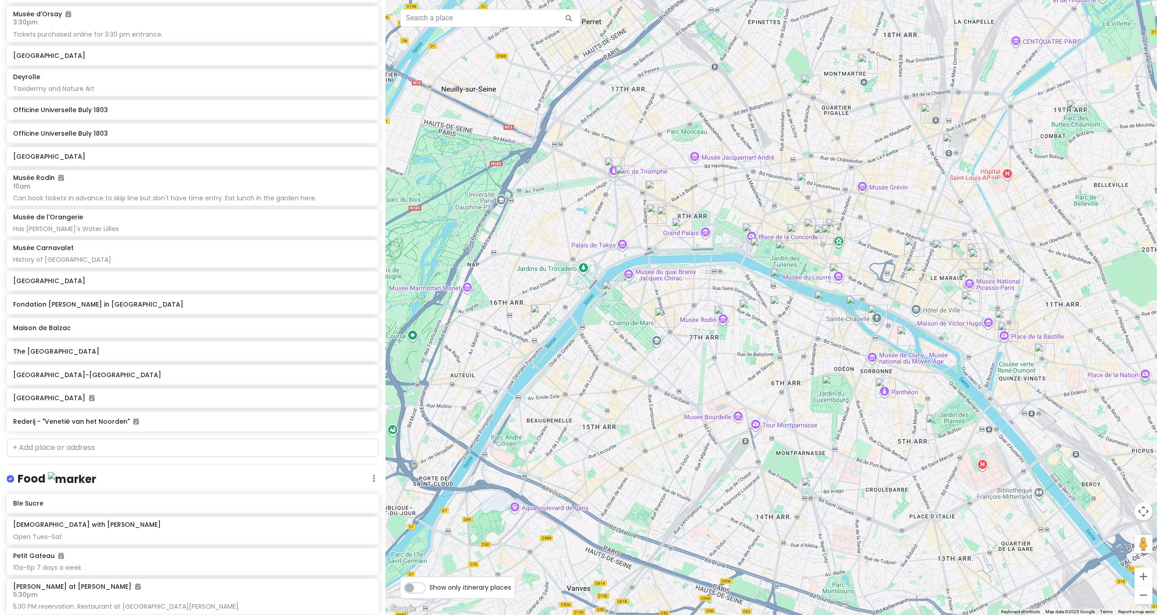
click at [652, 219] on img "ANNA - Paris" at bounding box center [657, 214] width 20 height 20
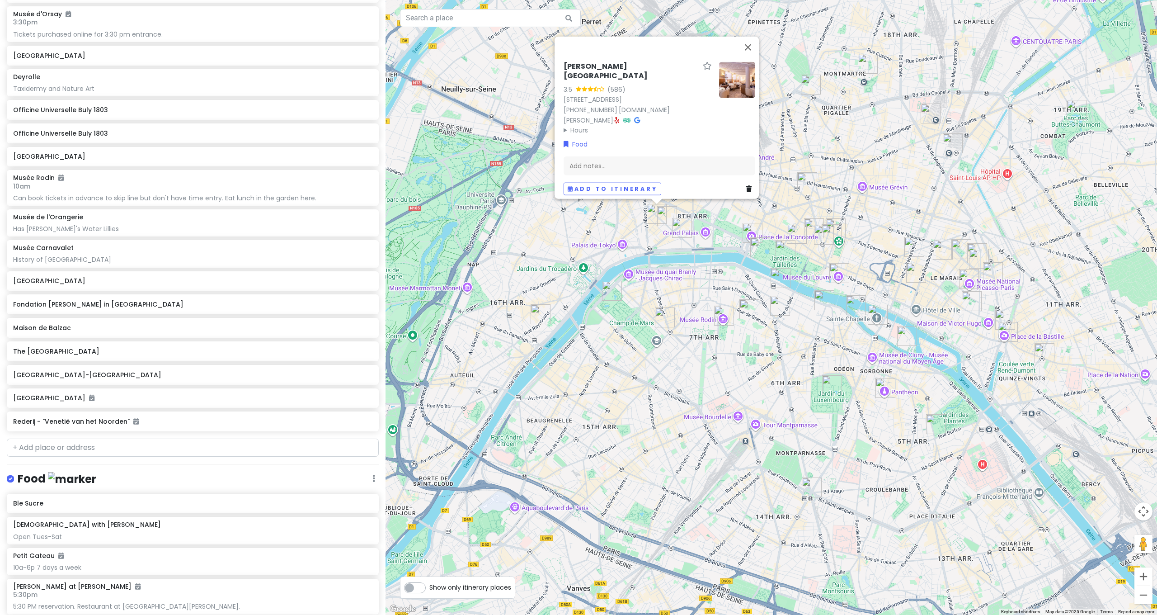
click at [627, 225] on div "ANNA - Paris 3.5 (586) 14 Rue Marbeuf, 75008 Paris, France +33 1 45 51 74 14 · …" at bounding box center [772, 307] width 772 height 615
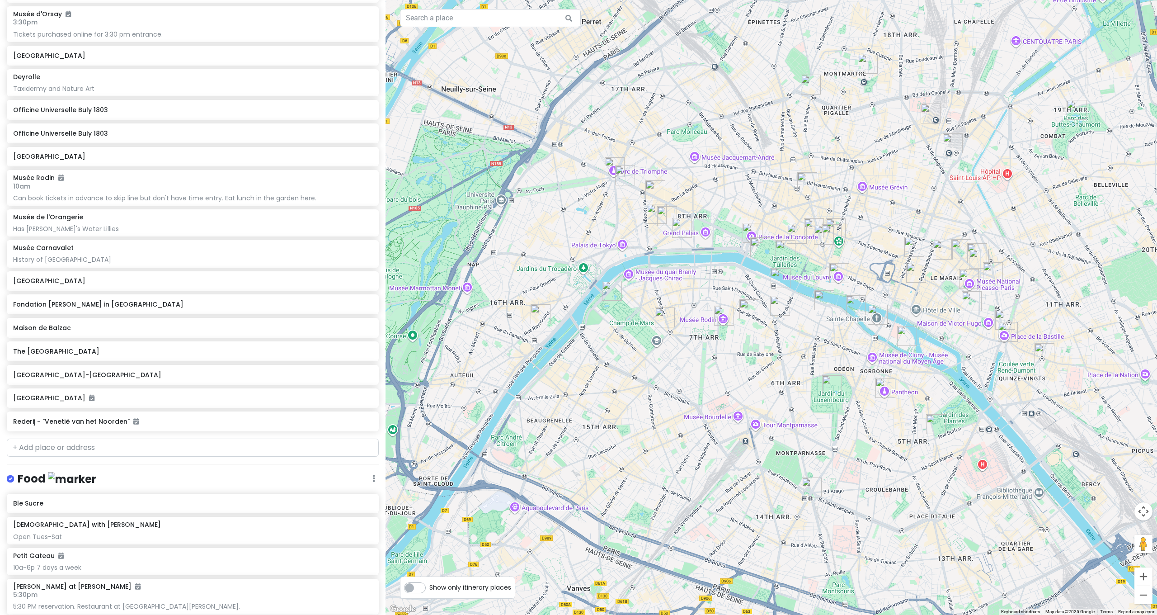
click at [657, 187] on img "Longchamp" at bounding box center [656, 190] width 20 height 20
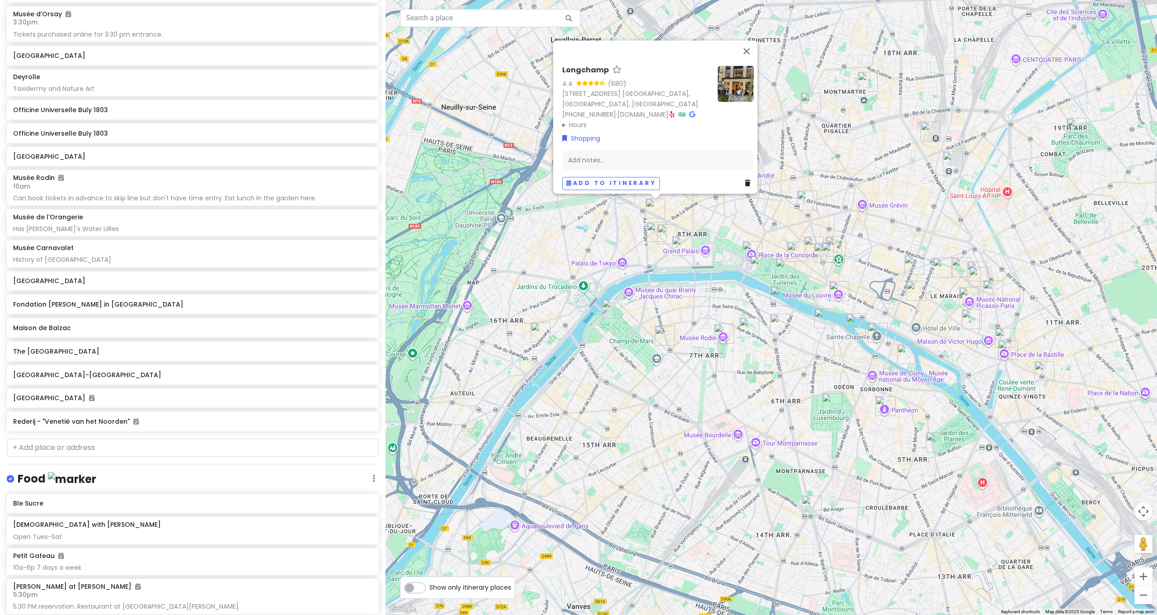
click at [620, 205] on div "Longchamp 4.4 (680) 77 Av. des Champs-Élysées, 75008 Paris, France +33 1 53 76 …" at bounding box center [772, 307] width 772 height 615
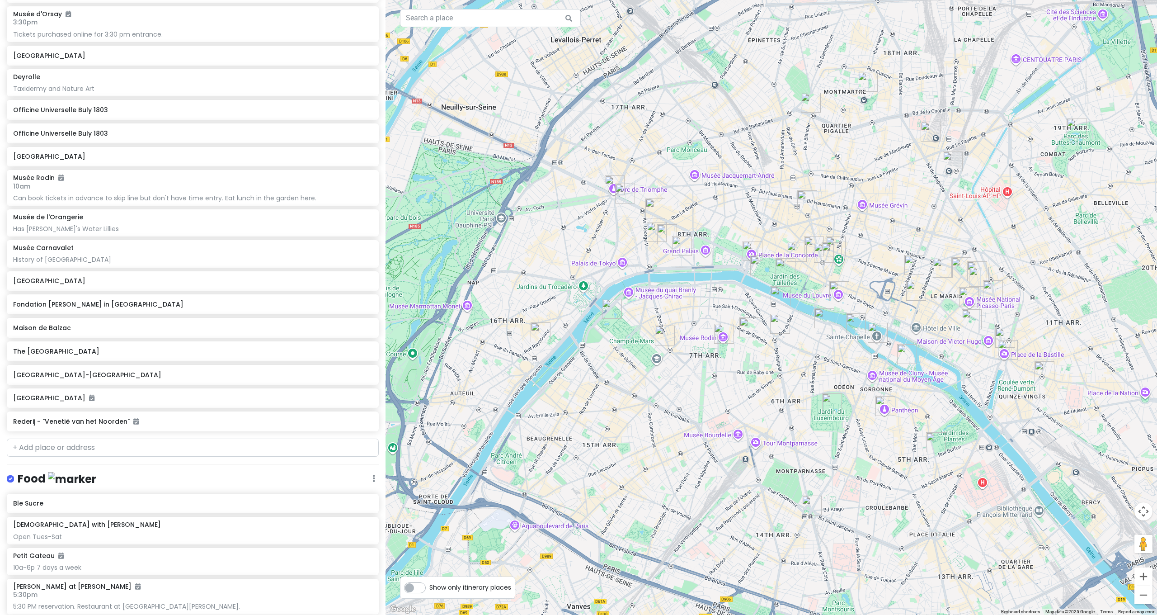
click at [623, 193] on img "Restaurant LE Drugstore" at bounding box center [625, 194] width 20 height 20
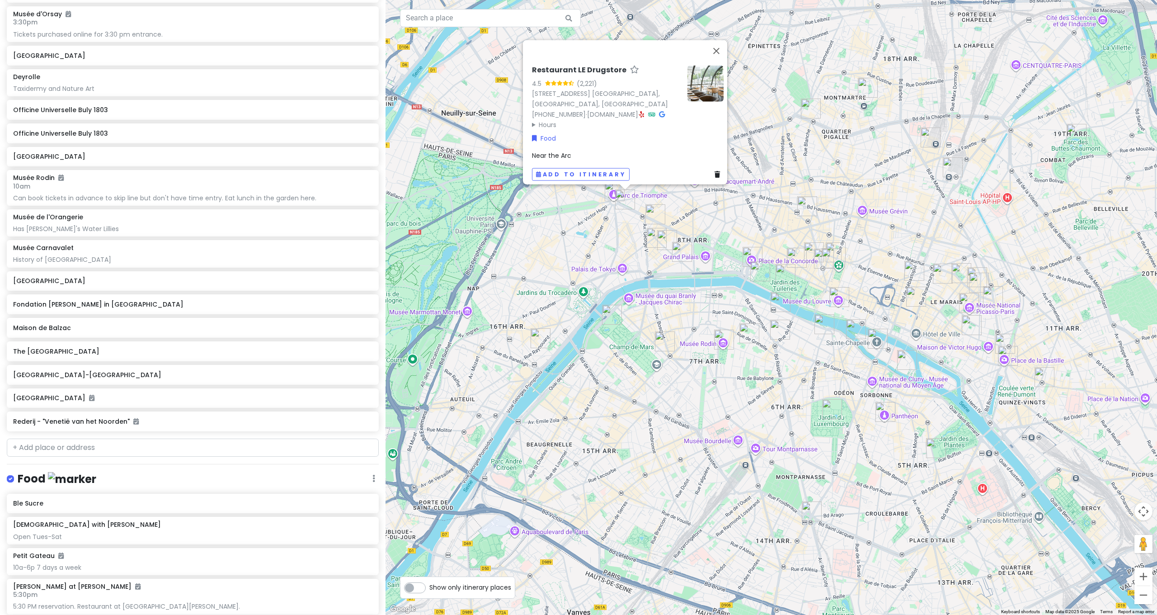
click at [611, 193] on img "Arc de Triomphe" at bounding box center [615, 191] width 20 height 20
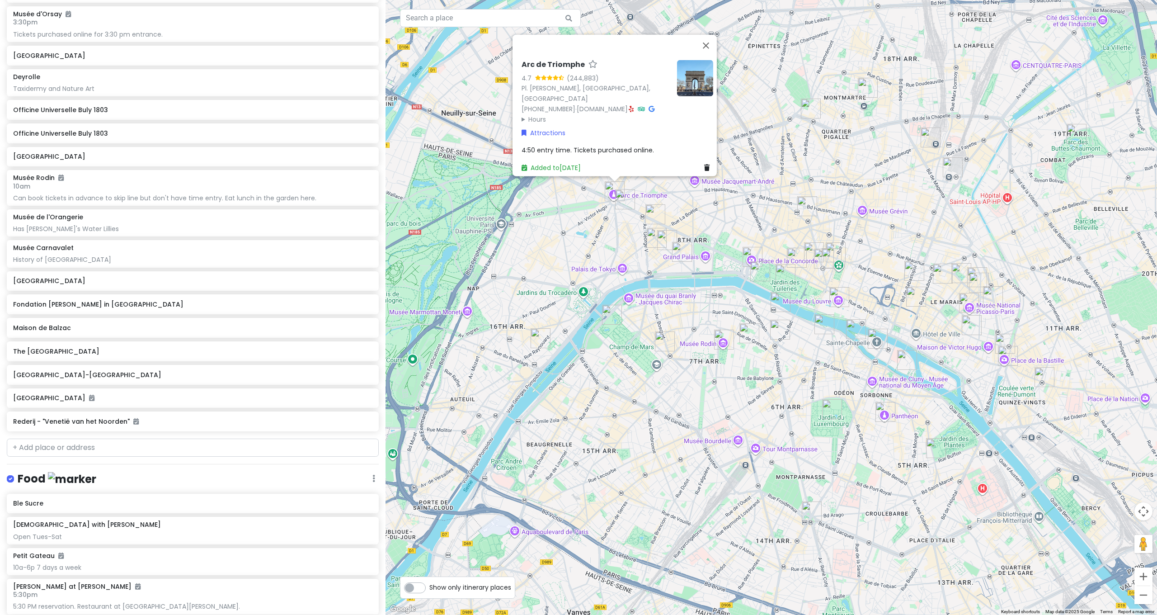
click at [809, 110] on img "Moulin Rouge" at bounding box center [811, 109] width 20 height 20
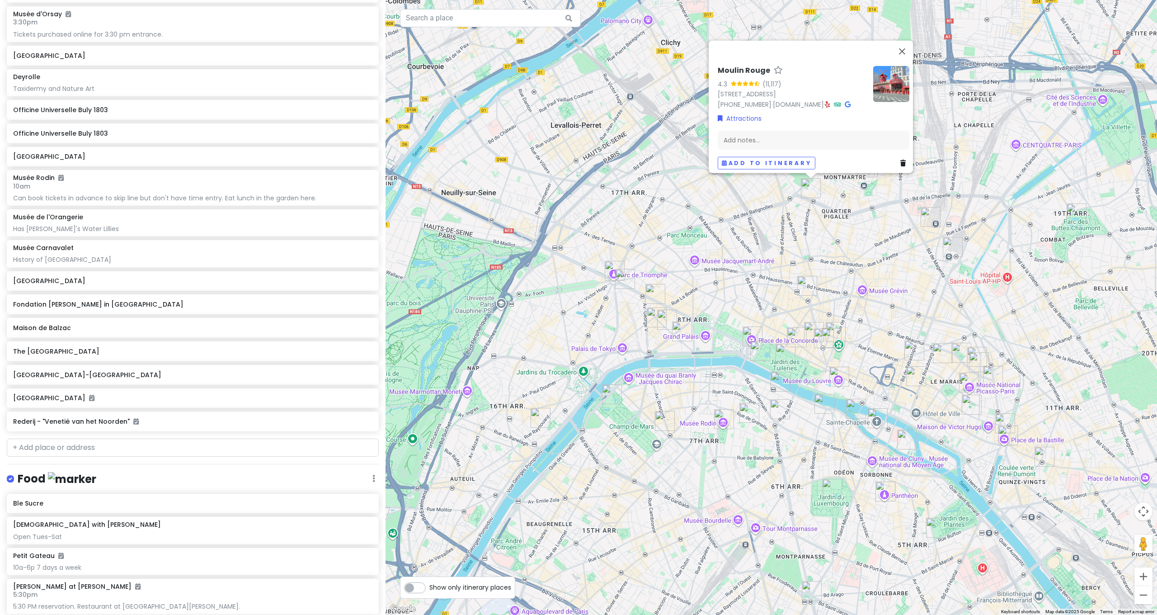
drag, startPoint x: 873, startPoint y: 227, endPoint x: 873, endPoint y: 217, distance: 9.5
click at [873, 226] on div "Moulin Rouge 4.3 (11,117) 82 Bd de Clichy, 75018 Paris, France +33 1 53 09 82 8…" at bounding box center [772, 307] width 772 height 615
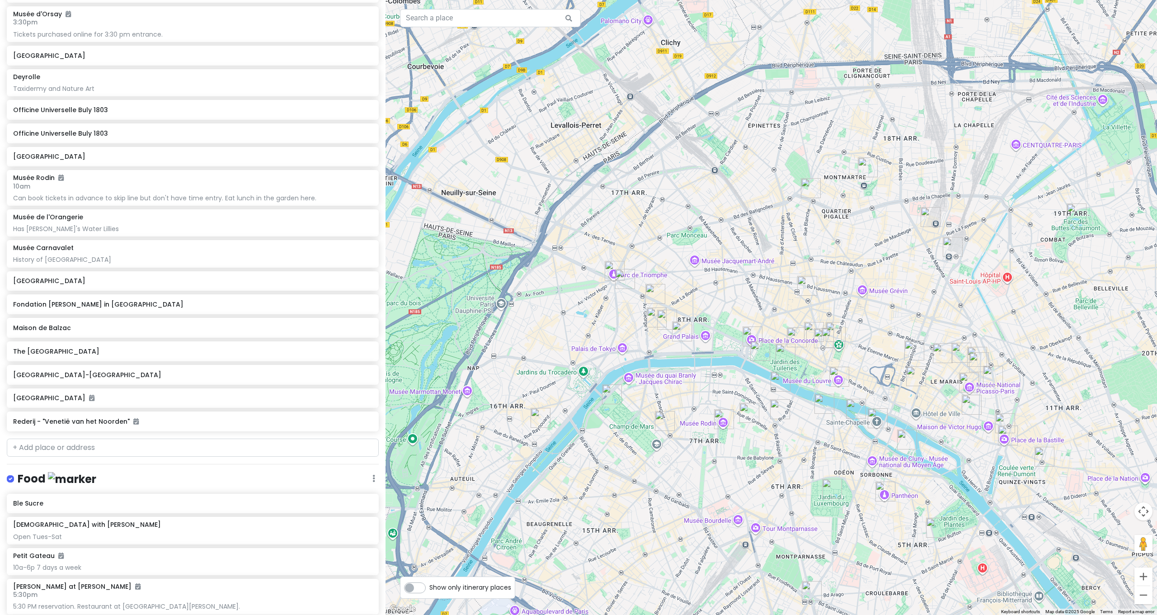
click at [865, 165] on img "Basilique du Sacré-Cœur de Montmartre" at bounding box center [868, 167] width 20 height 20
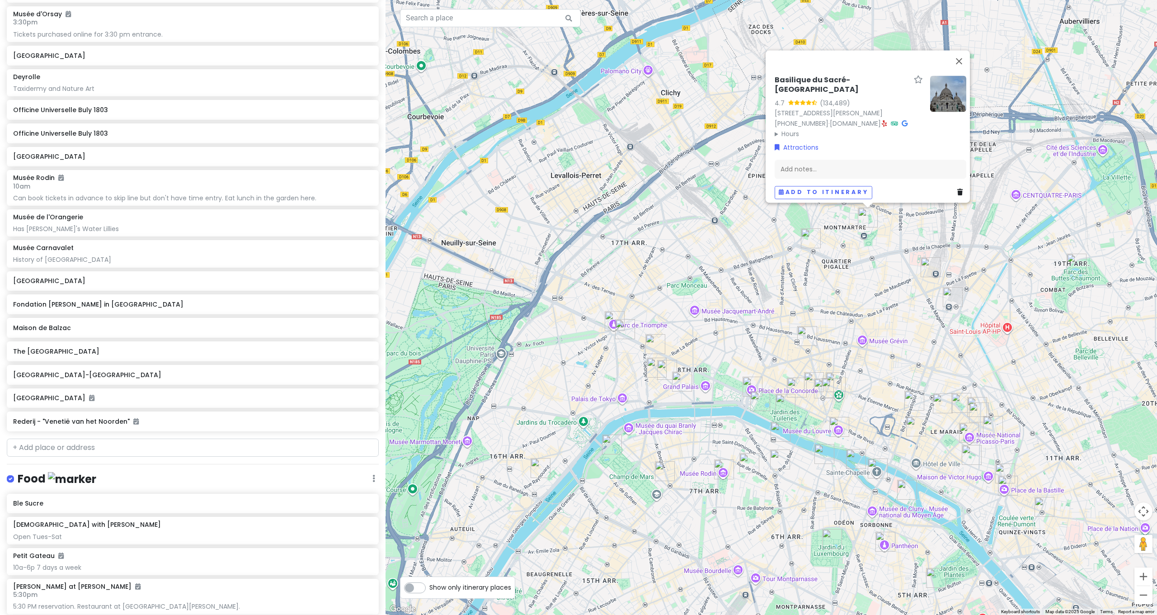
click at [887, 314] on div "Basilique du Sacré-Cœur de Montmartre 4.7 (134,489) 35 Rue du Chevalier de la B…" at bounding box center [772, 307] width 772 height 615
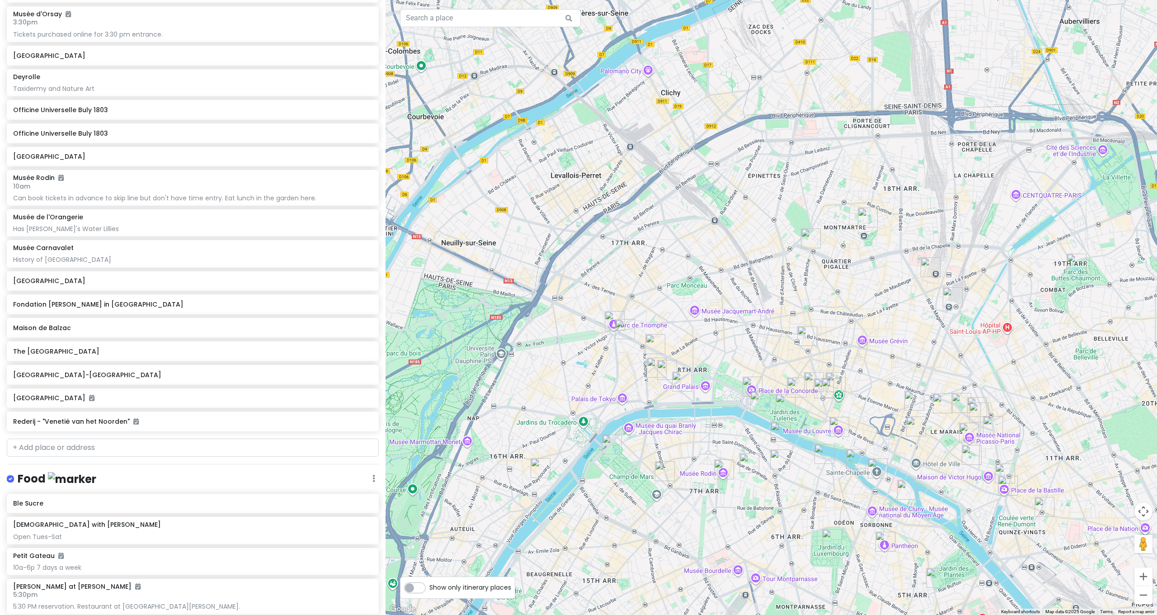
click at [933, 267] on img "Gare du Nord" at bounding box center [931, 267] width 20 height 20
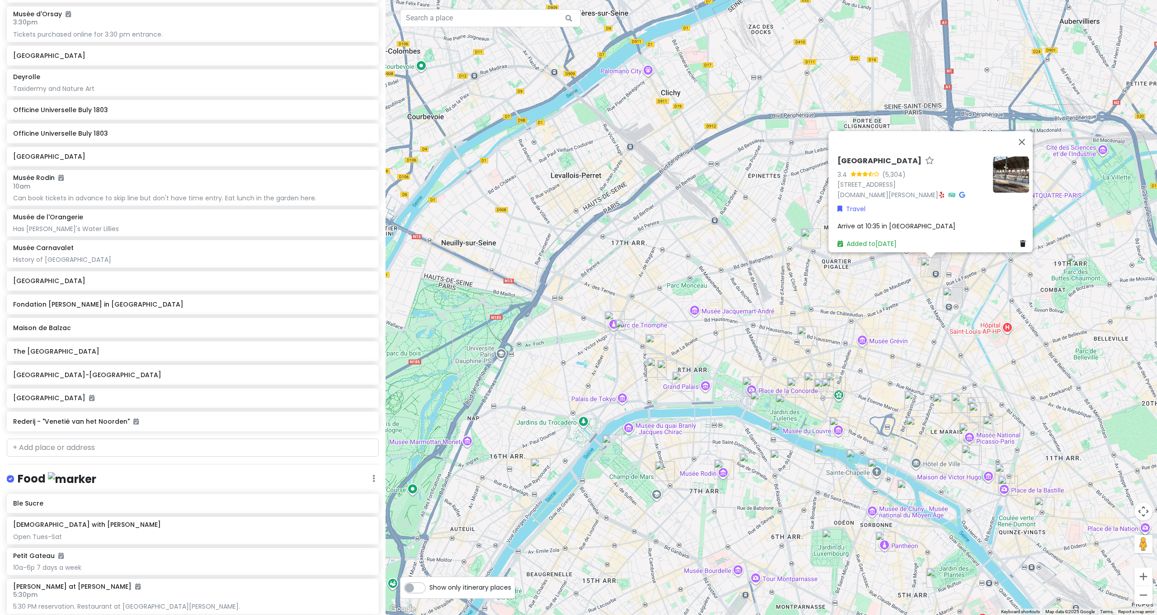
click at [955, 297] on img "Gare de l'Est" at bounding box center [953, 297] width 20 height 20
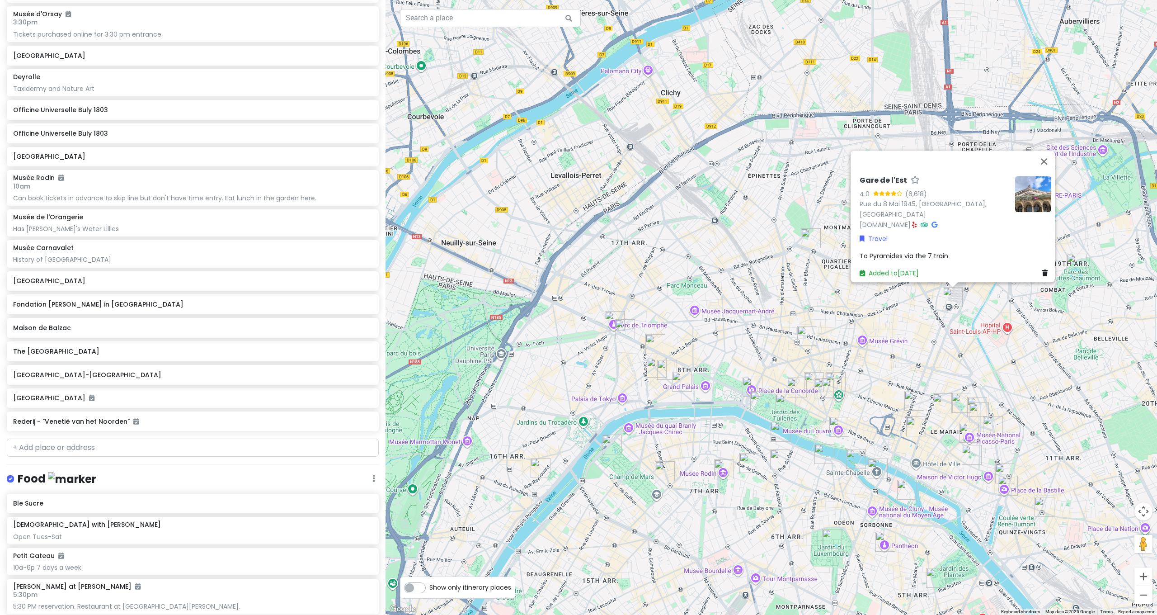
click at [1083, 259] on img "Parc des Buttes-Chaumont" at bounding box center [1077, 264] width 20 height 20
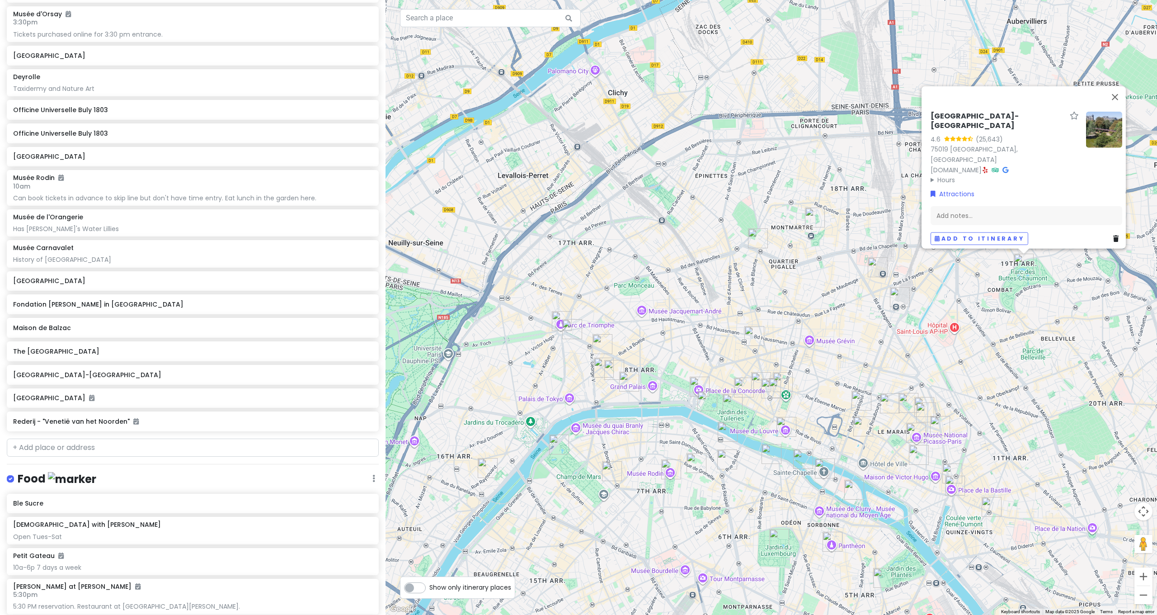
click at [917, 458] on img "Musée Carnavalet" at bounding box center [919, 455] width 20 height 20
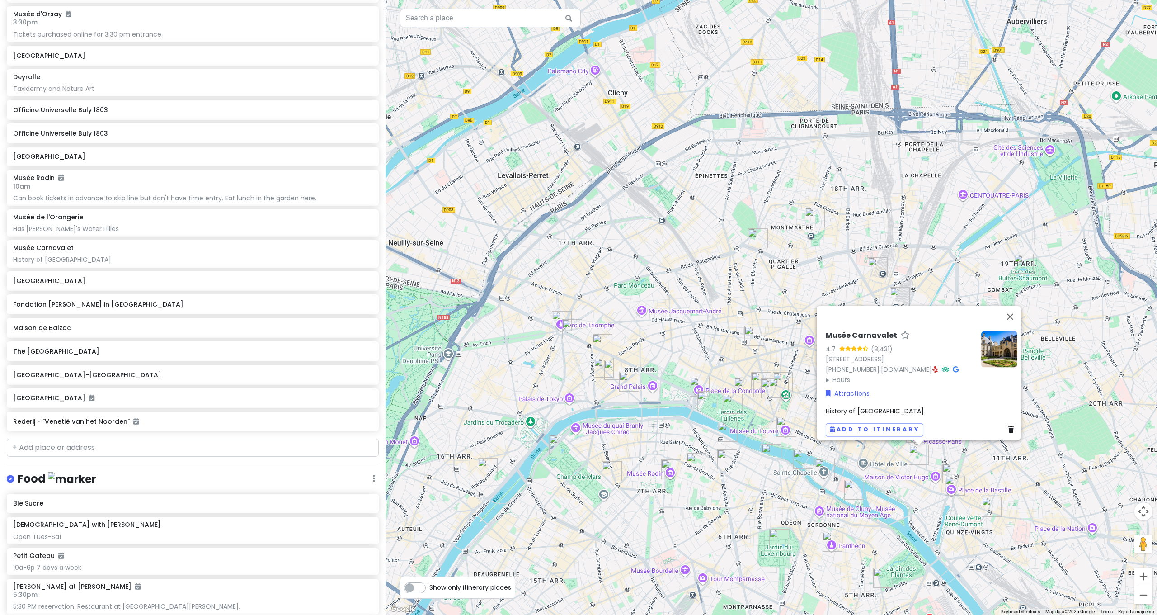
click at [1023, 539] on div "Musée Carnavalet 4.7 (8,431) 23 Rue de Sévigné, 75003 Paris, France +33 1 44 59…" at bounding box center [772, 307] width 772 height 615
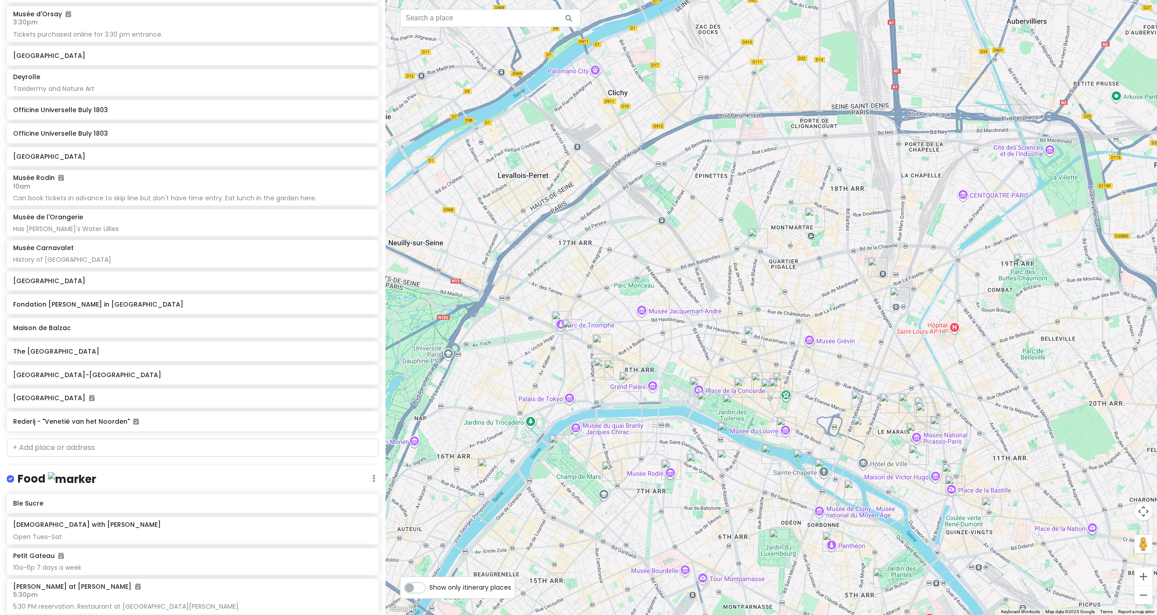
click at [953, 484] on img "Bastille" at bounding box center [955, 486] width 20 height 20
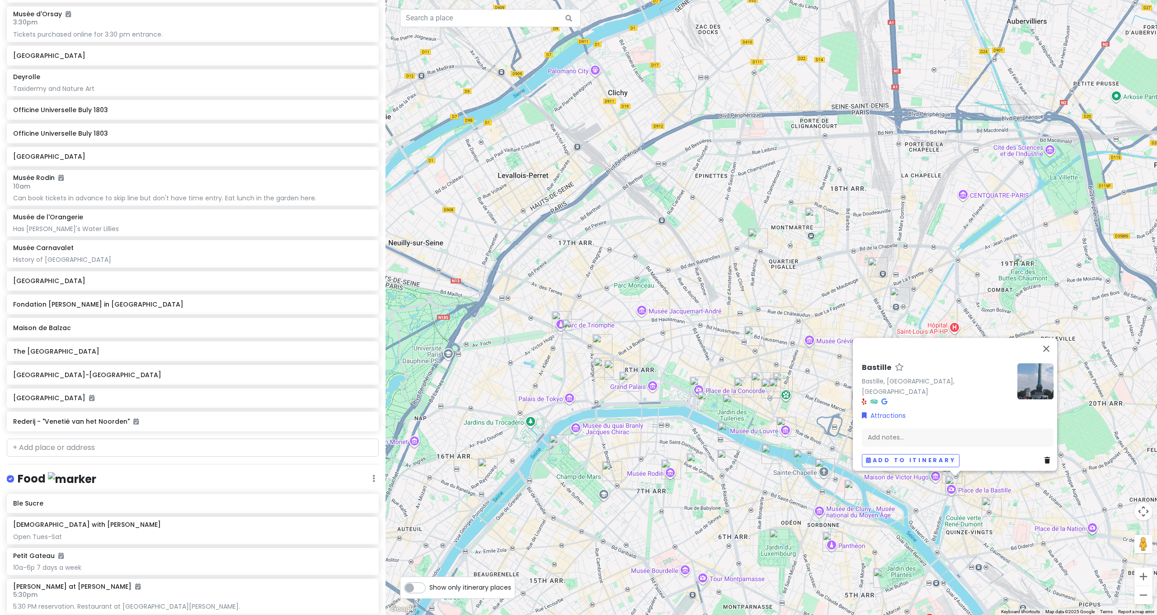
click at [900, 491] on div "Bastille Bastille, Paris, France Attractions Add notes... Add to itinerary" at bounding box center [772, 307] width 772 height 615
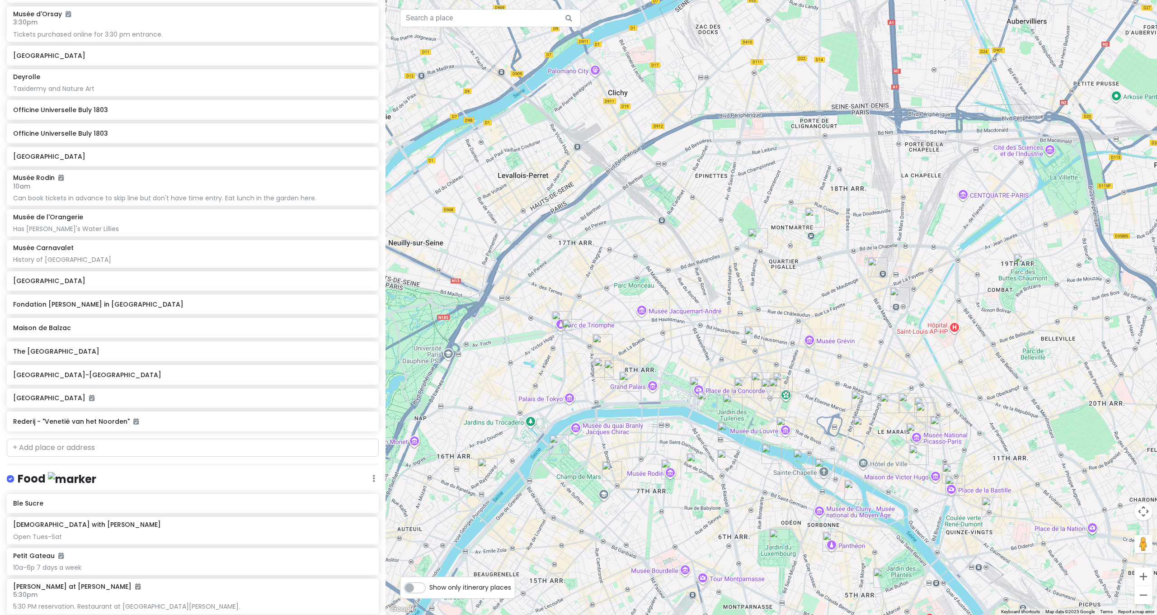
click at [912, 427] on img "Musée National Picasso-Paris" at bounding box center [916, 433] width 20 height 20
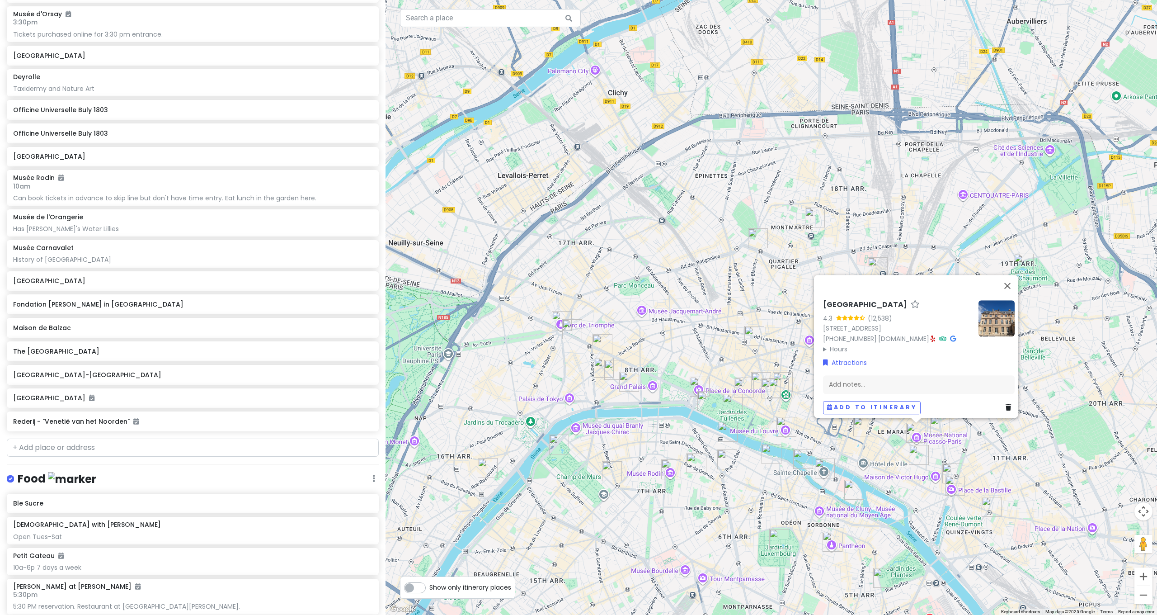
drag, startPoint x: 1004, startPoint y: 442, endPoint x: 992, endPoint y: 442, distance: 11.3
click at [1000, 441] on div "Musée National Picasso-Paris 4.3 (12,538) 5 Rue de Thorigny, 75003 Paris, Franc…" at bounding box center [772, 307] width 772 height 615
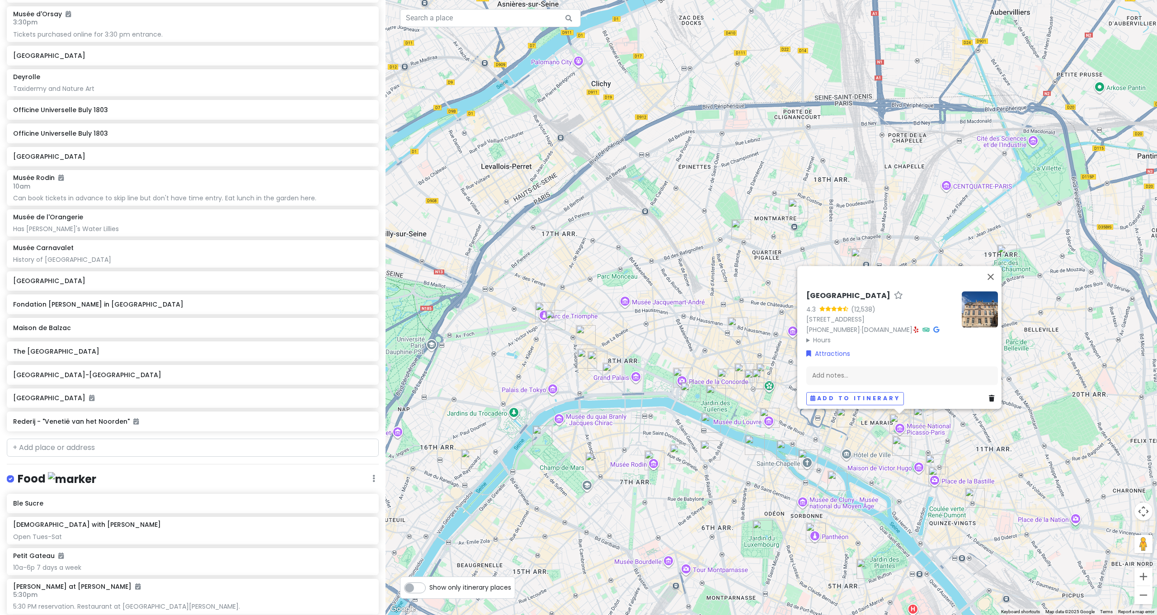
click at [978, 459] on div "Musée National Picasso-Paris 4.3 (12,538) 5 Rue de Thorigny, 75003 Paris, Franc…" at bounding box center [772, 307] width 772 height 615
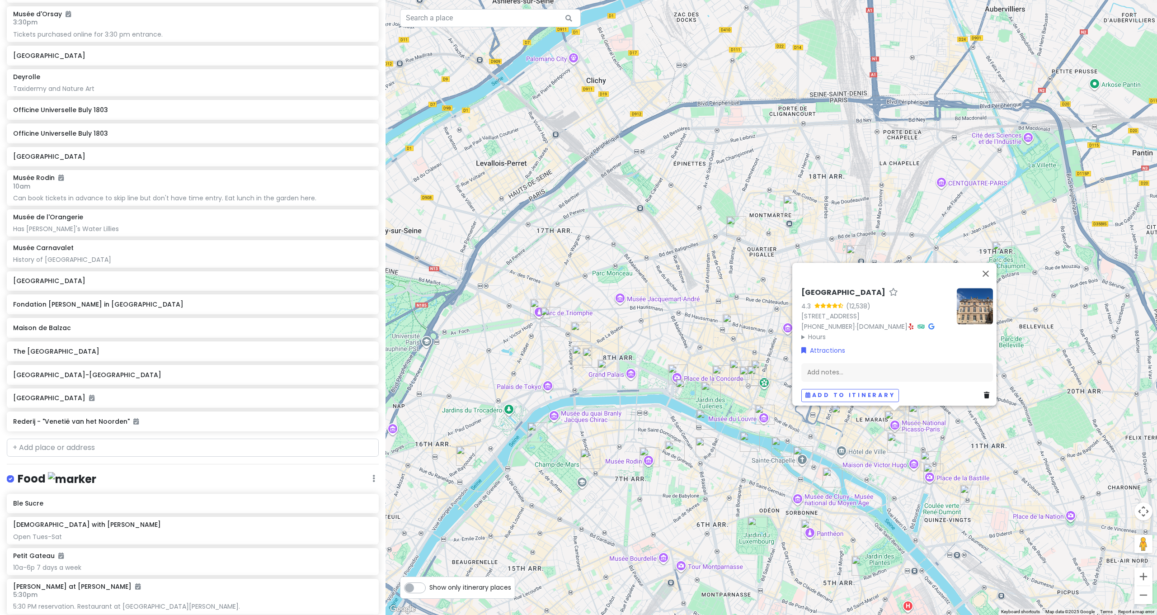
click at [845, 428] on div "Musée National Picasso-Paris 4.3 (12,538) 5 Rue de Thorigny, 75003 Paris, Franc…" at bounding box center [772, 307] width 772 height 615
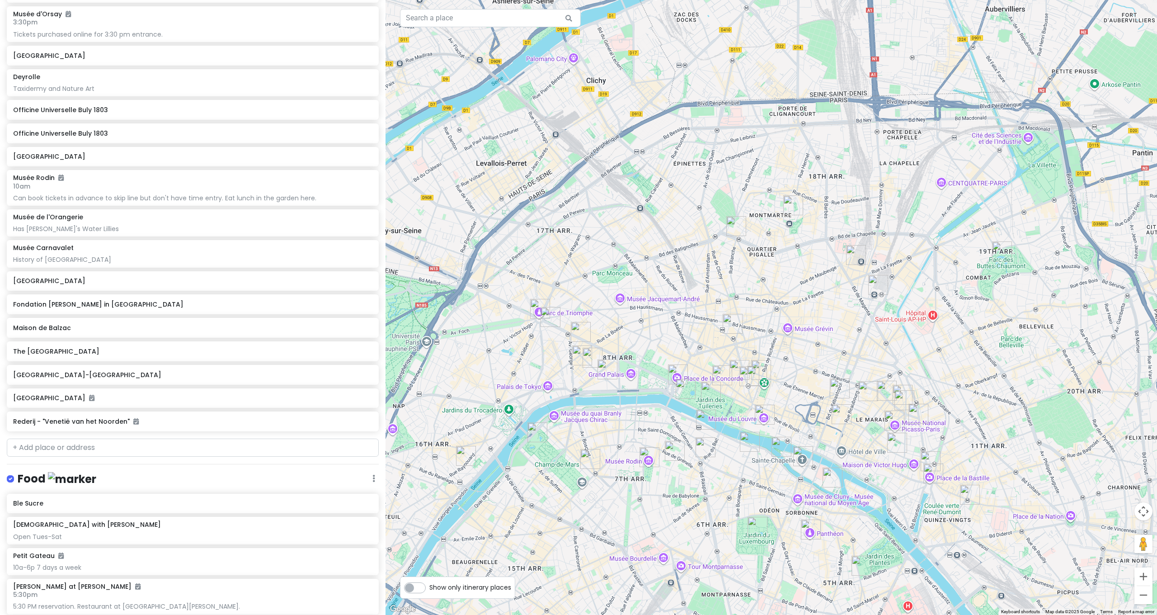
click at [837, 413] on img "The Centre Pompidou" at bounding box center [842, 414] width 20 height 20
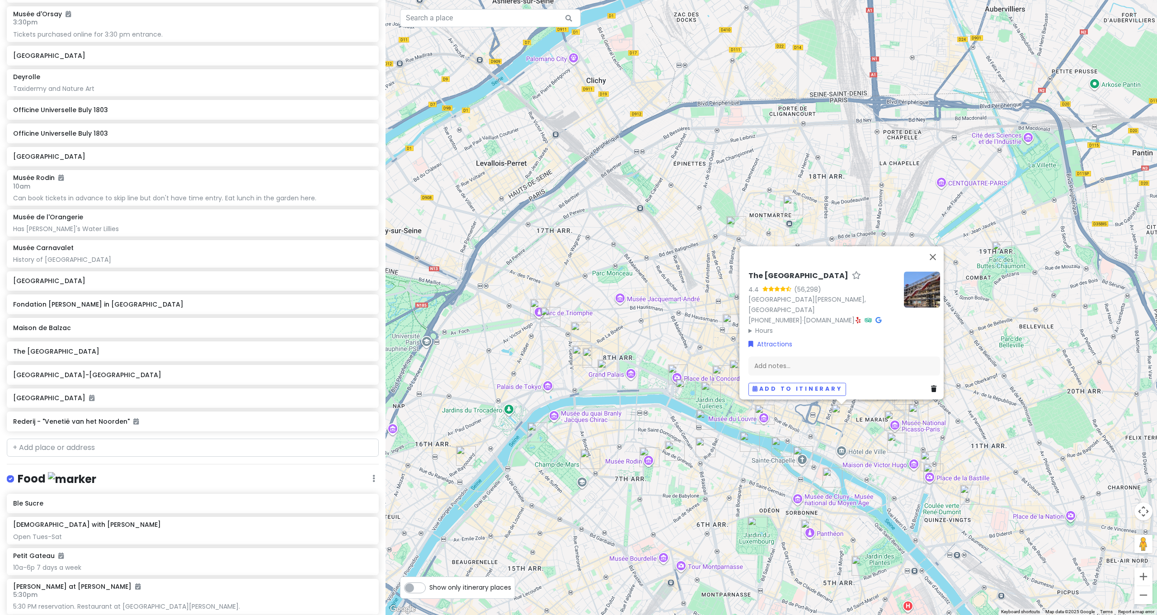
drag, startPoint x: 1014, startPoint y: 411, endPoint x: 1008, endPoint y: 410, distance: 6.8
click at [1015, 411] on div "The Centre Pompidou 4.4 (56,298) Place Georges-Pompidou, 75004 Paris, France +3…" at bounding box center [772, 307] width 772 height 615
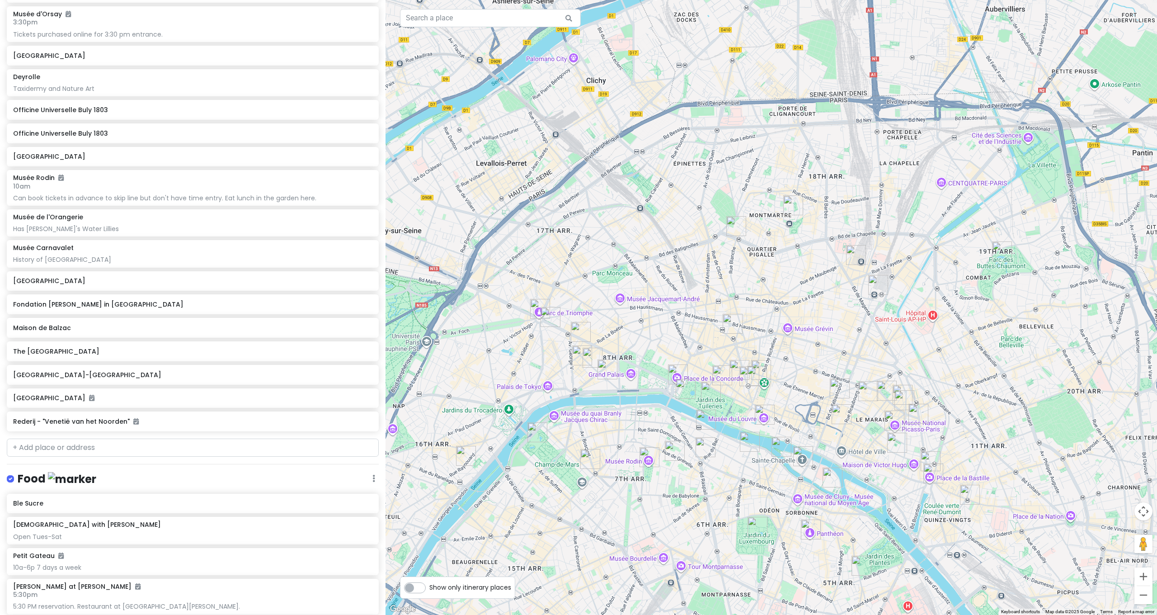
click at [901, 388] on img "Officine Universelle Buly 1803" at bounding box center [903, 395] width 20 height 20
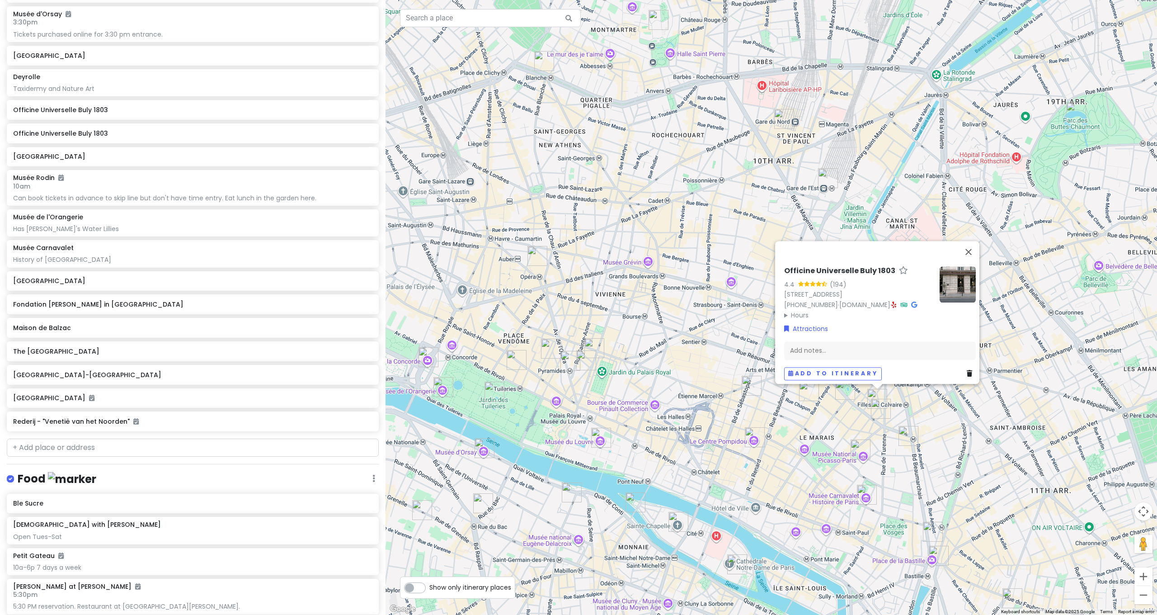
click at [920, 412] on div "Officine Universelle Buly 1803 4.4 (194) 45 Rue de Saintonge, 75003 Paris, Fran…" at bounding box center [772, 307] width 772 height 615
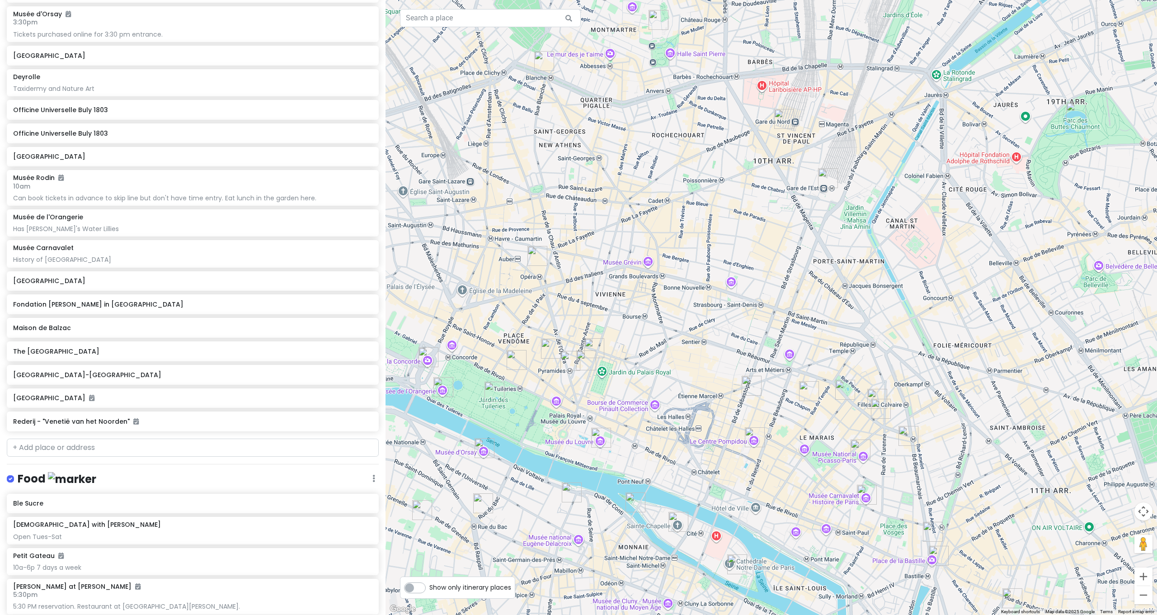
click at [877, 395] on img "Officine Universelle Buly 1803" at bounding box center [877, 399] width 20 height 20
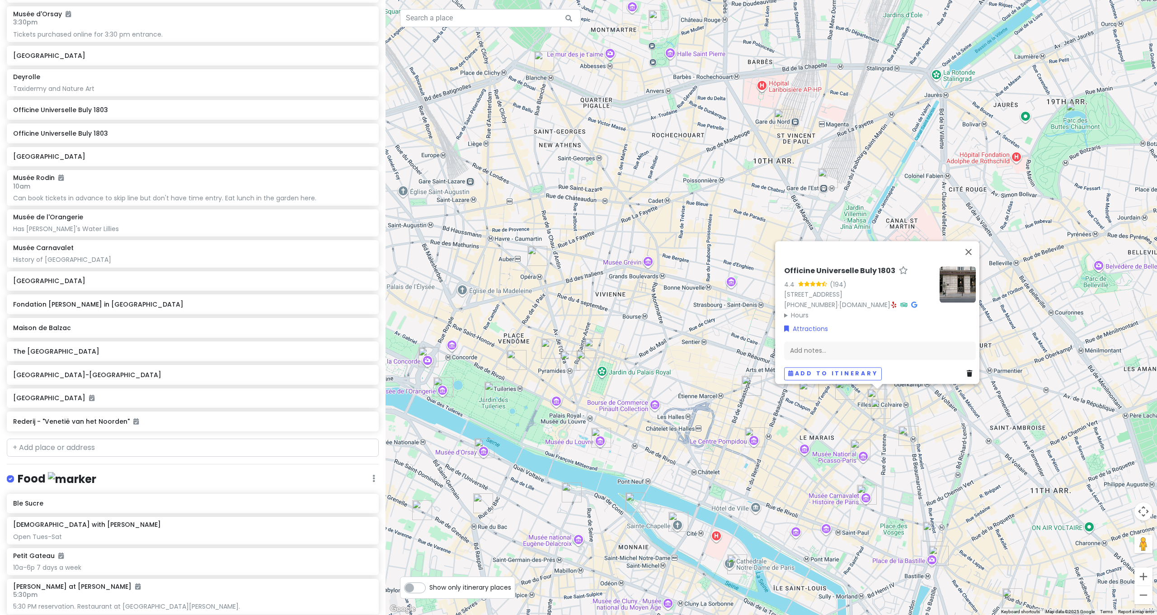
click at [880, 409] on img "Poilâne" at bounding box center [881, 409] width 20 height 20
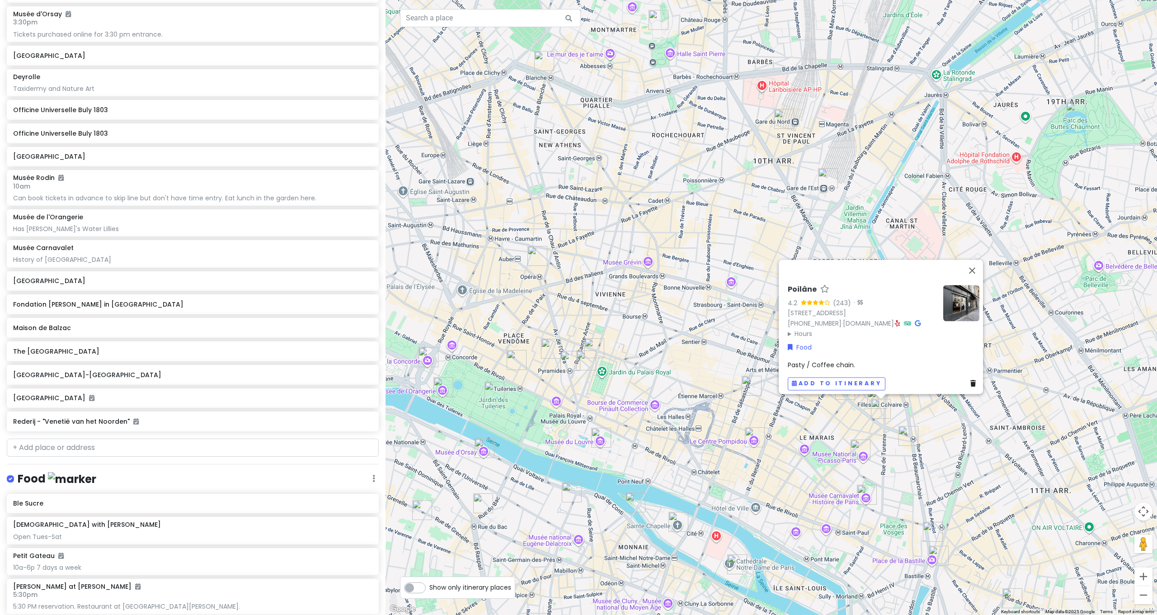
click at [870, 414] on div "Poilâne 4.2 (243) · 38 Rue Debelleyme, 75003 Paris, France +33 1 44 61 83 39 · …" at bounding box center [772, 307] width 772 height 615
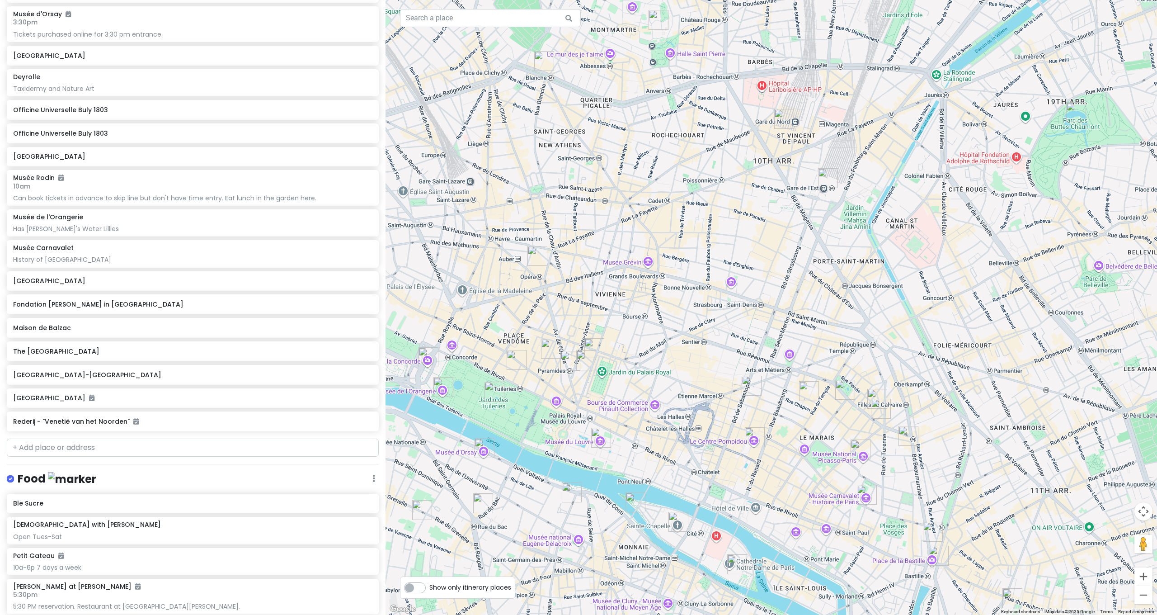
click at [873, 395] on img "Officine Universelle Buly 1803" at bounding box center [877, 399] width 20 height 20
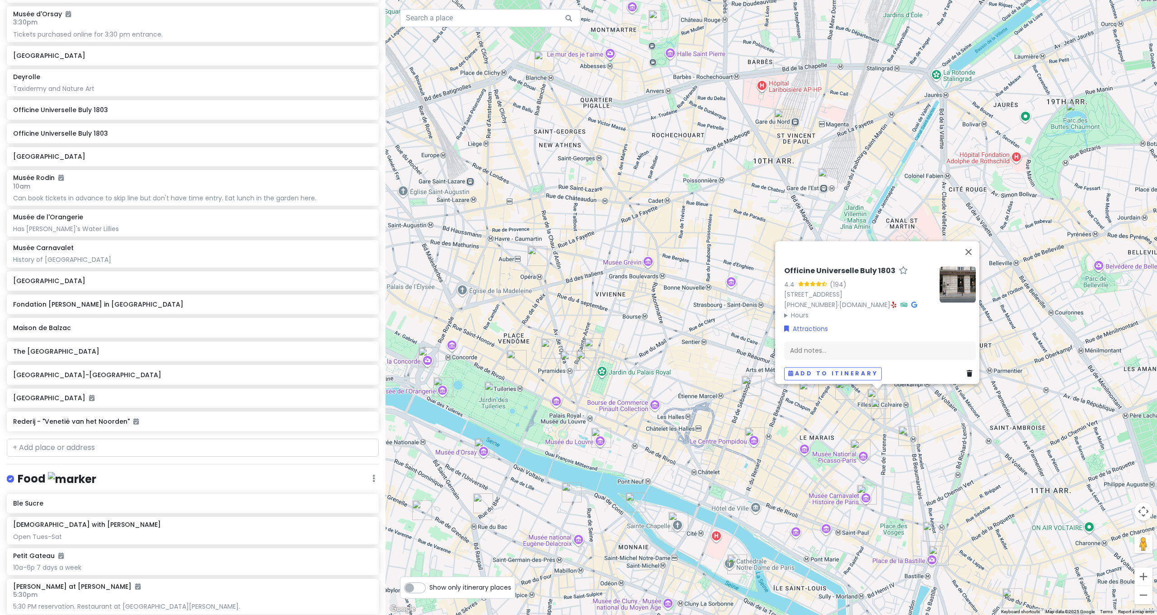
click at [487, 444] on img "Musée d'Orsay" at bounding box center [485, 448] width 20 height 20
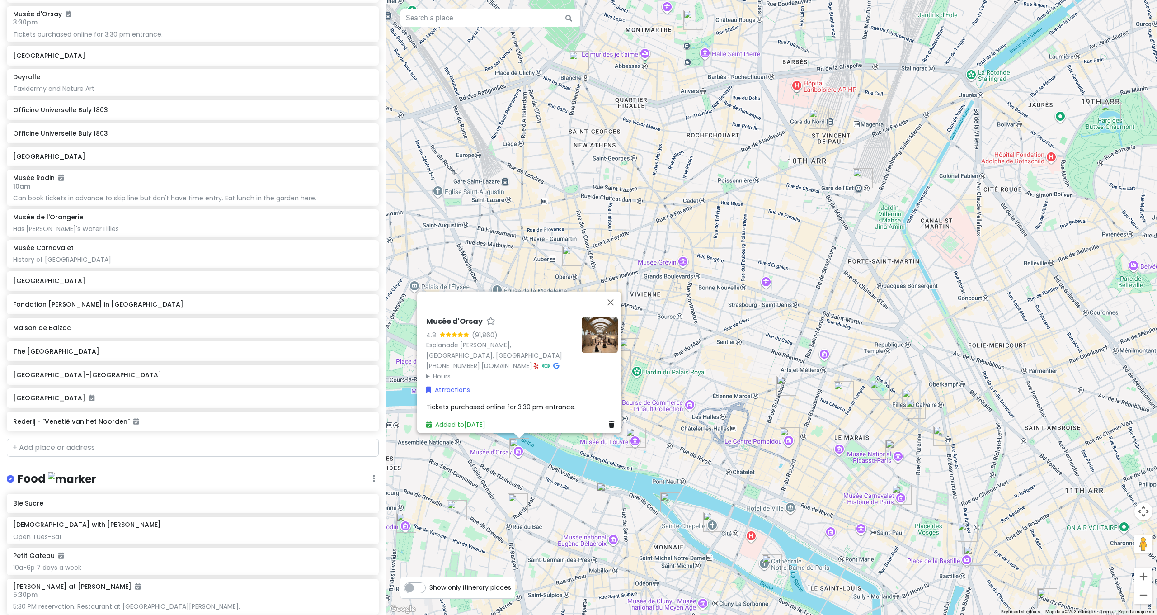
click at [606, 494] on img "Officine Universelle Buly 1803" at bounding box center [607, 492] width 20 height 20
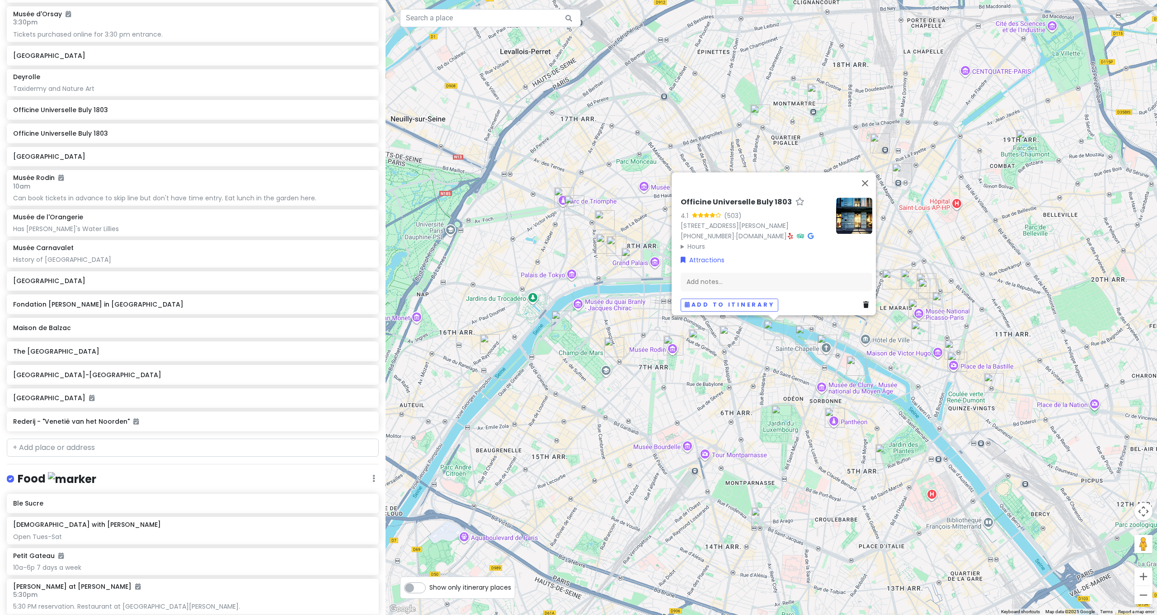
drag, startPoint x: 639, startPoint y: 424, endPoint x: 649, endPoint y: 417, distance: 12.2
click at [639, 426] on div "Officine Universelle Buly 1803 4.1 (503) 6 Rue Bonaparte, 75006 Paris, France +…" at bounding box center [772, 307] width 772 height 615
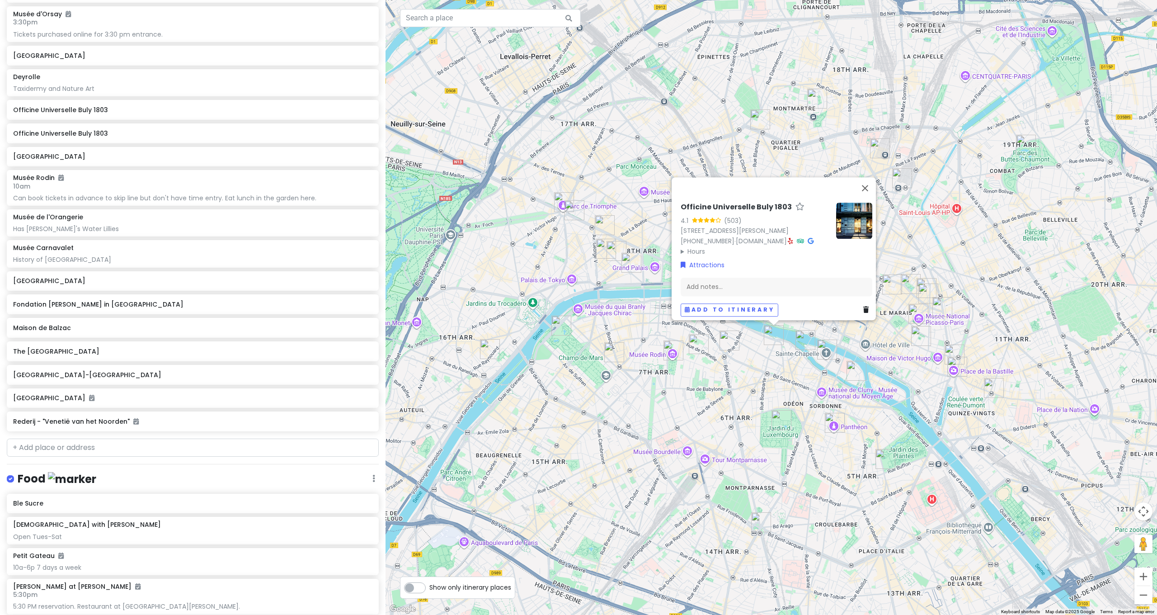
drag, startPoint x: 1121, startPoint y: 217, endPoint x: 1117, endPoint y: 189, distance: 28.3
click at [1121, 217] on div "Officine Universelle Buly 1803 4.1 (503) 6 Rue Bonaparte, 75006 Paris, France +…" at bounding box center [772, 307] width 772 height 615
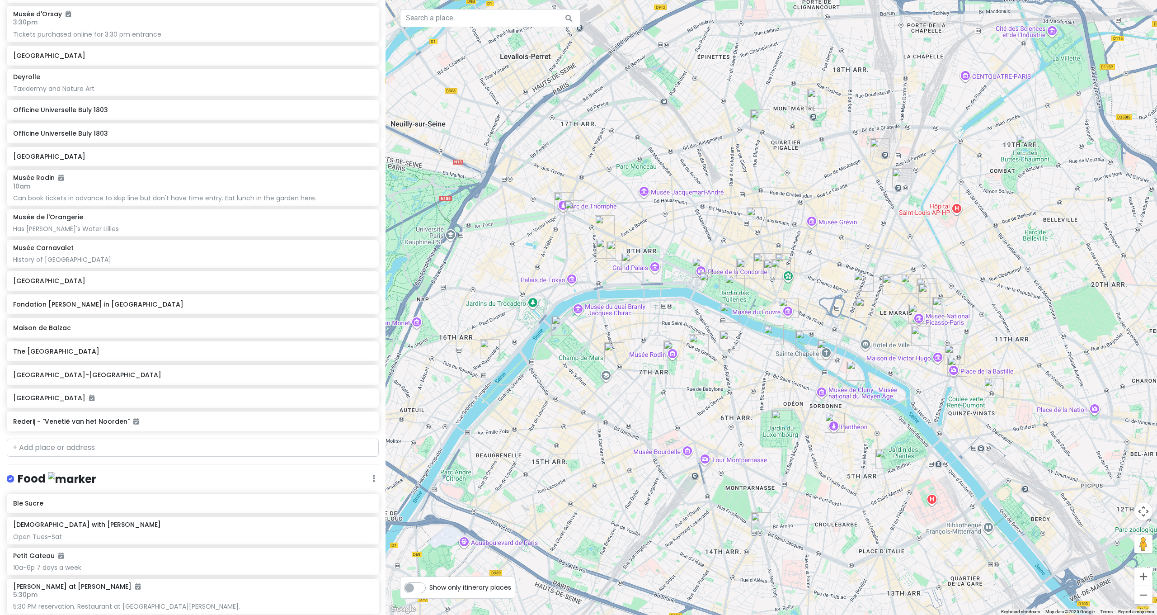
click at [760, 218] on img "Palais Garnier" at bounding box center [757, 217] width 20 height 20
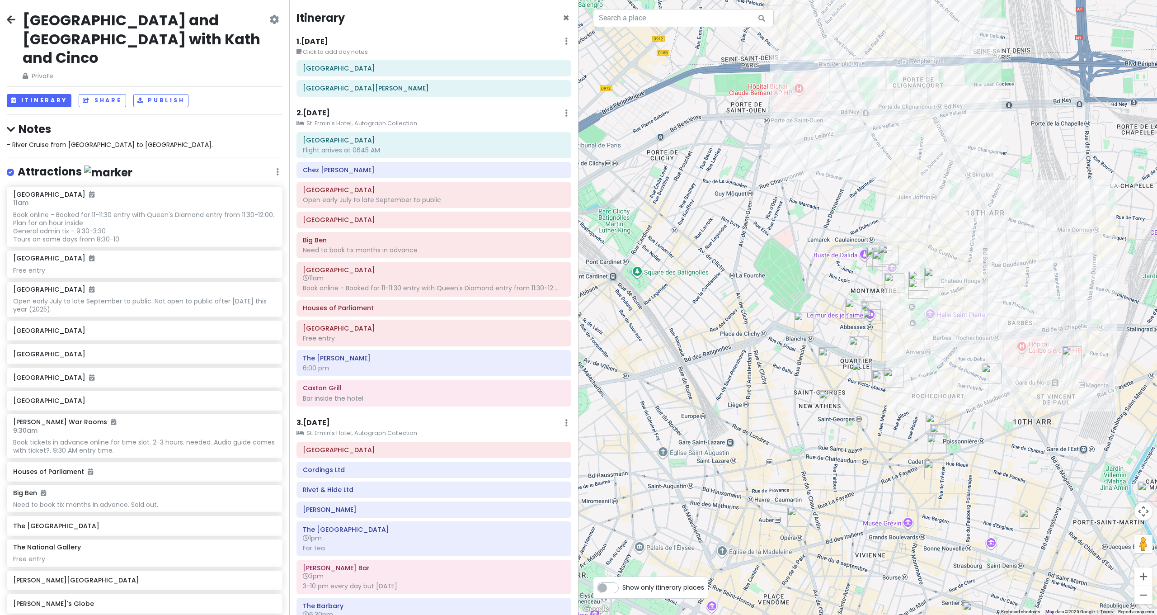
scroll to position [3193, 0]
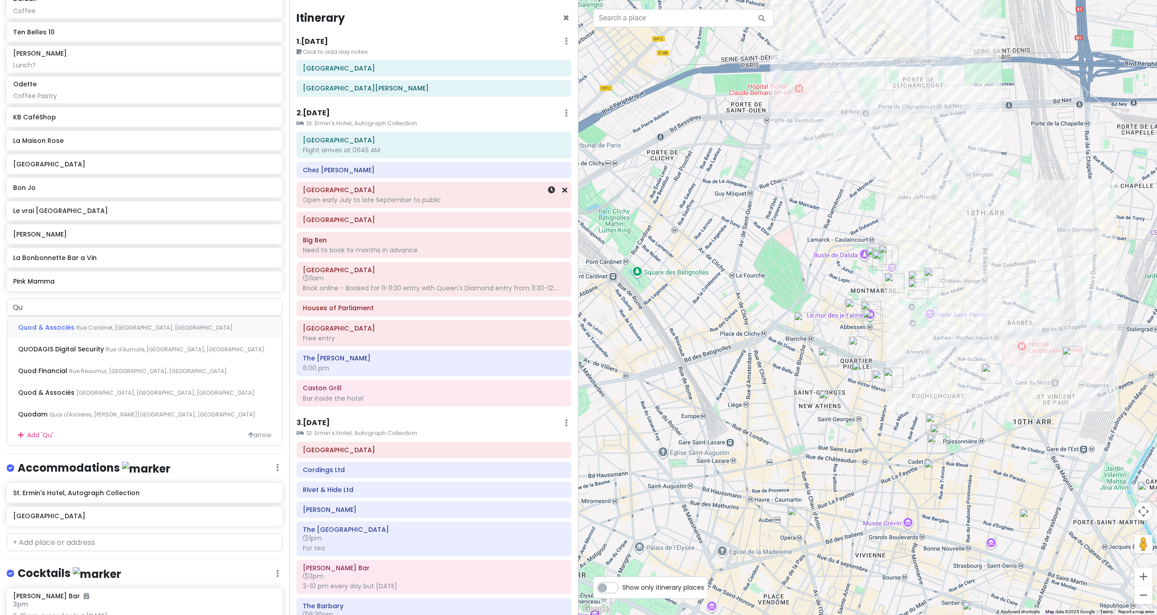
type input "Q"
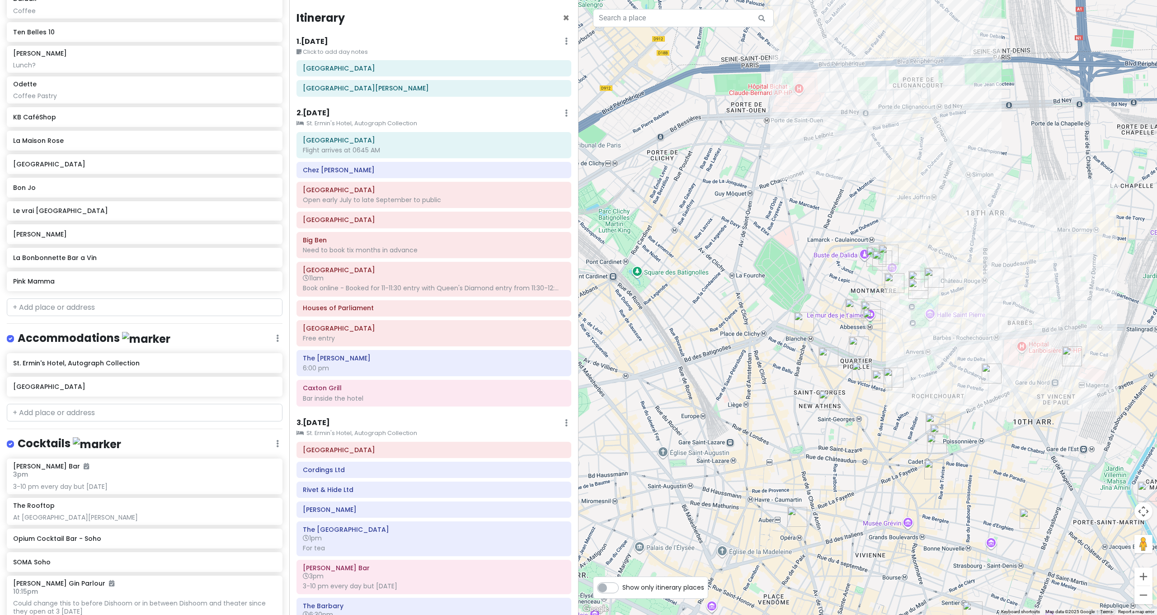
click at [805, 184] on div at bounding box center [868, 307] width 579 height 615
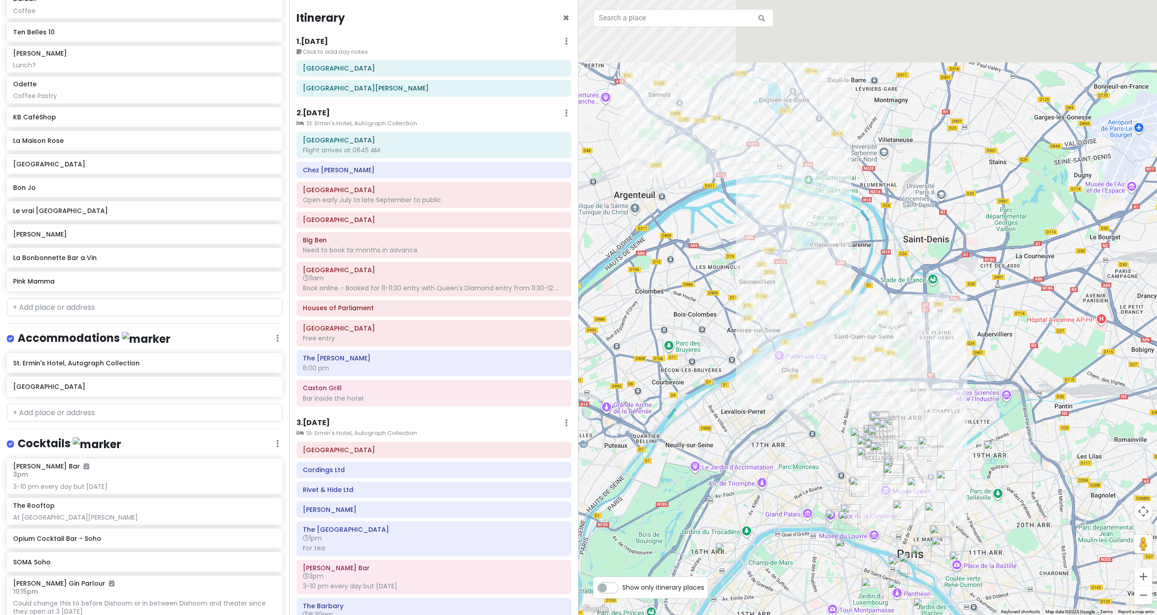
drag, startPoint x: 767, startPoint y: 159, endPoint x: 844, endPoint y: 444, distance: 295.8
click at [841, 434] on div at bounding box center [868, 307] width 579 height 615
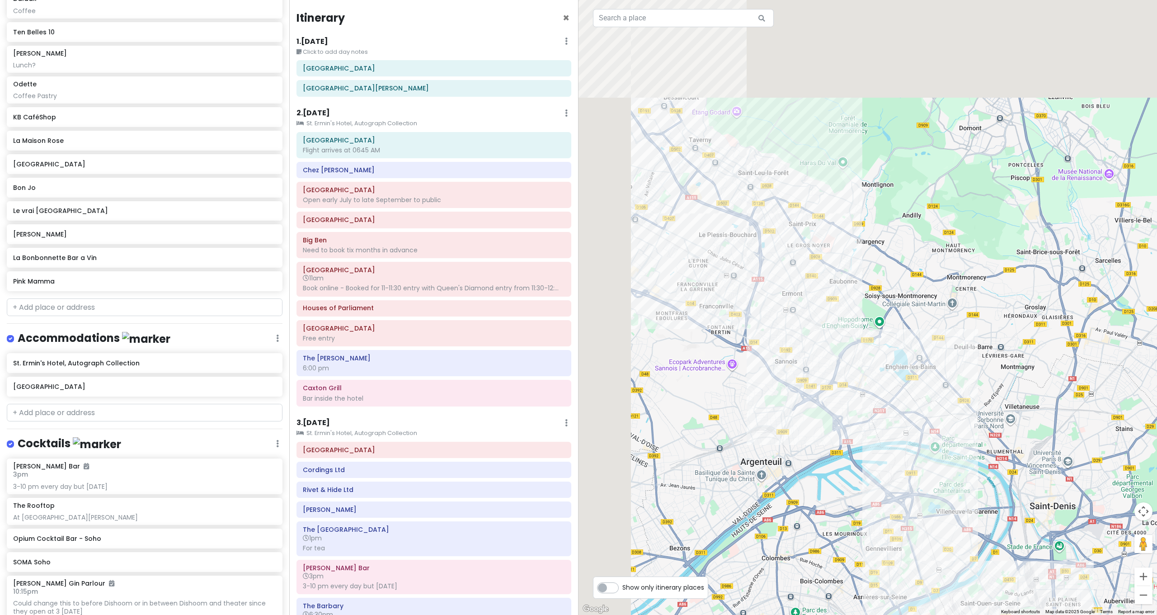
drag, startPoint x: 821, startPoint y: 259, endPoint x: 970, endPoint y: 485, distance: 270.6
click at [986, 525] on div at bounding box center [868, 307] width 579 height 615
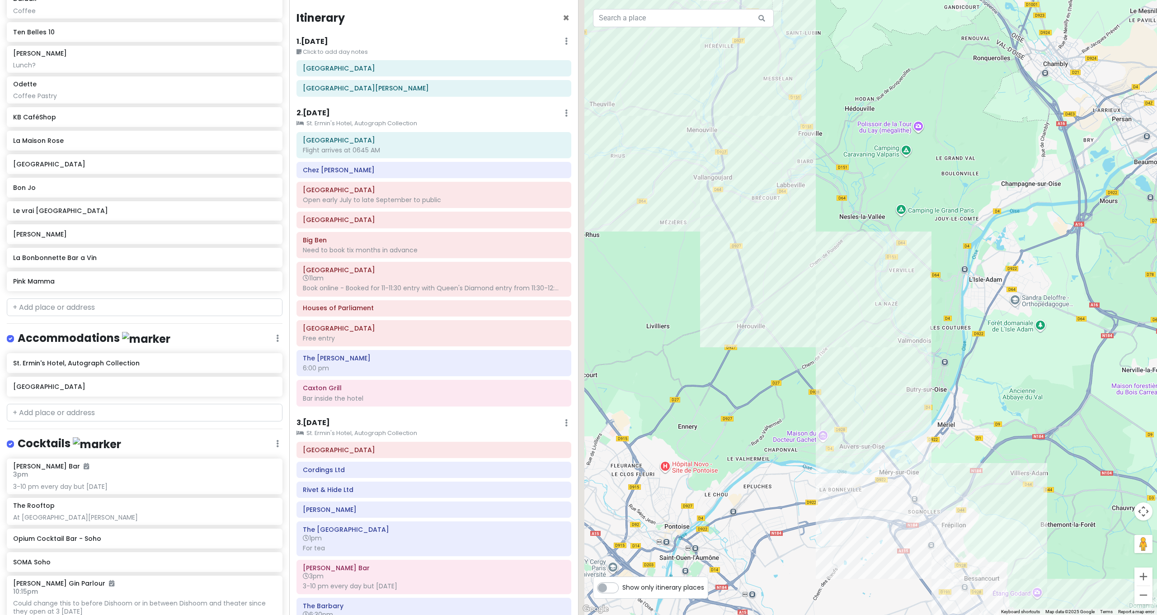
drag, startPoint x: 989, startPoint y: 500, endPoint x: 962, endPoint y: 461, distance: 47.6
click at [998, 517] on div at bounding box center [868, 307] width 579 height 615
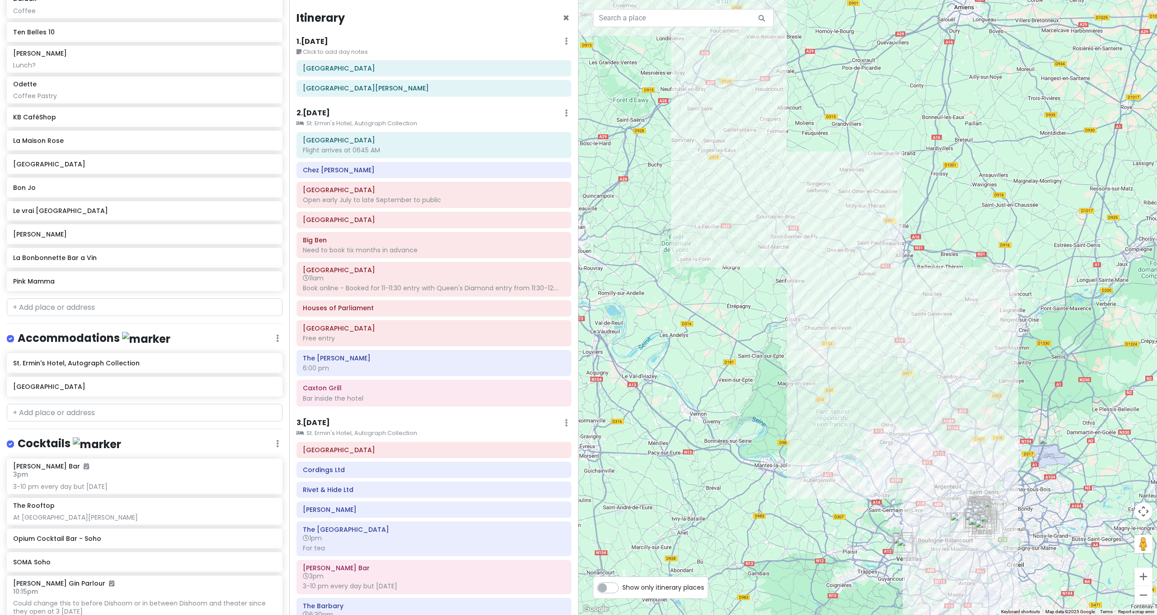
drag, startPoint x: 865, startPoint y: 332, endPoint x: 953, endPoint y: 522, distance: 208.9
click at [961, 526] on div at bounding box center [868, 307] width 579 height 615
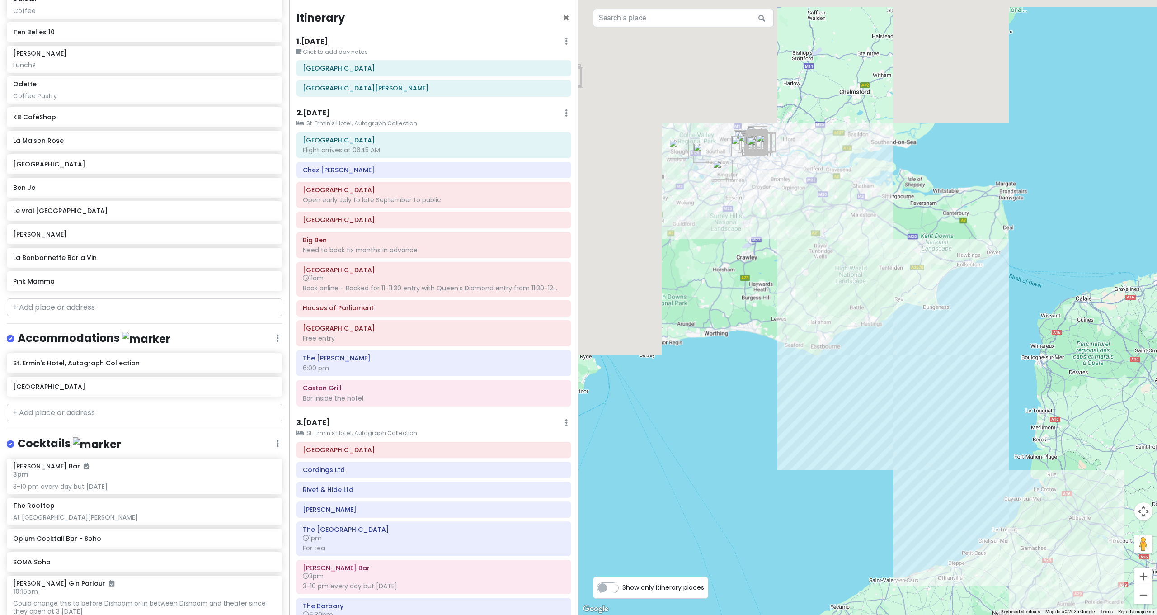
drag, startPoint x: 930, startPoint y: 504, endPoint x: 975, endPoint y: 546, distance: 60.8
click at [978, 552] on div at bounding box center [868, 307] width 579 height 615
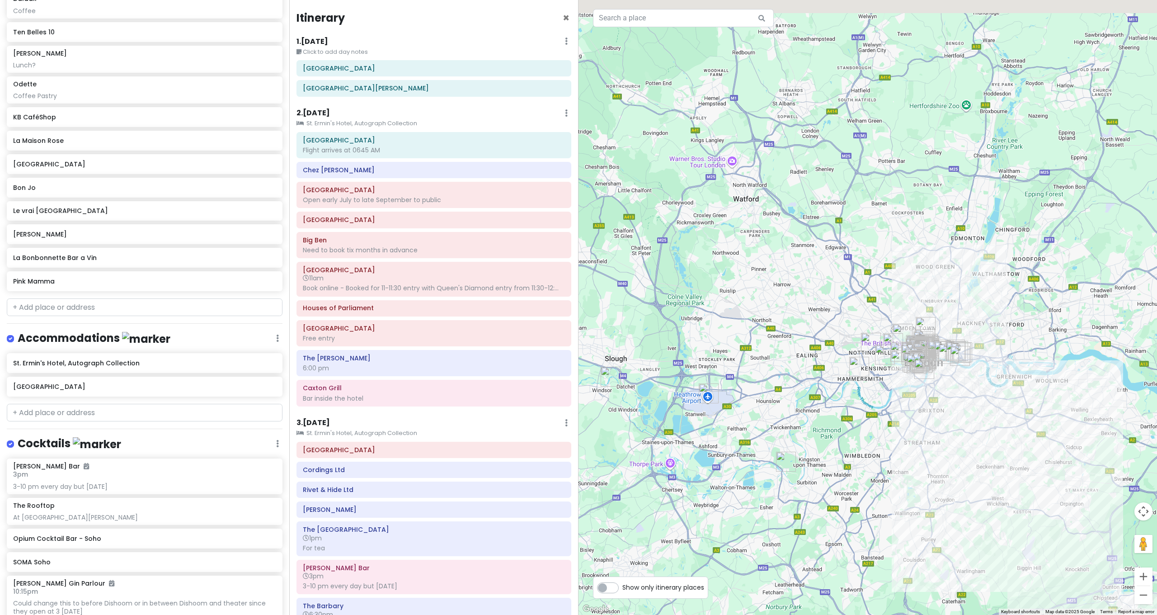
drag, startPoint x: 927, startPoint y: 448, endPoint x: 923, endPoint y: 466, distance: 19.0
click at [923, 466] on div at bounding box center [868, 307] width 579 height 615
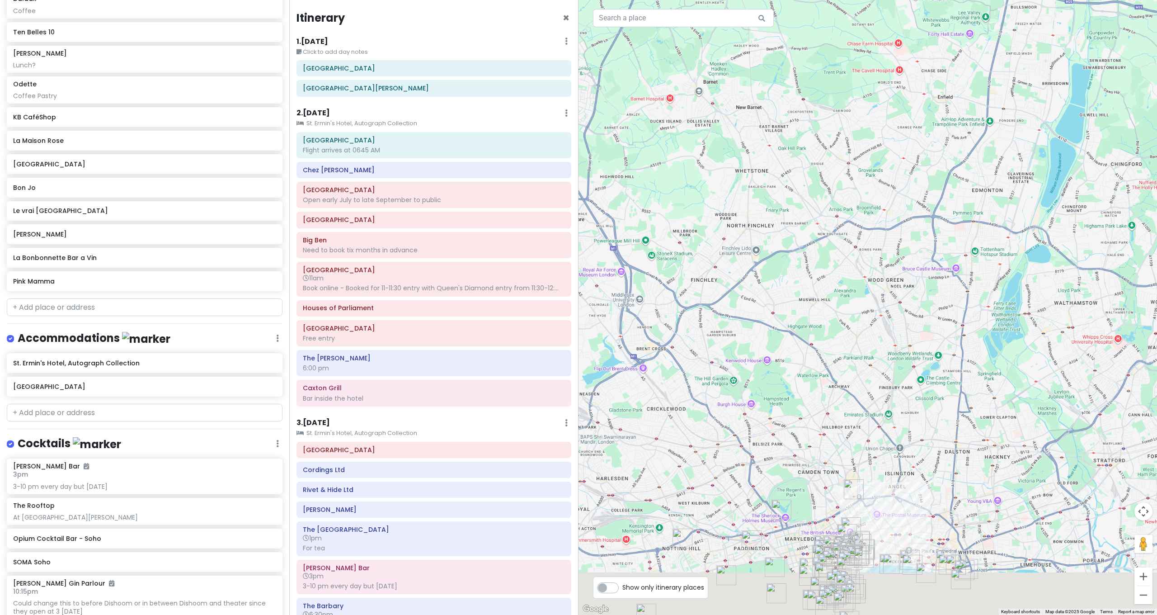
drag, startPoint x: 929, startPoint y: 313, endPoint x: 939, endPoint y: 123, distance: 190.2
click at [940, 128] on div at bounding box center [868, 307] width 579 height 615
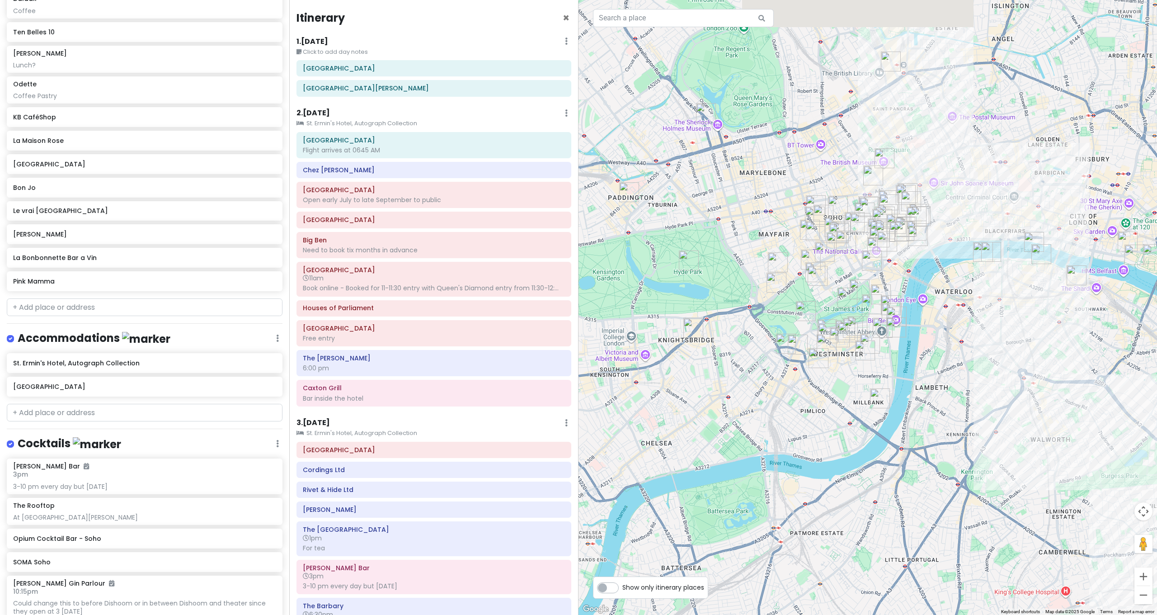
drag, startPoint x: 921, startPoint y: 288, endPoint x: 1004, endPoint y: 429, distance: 164.1
click at [1004, 429] on div at bounding box center [868, 307] width 579 height 615
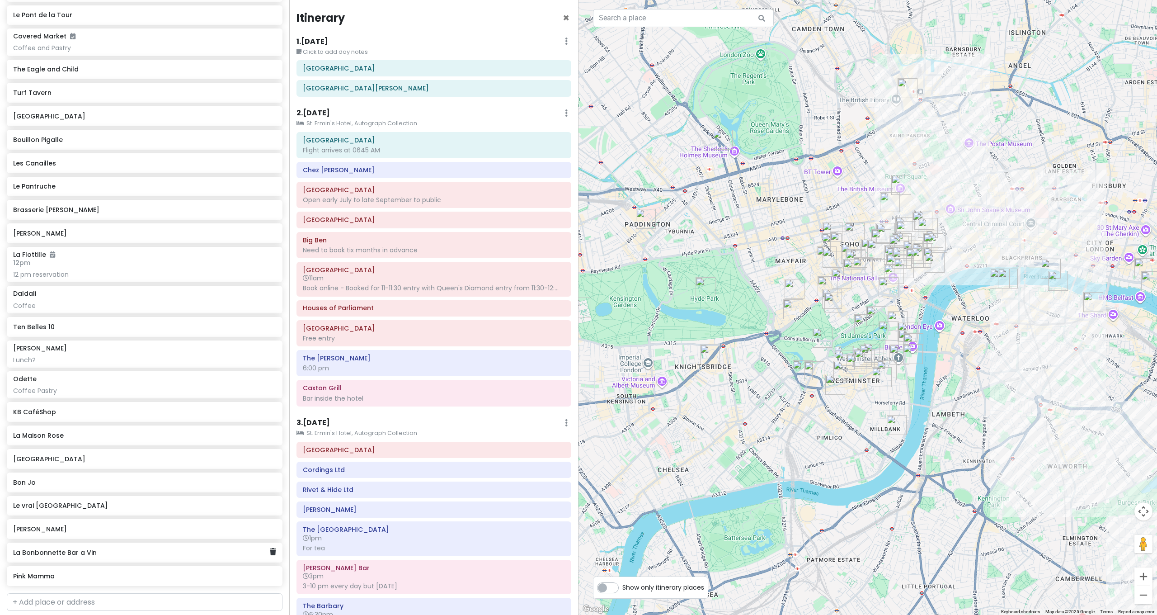
scroll to position [3114, 0]
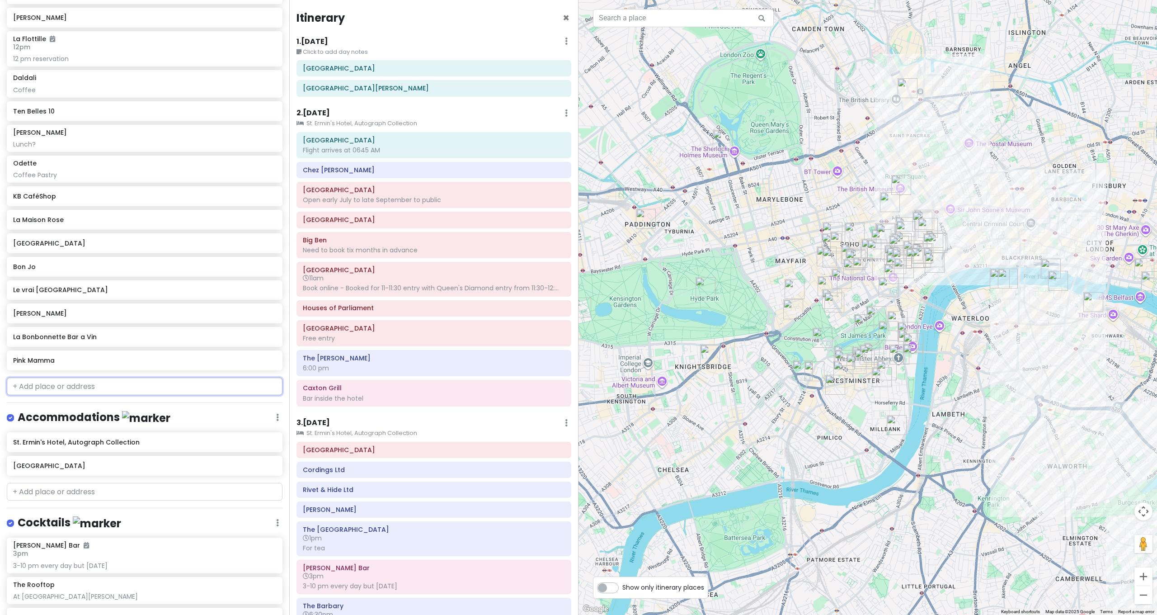
click at [66, 377] on input "text" at bounding box center [145, 386] width 276 height 18
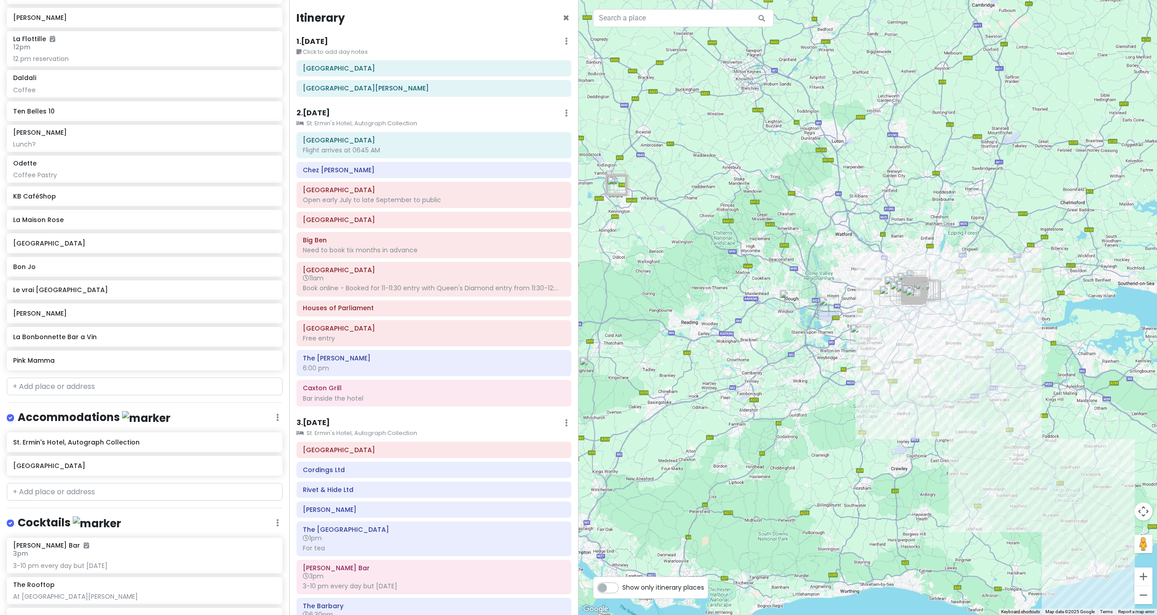
drag, startPoint x: 773, startPoint y: 230, endPoint x: 936, endPoint y: 339, distance: 196.3
click at [936, 339] on div "To navigate, press the arrow keys." at bounding box center [868, 307] width 579 height 615
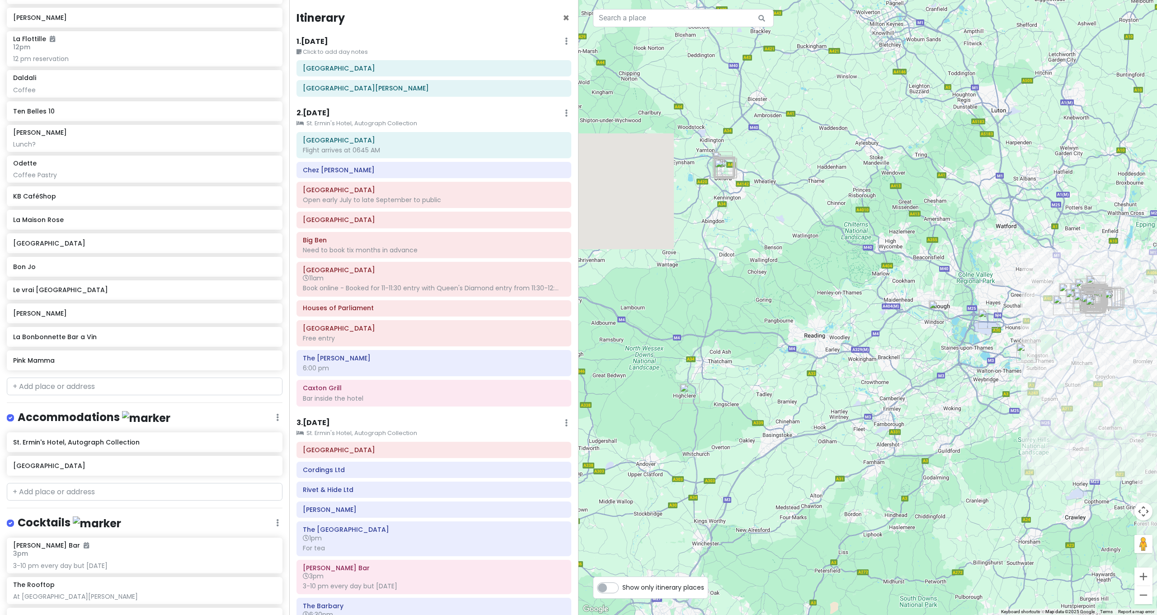
drag, startPoint x: 800, startPoint y: 315, endPoint x: 977, endPoint y: 325, distance: 177.5
click at [983, 329] on div at bounding box center [868, 307] width 579 height 615
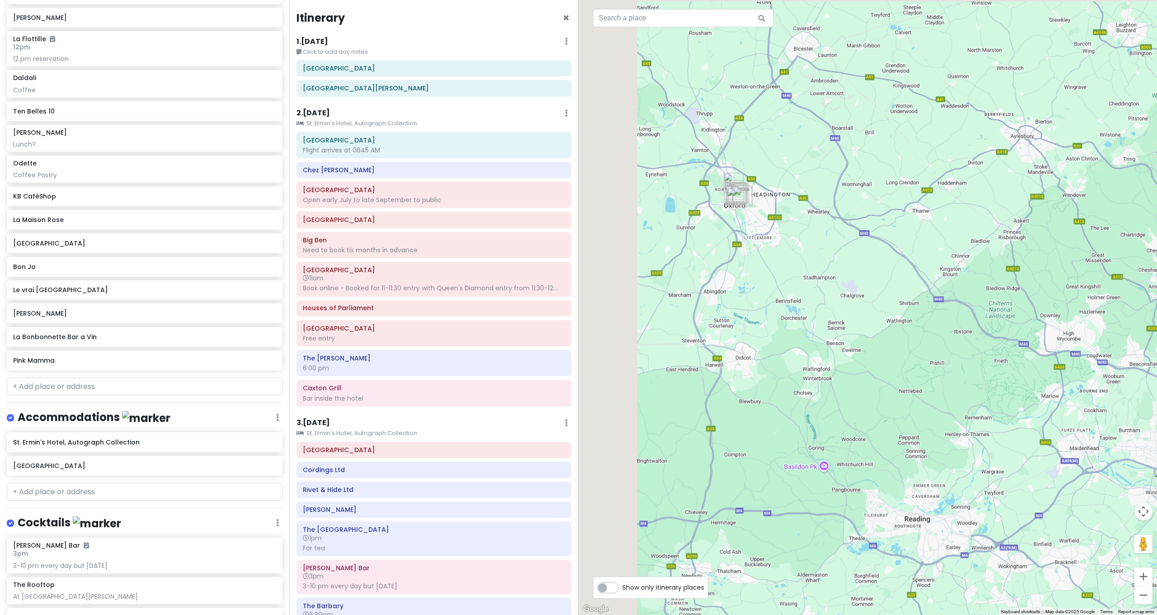
drag, startPoint x: 902, startPoint y: 264, endPoint x: 976, endPoint y: 320, distance: 93.2
click at [976, 316] on div at bounding box center [868, 307] width 579 height 615
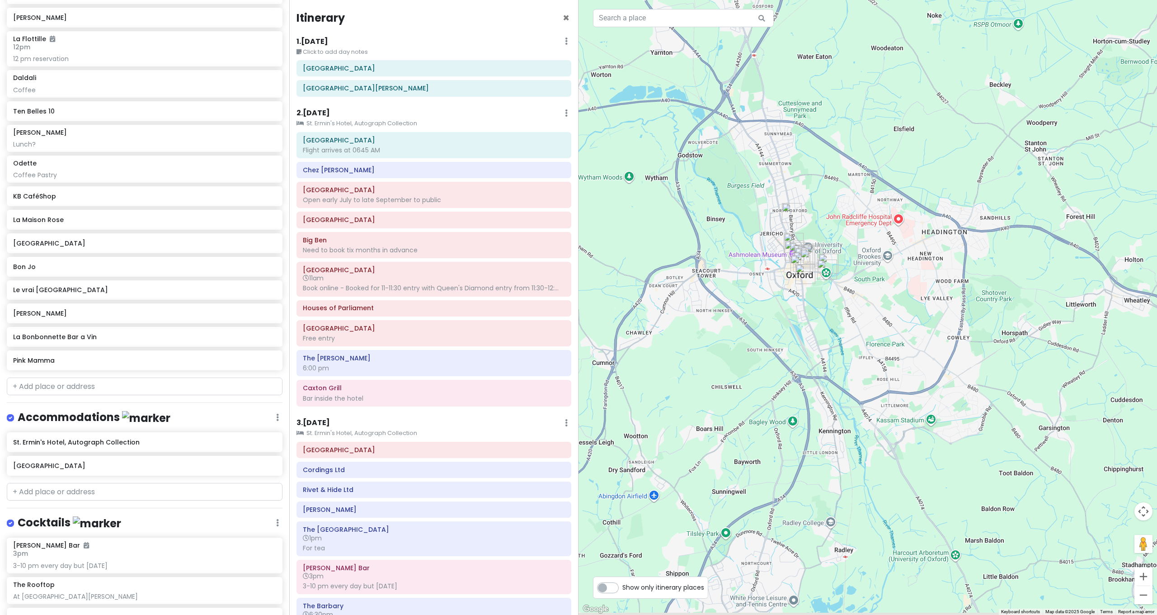
drag, startPoint x: 981, startPoint y: 336, endPoint x: 979, endPoint y: 314, distance: 22.7
click at [980, 314] on div at bounding box center [868, 307] width 579 height 615
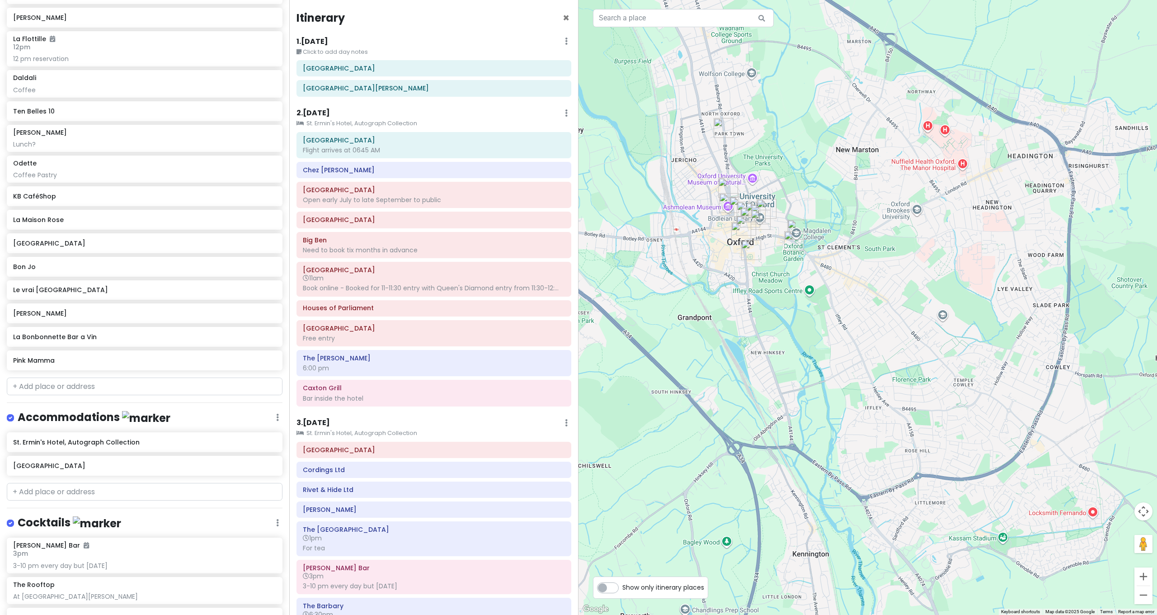
drag, startPoint x: 891, startPoint y: 300, endPoint x: 999, endPoint y: 410, distance: 154.7
click at [1002, 411] on div at bounding box center [868, 307] width 579 height 615
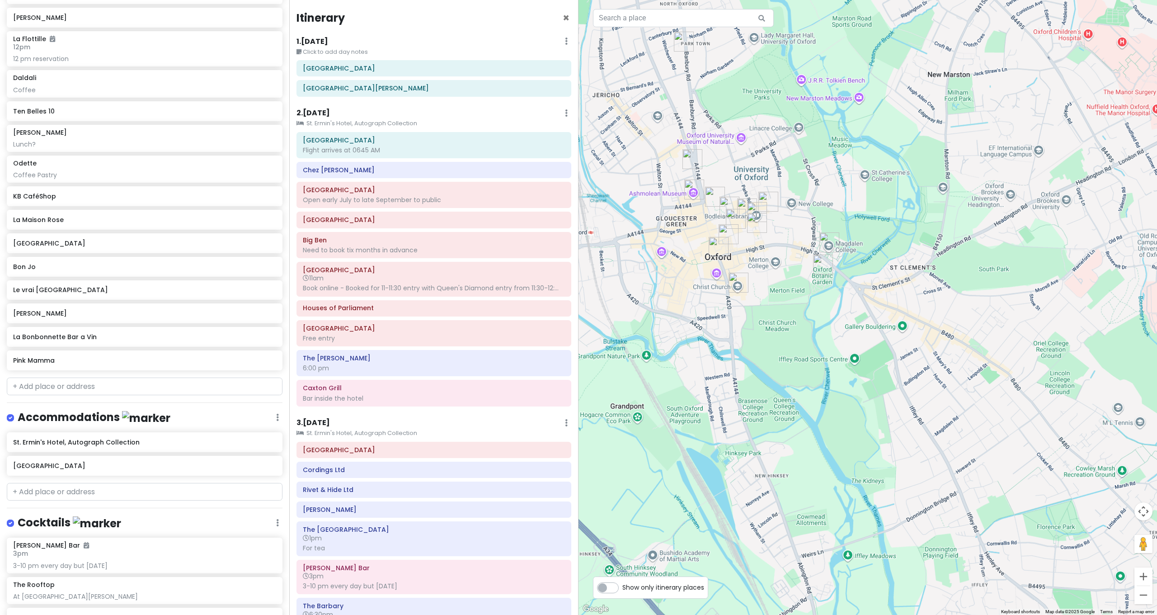
drag, startPoint x: 996, startPoint y: 401, endPoint x: 1023, endPoint y: 413, distance: 28.9
click at [1023, 412] on div at bounding box center [868, 307] width 579 height 615
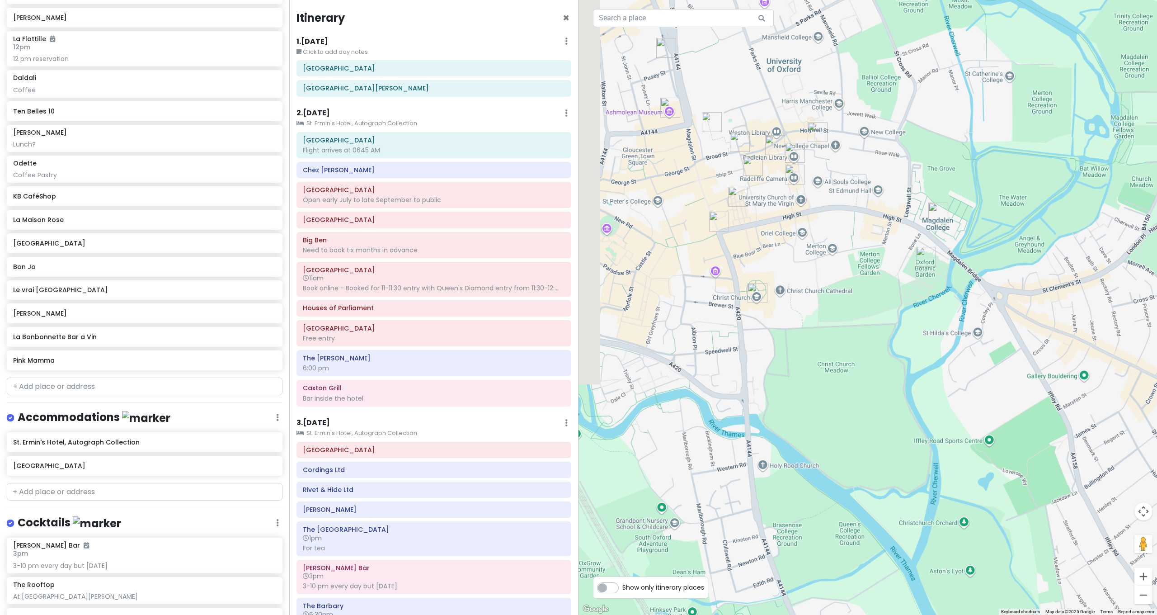
drag, startPoint x: 940, startPoint y: 397, endPoint x: 1066, endPoint y: 471, distance: 146.1
click at [1066, 471] on div at bounding box center [868, 307] width 579 height 615
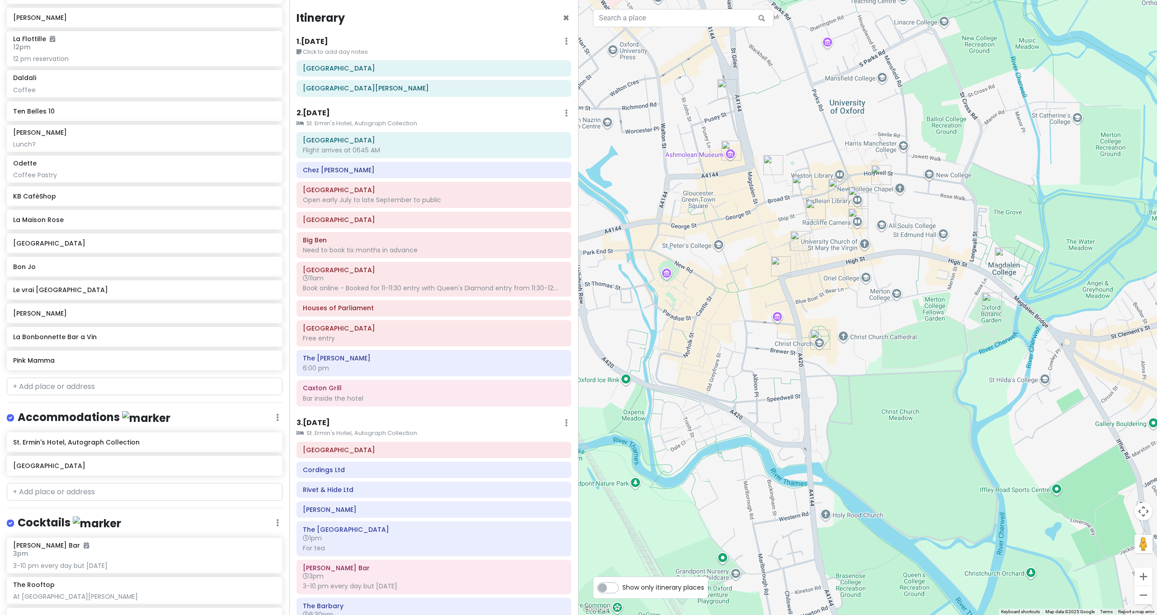
drag, startPoint x: 933, startPoint y: 407, endPoint x: 995, endPoint y: 472, distance: 89.2
click at [995, 472] on div at bounding box center [868, 307] width 579 height 615
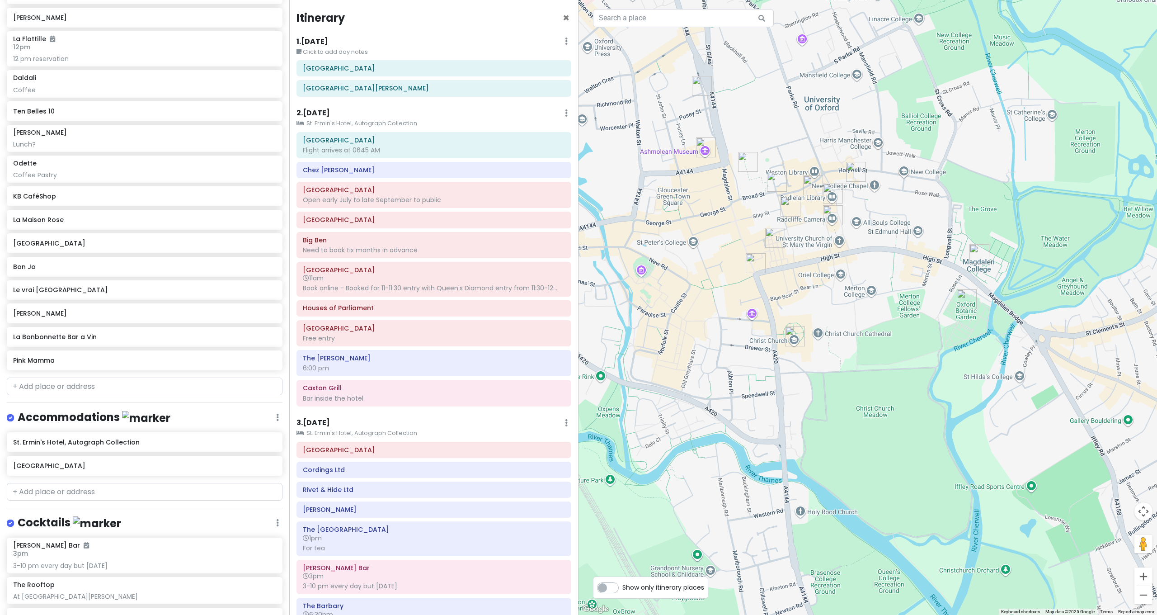
drag, startPoint x: 985, startPoint y: 447, endPoint x: 907, endPoint y: 378, distance: 103.8
click at [907, 378] on div at bounding box center [868, 307] width 579 height 615
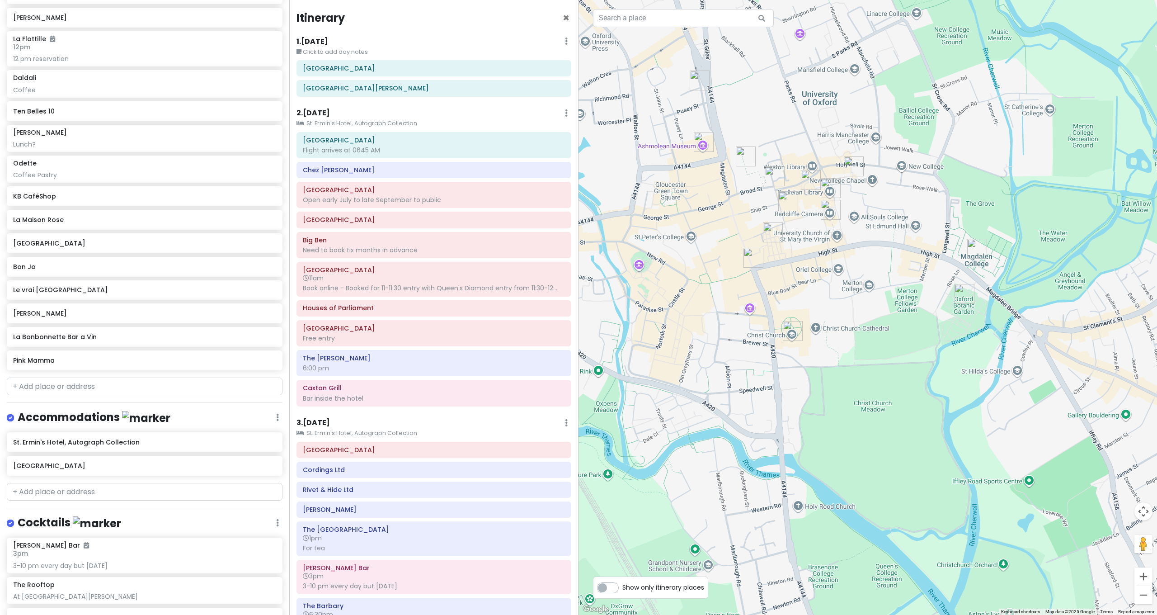
click at [964, 296] on img "Oxford Botanic Garden" at bounding box center [965, 294] width 20 height 20
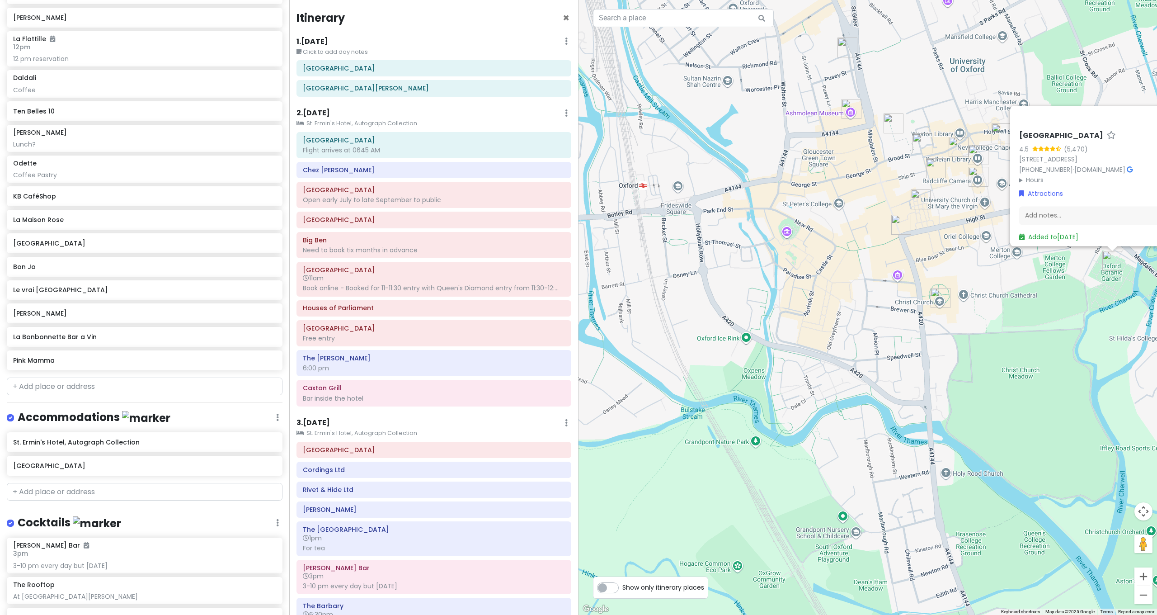
drag, startPoint x: 893, startPoint y: 311, endPoint x: 1005, endPoint y: 282, distance: 115.5
click at [1005, 282] on div "[GEOGRAPHIC_DATA] [STREET_ADDRESS] [PHONE_NUMBER] · [DOMAIN_NAME] · Hours [DATE…" at bounding box center [868, 307] width 579 height 615
click at [181, 377] on input "text" at bounding box center [145, 386] width 276 height 18
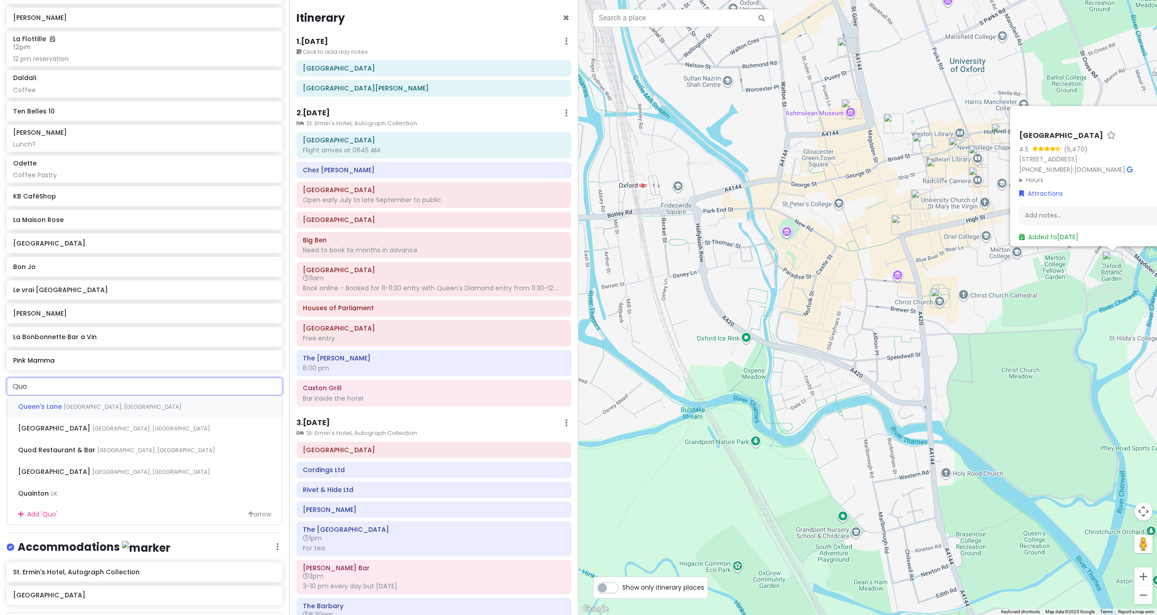
type input "Quod"
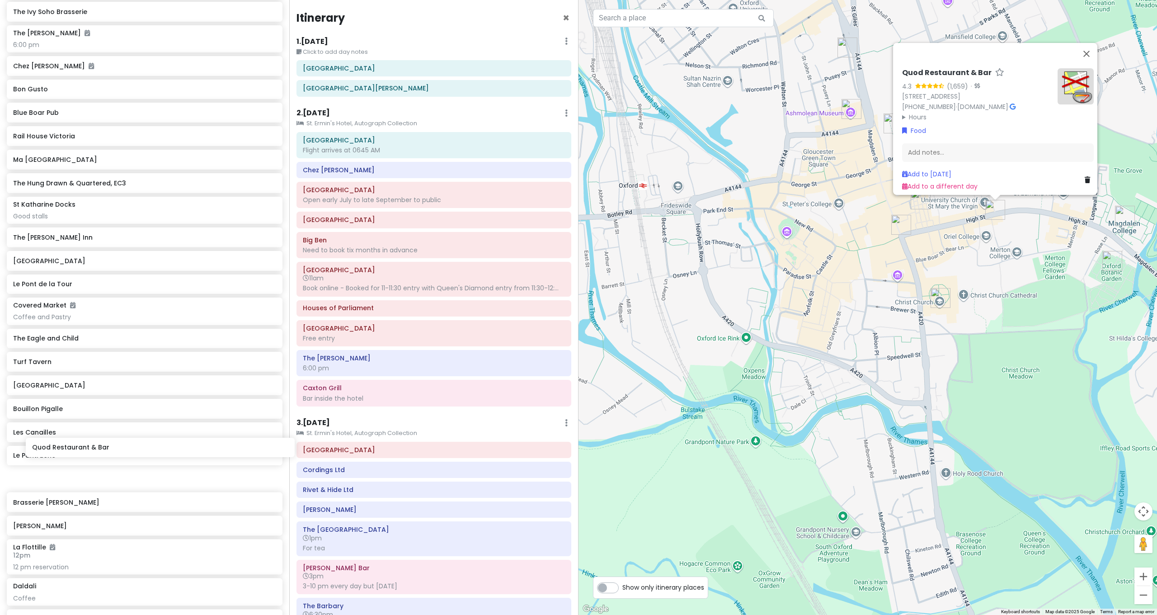
scroll to position [2631, 0]
drag, startPoint x: 99, startPoint y: 366, endPoint x: 91, endPoint y: 323, distance: 43.6
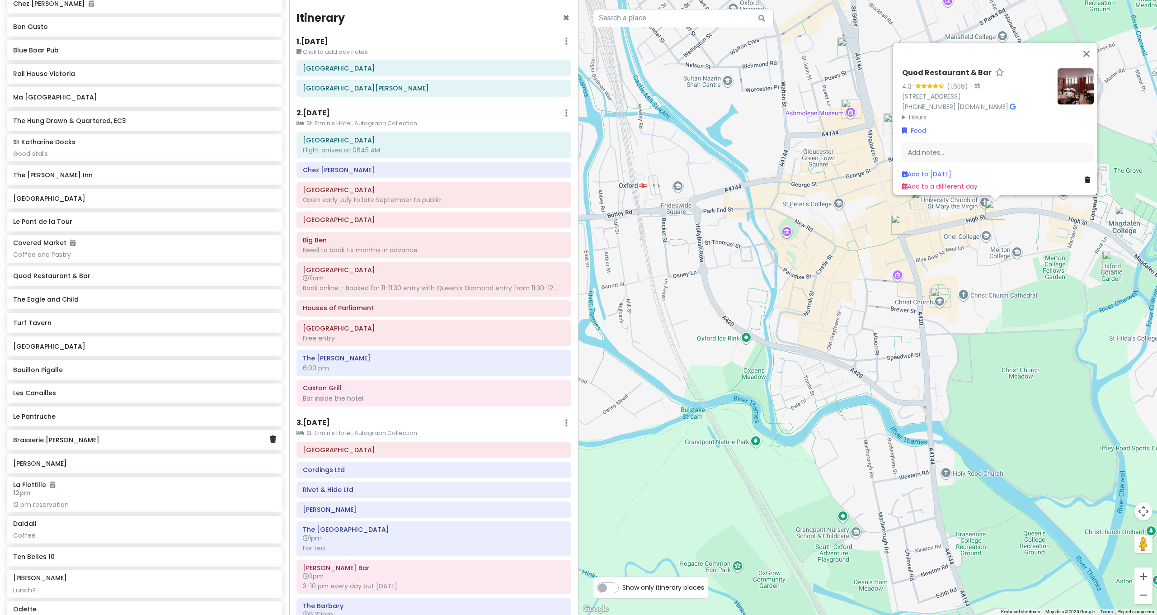
scroll to position [2975, 0]
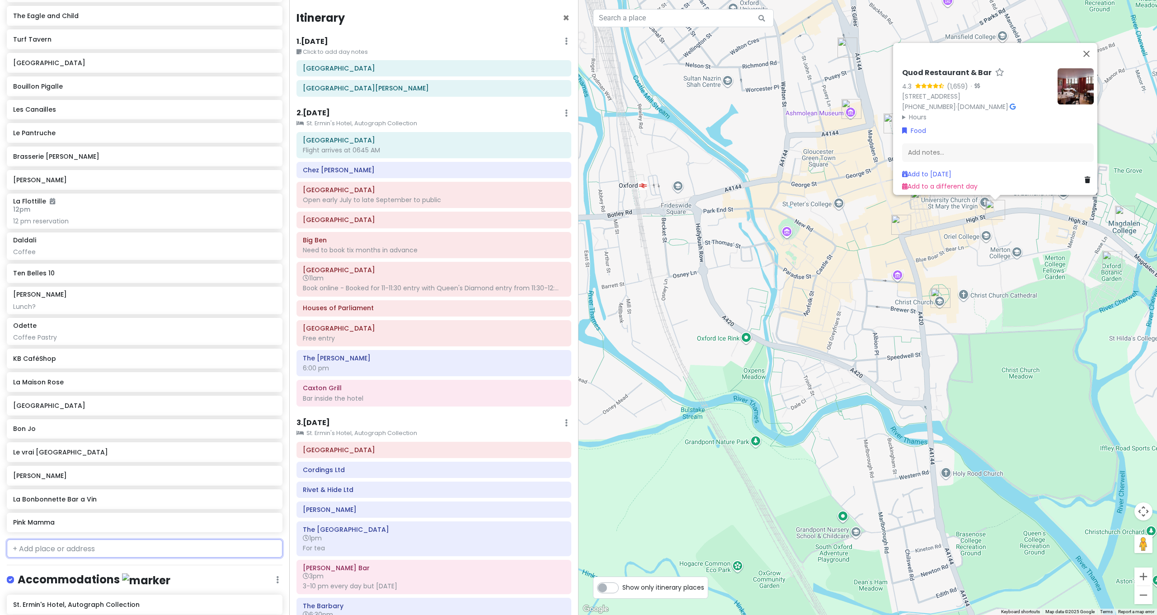
click at [90, 539] on input "text" at bounding box center [145, 548] width 276 height 18
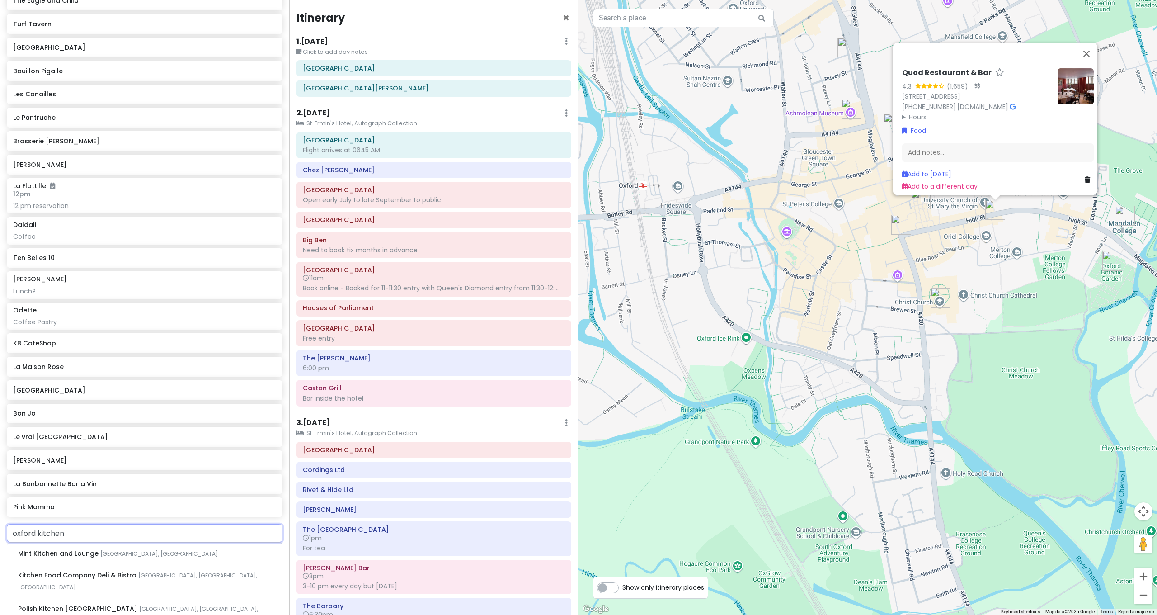
scroll to position [3163, 0]
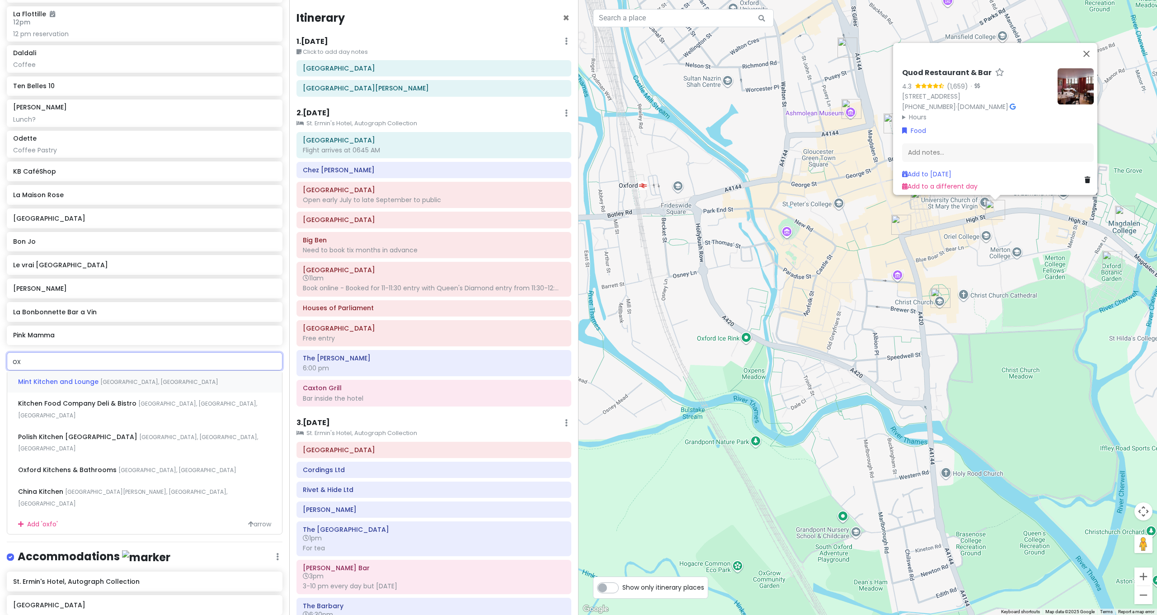
type input "o"
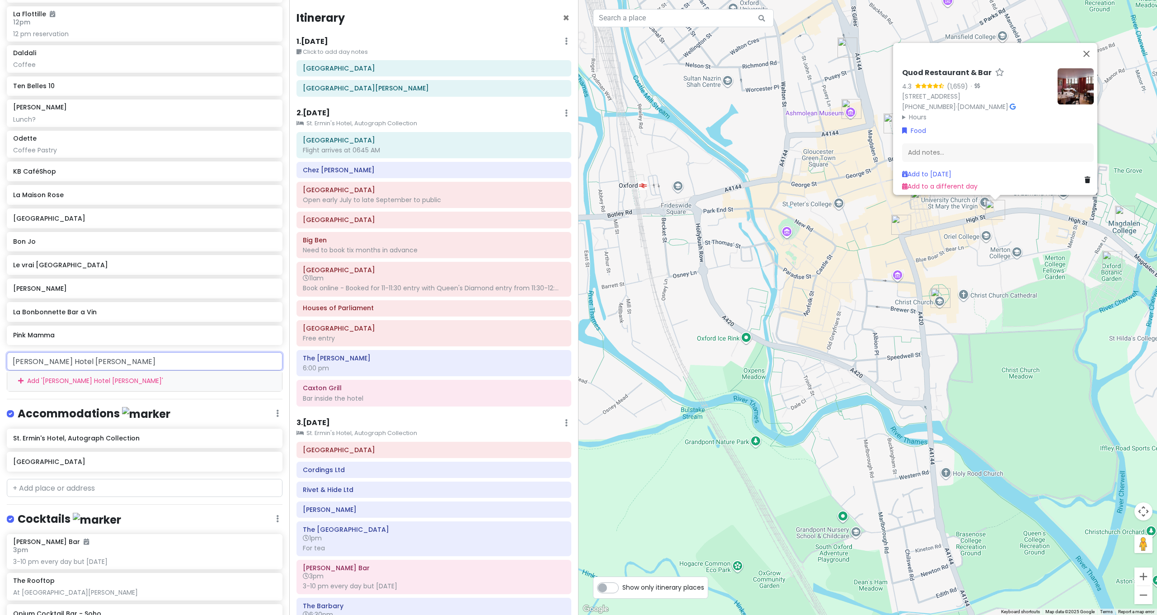
drag, startPoint x: 111, startPoint y: 340, endPoint x: -70, endPoint y: 325, distance: 181.5
click at [0, 325] on html "[GEOGRAPHIC_DATA] and [GEOGRAPHIC_DATA] with Kath and Cinco Private Change Date…" at bounding box center [578, 307] width 1157 height 615
type input "the [PERSON_NAME]"
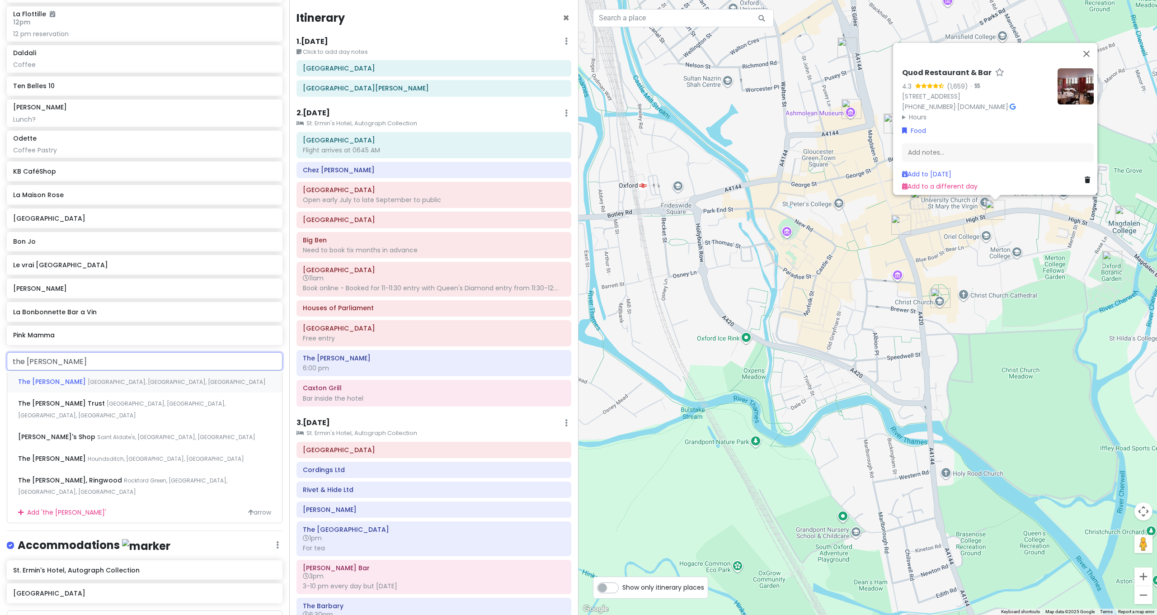
click at [96, 378] on span "[GEOGRAPHIC_DATA], [GEOGRAPHIC_DATA], [GEOGRAPHIC_DATA]" at bounding box center [177, 382] width 178 height 8
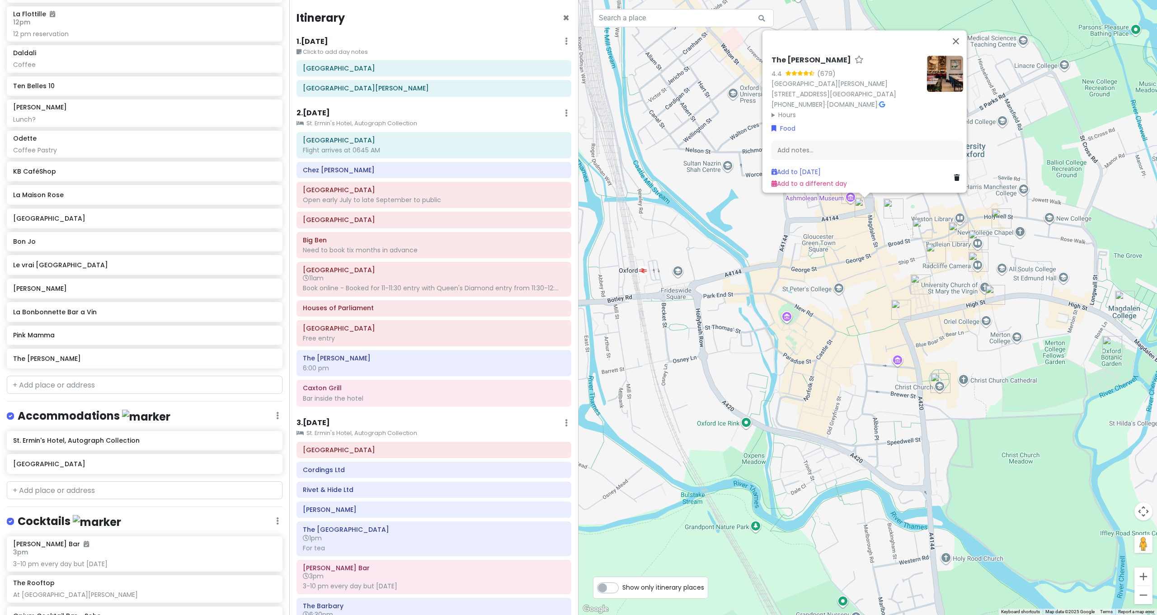
click at [999, 293] on img "Quod Restaurant & Bar" at bounding box center [995, 295] width 20 height 20
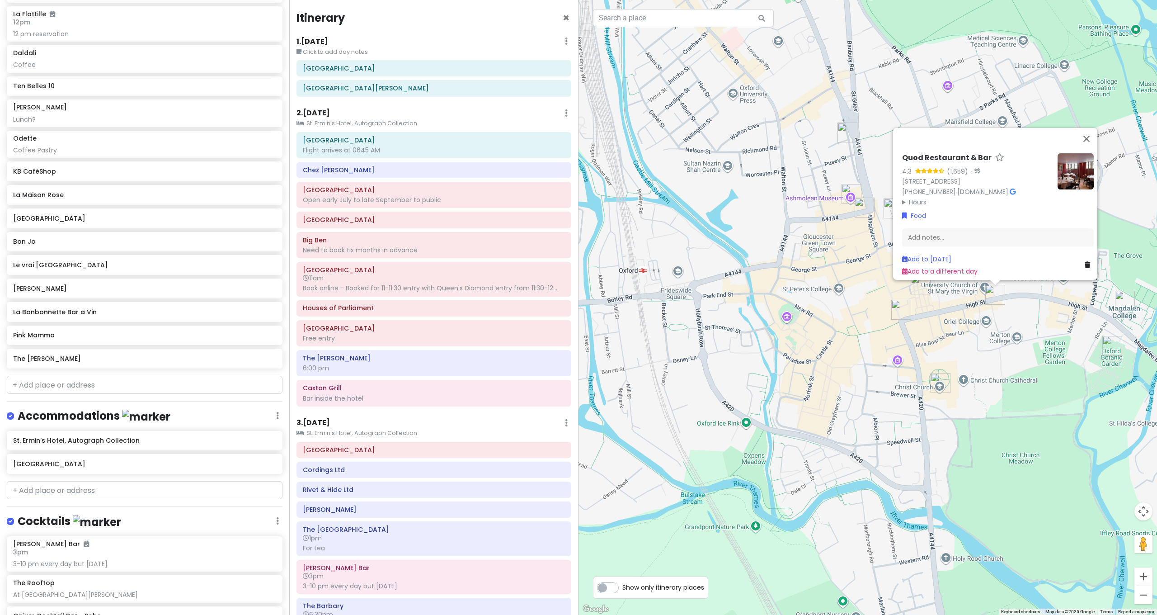
drag, startPoint x: 1042, startPoint y: 321, endPoint x: 1039, endPoint y: 313, distance: 8.1
click at [1041, 320] on div "Quod Restaurant & Bar 4.3 (1,659) · [STREET_ADDRESS] [PHONE_NUMBER] · [DOMAIN_N…" at bounding box center [868, 307] width 579 height 615
click at [1031, 340] on div "Quod Restaurant & Bar 4.3 (1,659) · [STREET_ADDRESS] [PHONE_NUMBER] · [DOMAIN_N…" at bounding box center [868, 307] width 579 height 615
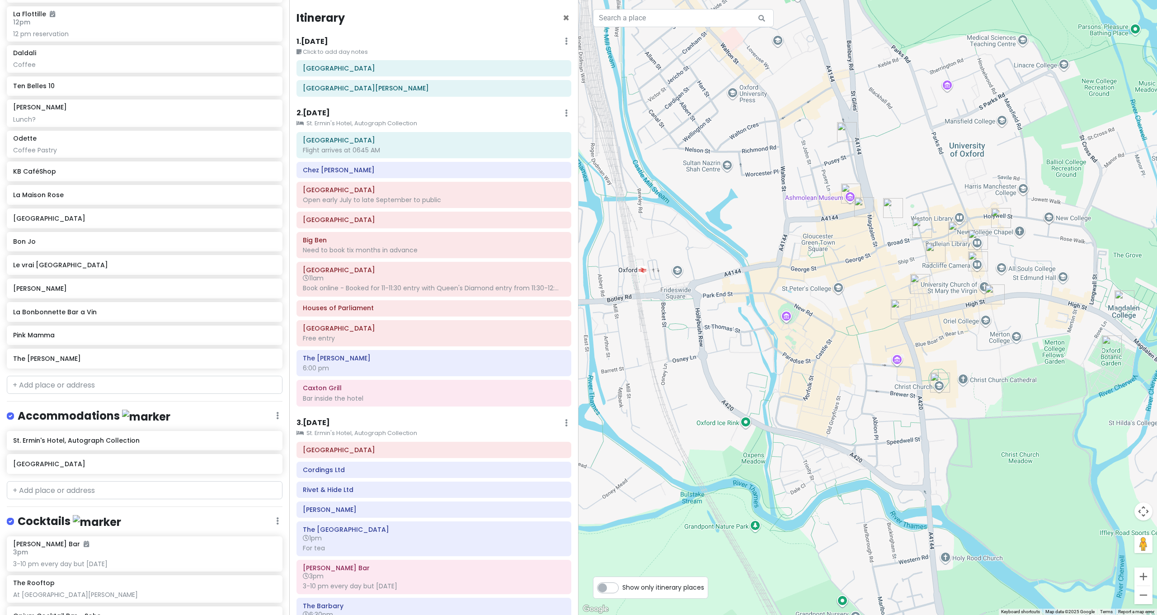
click at [1002, 214] on img "Turf Tavern" at bounding box center [1001, 218] width 20 height 20
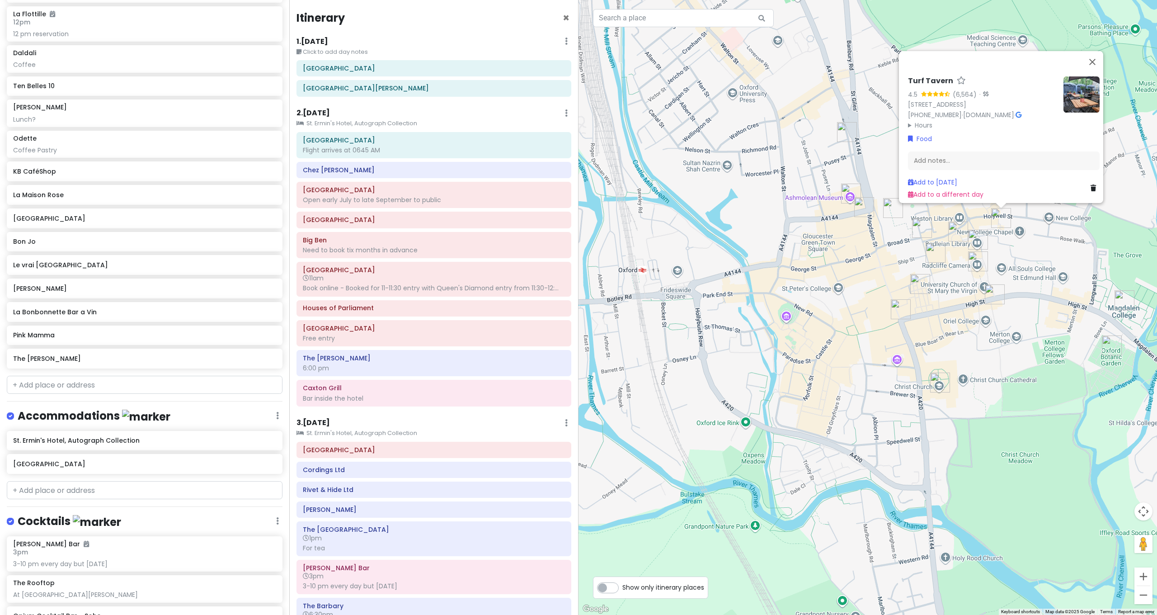
click at [919, 226] on img "Broad Street" at bounding box center [922, 228] width 20 height 20
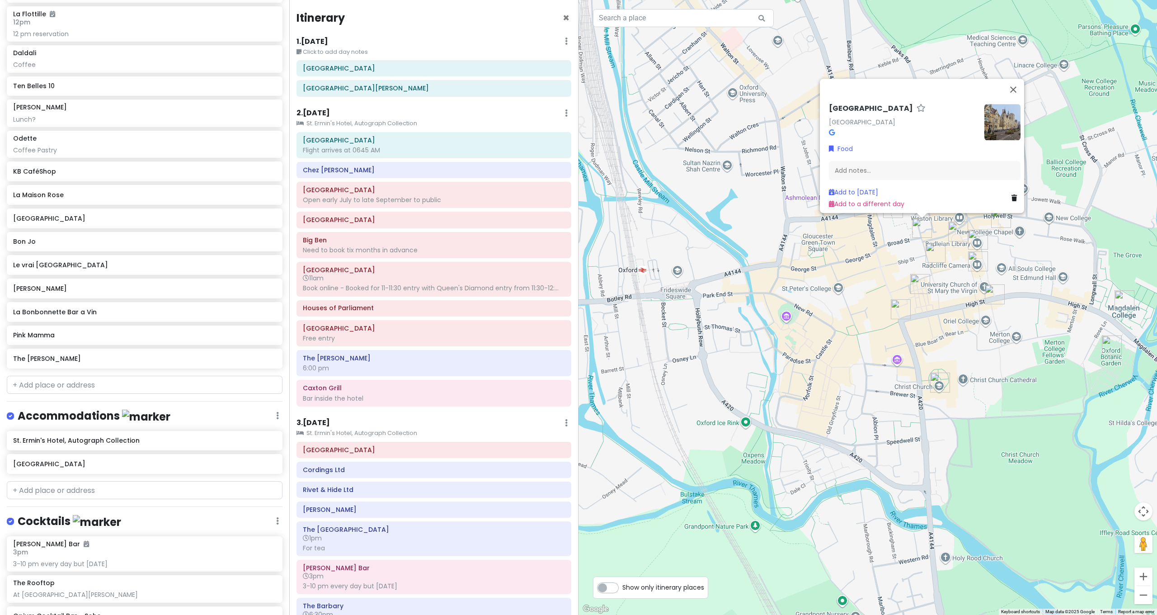
click at [873, 248] on div "[GEOGRAPHIC_DATA] Food Add notes... Add to [DATE] Add to a different day" at bounding box center [868, 307] width 579 height 615
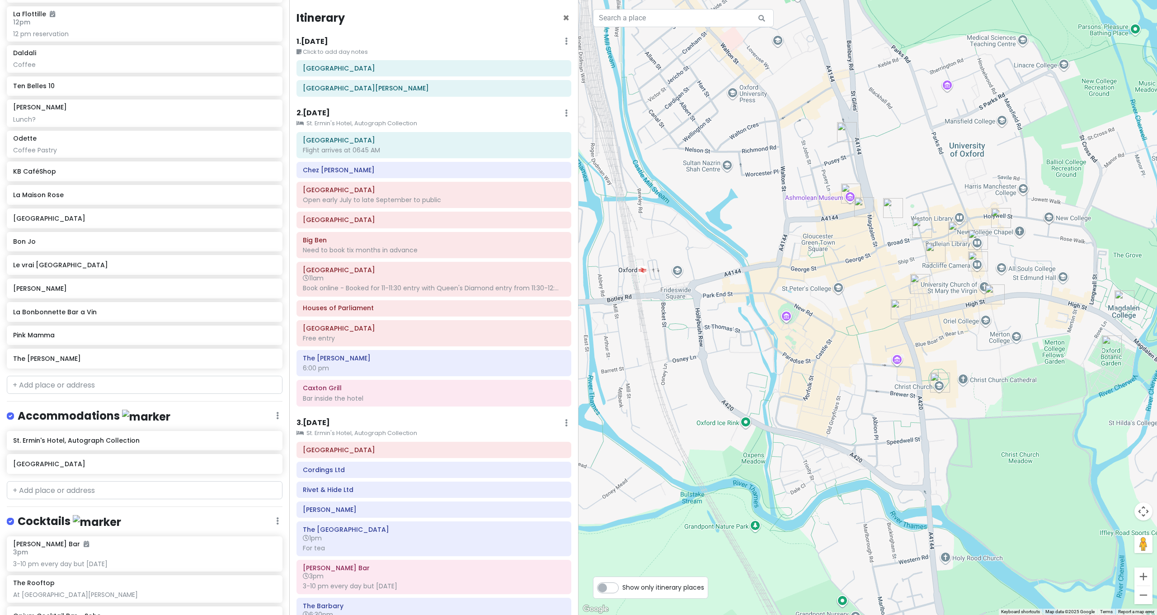
click at [843, 131] on img "The Eagle and Child" at bounding box center [847, 132] width 20 height 20
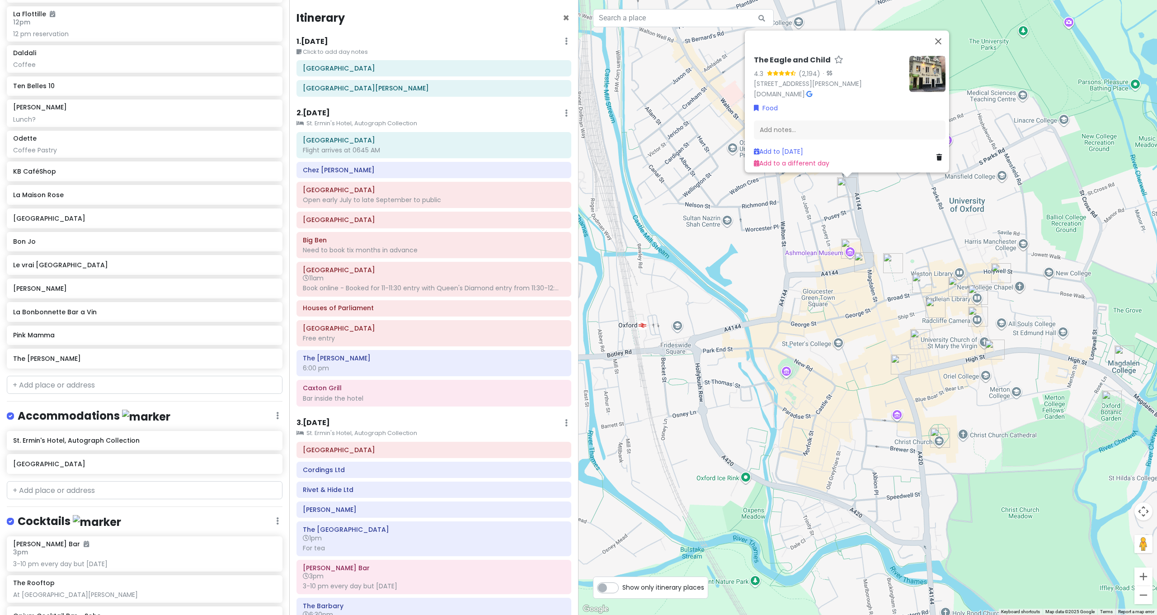
click at [860, 265] on img "The Alice" at bounding box center [864, 262] width 20 height 20
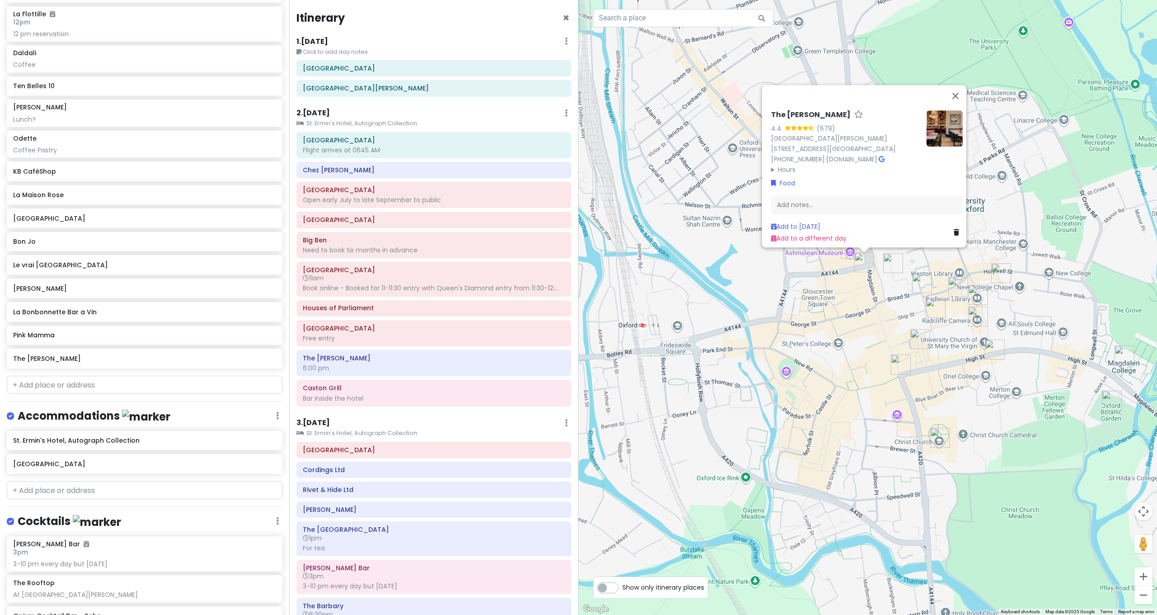
click at [1005, 270] on img "Turf Tavern" at bounding box center [1001, 273] width 20 height 20
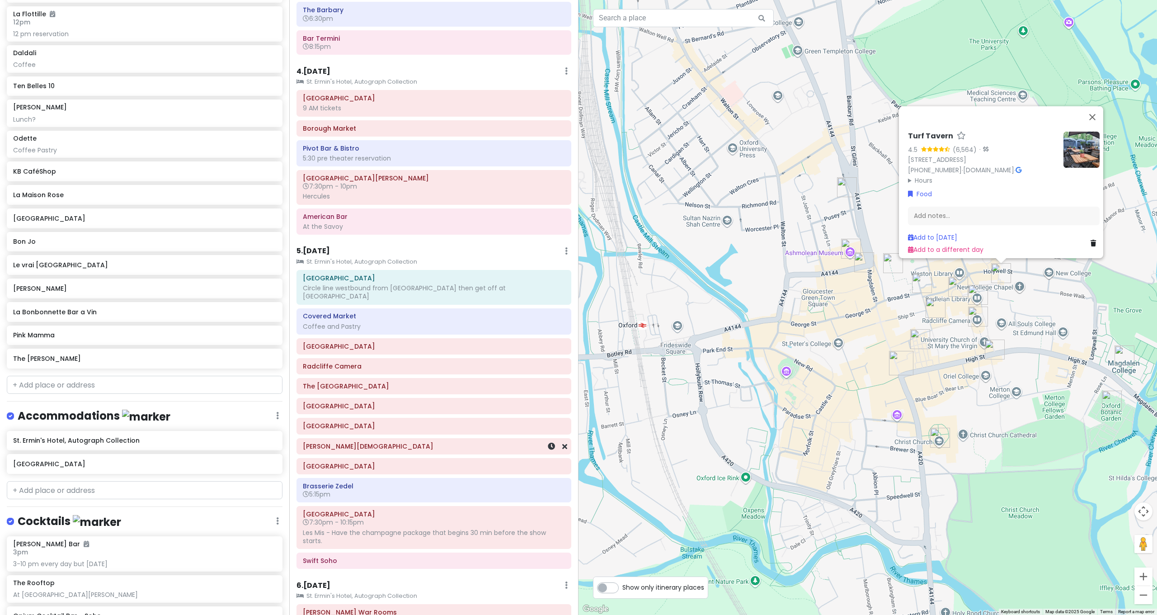
scroll to position [880, 0]
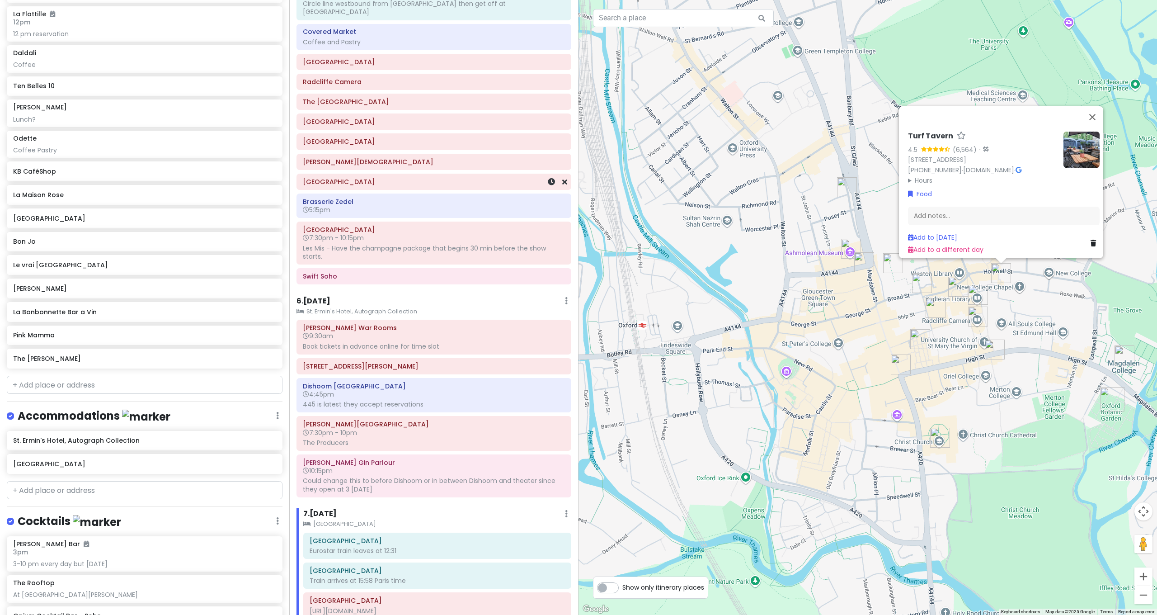
click at [344, 178] on h6 "[GEOGRAPHIC_DATA]" at bounding box center [434, 182] width 262 height 8
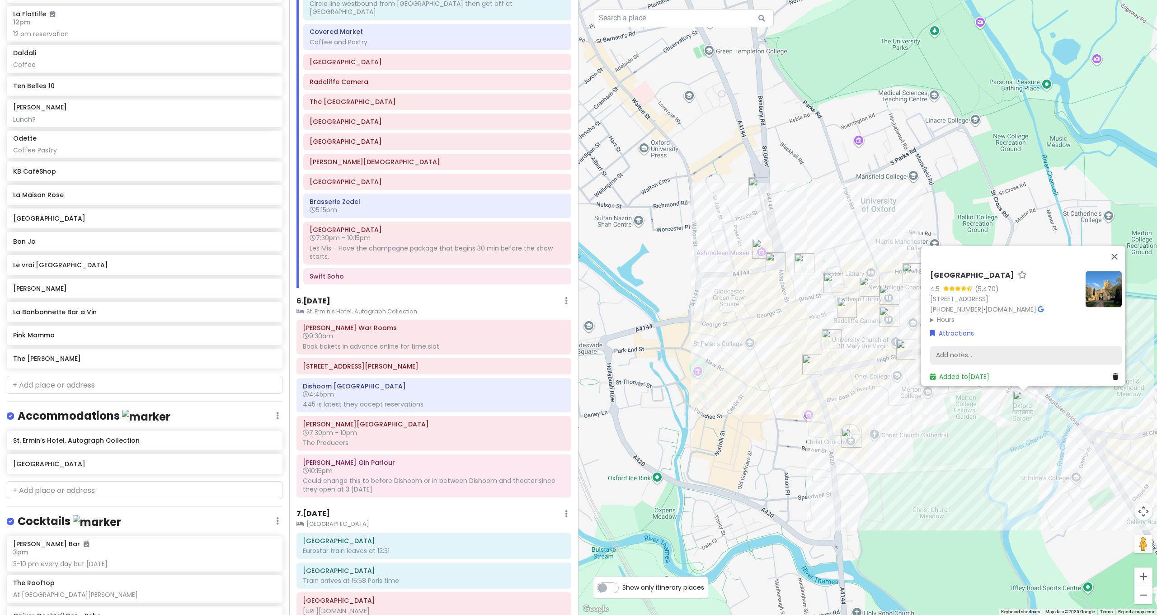
click at [968, 355] on div "Add notes..." at bounding box center [1026, 355] width 192 height 19
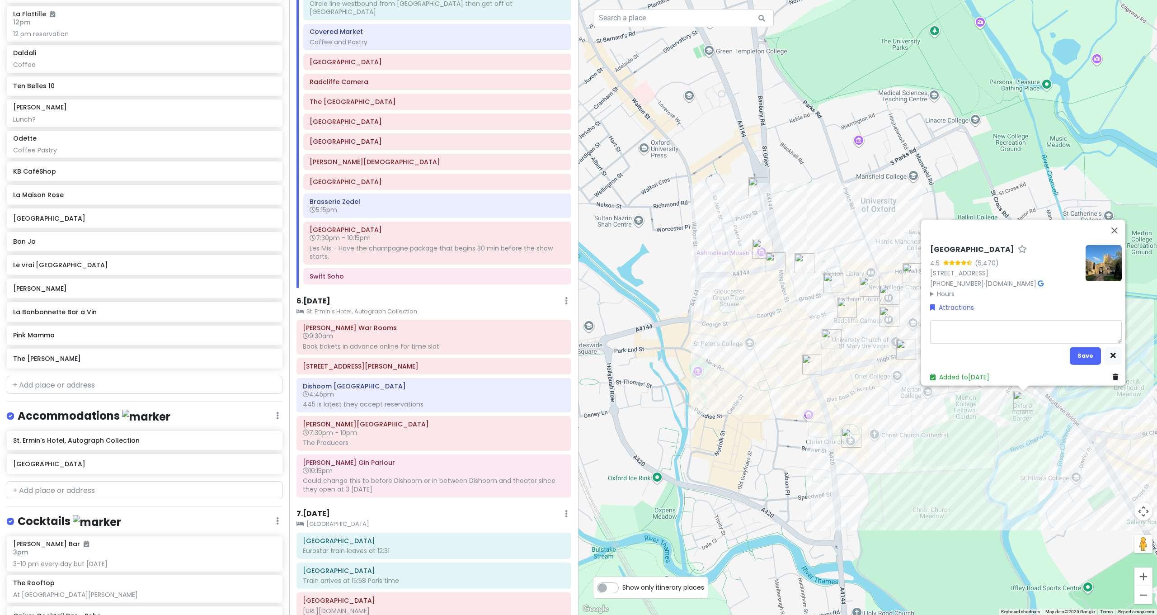
type textarea "x"
type textarea "T"
type textarea "x"
type textarea "Ti"
type textarea "x"
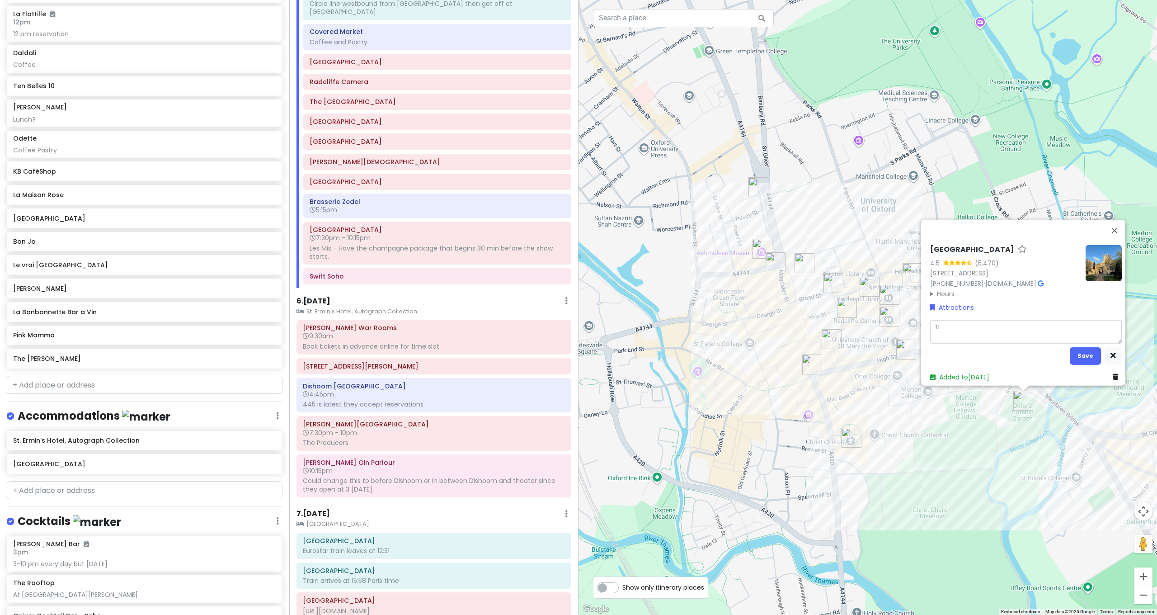
type textarea "Tic"
type textarea "x"
type textarea "Tick"
type textarea "x"
type textarea "Ticke"
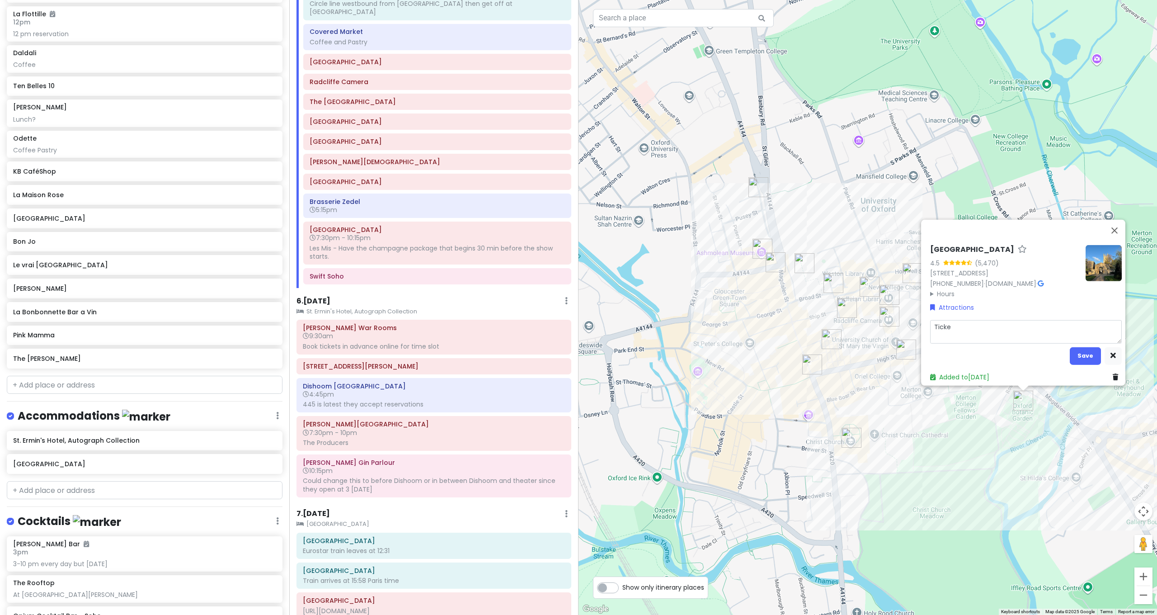
type textarea "x"
type textarea "Ticket"
type textarea "x"
type textarea "Tickets"
type textarea "x"
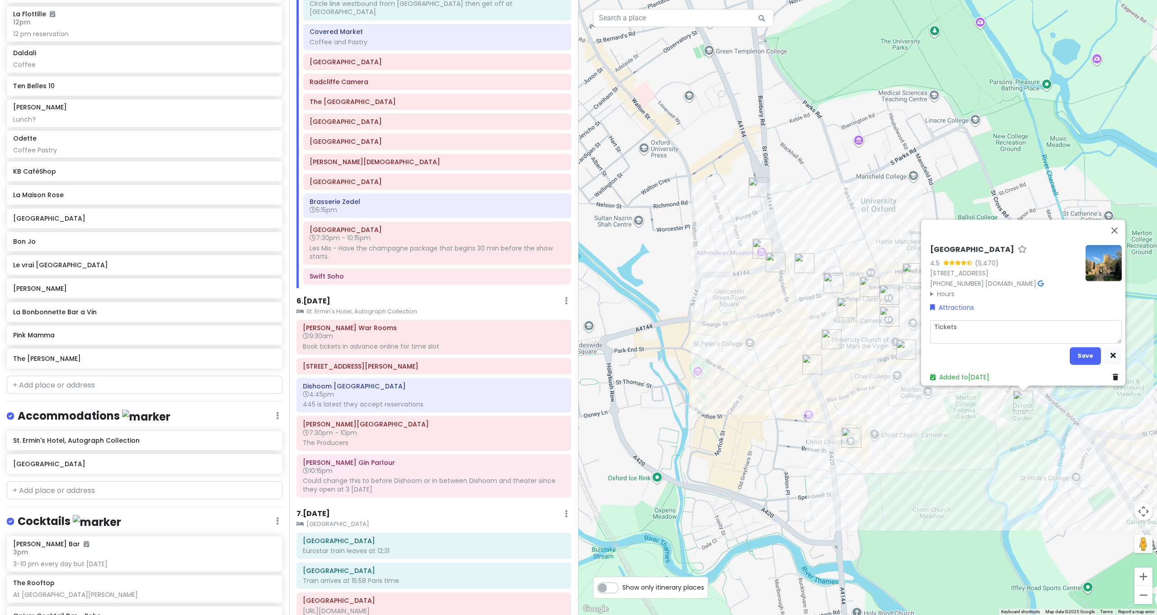
type textarea "Tickets"
type textarea "x"
type textarea "Tickets a"
type textarea "x"
type textarea "Tickets ar"
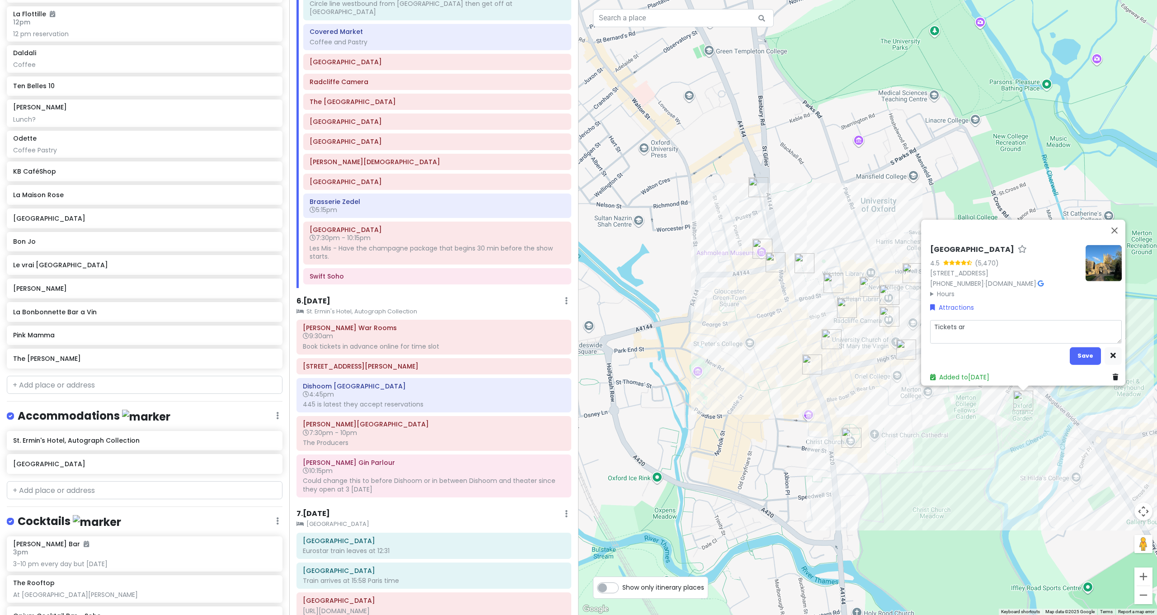
type textarea "x"
type textarea "Tickets are"
type textarea "x"
type textarea "Tickets are"
type textarea "x"
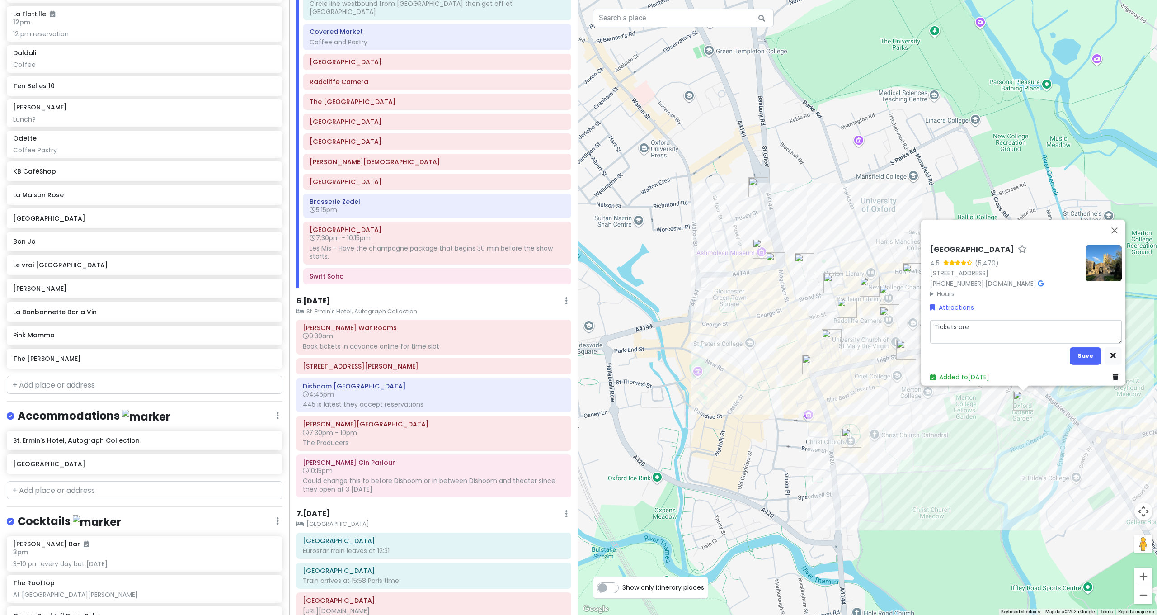
type textarea "Tickets are f"
type textarea "x"
type textarea "Tickets are fo"
type textarea "x"
type textarea "Tickets are for"
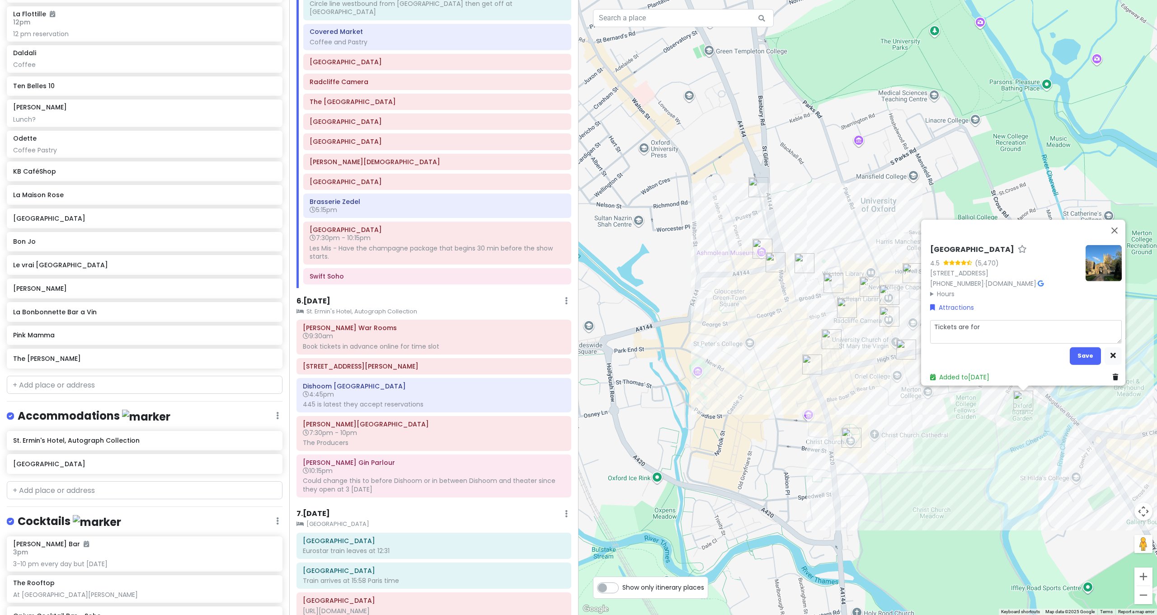
type textarea "x"
type textarea "Tickets are for"
type textarea "x"
type textarea "Tickets are for e"
type textarea "x"
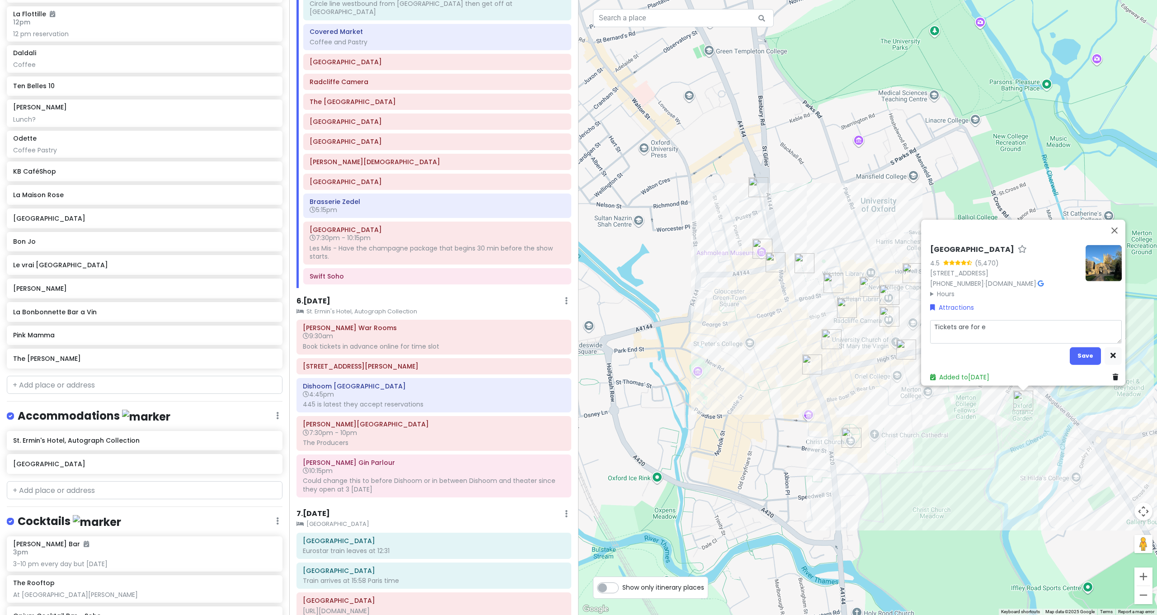
type textarea "Tickets are for en"
type textarea "x"
type textarea "Tickets are for ent"
type textarea "x"
type textarea "Tickets are for entr"
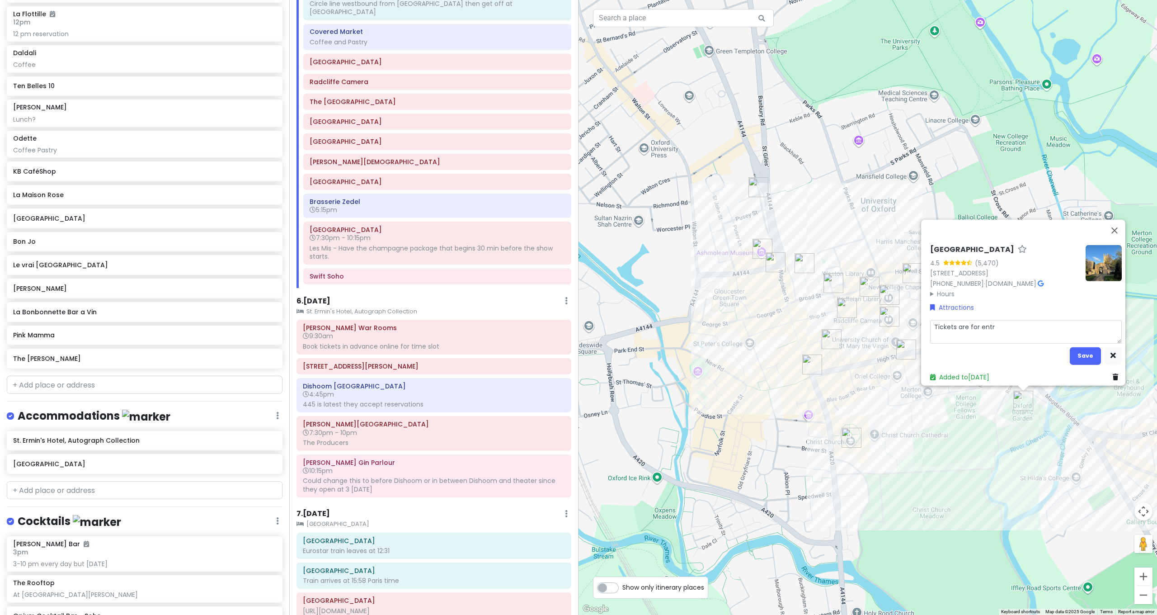
type textarea "x"
type textarea "Tickets are for entry"
type textarea "x"
type textarea "Tickets are for entry"
type textarea "x"
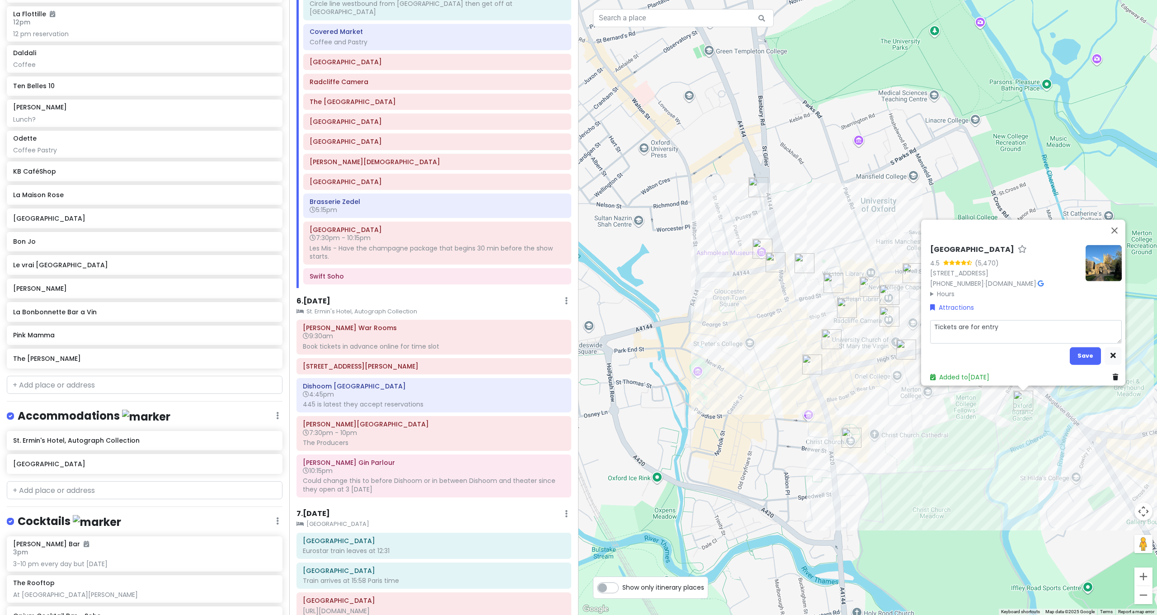
type textarea "Tickets are for entry a"
type textarea "x"
type textarea "Tickets are for entry an"
type textarea "x"
type textarea "Tickets are for entry any"
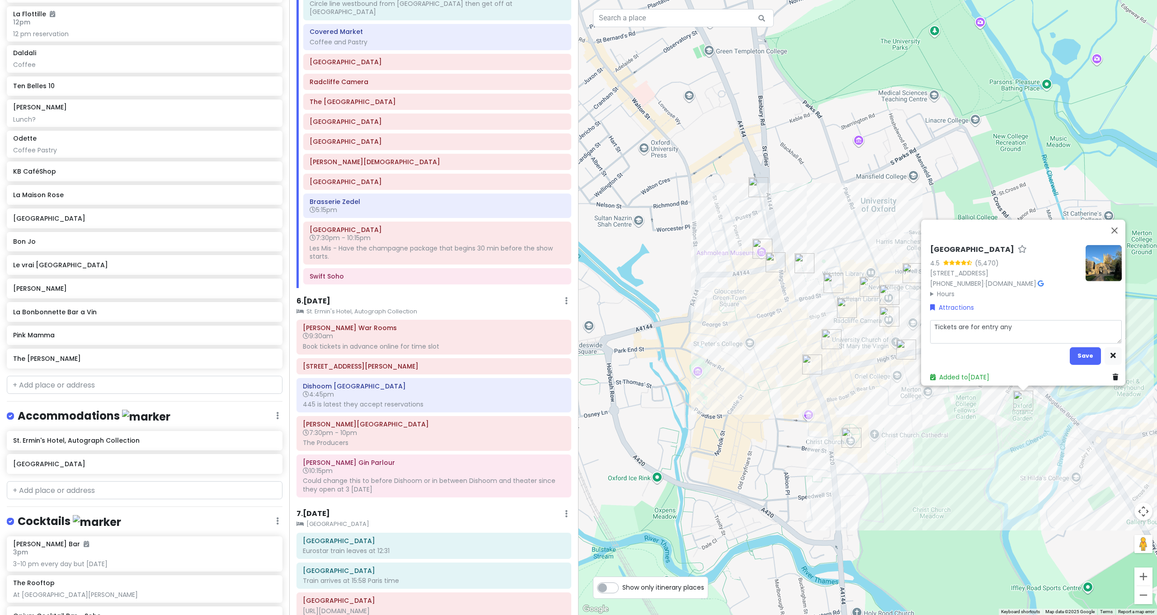
type textarea "x"
type textarea "Tickets are for entry any"
type textarea "x"
type textarea "Tickets are for entry any t"
type textarea "x"
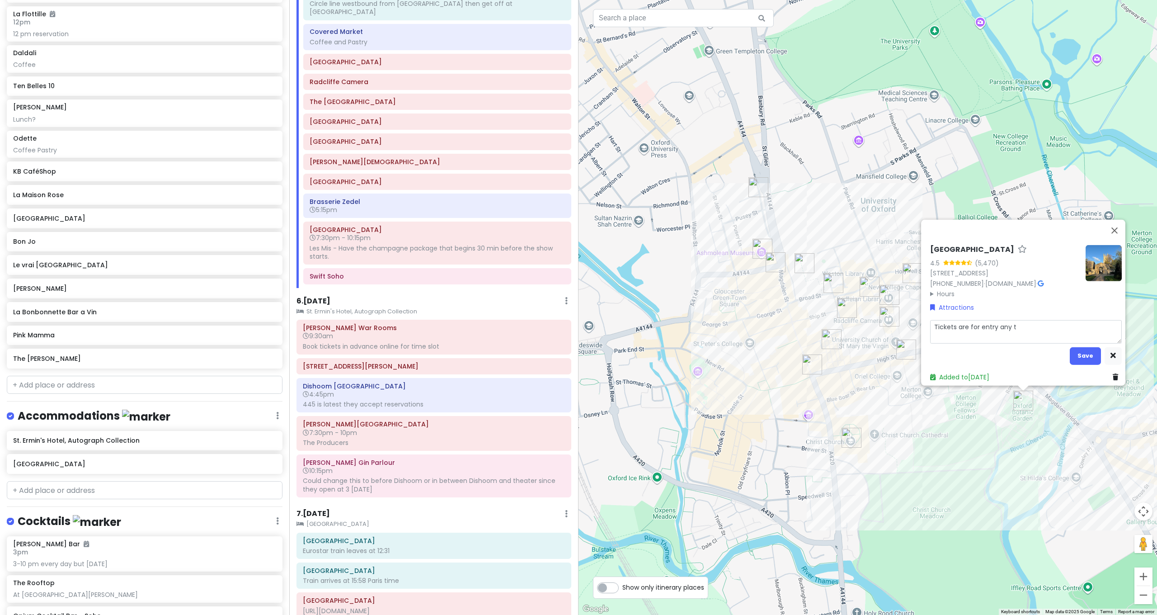
type textarea "Tickets are for entry any ti"
type textarea "x"
type textarea "Tickets are for entry any [PERSON_NAME]"
type textarea "x"
type textarea "Tickets are for entry any time"
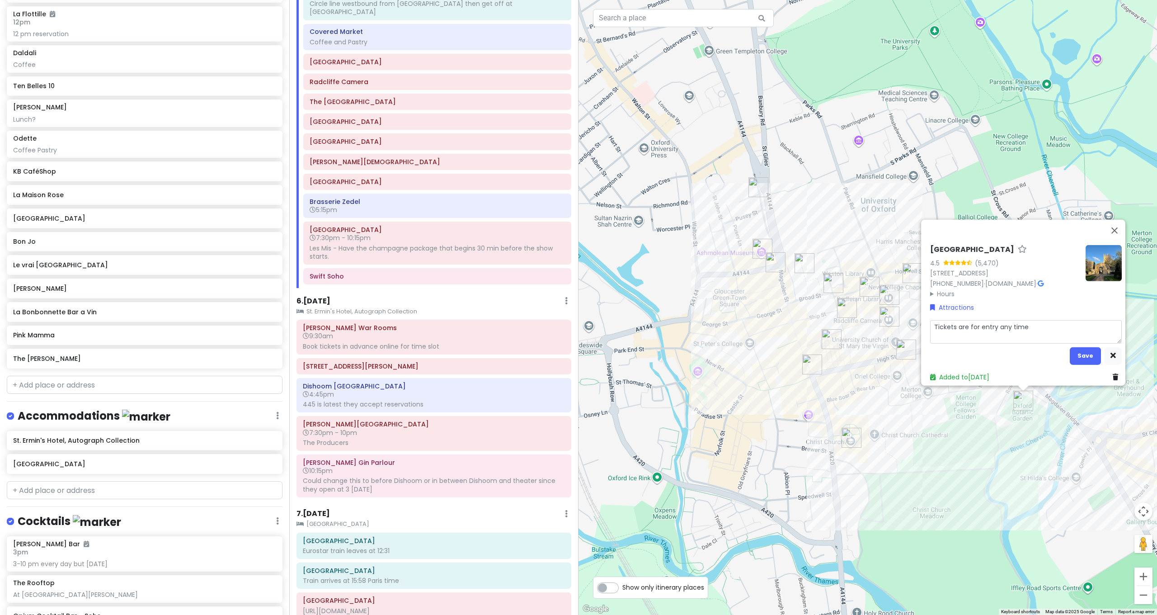
type textarea "x"
type textarea "Tickets are for entry any time"
type textarea "x"
type textarea "Tickets are for entry any time d"
type textarea "x"
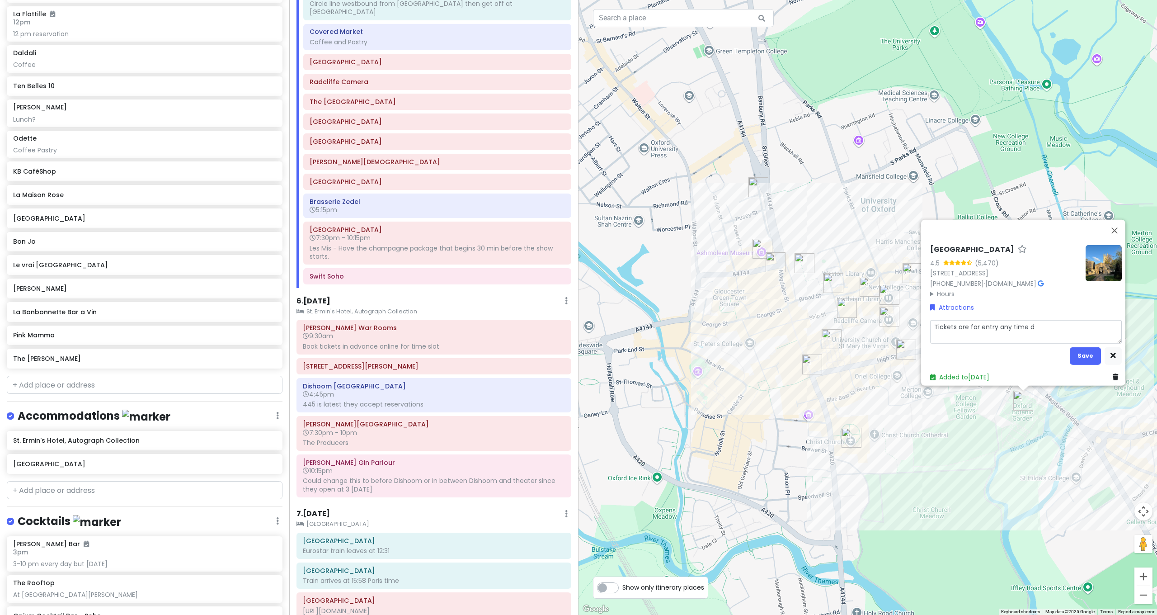
type textarea "Tickets are for entry any time du"
type textarea "x"
type textarea "Tickets are for entry any time dur"
type textarea "x"
type textarea "Tickets are for entry any time duri"
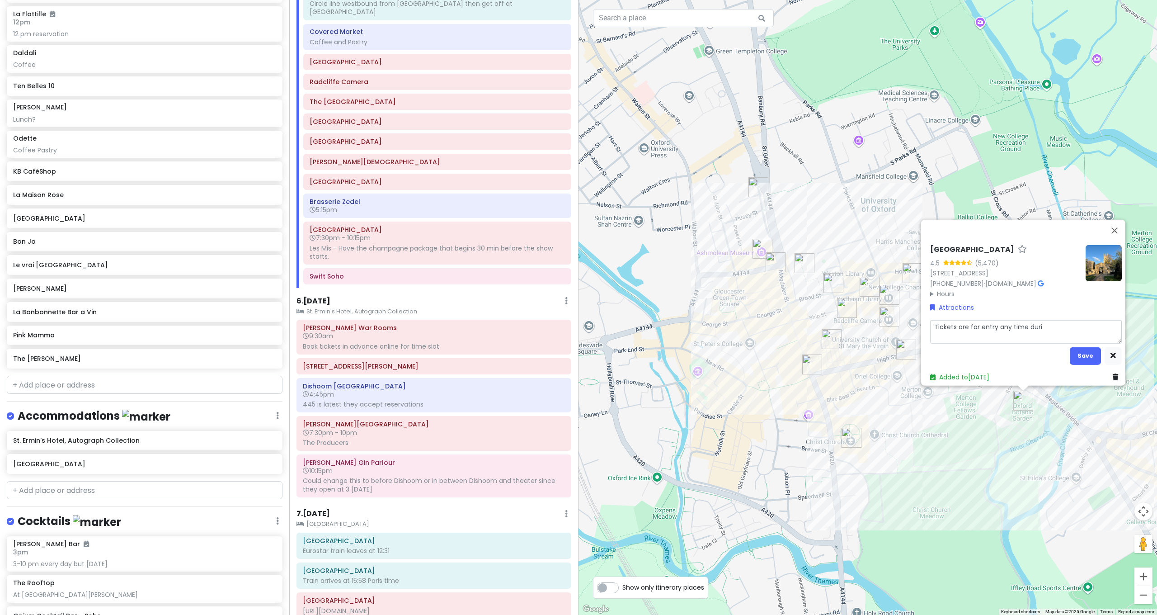
type textarea "x"
type textarea "Tickets are for entry any time durin"
type textarea "x"
type textarea "Tickets are for entry any time during"
type textarea "x"
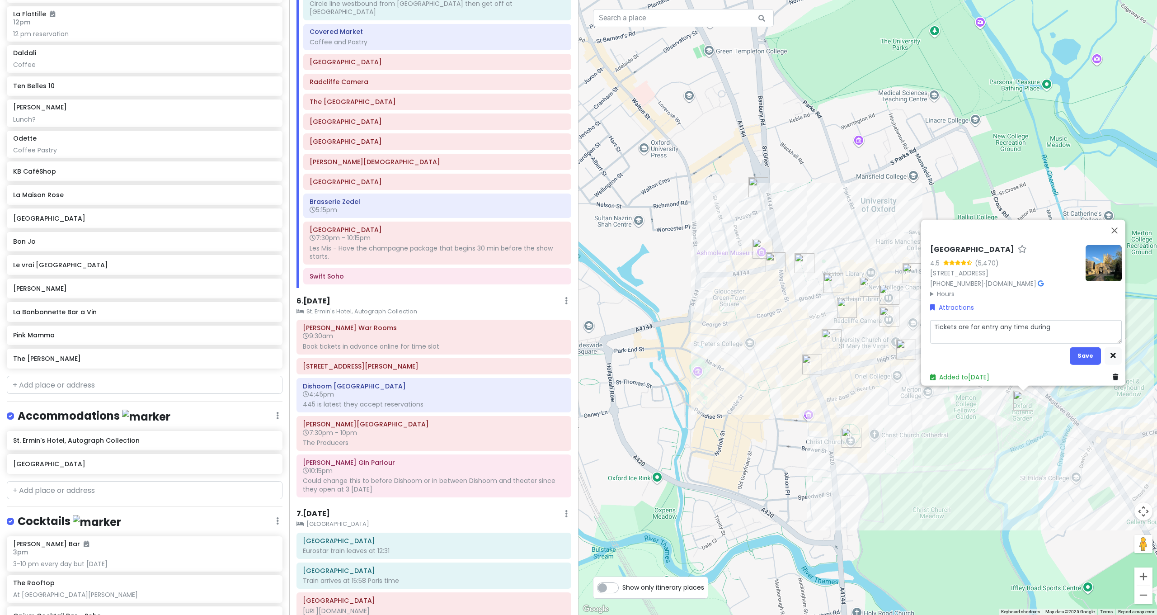
type textarea "Tickets are for entry any time during"
type textarea "x"
type textarea "Tickets are for entry any time during t"
type textarea "x"
type textarea "Tickets are for entry any time during th"
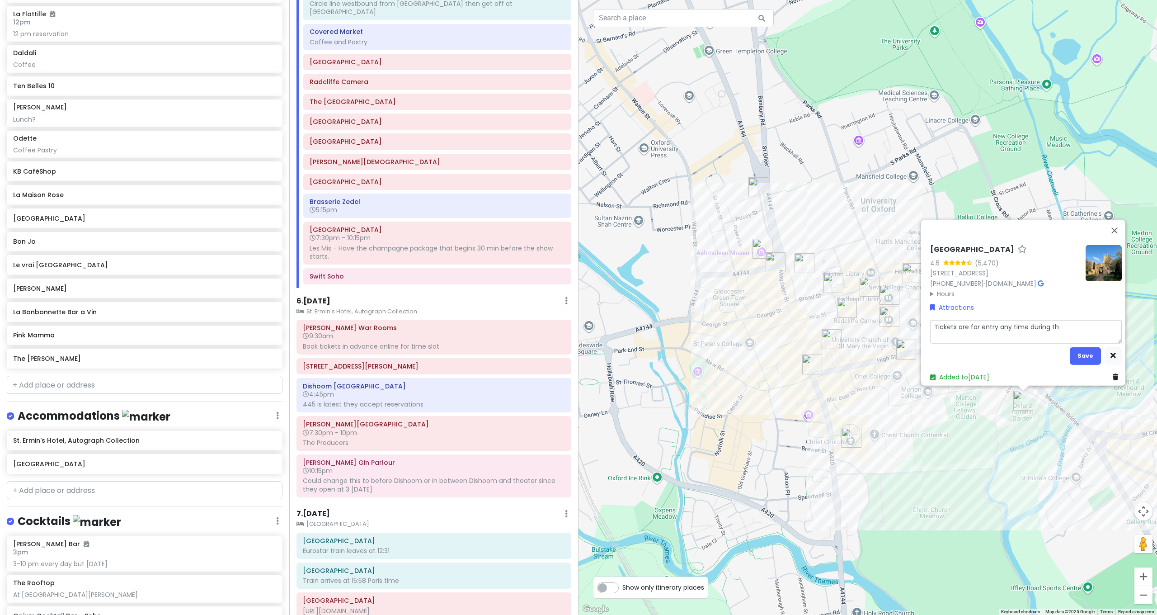
type textarea "x"
type textarea "Tickets are for entry any time during the"
type textarea "x"
type textarea "Tickets are for entry any time during the"
type textarea "x"
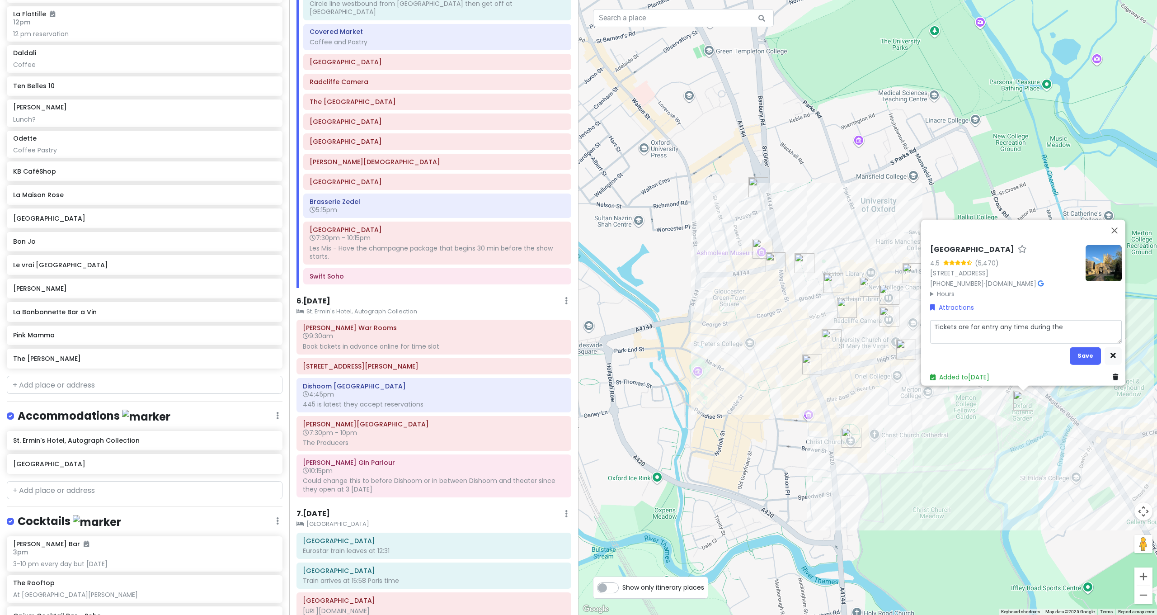
type textarea "Tickets are for entry any time during the d"
type textarea "x"
type textarea "Tickets are for entry any time during the da"
type textarea "x"
type textarea "Tickets are for entry any time during the day"
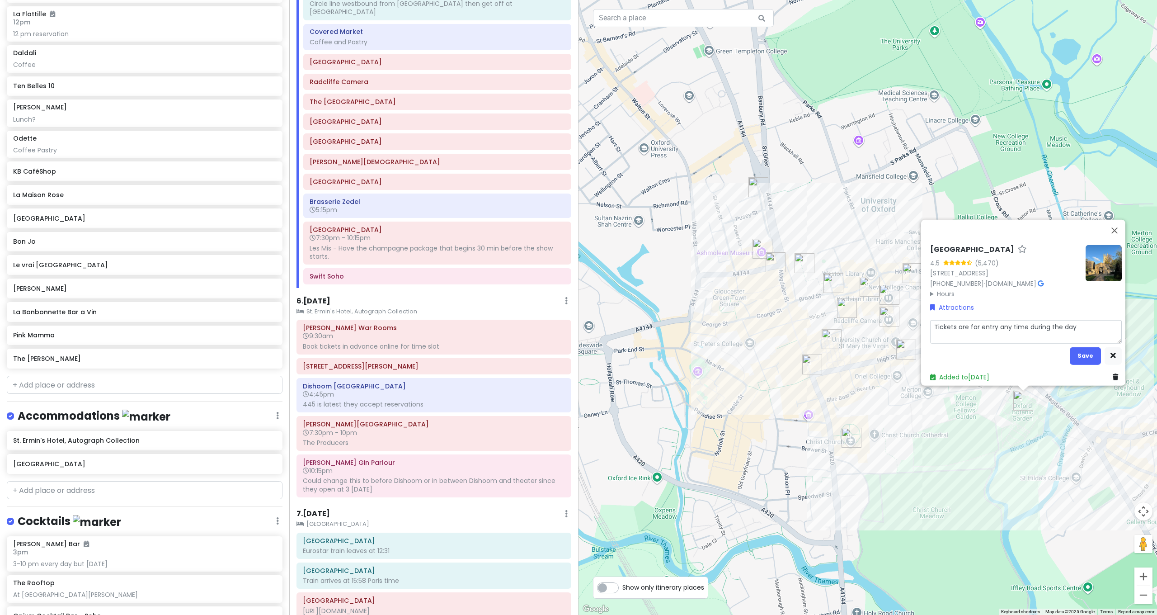
type textarea "x"
type textarea "Tickets are for entry any time during the day."
type textarea "x"
type textarea "Tickets are for entry any time during the day"
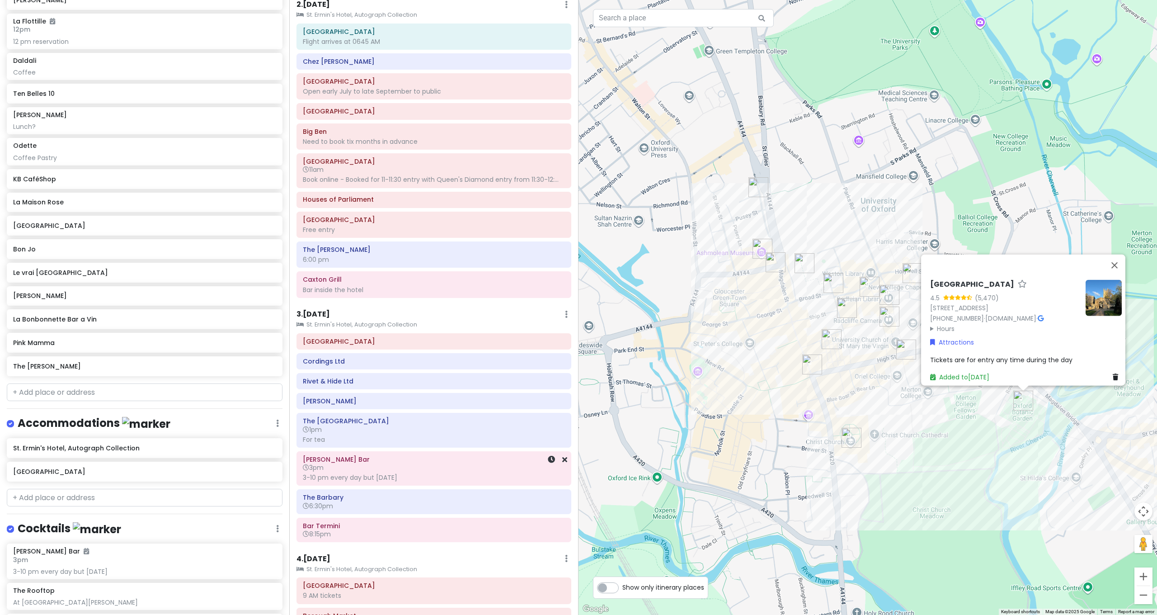
scroll to position [24, 0]
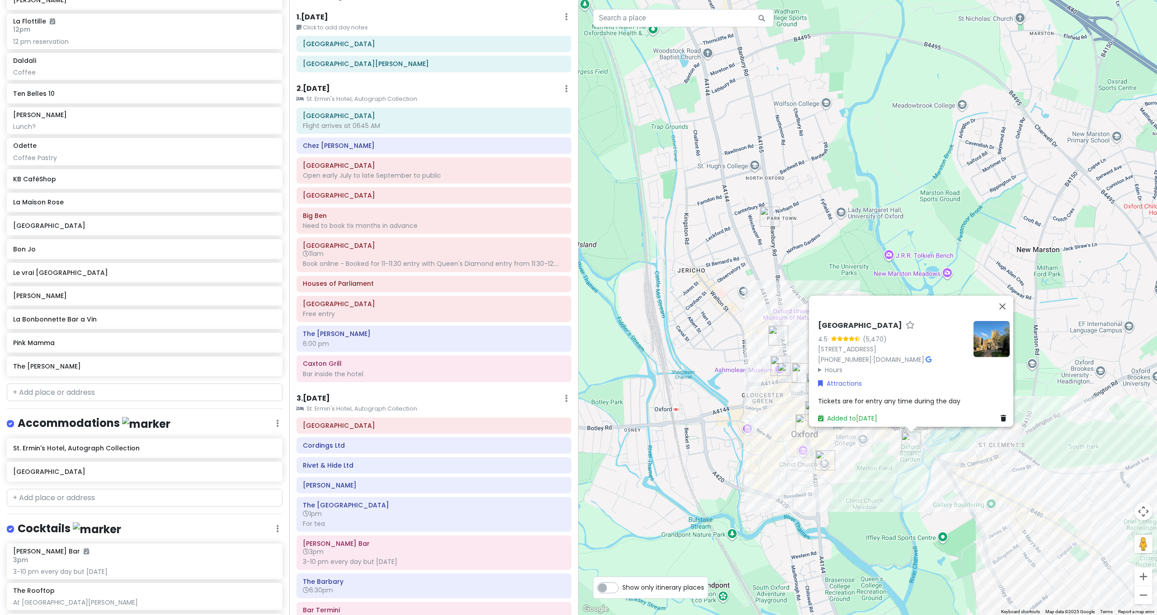
click at [794, 491] on div "[GEOGRAPHIC_DATA] [STREET_ADDRESS] [PHONE_NUMBER] · [DOMAIN_NAME] · Hours [DATE…" at bounding box center [868, 307] width 579 height 615
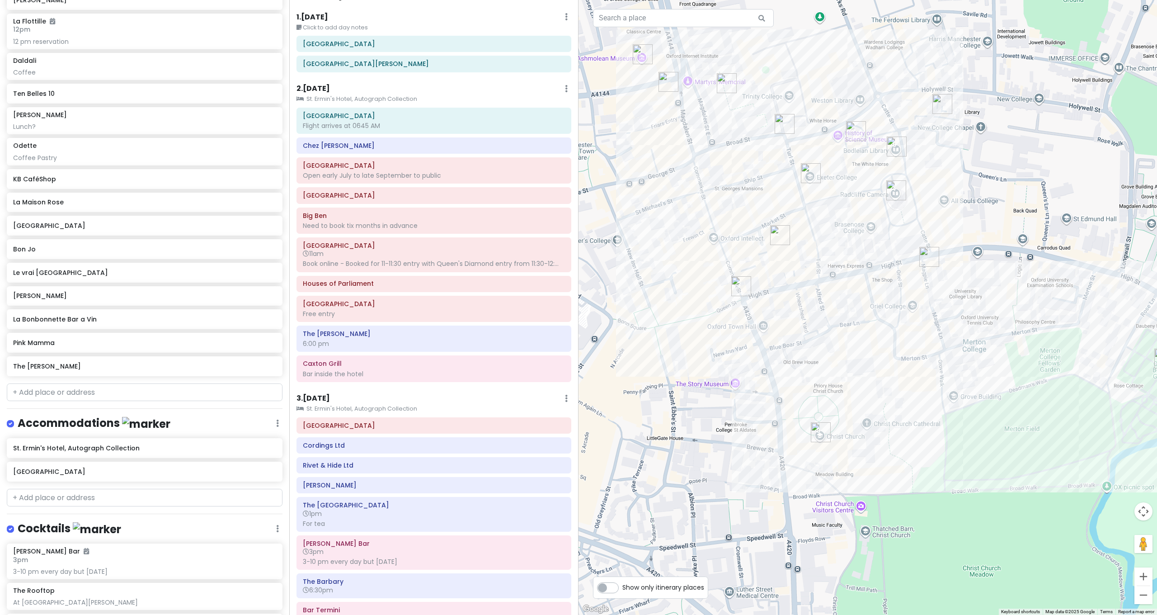
drag, startPoint x: 834, startPoint y: 468, endPoint x: 736, endPoint y: 505, distance: 104.3
click at [736, 505] on div at bounding box center [868, 307] width 579 height 615
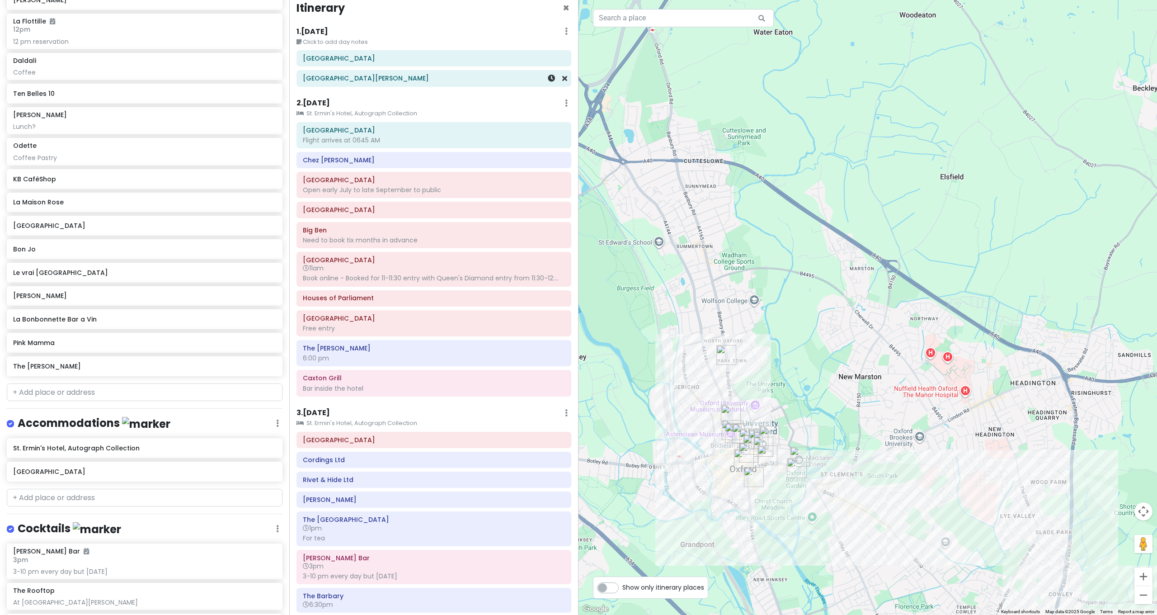
scroll to position [8, 0]
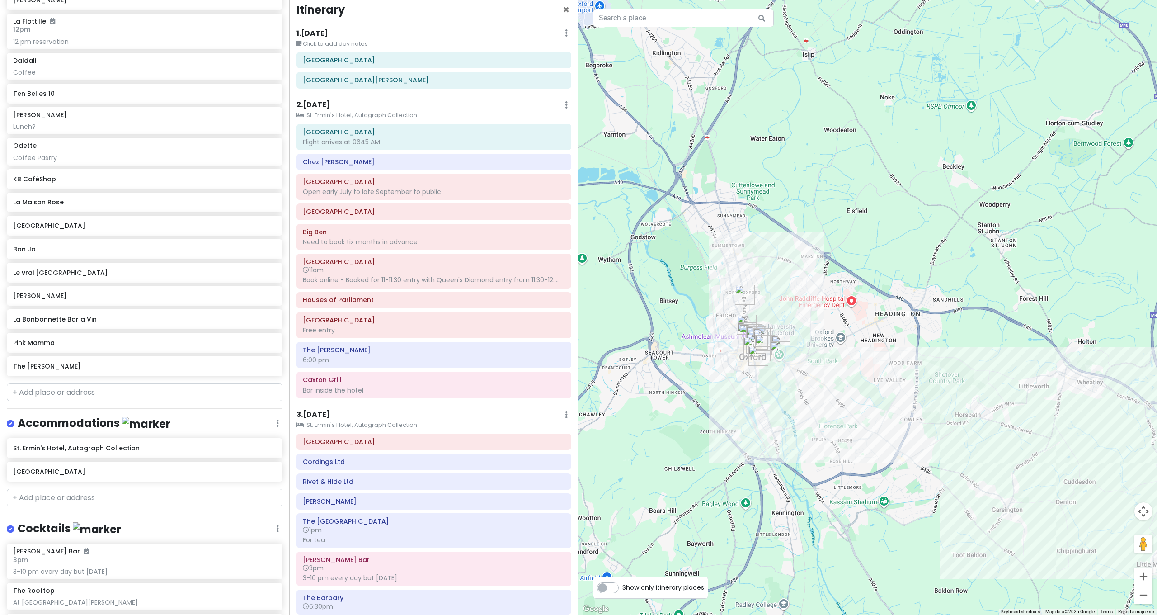
drag, startPoint x: 781, startPoint y: 240, endPoint x: 660, endPoint y: 138, distance: 158.4
click at [672, 146] on div at bounding box center [868, 307] width 579 height 615
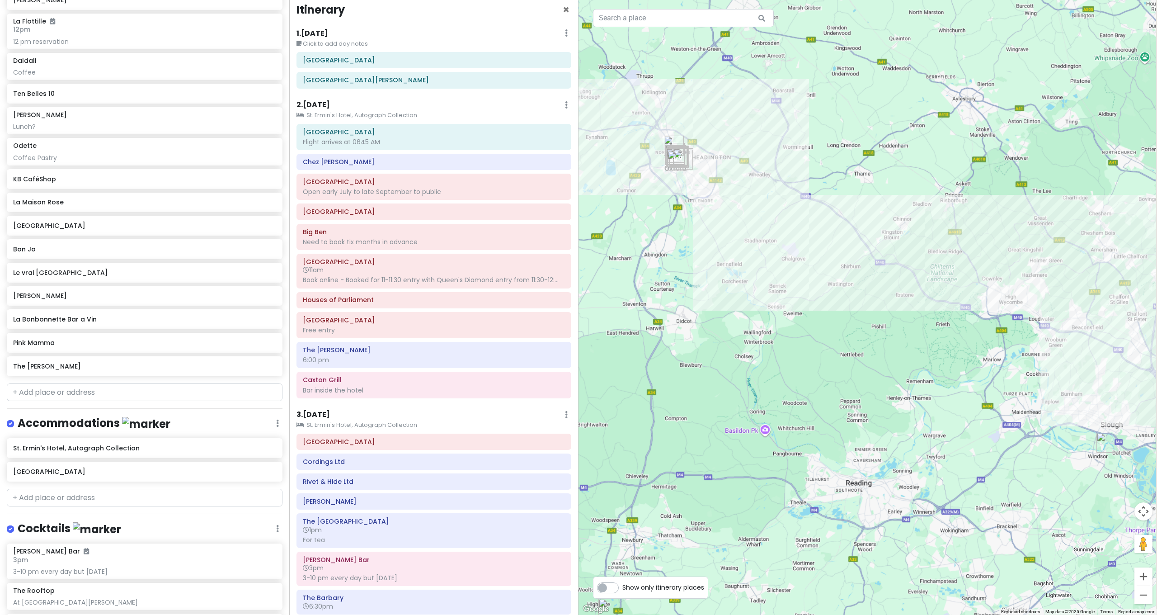
drag, startPoint x: 985, startPoint y: 286, endPoint x: 710, endPoint y: 186, distance: 292.4
click at [713, 180] on div at bounding box center [868, 307] width 579 height 615
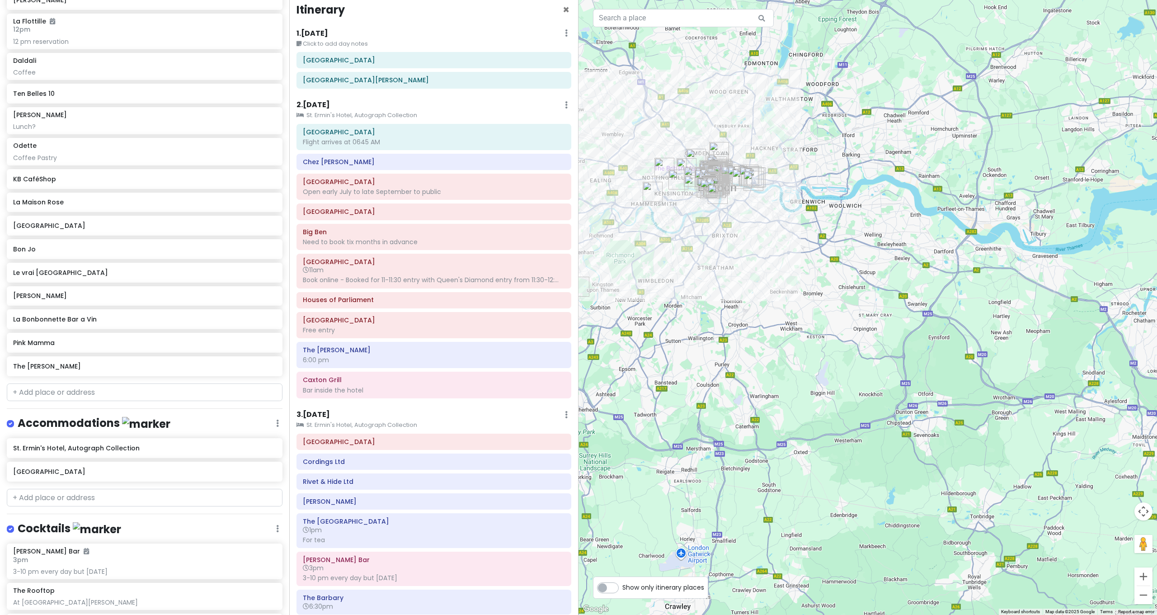
drag, startPoint x: 903, startPoint y: 254, endPoint x: 952, endPoint y: 268, distance: 50.7
click at [1020, 273] on div at bounding box center [868, 307] width 579 height 615
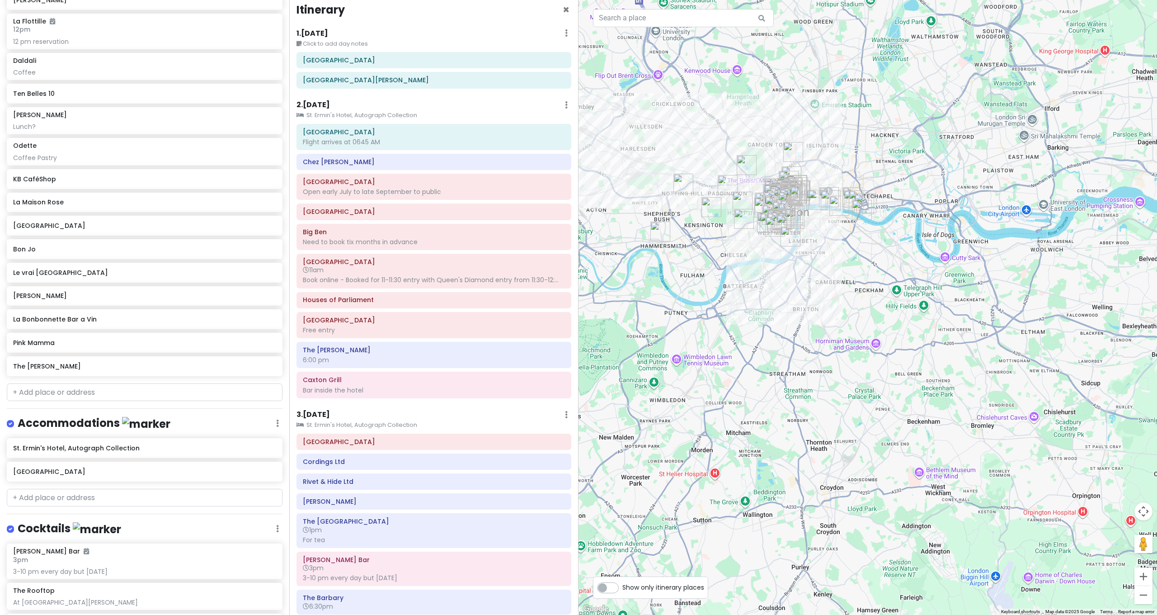
drag, startPoint x: 994, startPoint y: 319, endPoint x: 1015, endPoint y: 324, distance: 22.3
click at [1019, 327] on div at bounding box center [868, 307] width 579 height 615
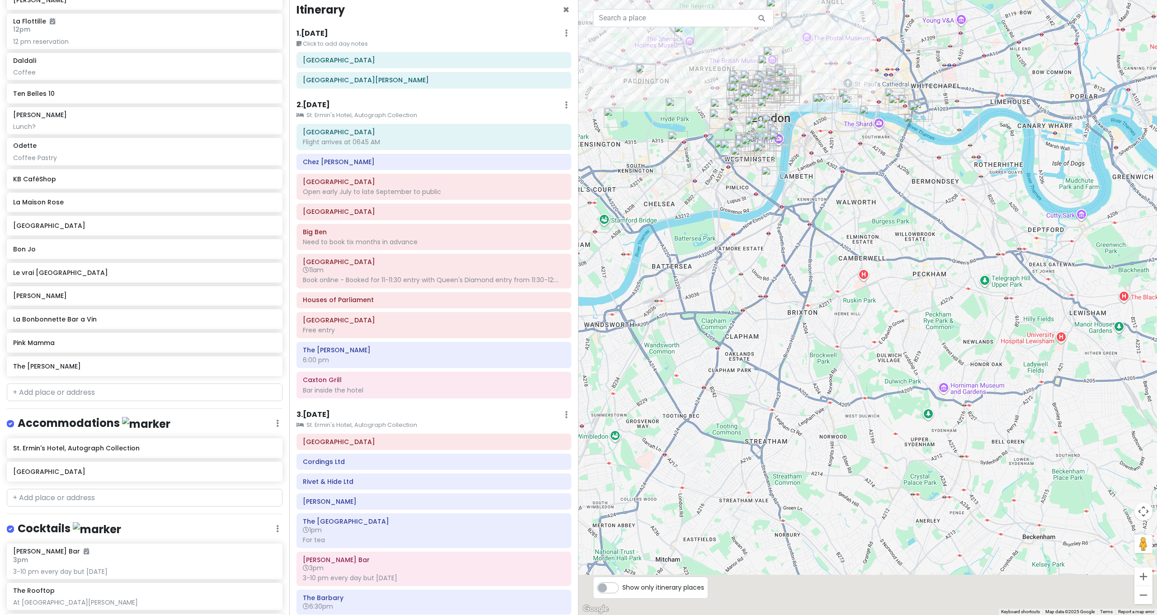
drag, startPoint x: 969, startPoint y: 296, endPoint x: 756, endPoint y: 169, distance: 247.5
click at [765, 173] on img "Tate Britain" at bounding box center [772, 176] width 20 height 20
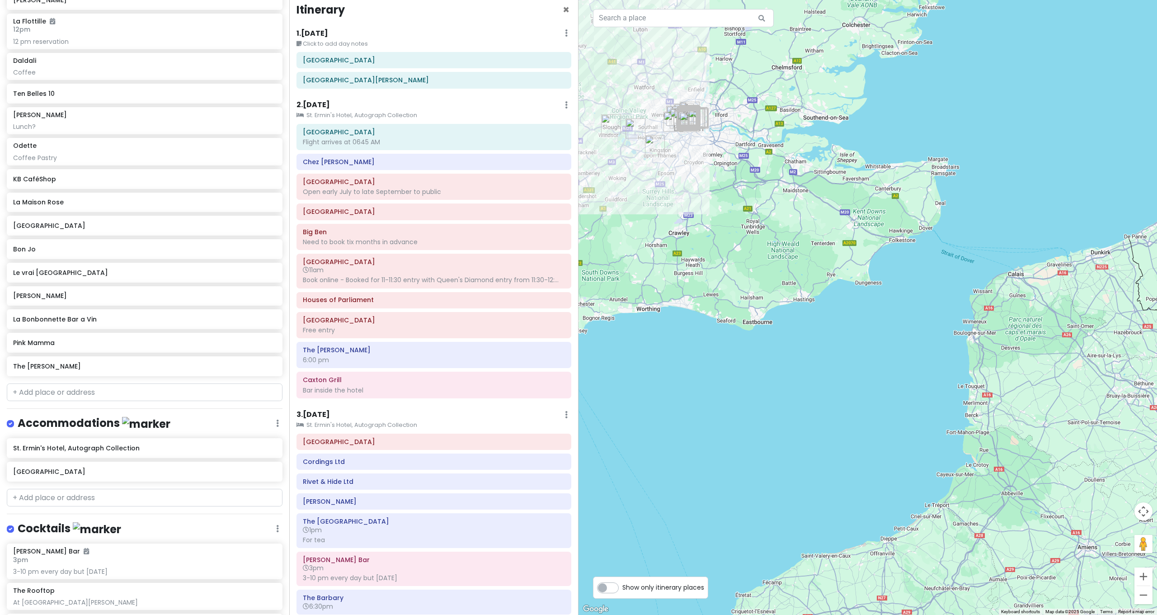
drag, startPoint x: 835, startPoint y: 226, endPoint x: 699, endPoint y: 156, distance: 152.8
click at [707, 164] on div "To navigate, press the arrow keys." at bounding box center [868, 307] width 579 height 615
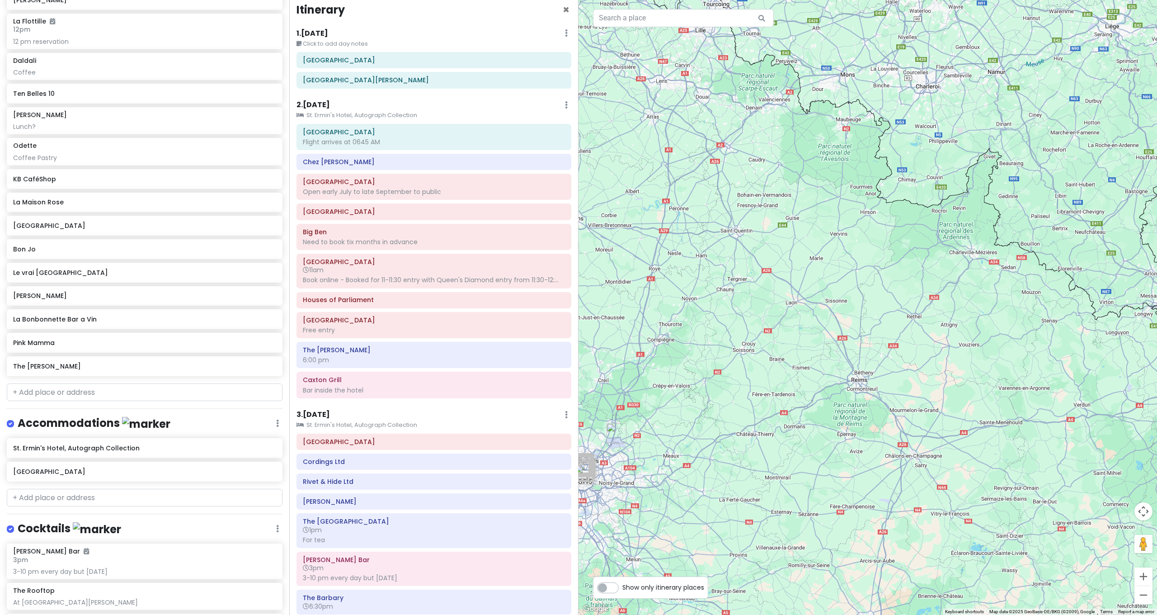
drag, startPoint x: 986, startPoint y: 230, endPoint x: 1082, endPoint y: 188, distance: 104.5
click at [1070, 197] on div "To navigate, press the arrow keys." at bounding box center [868, 307] width 579 height 615
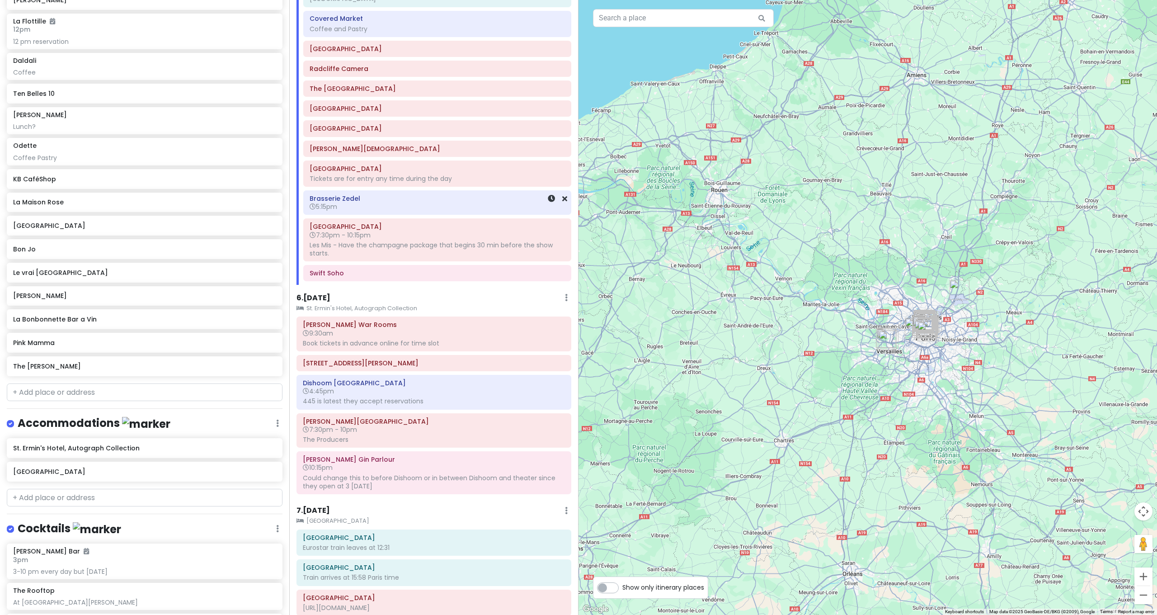
scroll to position [788, 0]
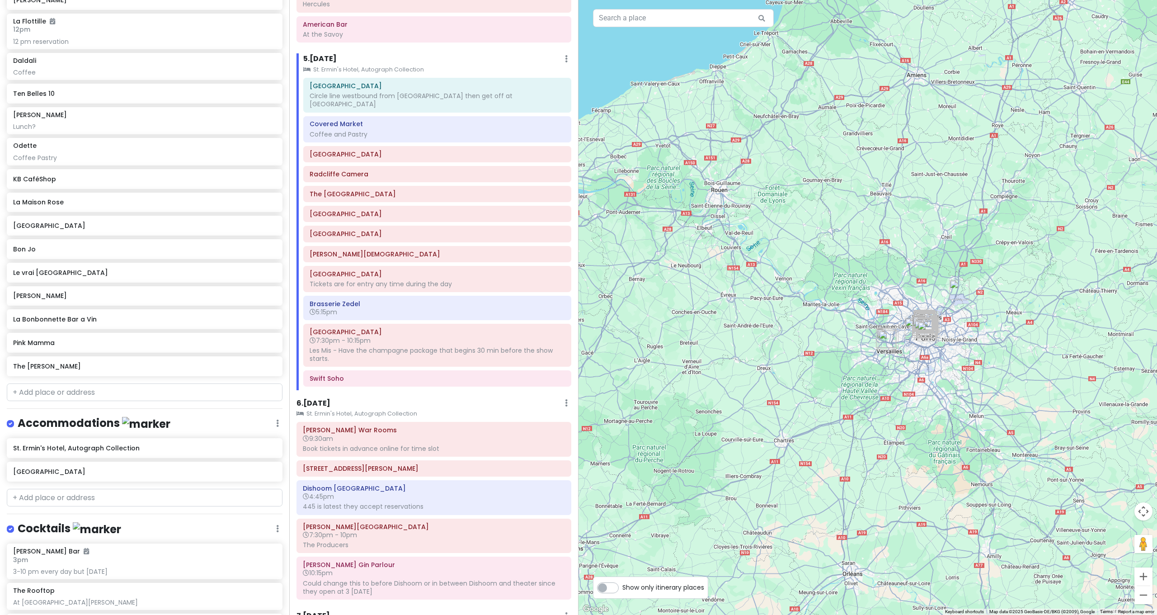
click at [309, 54] on h6 "5 . [DATE]" at bounding box center [319, 58] width 33 height 9
click at [309, 54] on h6 "5 . [DATE]" at bounding box center [313, 58] width 33 height 9
click at [565, 55] on icon at bounding box center [566, 58] width 3 height 7
click at [534, 78] on link "Add Day Notes" at bounding box center [538, 86] width 74 height 22
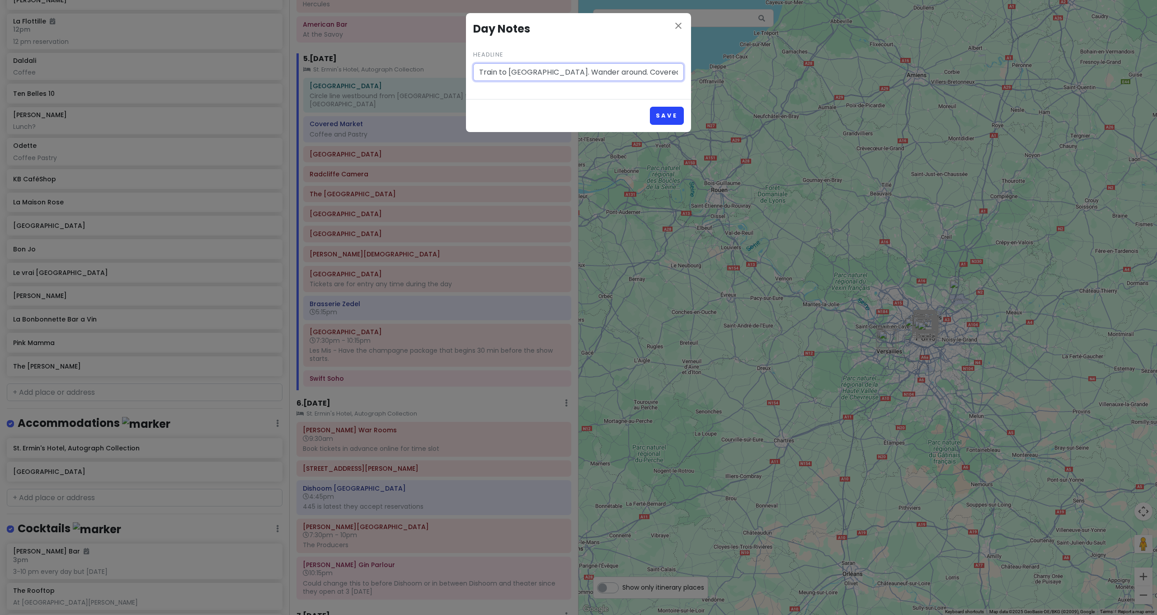
type input "Train to [GEOGRAPHIC_DATA]. Wander around. Covered market for coffee, pastry, o…"
click at [666, 114] on button "Save" at bounding box center [667, 116] width 34 height 18
